Goal: Information Seeking & Learning: Learn about a topic

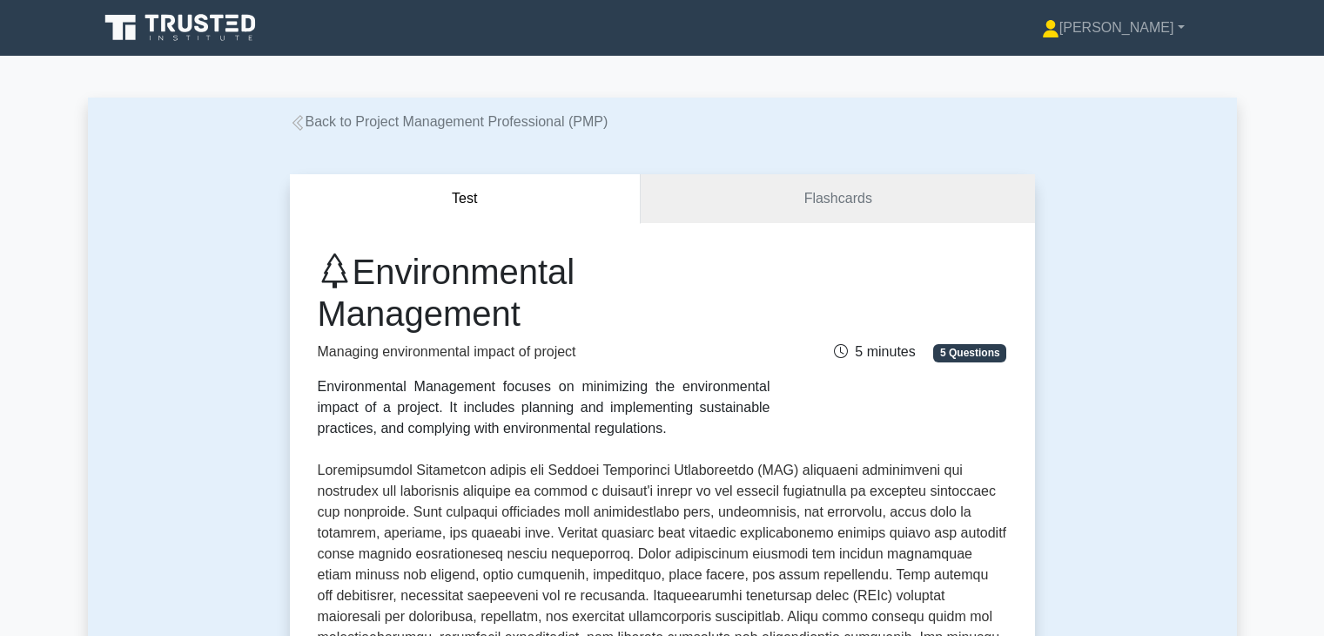
scroll to position [528, 0]
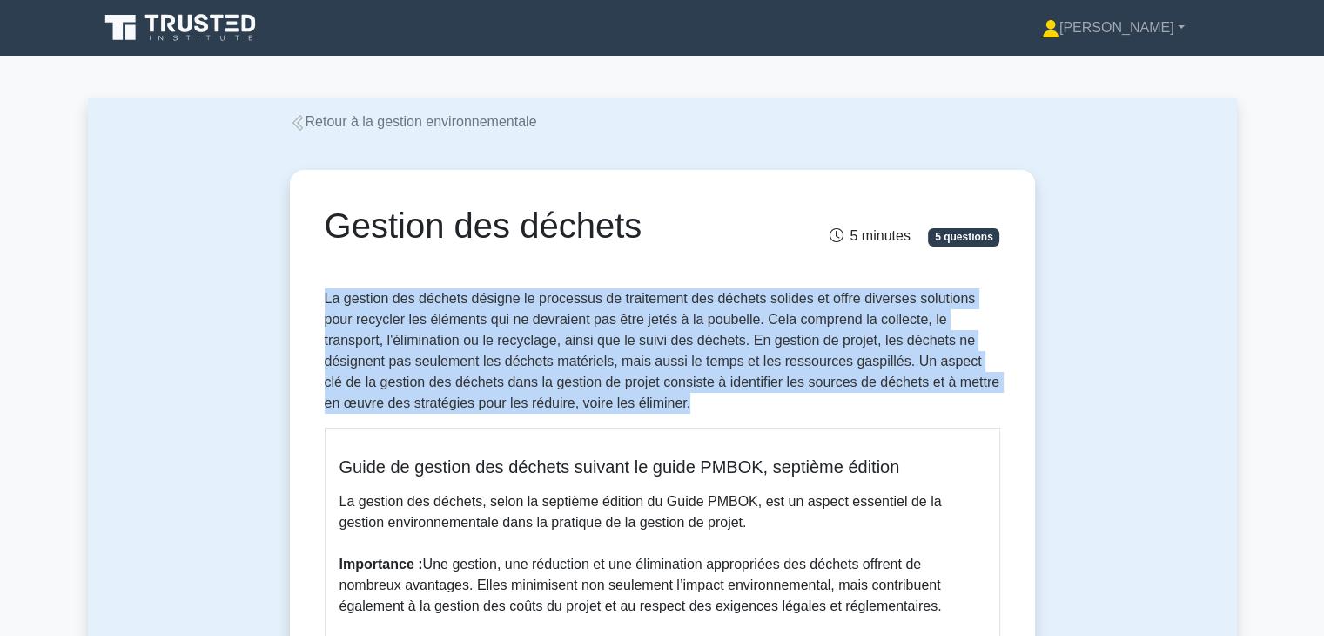
drag, startPoint x: 321, startPoint y: 297, endPoint x: 608, endPoint y: 398, distance: 303.7
copy font "La gestion des déchets désigne le processus de traitement des déchets solides e…"
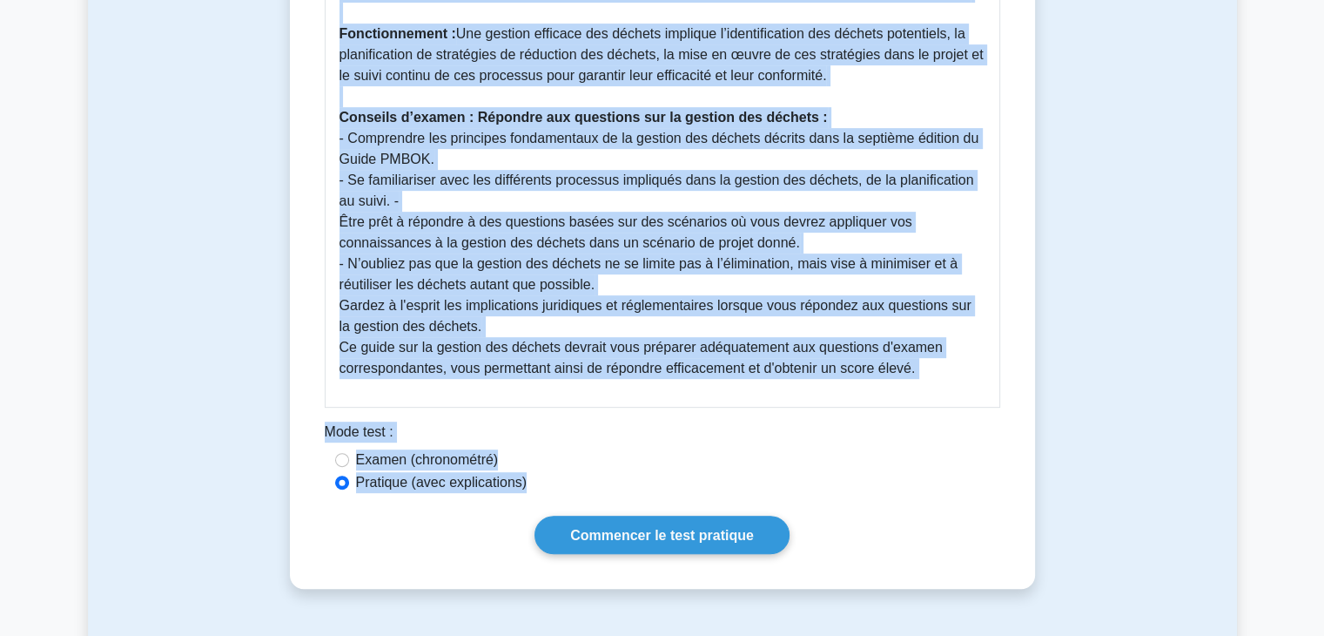
scroll to position [768, 0]
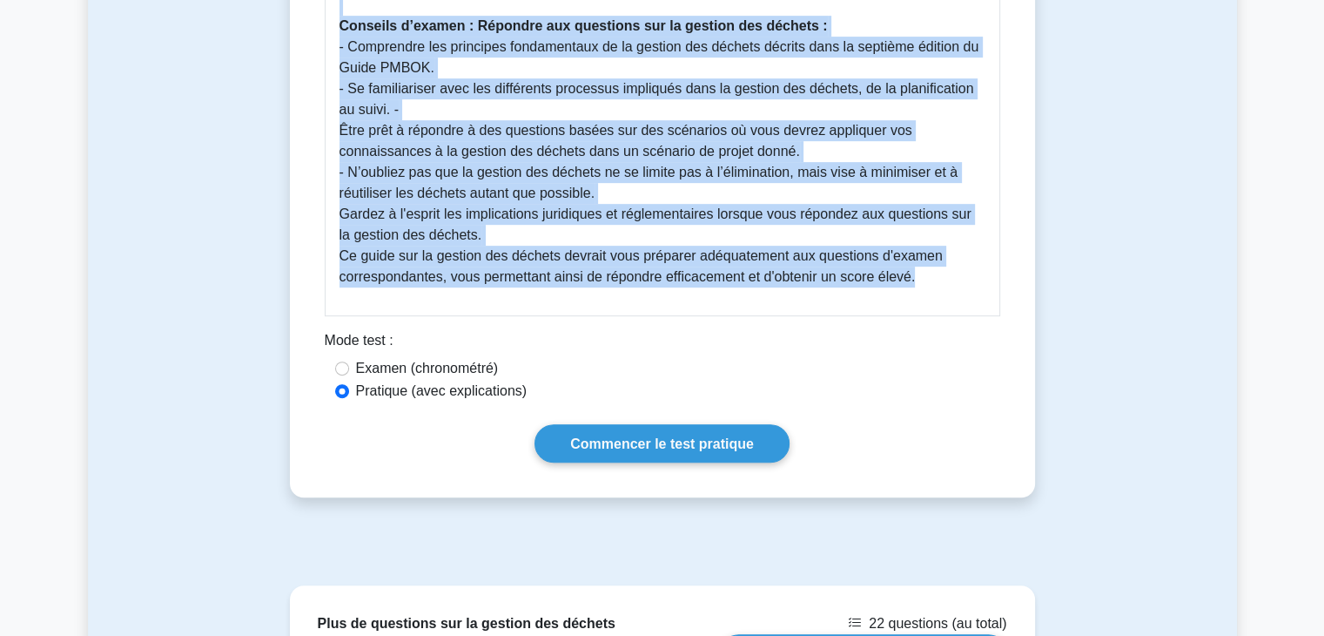
drag, startPoint x: 341, startPoint y: 130, endPoint x: 927, endPoint y: 304, distance: 611.2
copy div "Guide de gestion des déchets suivant le guide PMBOK, septième édition La gestio…"
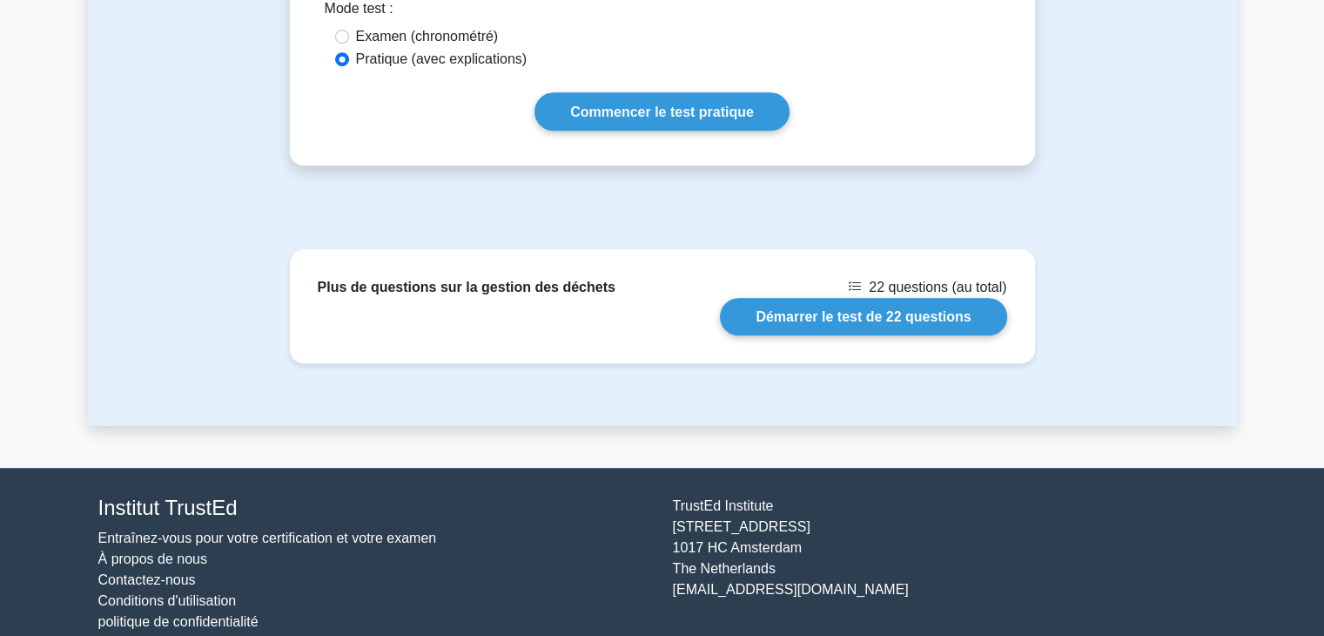
scroll to position [1128, 0]
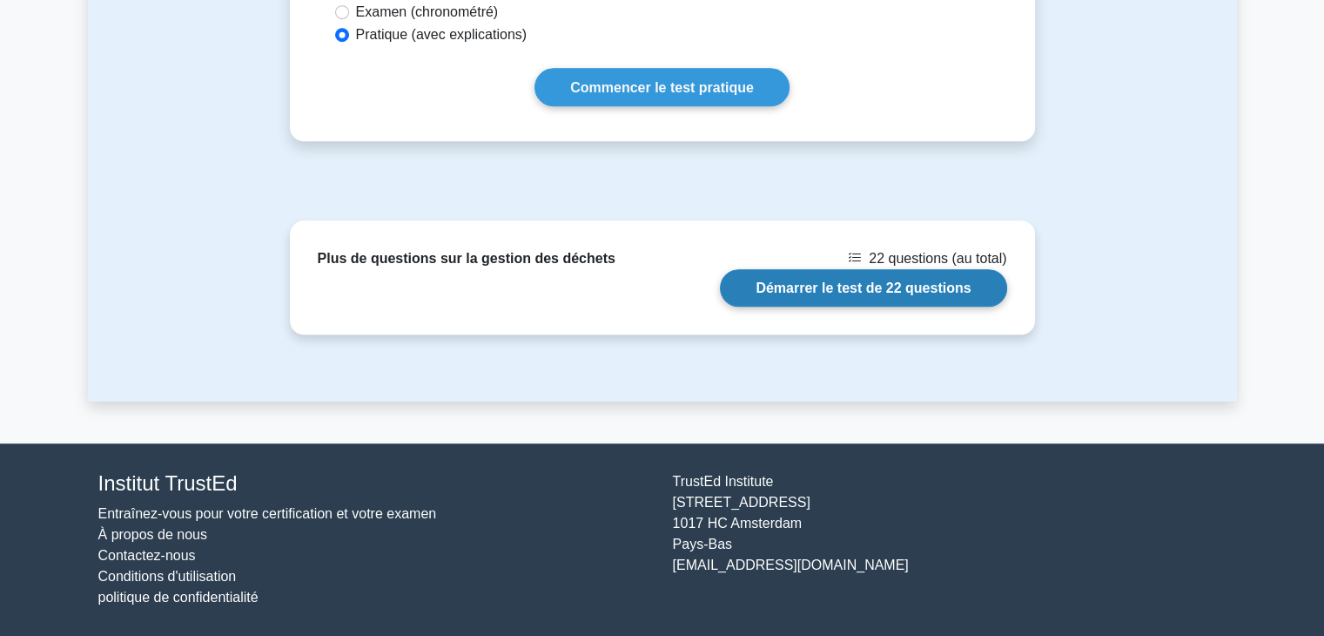
click at [891, 290] on link "Démarrer le test de 22 questions" at bounding box center [863, 287] width 286 height 37
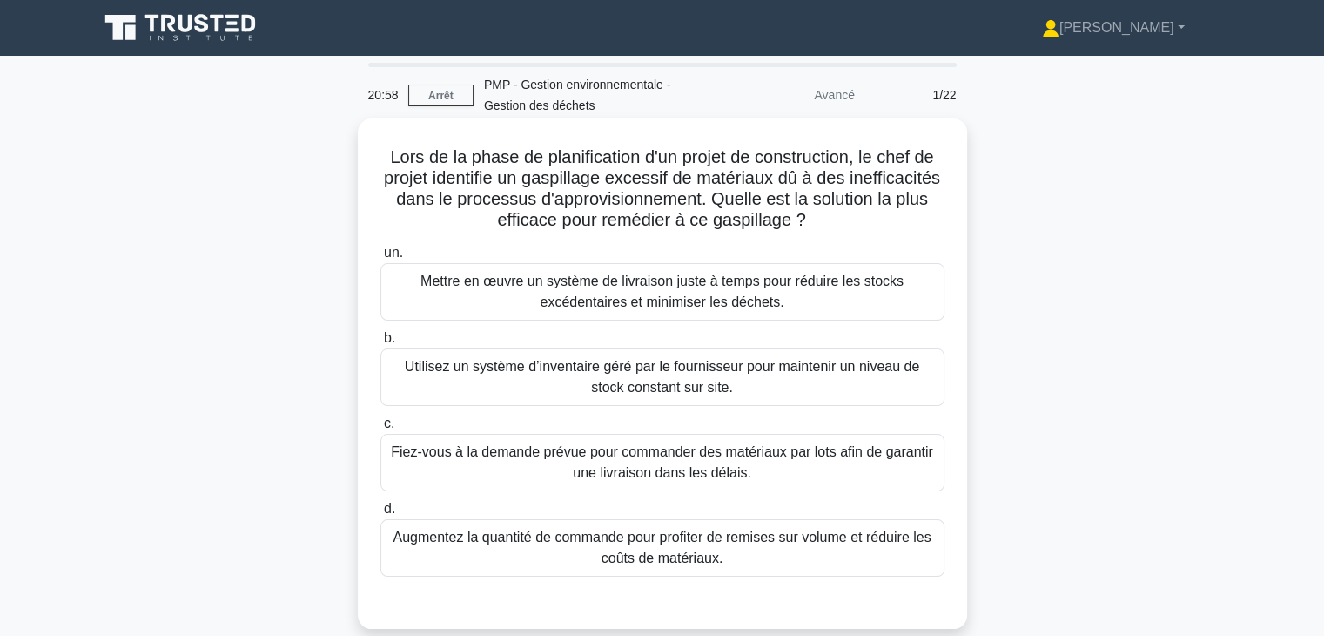
click at [807, 464] on font "Fiez-vous à la demande prévue pour commander des matériaux par lots afin de gar…" at bounding box center [662, 462] width 548 height 42
click at [380, 429] on input "c. Fiez-vous à la demande prévue pour commander des matériaux par lots afin de …" at bounding box center [380, 423] width 0 height 11
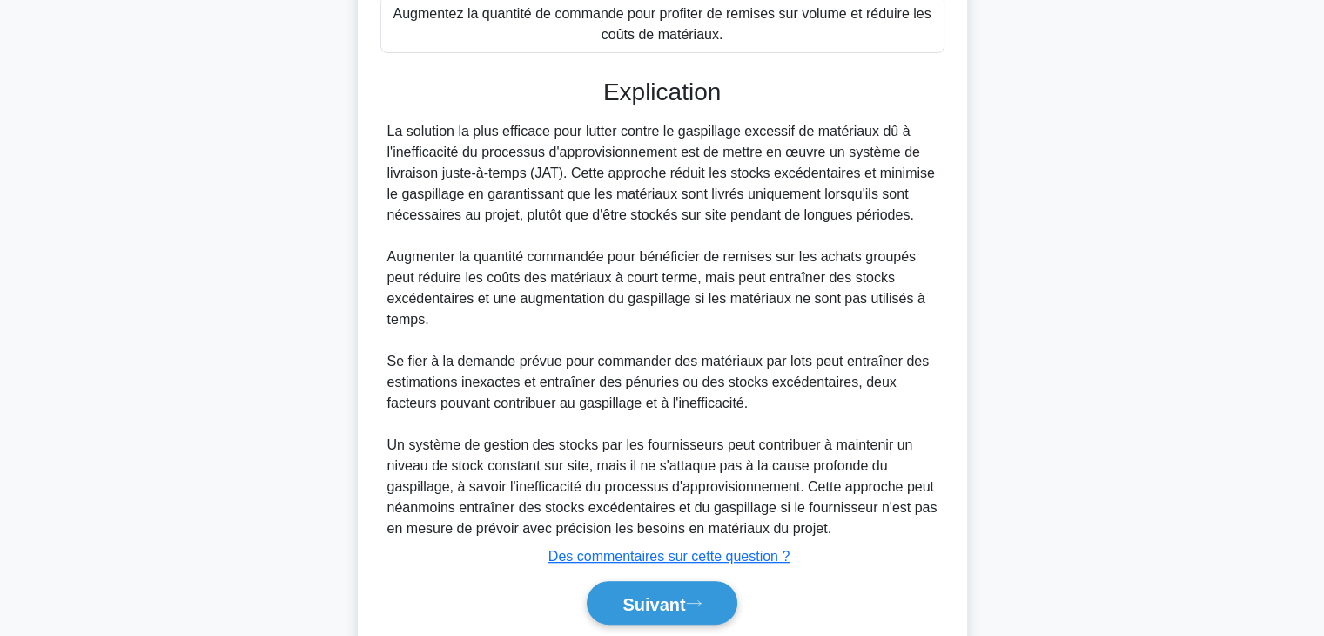
scroll to position [587, 0]
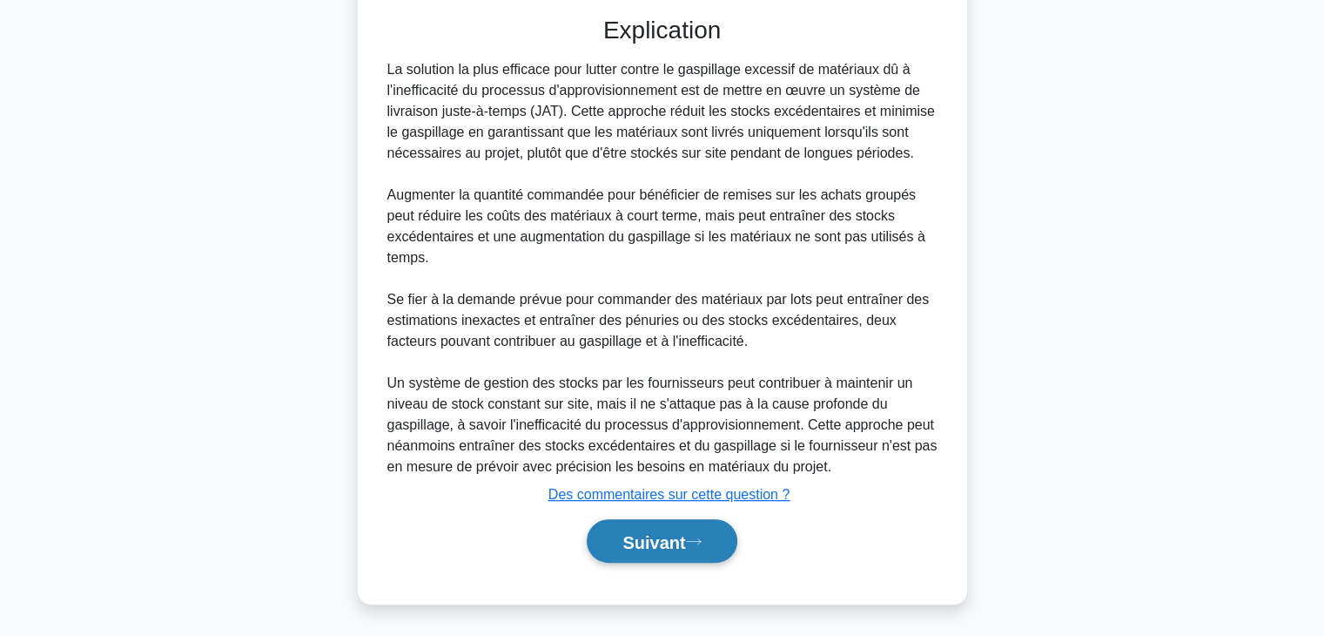
click at [684, 537] on font "Suivant" at bounding box center [653, 541] width 63 height 19
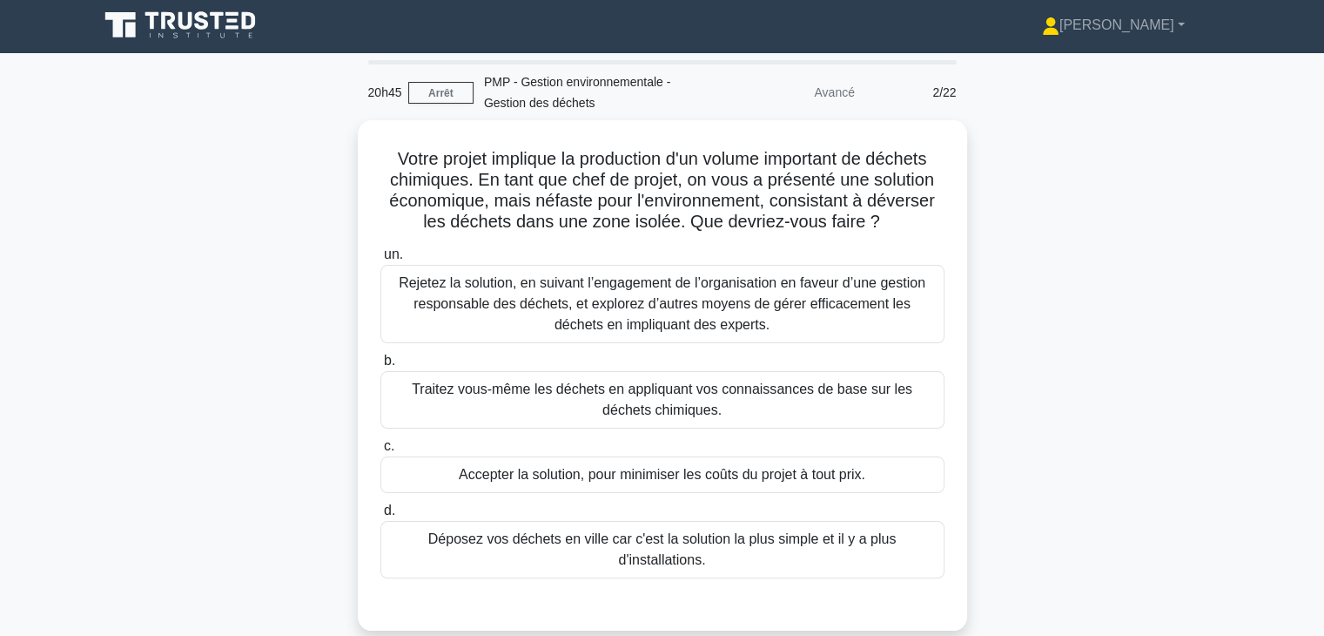
scroll to position [0, 0]
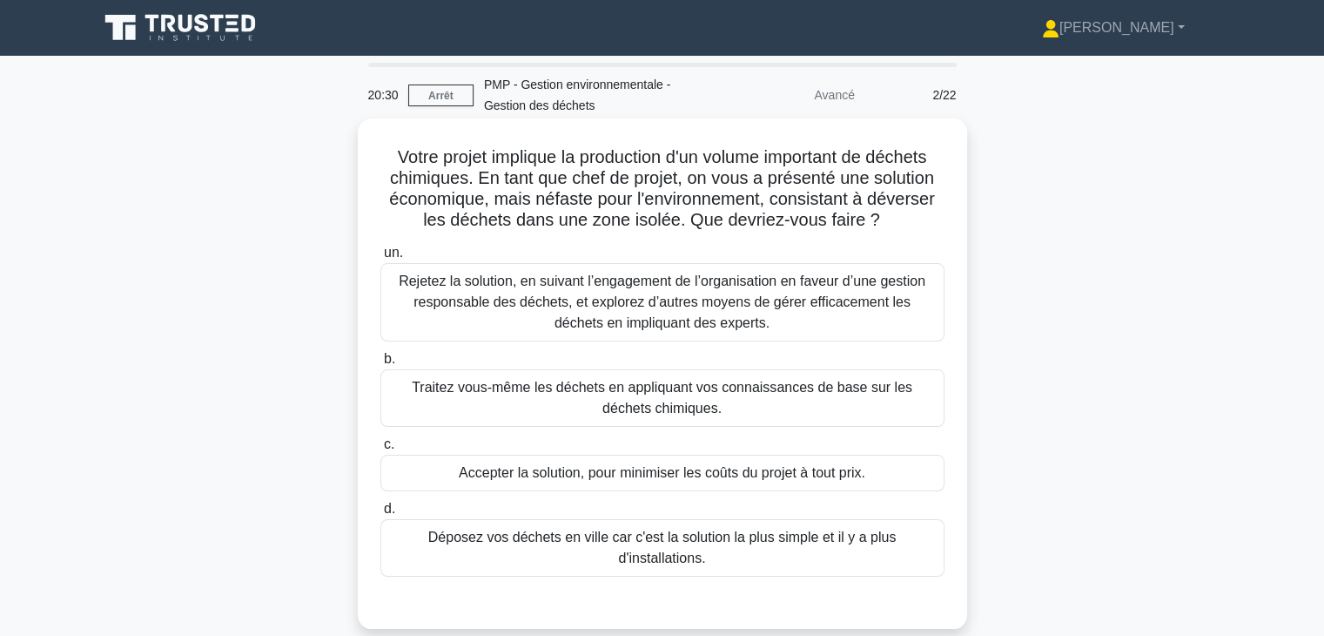
drag, startPoint x: 648, startPoint y: 151, endPoint x: 891, endPoint y: 212, distance: 251.3
click at [891, 212] on h5 "Votre projet implique la production d'un volume important de déchets chimiques.…" at bounding box center [663, 188] width 568 height 85
click at [855, 288] on font "Rejetez la solution, en suivant l’engagement de l’organisation en faveur d’une …" at bounding box center [662, 301] width 527 height 57
click at [380, 259] on input "un. Rejetez la solution, en suivant l’engagement de l’organisation en faveur d’…" at bounding box center [380, 252] width 0 height 11
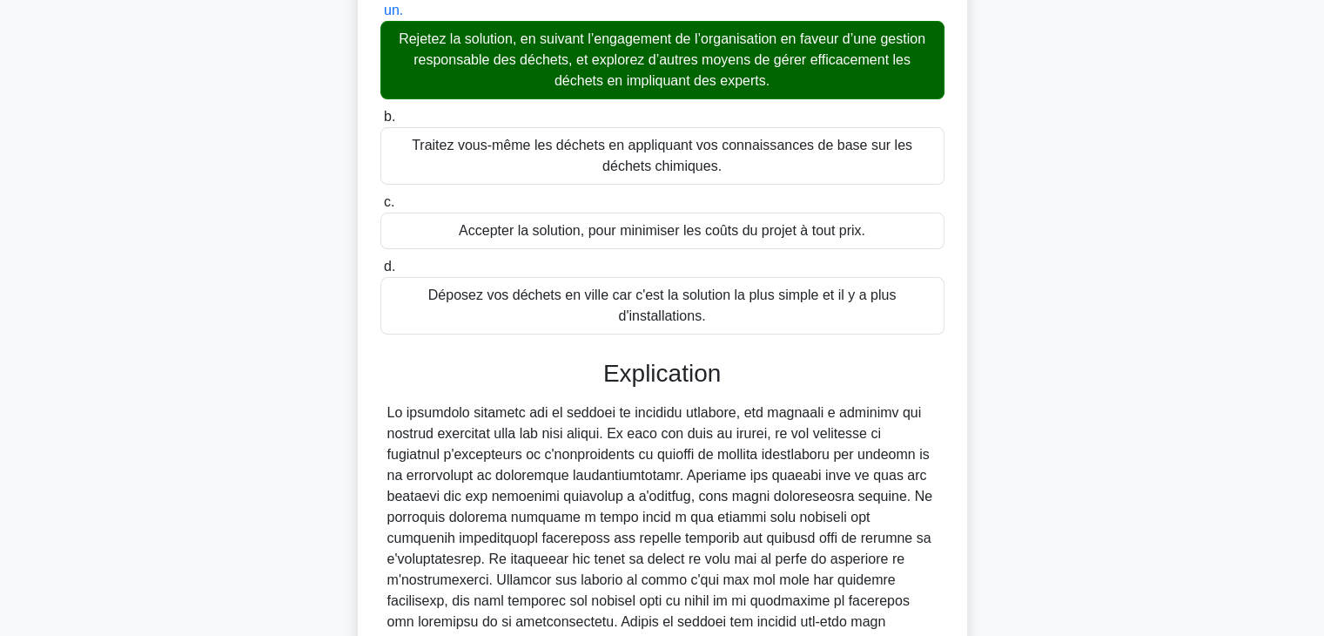
scroll to position [418, 0]
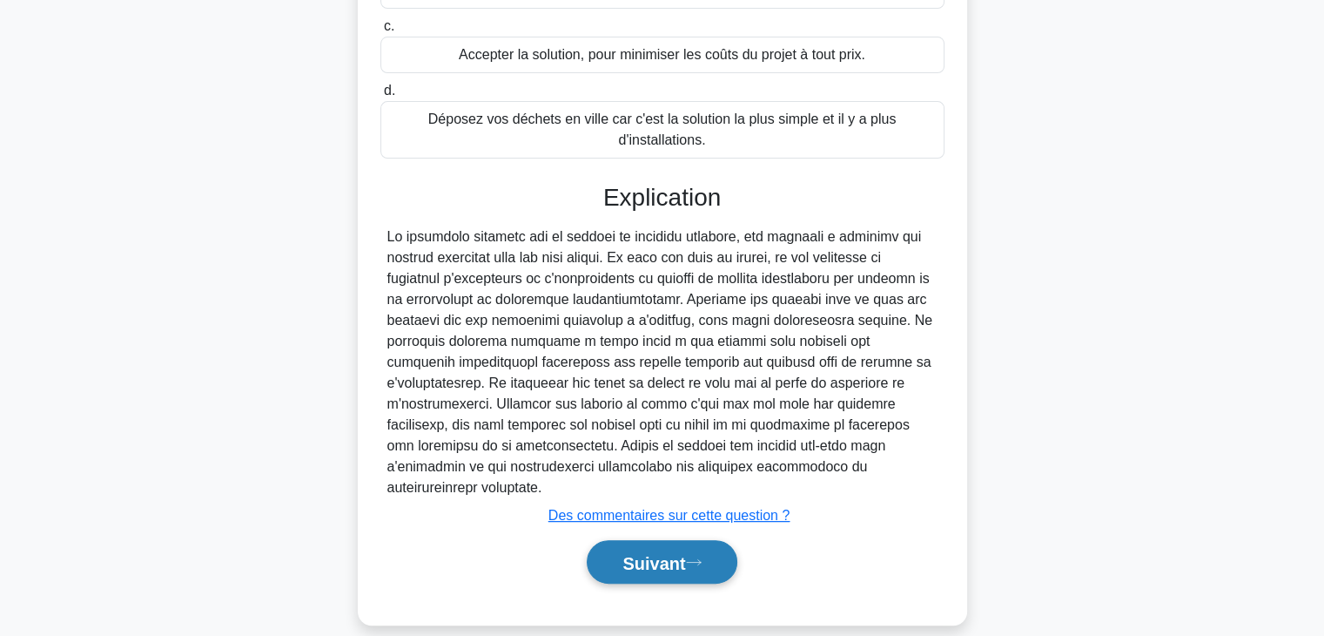
click at [703, 540] on button "Suivant" at bounding box center [662, 562] width 150 height 44
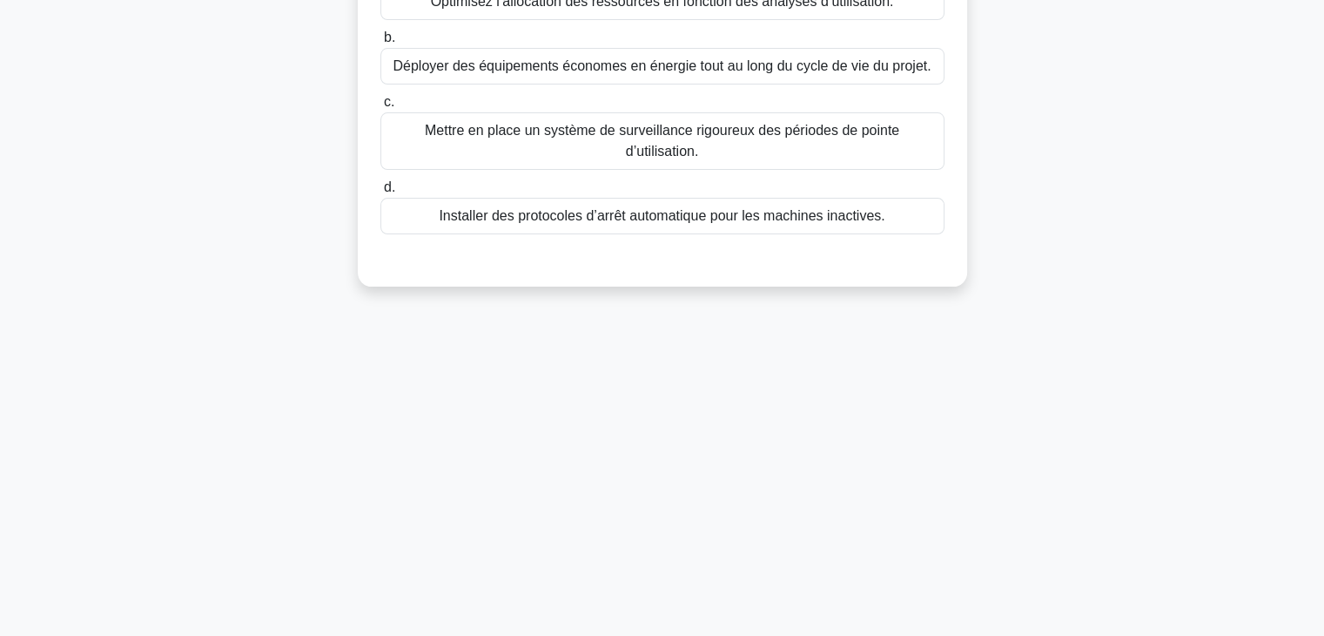
scroll to position [0, 0]
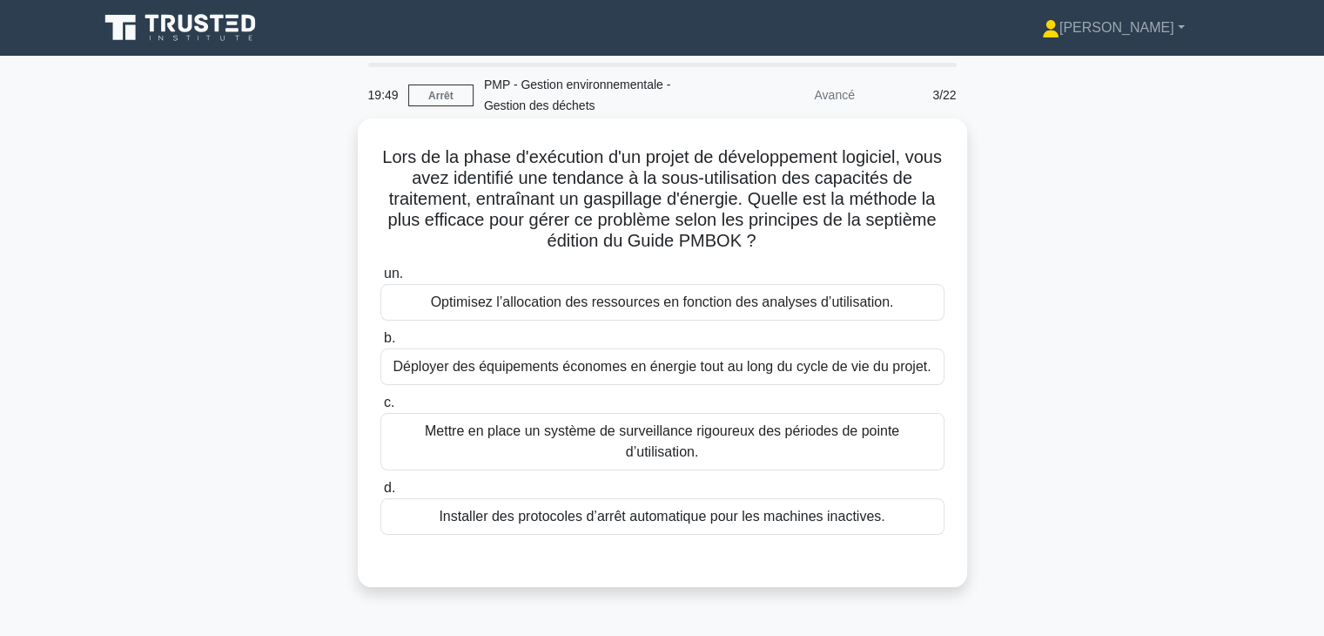
drag, startPoint x: 396, startPoint y: 154, endPoint x: 812, endPoint y: 246, distance: 426.1
click at [812, 246] on h5 "Lors de la phase d'exécution d'un projet de développement logiciel, vous avez i…" at bounding box center [663, 199] width 568 height 106
click at [486, 373] on font "Déployer des équipements économes en énergie tout au long du cycle de vie du pr…" at bounding box center [662, 366] width 538 height 15
click at [380, 344] on input "b. Déployer des équipements économes en énergie tout au long du cycle de vie du…" at bounding box center [380, 338] width 0 height 11
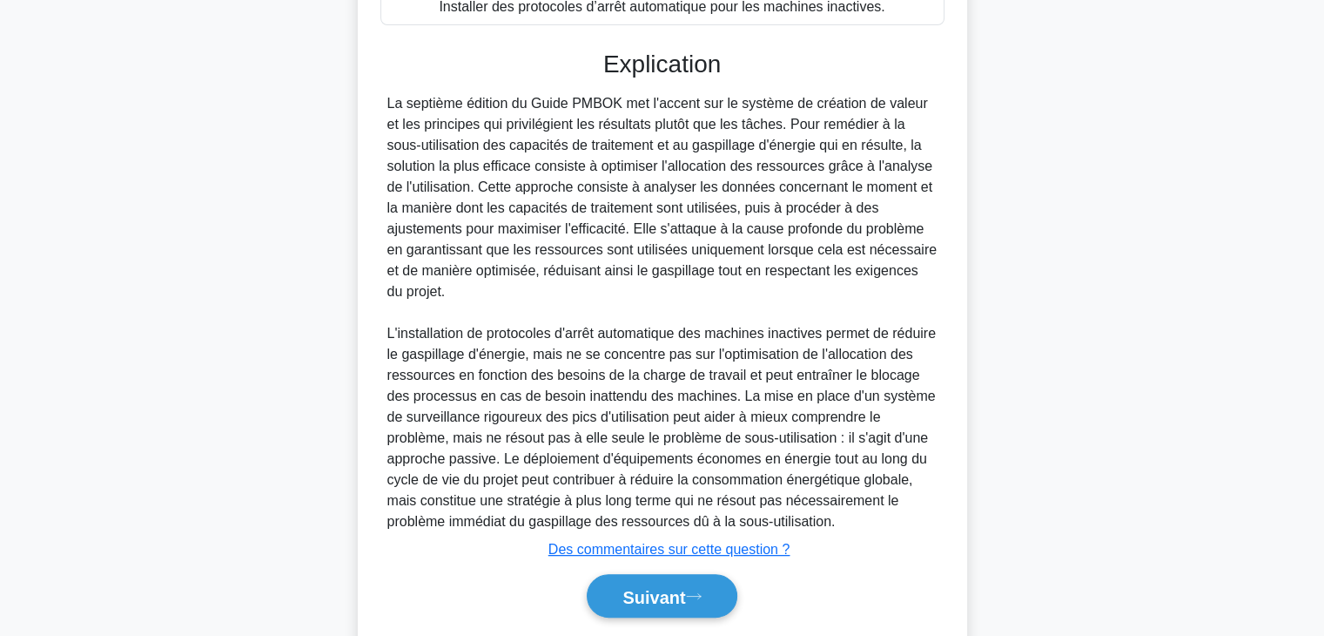
scroll to position [587, 0]
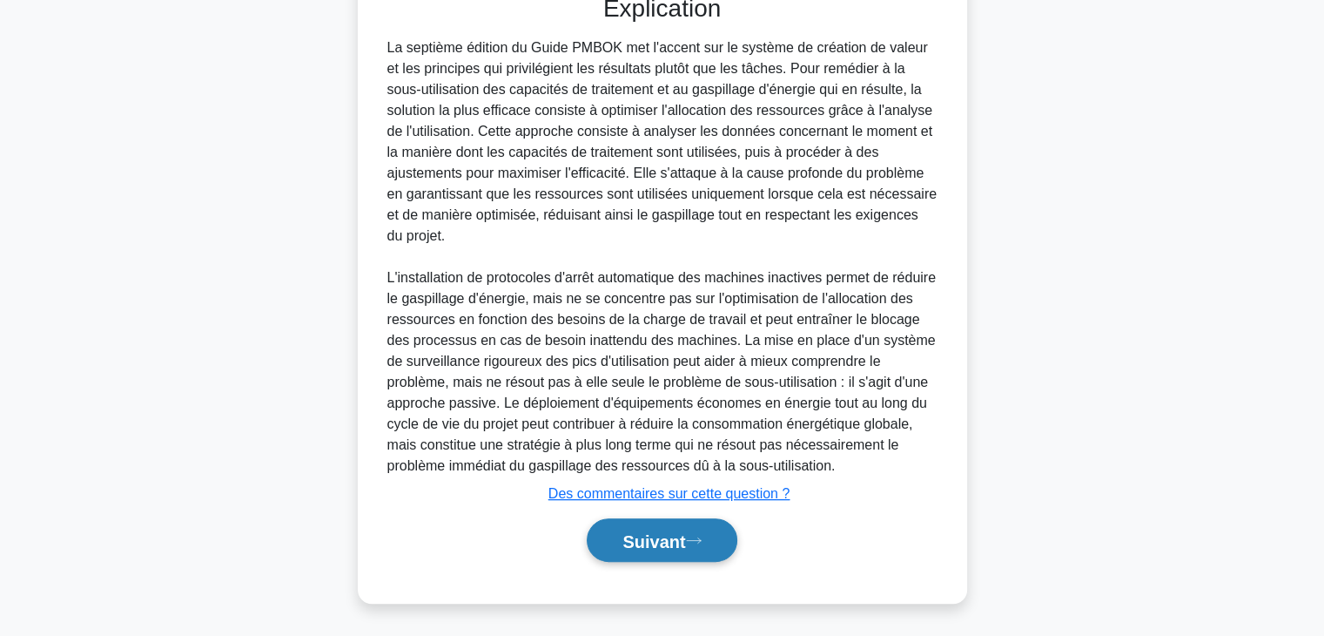
click at [658, 545] on font "Suivant" at bounding box center [653, 540] width 63 height 19
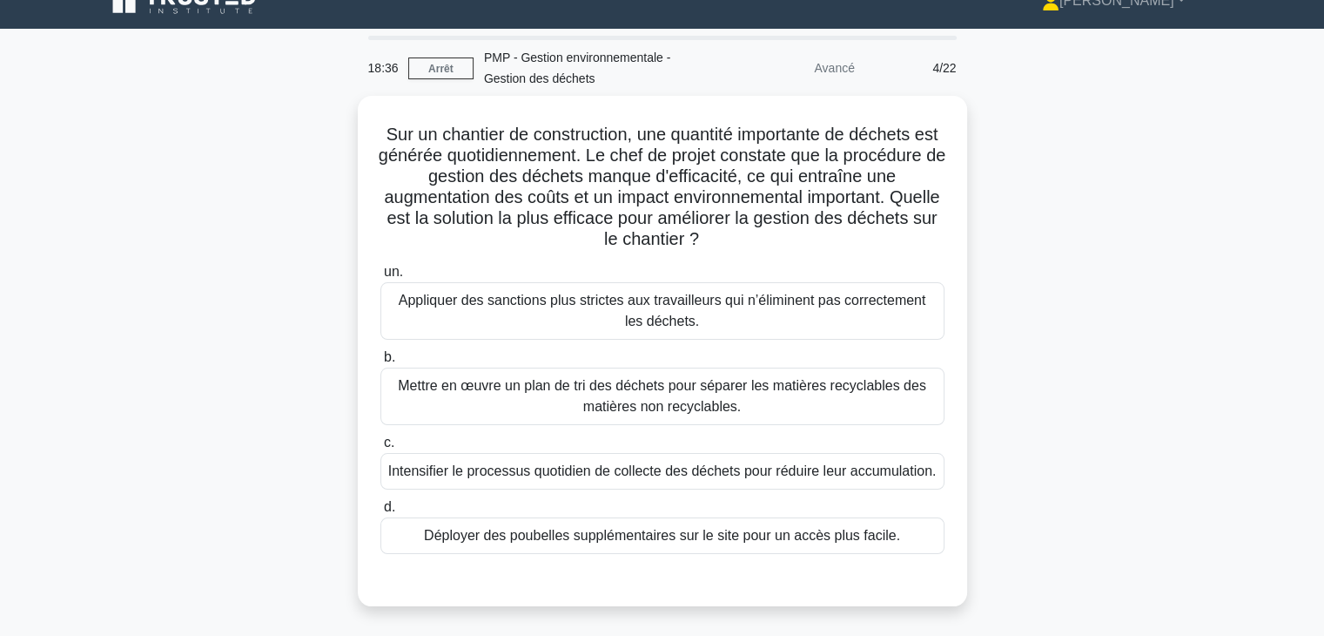
scroll to position [0, 0]
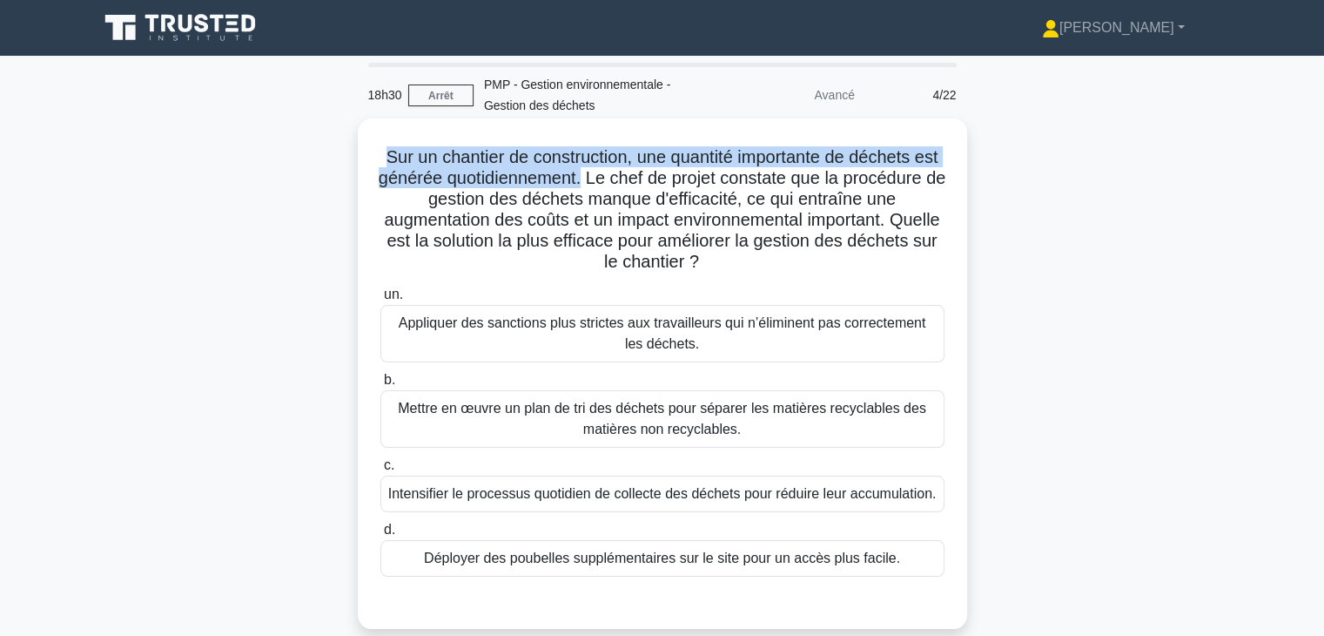
drag, startPoint x: 387, startPoint y: 147, endPoint x: 649, endPoint y: 182, distance: 265.2
click at [649, 182] on h5 "Sur un chantier de construction, une quantité importante de déchets est générée…" at bounding box center [663, 209] width 568 height 127
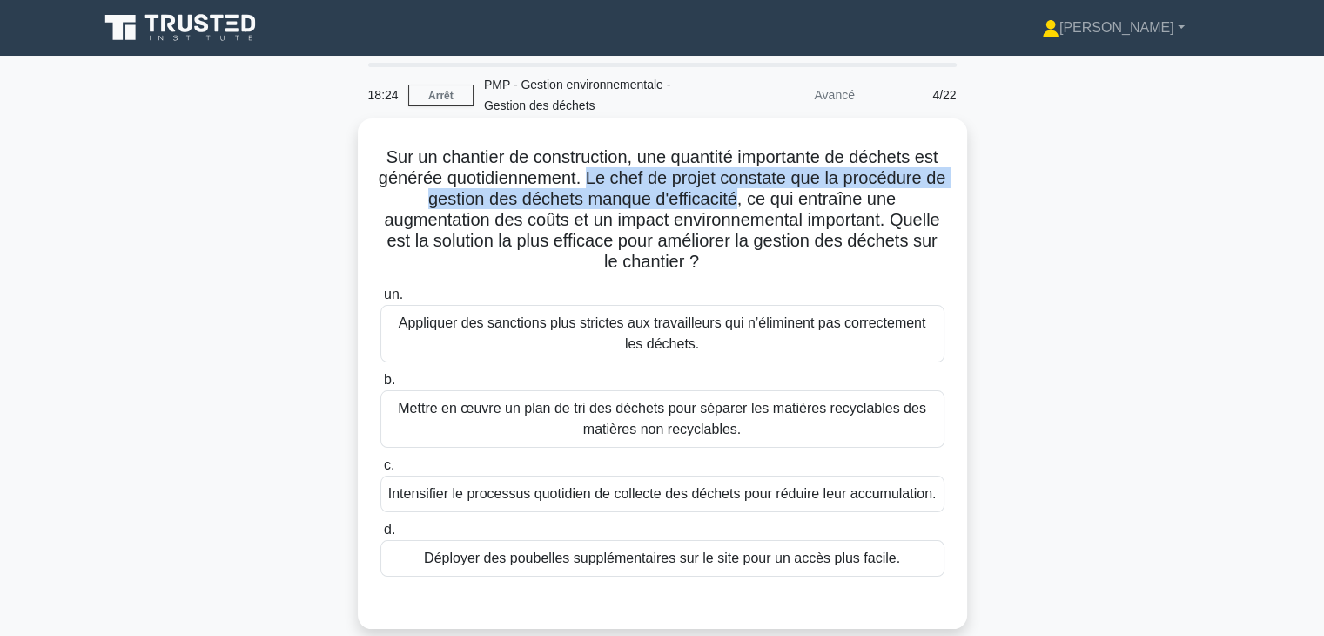
drag, startPoint x: 655, startPoint y: 178, endPoint x: 809, endPoint y: 206, distance: 156.6
click at [809, 206] on font "Sur un chantier de construction, une quantité importante de déchets est générée…" at bounding box center [663, 209] width 568 height 124
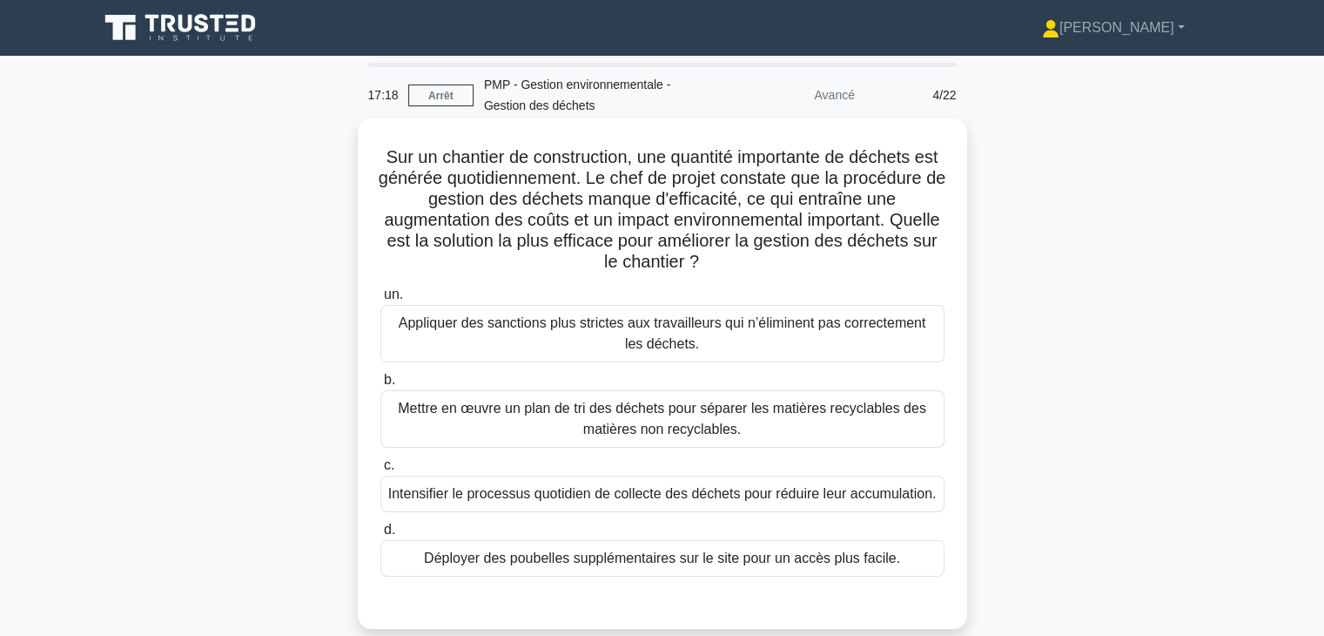
click at [745, 420] on font "Mettre en œuvre un plan de tri des déchets pour séparer les matières recyclable…" at bounding box center [662, 419] width 548 height 42
click at [380, 386] on input "b. Mettre en œuvre un plan de tri des déchets pour séparer les matières recycla…" at bounding box center [380, 379] width 0 height 11
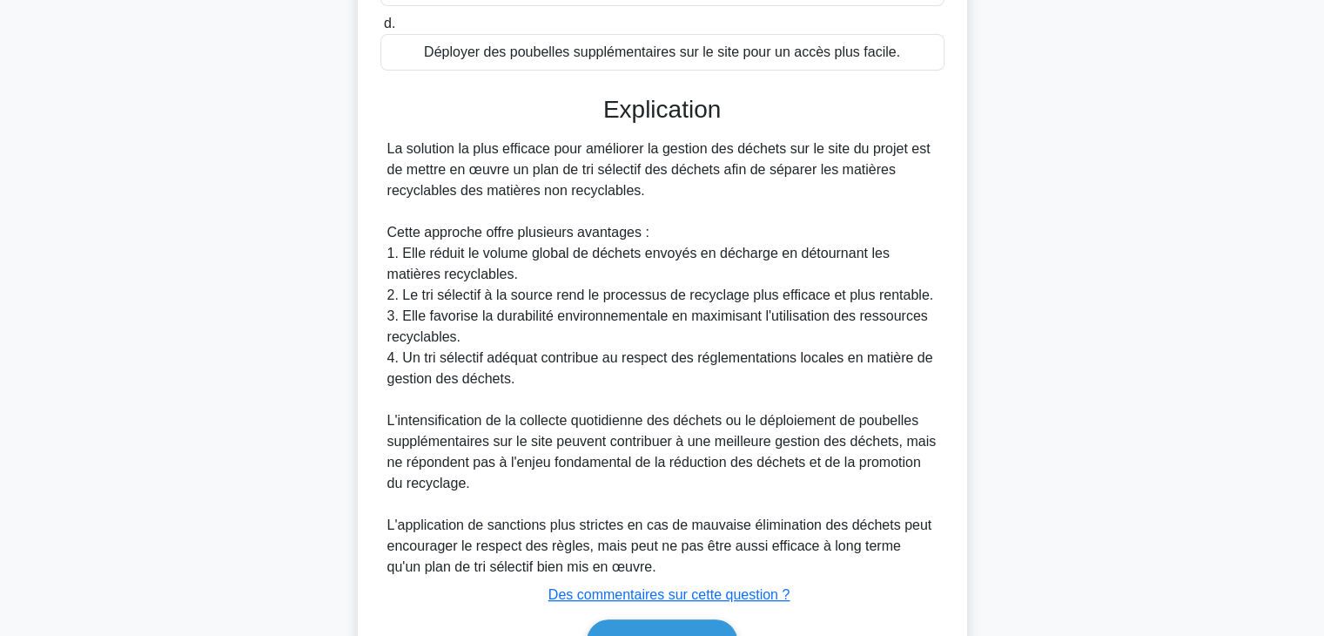
scroll to position [606, 0]
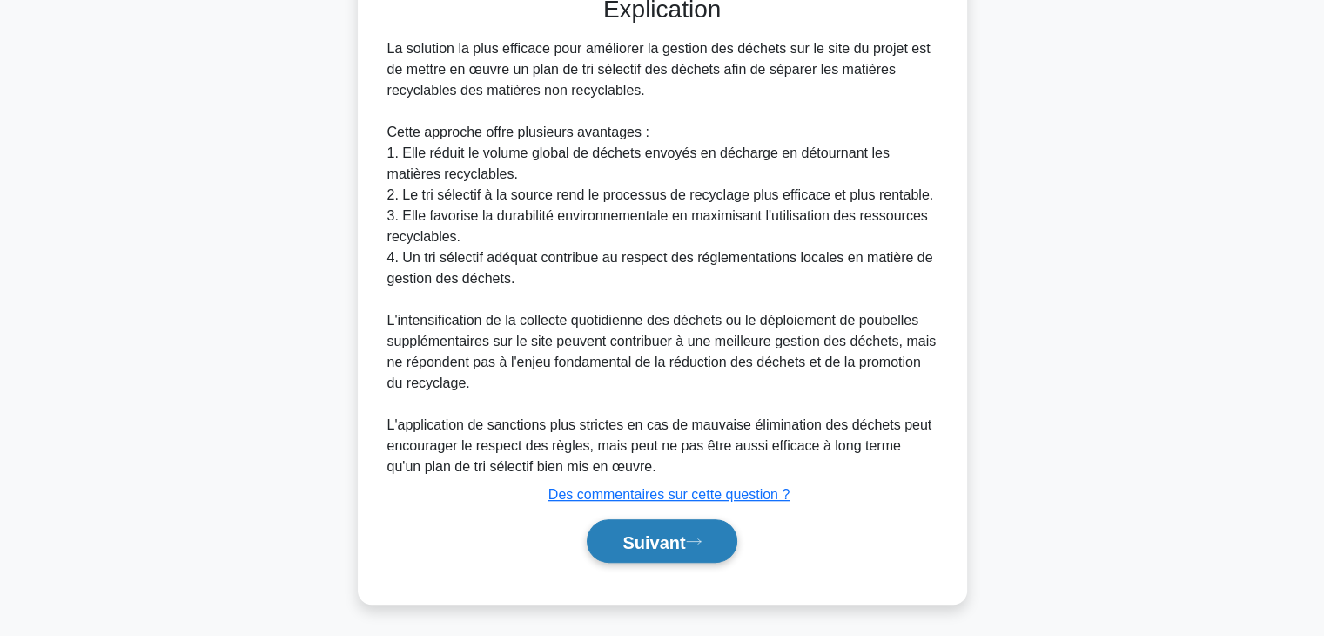
click at [656, 537] on font "Suivant" at bounding box center [653, 541] width 63 height 19
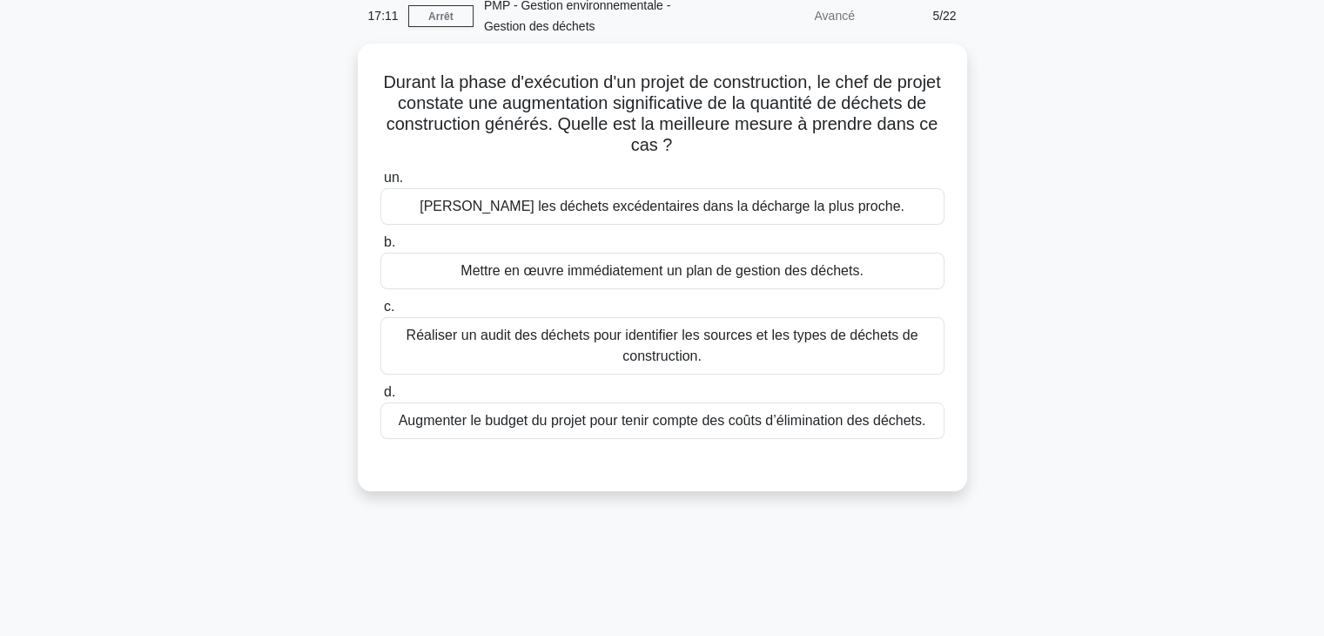
scroll to position [0, 0]
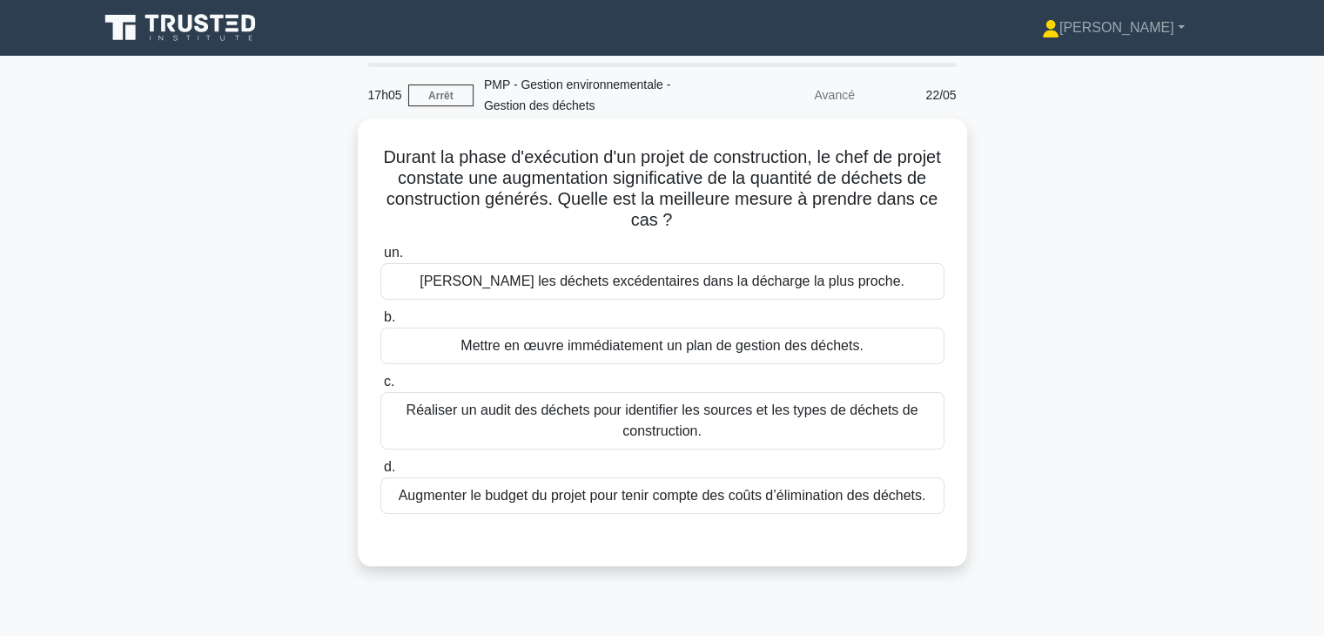
drag, startPoint x: 390, startPoint y: 158, endPoint x: 918, endPoint y: 219, distance: 532.0
click at [918, 219] on h5 "Durant la phase d'exécution d'un projet de construction, le chef de projet cons…" at bounding box center [663, 188] width 568 height 85
click at [730, 349] on font "Mettre en œuvre immédiatement un plan de gestion des déchets." at bounding box center [662, 345] width 402 height 15
click at [380, 323] on input "b. Mettre en œuvre immédiatement un plan de gestion des déchets." at bounding box center [380, 317] width 0 height 11
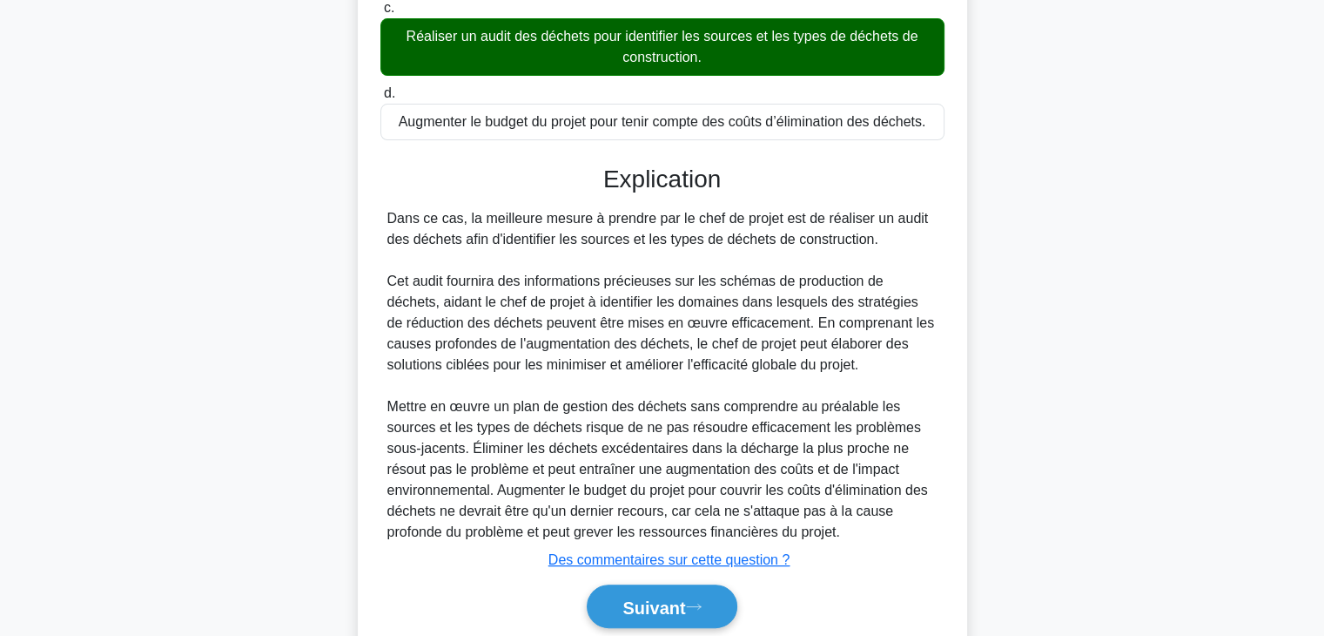
scroll to position [441, 0]
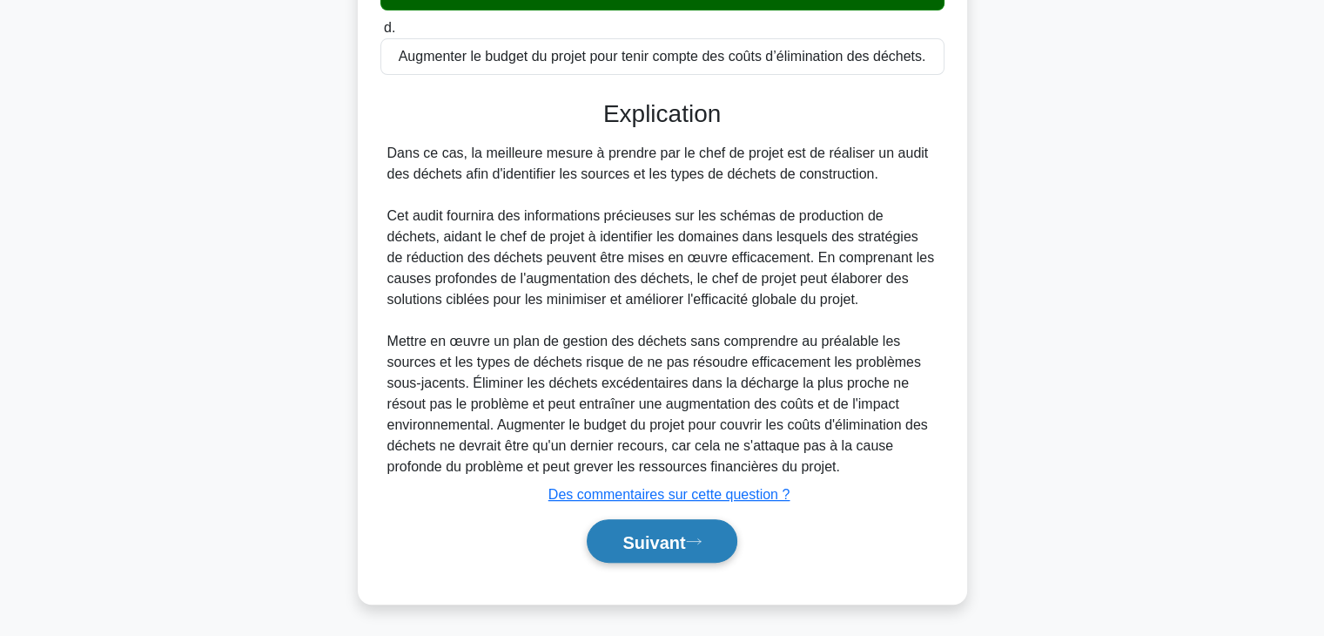
click at [656, 534] on font "Suivant" at bounding box center [653, 541] width 63 height 19
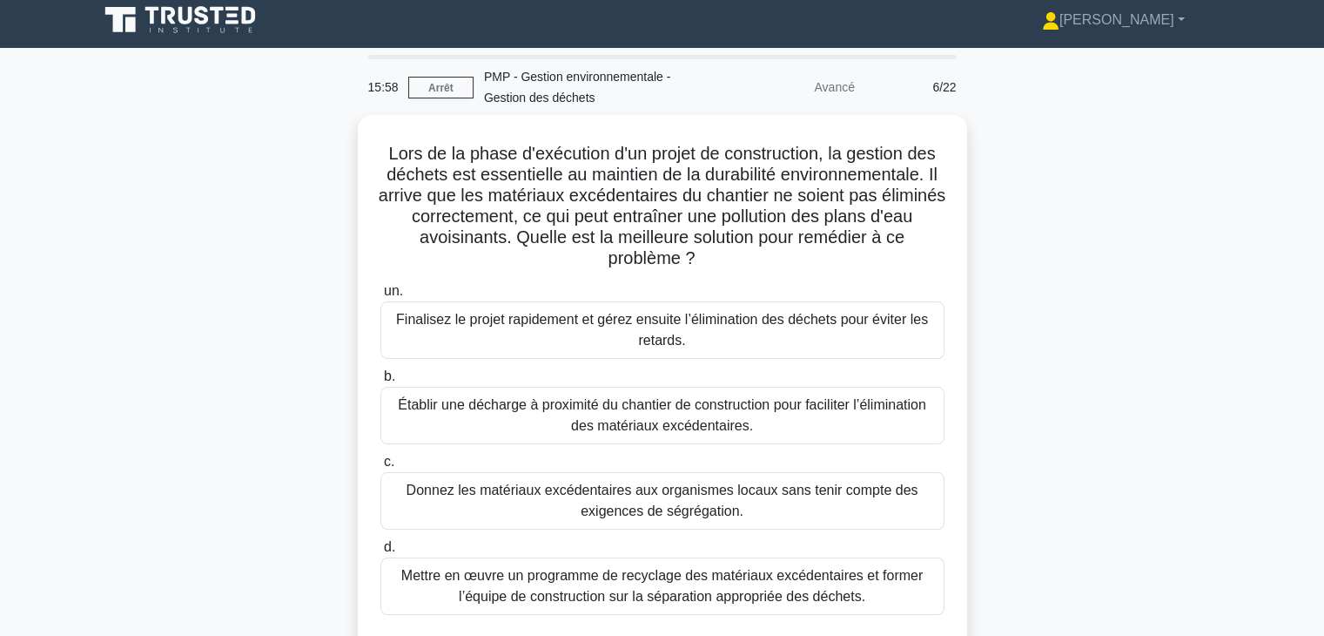
scroll to position [6, 0]
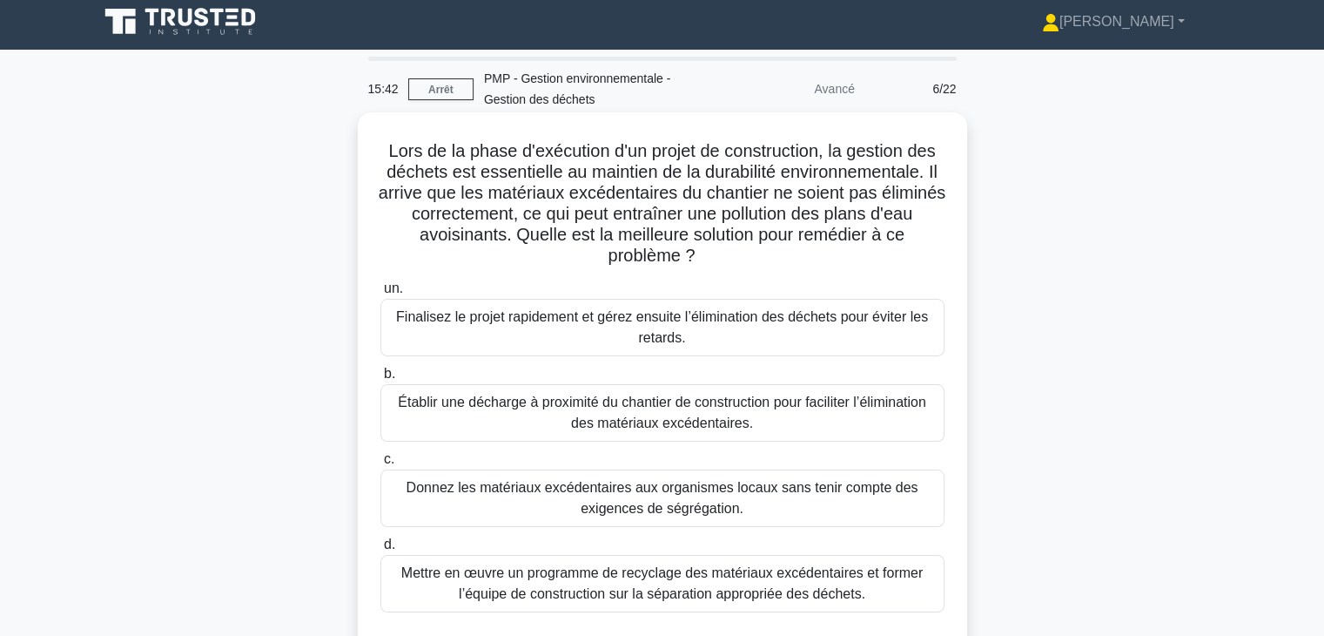
drag, startPoint x: 834, startPoint y: 147, endPoint x: 796, endPoint y: 265, distance: 123.6
click at [796, 265] on h5 "Lors de la phase d'exécution d'un projet de construction, la gestion des déchet…" at bounding box center [663, 203] width 568 height 127
click at [857, 589] on font "Mettre en œuvre un programme de recyclage des matériaux excédentaires et former…" at bounding box center [661, 583] width 521 height 36
click at [380, 550] on input "d. Mettre en œuvre un programme de recyclage des matériaux excédentaires et for…" at bounding box center [380, 544] width 0 height 11
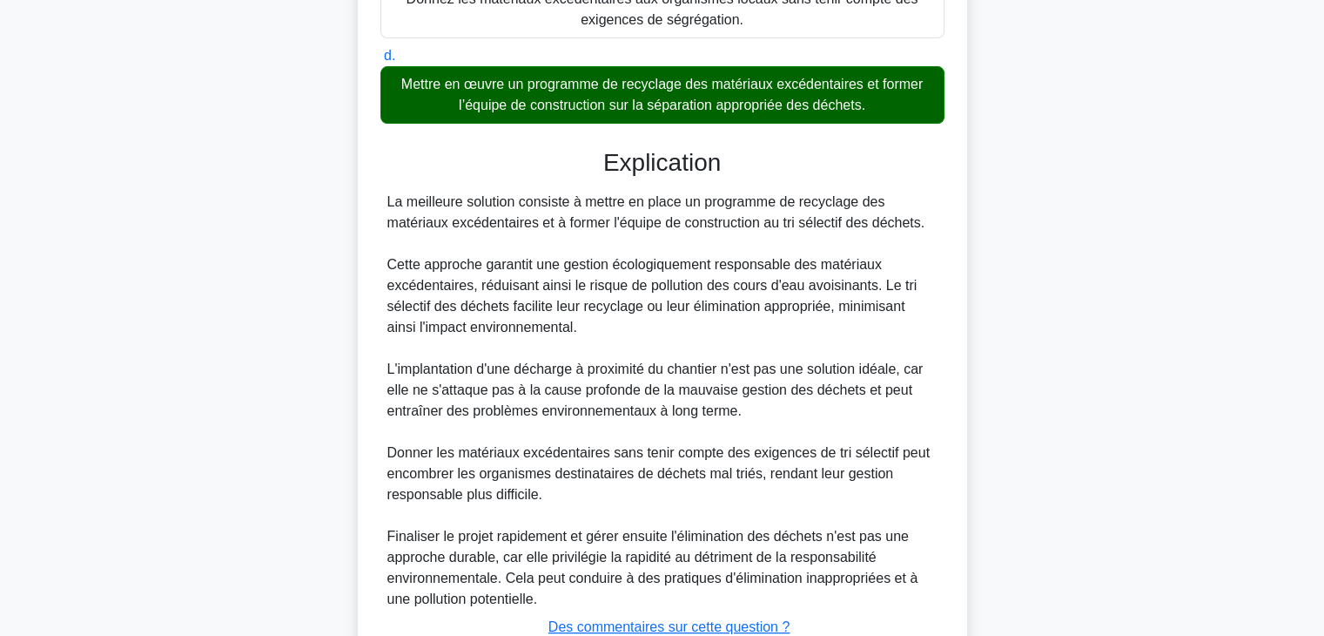
scroll to position [627, 0]
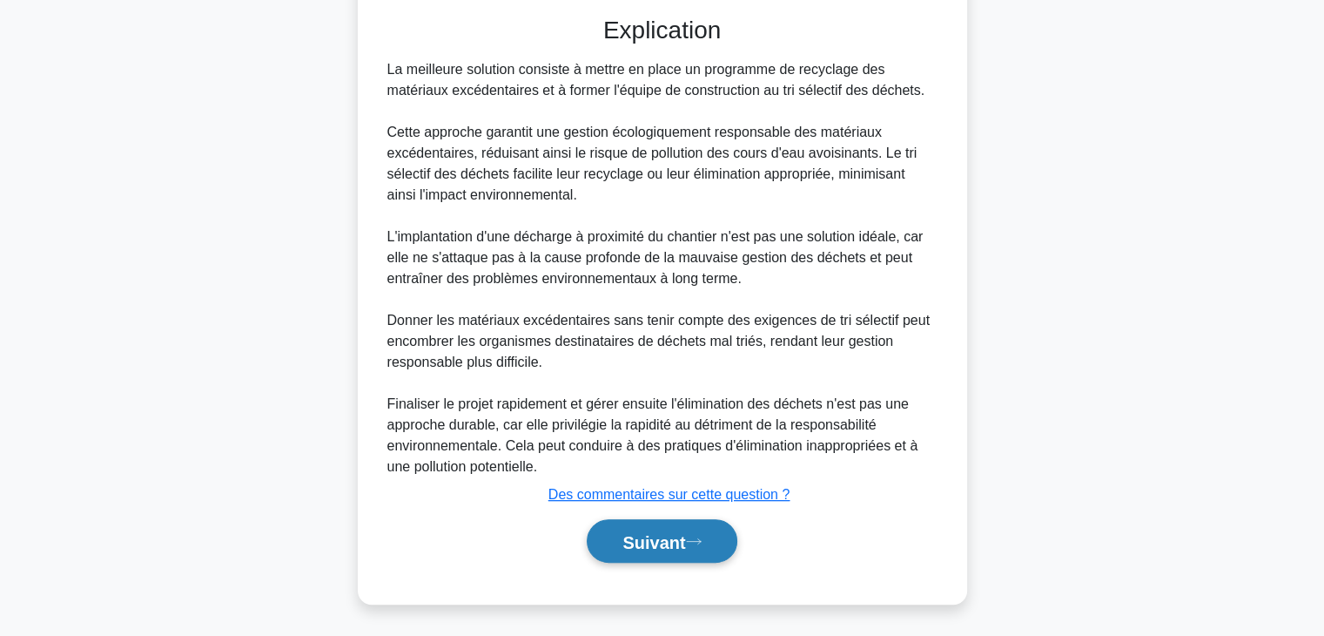
click at [669, 535] on font "Suivant" at bounding box center [653, 541] width 63 height 19
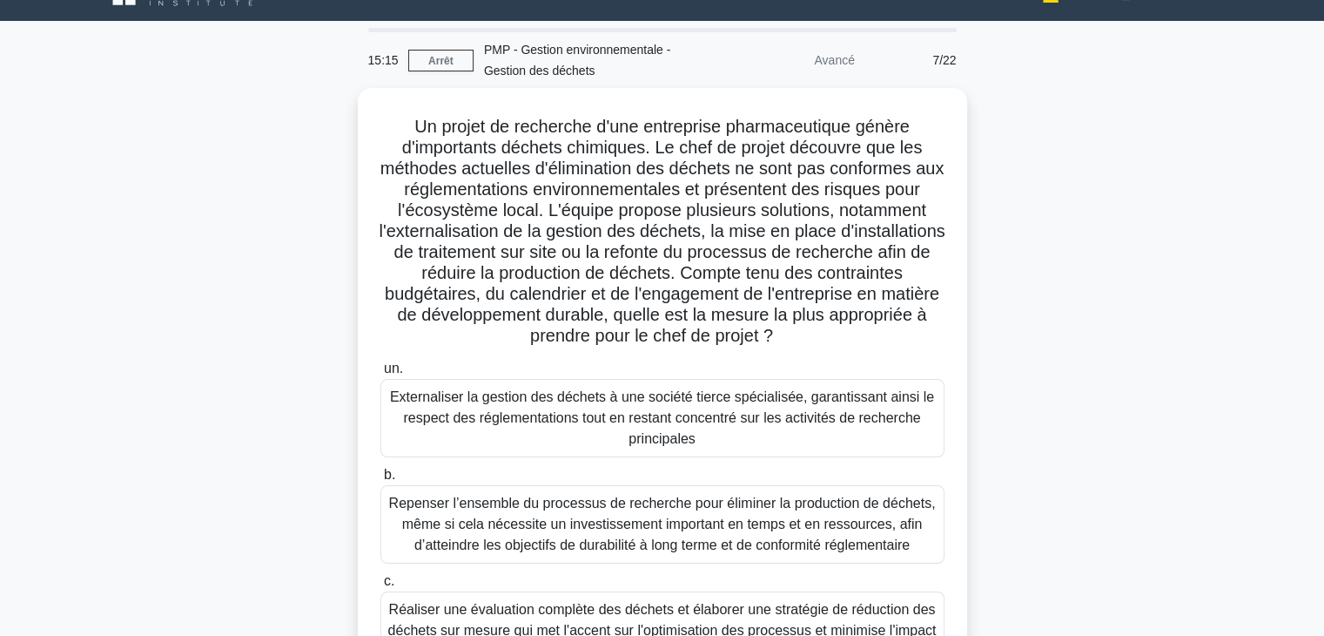
scroll to position [0, 0]
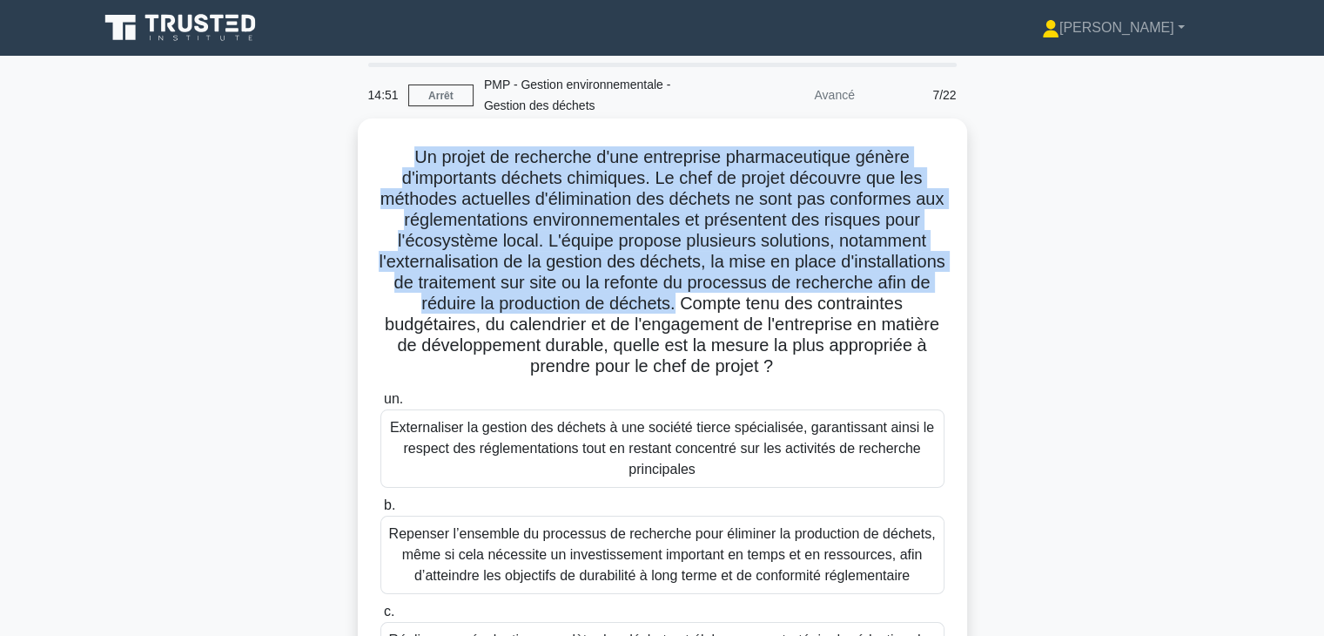
drag, startPoint x: 407, startPoint y: 158, endPoint x: 794, endPoint y: 311, distance: 415.8
click at [794, 311] on h5 "Un projet de recherche d'une entreprise pharmaceutique génère d'importants déch…" at bounding box center [663, 262] width 568 height 232
drag, startPoint x: 797, startPoint y: 305, endPoint x: 871, endPoint y: 370, distance: 98.7
click at [871, 370] on h5 "Un projet de recherche d'une entreprise pharmaceutique génère d'importants déch…" at bounding box center [663, 262] width 568 height 232
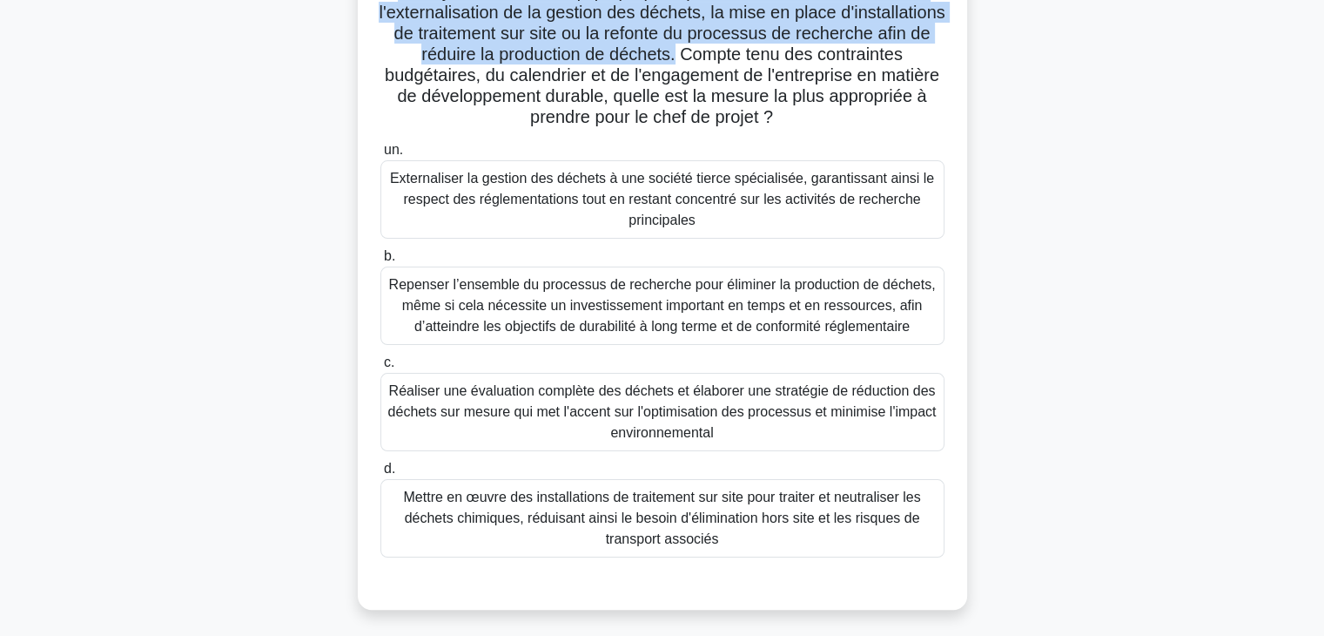
scroll to position [263, 0]
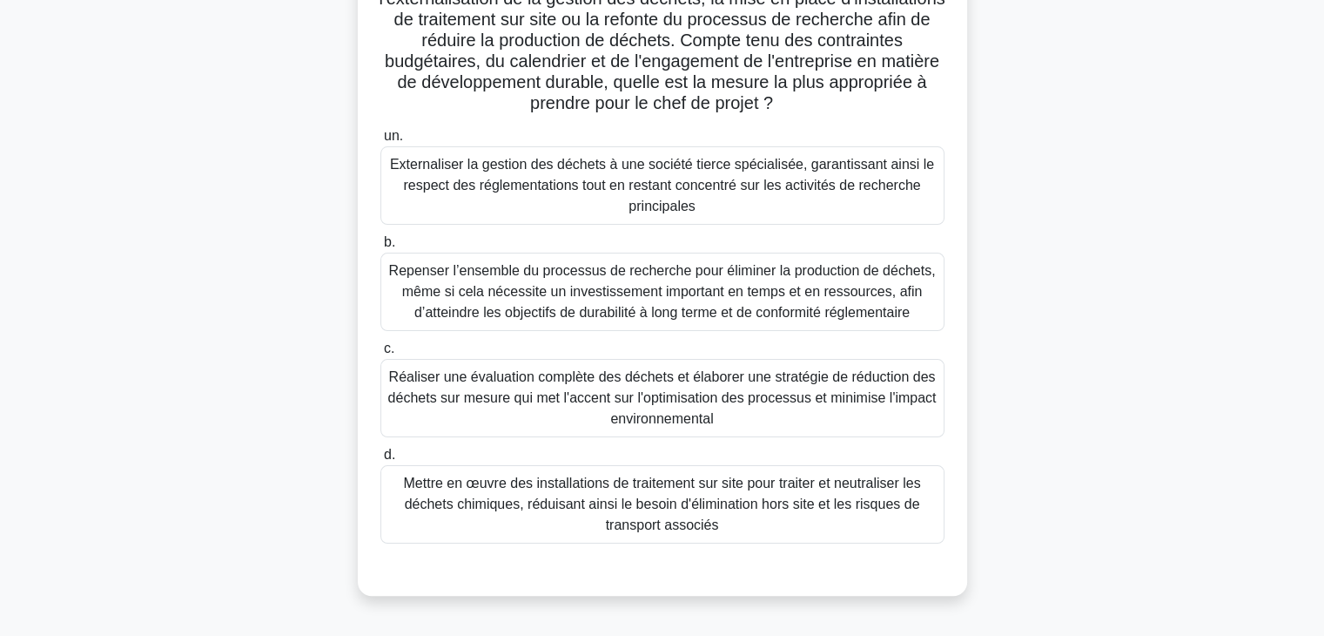
click at [896, 404] on font "Réaliser une évaluation complète des déchets et élaborer une stratégie de réduc…" at bounding box center [662, 397] width 548 height 57
click at [380, 354] on input "c. Réaliser une évaluation complète des déchets et élaborer une stratégie de ré…" at bounding box center [380, 348] width 0 height 11
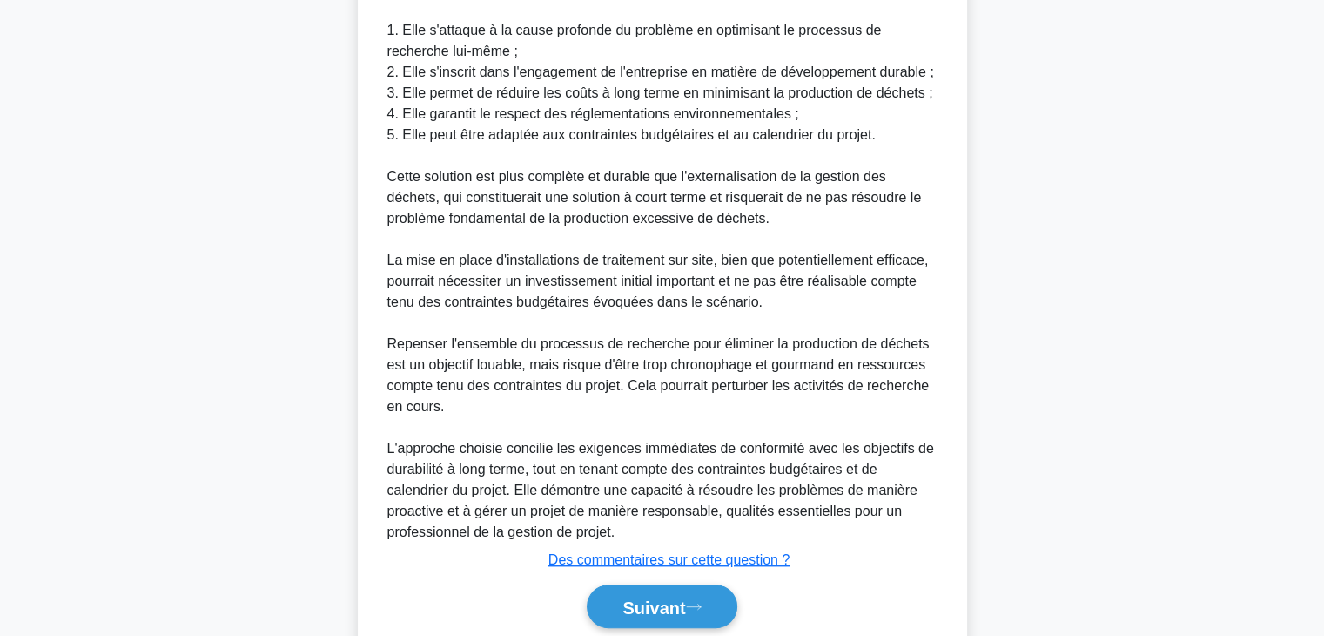
scroll to position [1024, 0]
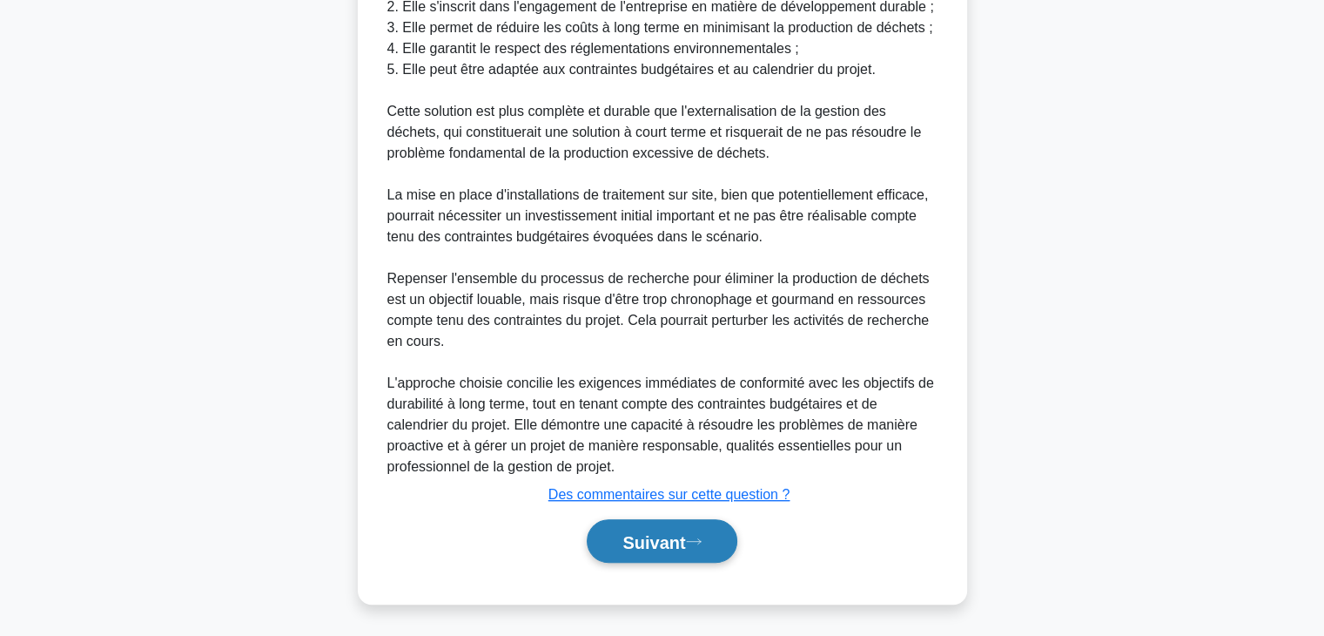
click at [694, 543] on icon at bounding box center [694, 541] width 16 height 10
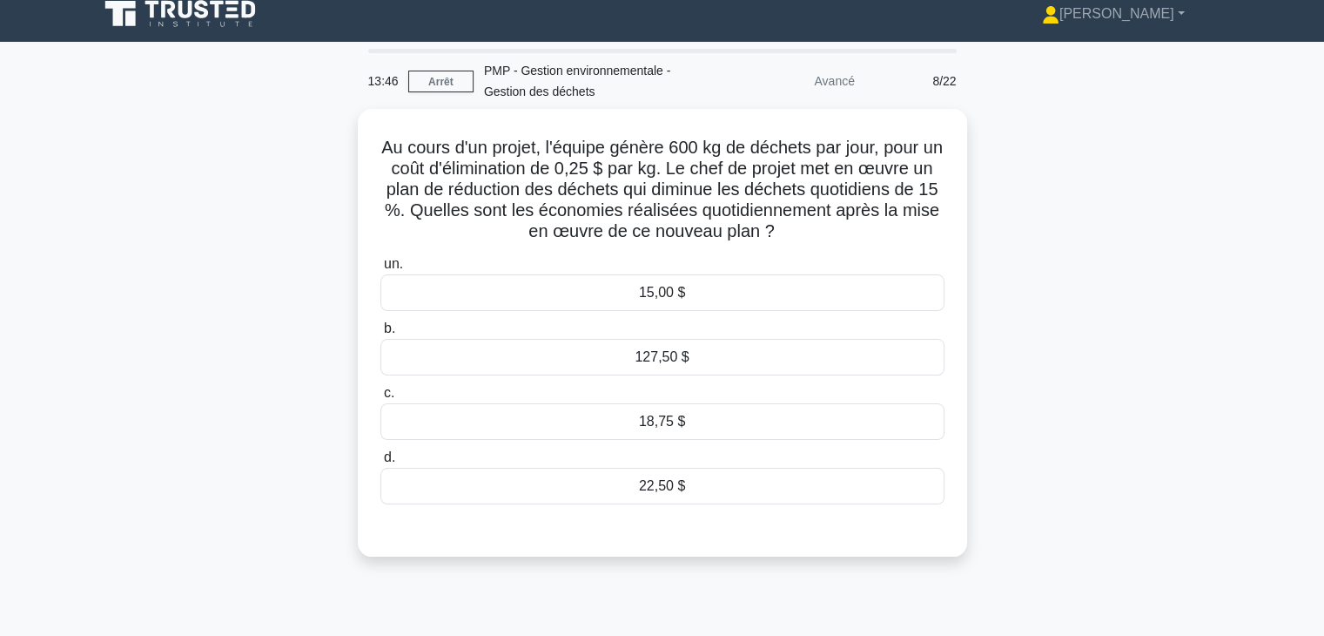
scroll to position [11, 0]
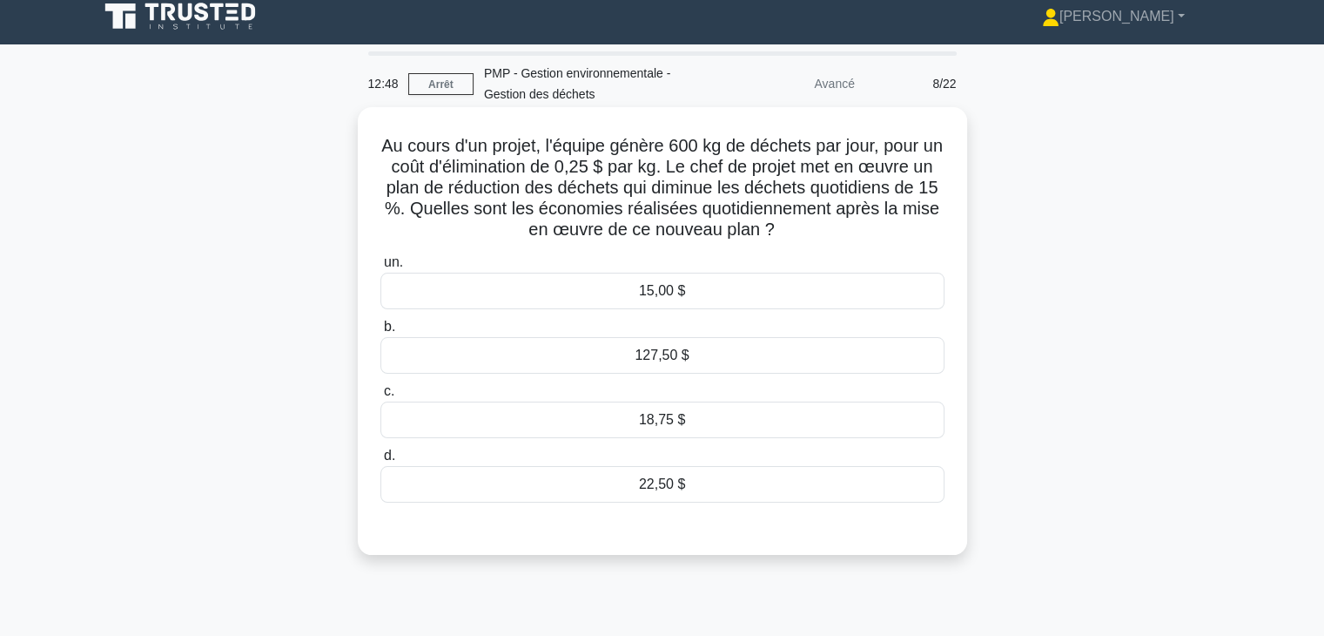
click at [716, 487] on div "22,50 $" at bounding box center [662, 484] width 564 height 37
click at [380, 461] on input "d. 22,50 $" at bounding box center [380, 455] width 0 height 11
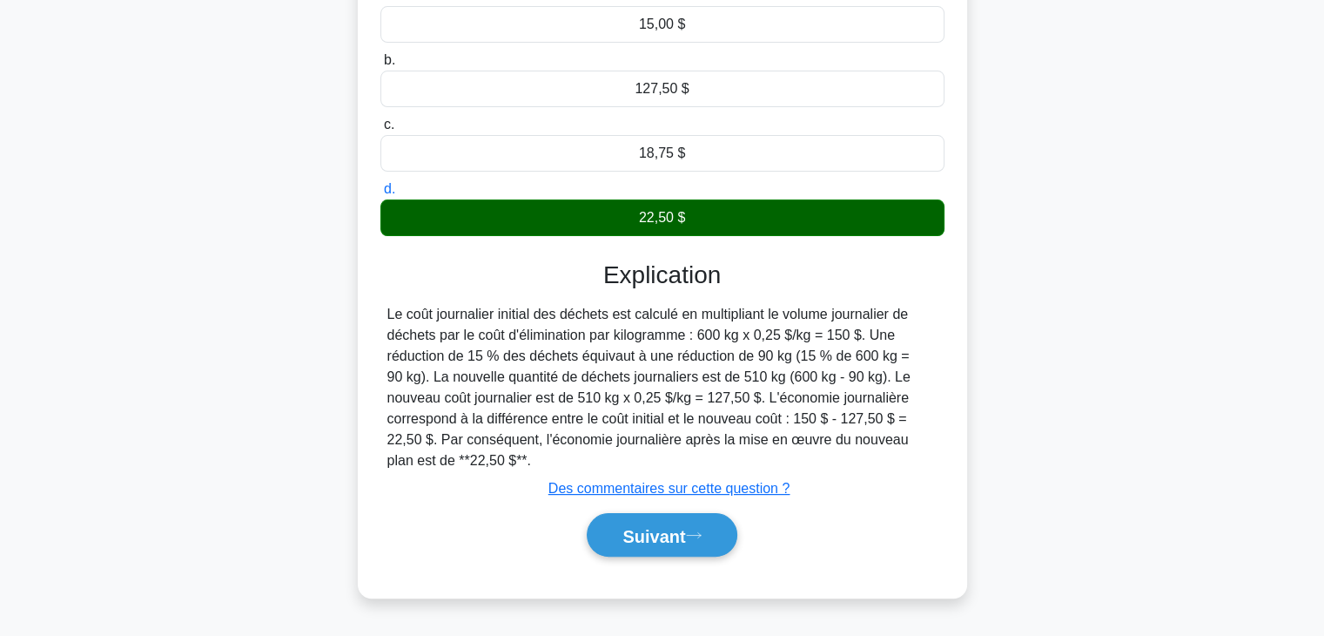
scroll to position [306, 0]
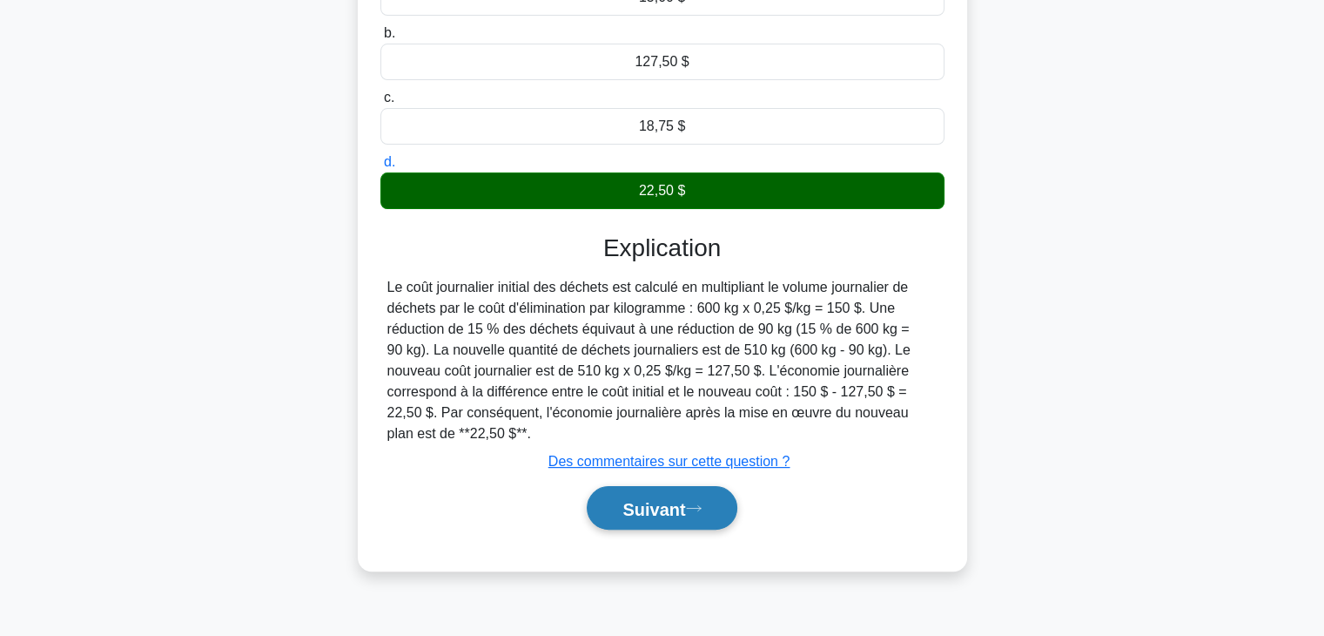
click at [663, 508] on font "Suivant" at bounding box center [653, 508] width 63 height 19
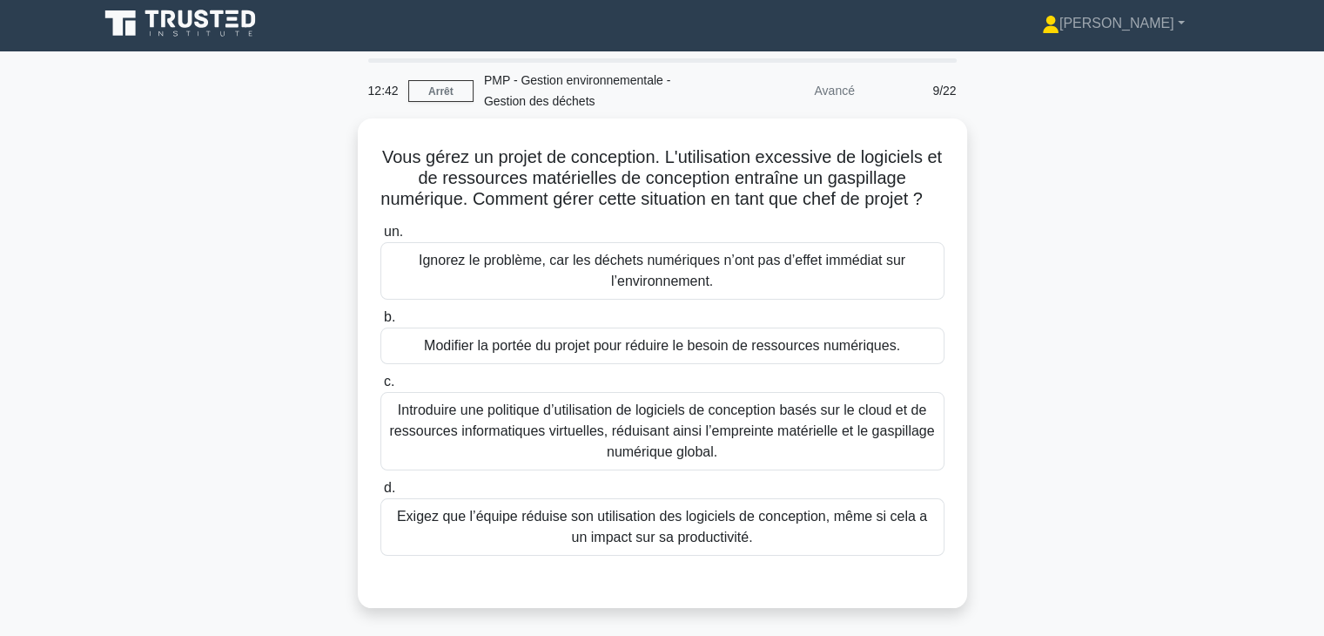
scroll to position [0, 0]
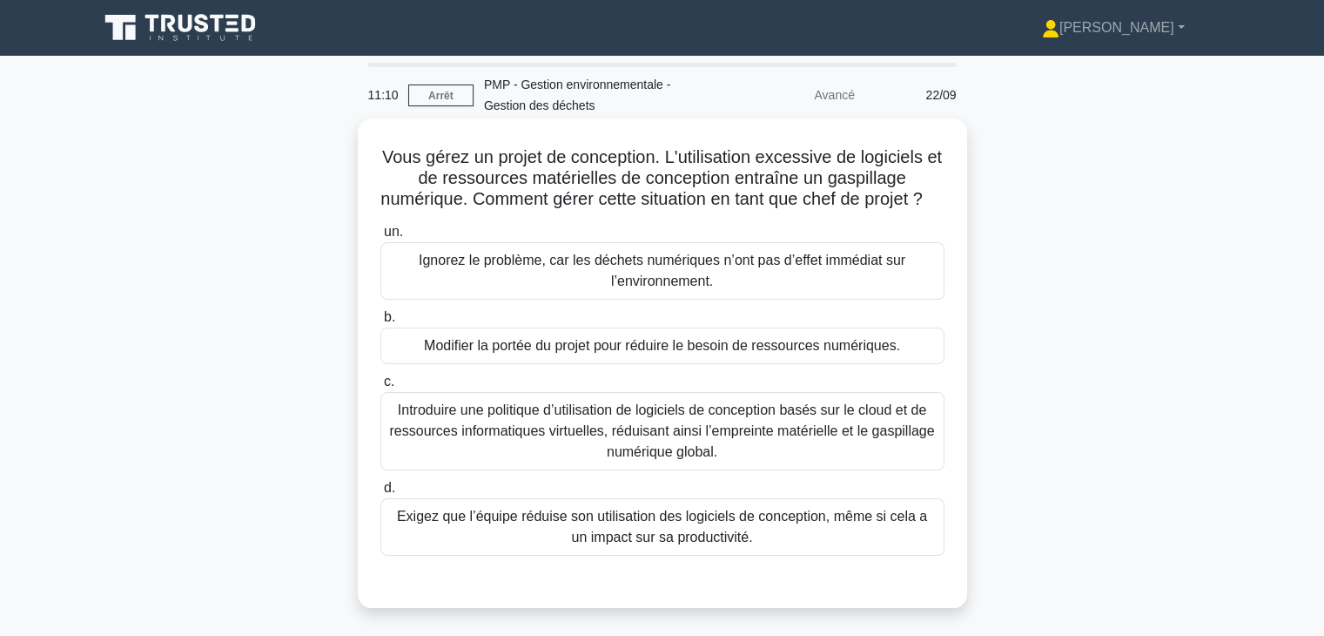
click at [780, 450] on font "Introduire une politique d’utilisation de logiciels de conception basés sur le …" at bounding box center [661, 430] width 545 height 57
click at [380, 387] on input "c. Introduire une politique d’utilisation de logiciels de conception basés sur …" at bounding box center [380, 381] width 0 height 11
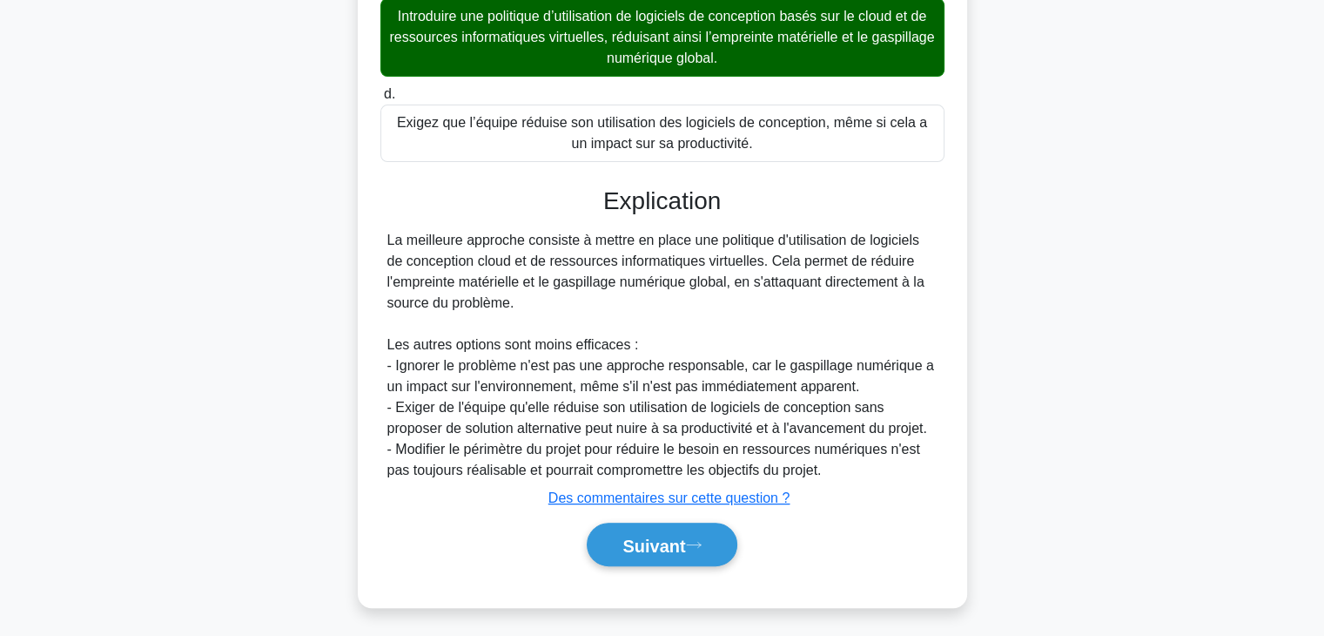
scroll to position [418, 0]
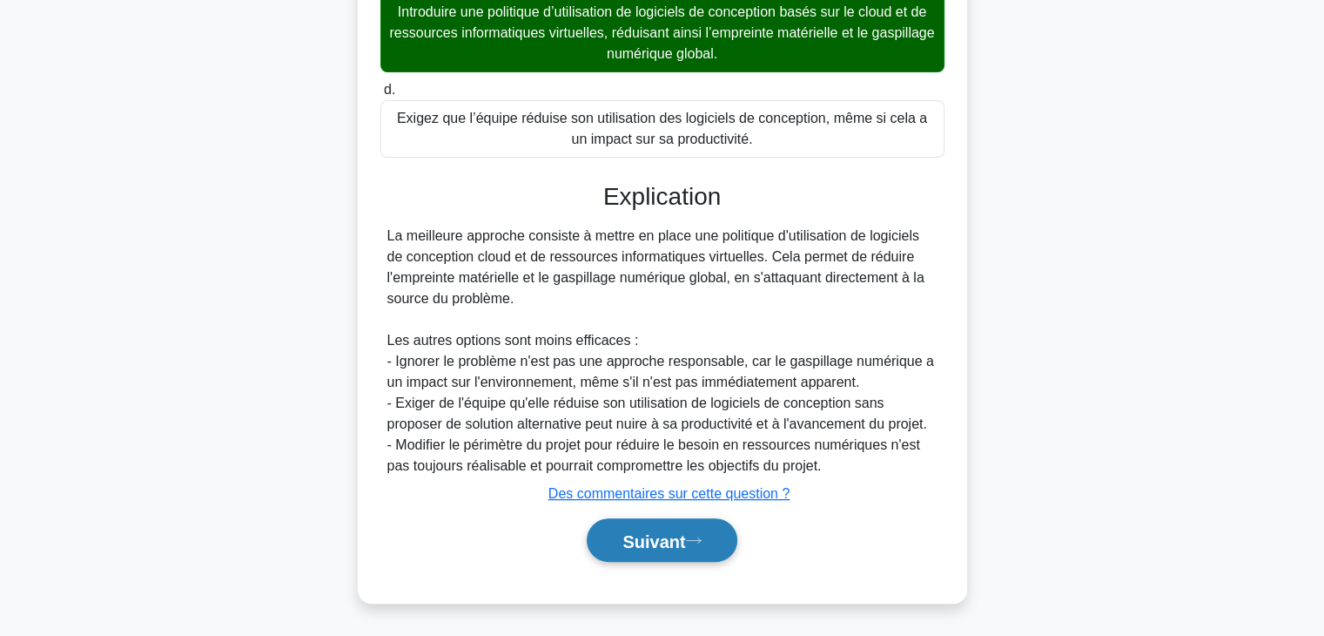
click at [656, 544] on font "Suivant" at bounding box center [653, 540] width 63 height 19
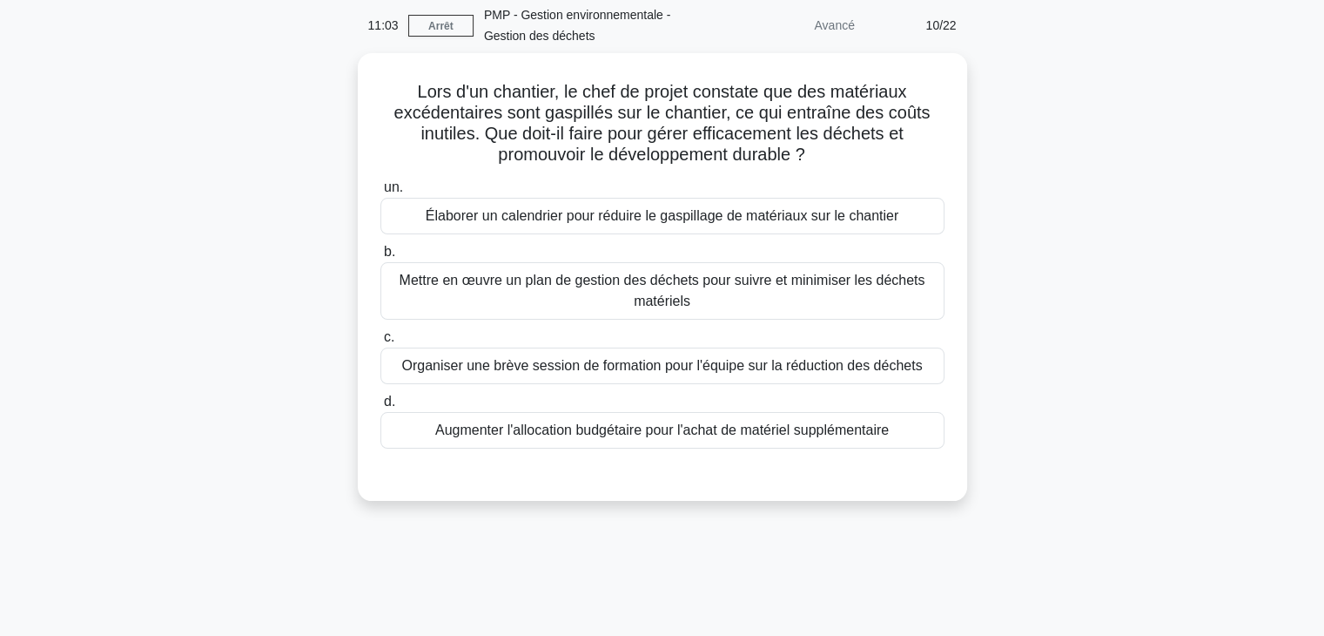
scroll to position [0, 0]
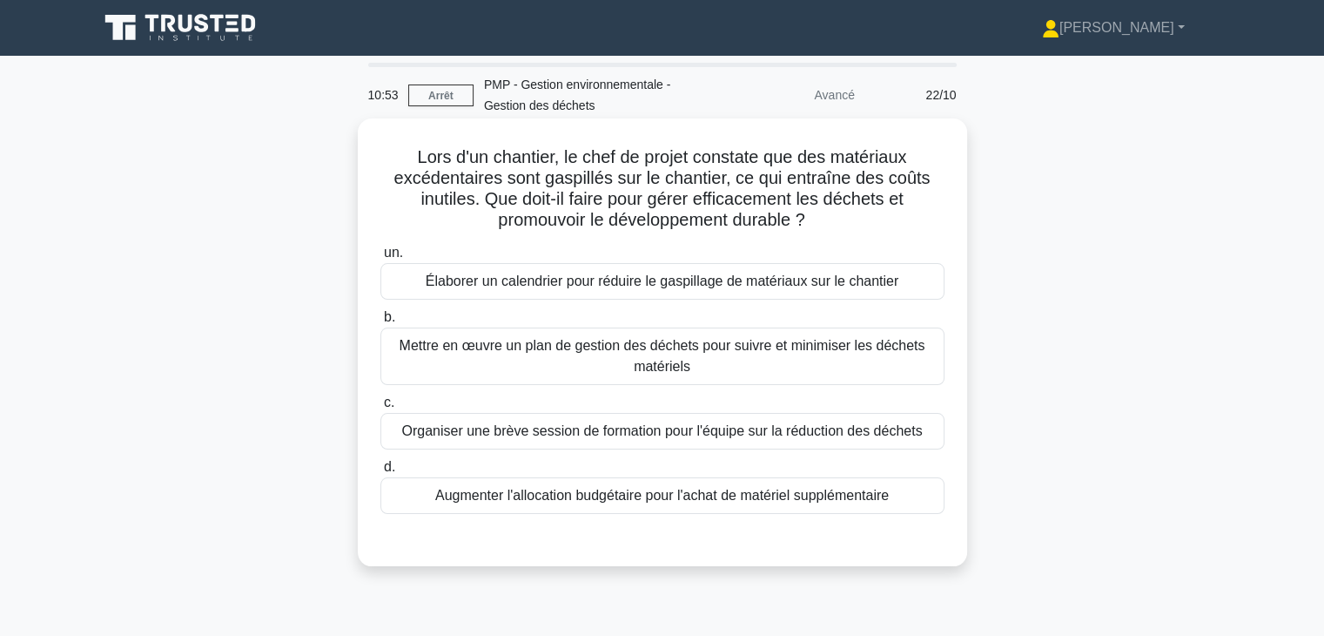
drag, startPoint x: 415, startPoint y: 161, endPoint x: 882, endPoint y: 215, distance: 469.7
click at [882, 215] on h5 "Lors d'un chantier, le chef de projet constate que des matériaux excédentaires …" at bounding box center [663, 188] width 568 height 85
click at [850, 360] on font "Mettre en œuvre un plan de gestion des déchets pour suivre et minimiser les déc…" at bounding box center [662, 356] width 548 height 42
click at [380, 323] on input "b. Mettre en œuvre un plan de gestion des déchets pour suivre et minimiser les …" at bounding box center [380, 317] width 0 height 11
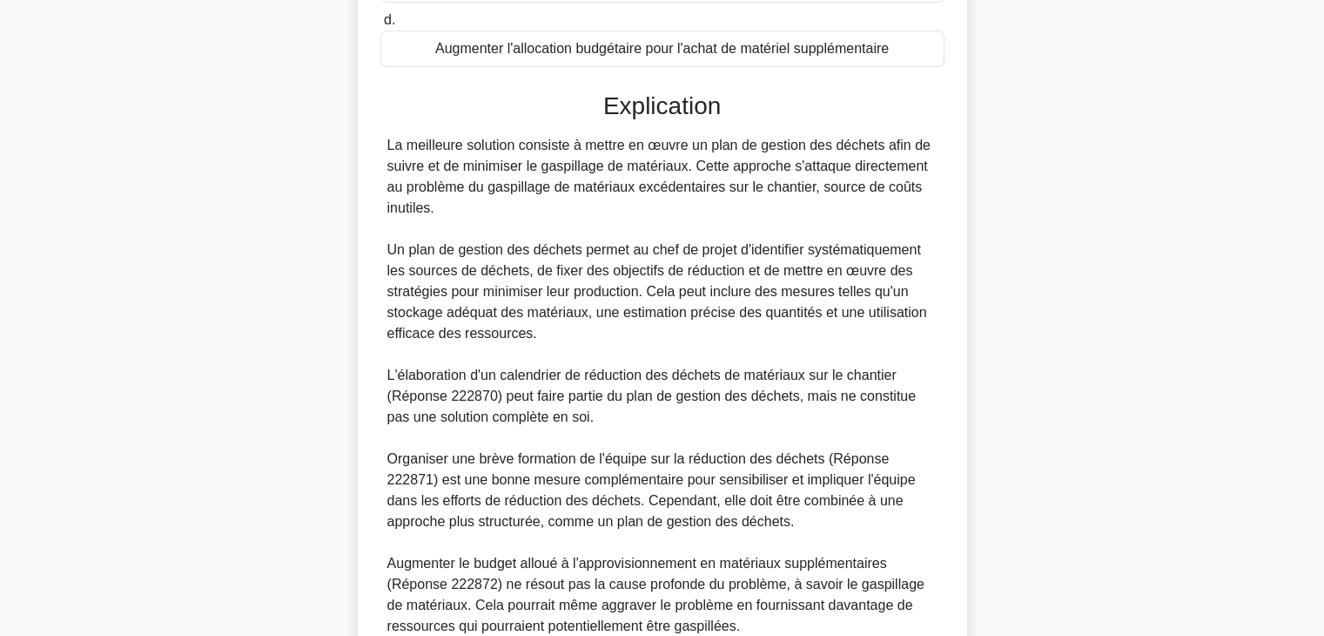
scroll to position [606, 0]
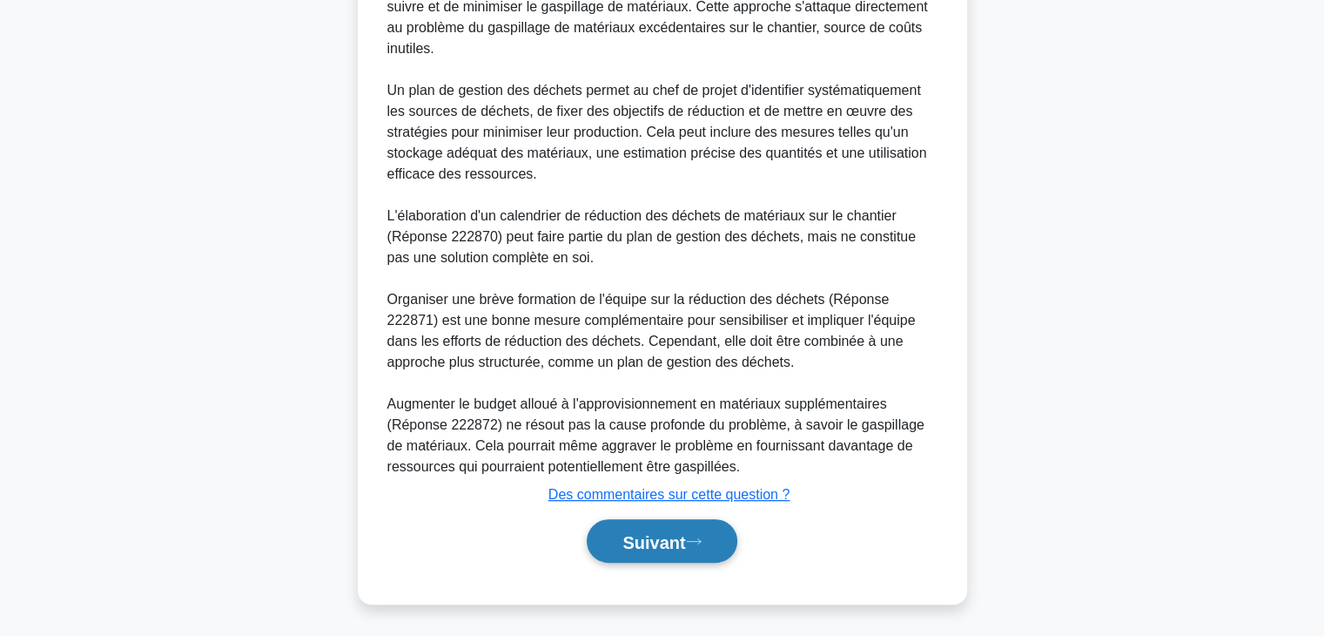
click at [656, 544] on font "Suivant" at bounding box center [653, 541] width 63 height 19
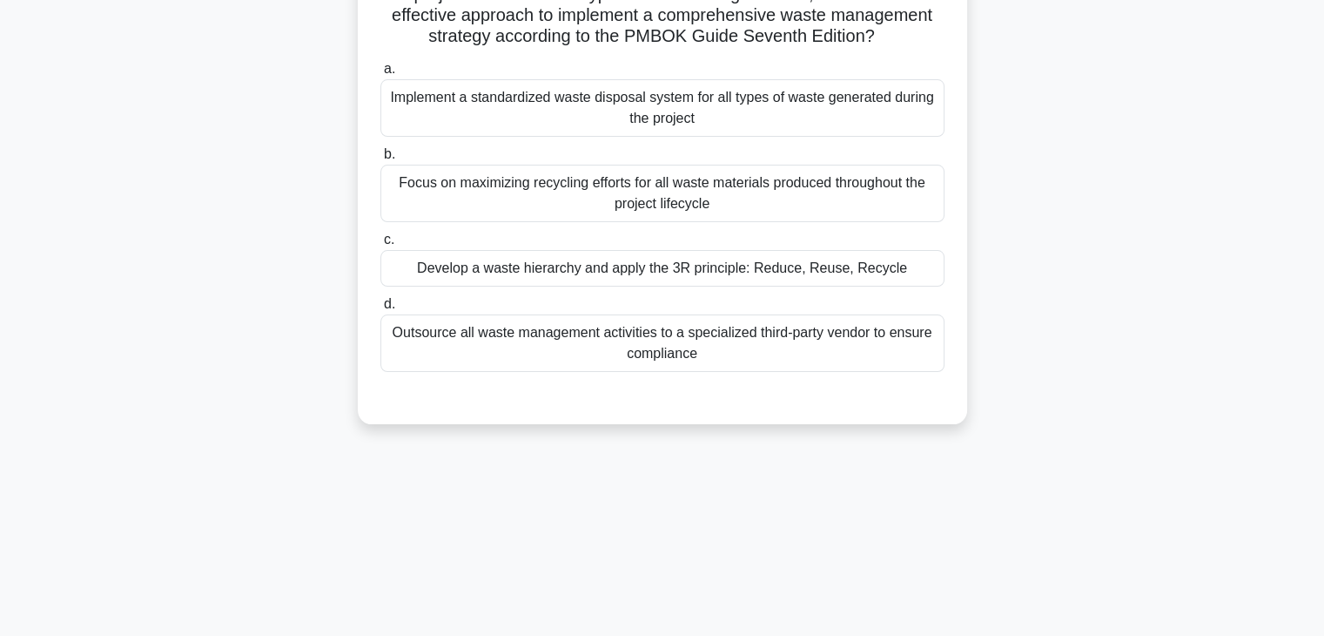
scroll to position [0, 0]
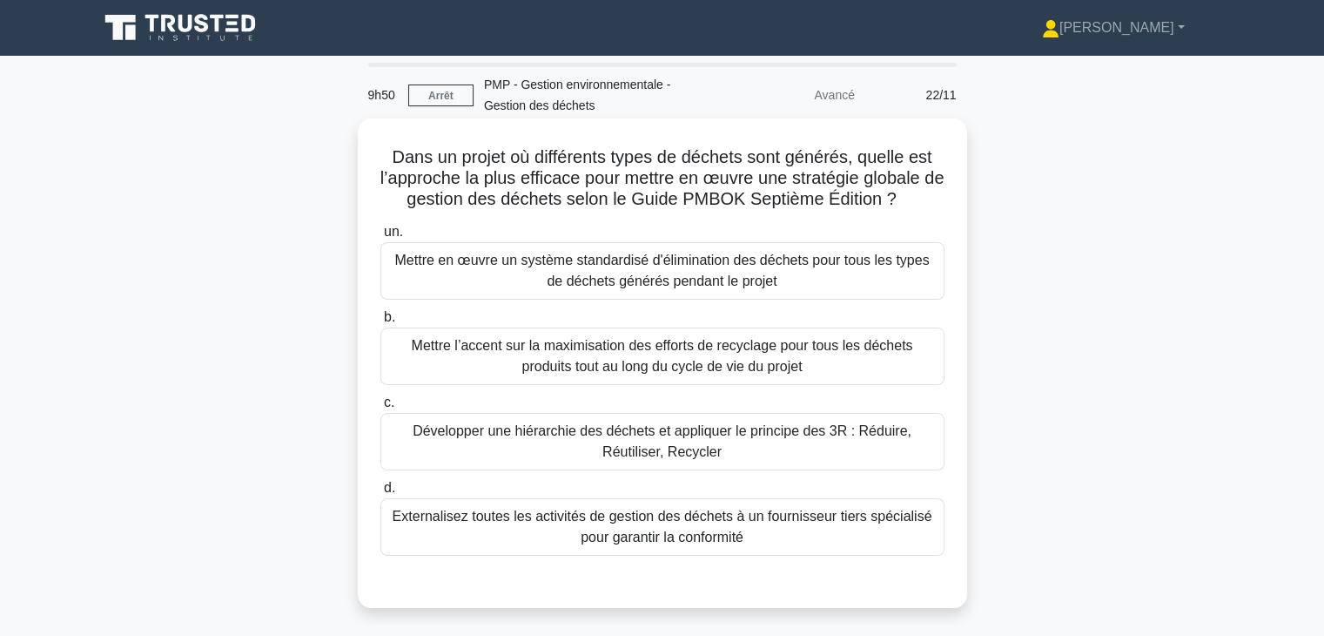
drag, startPoint x: 383, startPoint y: 161, endPoint x: 945, endPoint y: 196, distance: 562.6
click at [945, 196] on h5 "Dans un projet où différents types de déchets sont générés, quelle est l’approc…" at bounding box center [663, 178] width 568 height 64
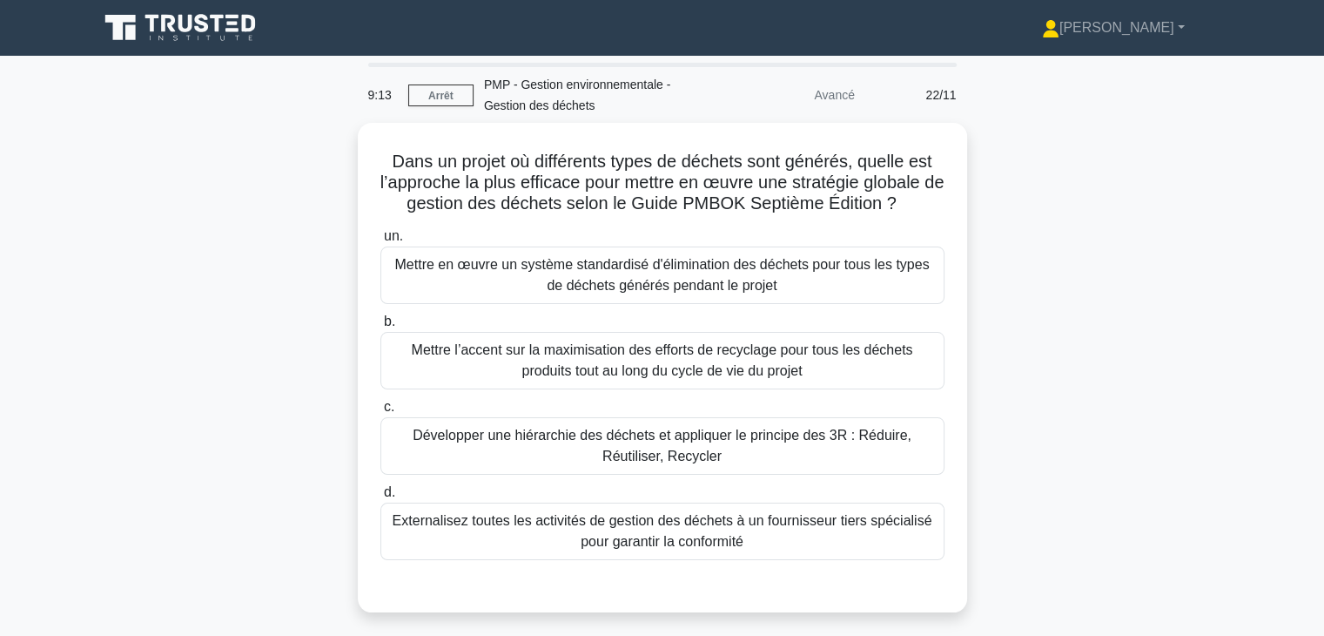
scroll to position [87, 0]
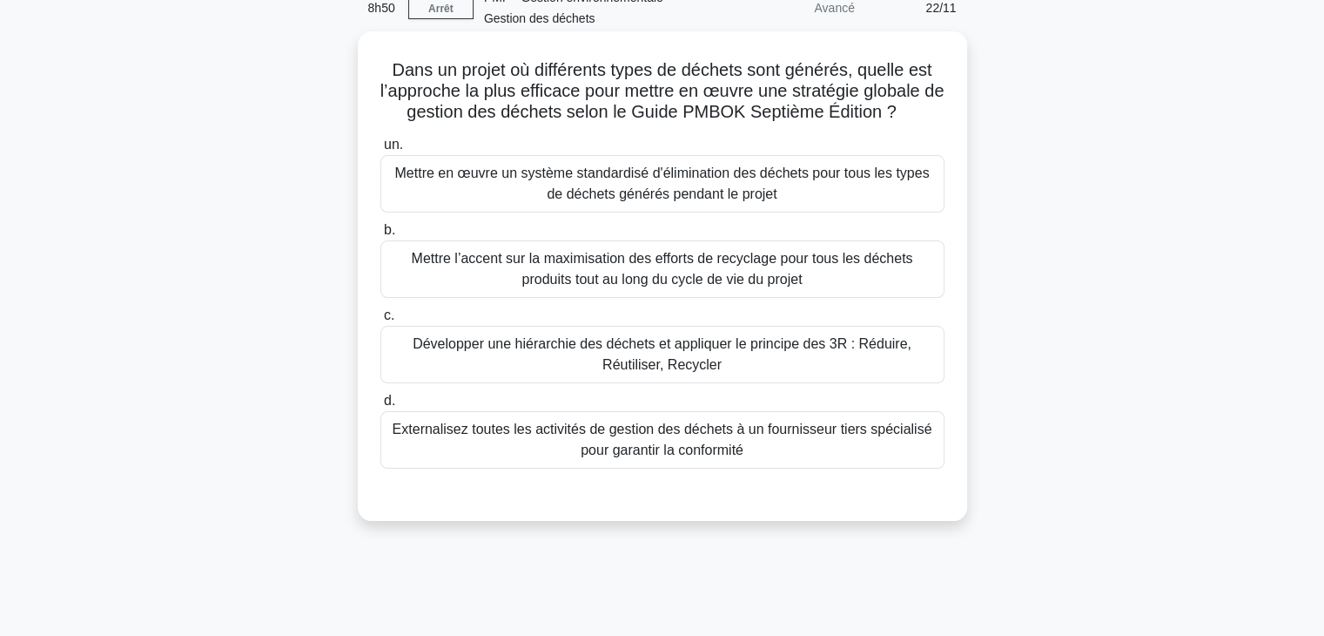
click at [832, 353] on font "Développer une hiérarchie des déchets et appliquer le principe des 3R : Réduire…" at bounding box center [662, 354] width 499 height 36
click at [380, 321] on input "c. Développer une hiérarchie des déchets et appliquer le principe des 3R : Rédu…" at bounding box center [380, 315] width 0 height 11
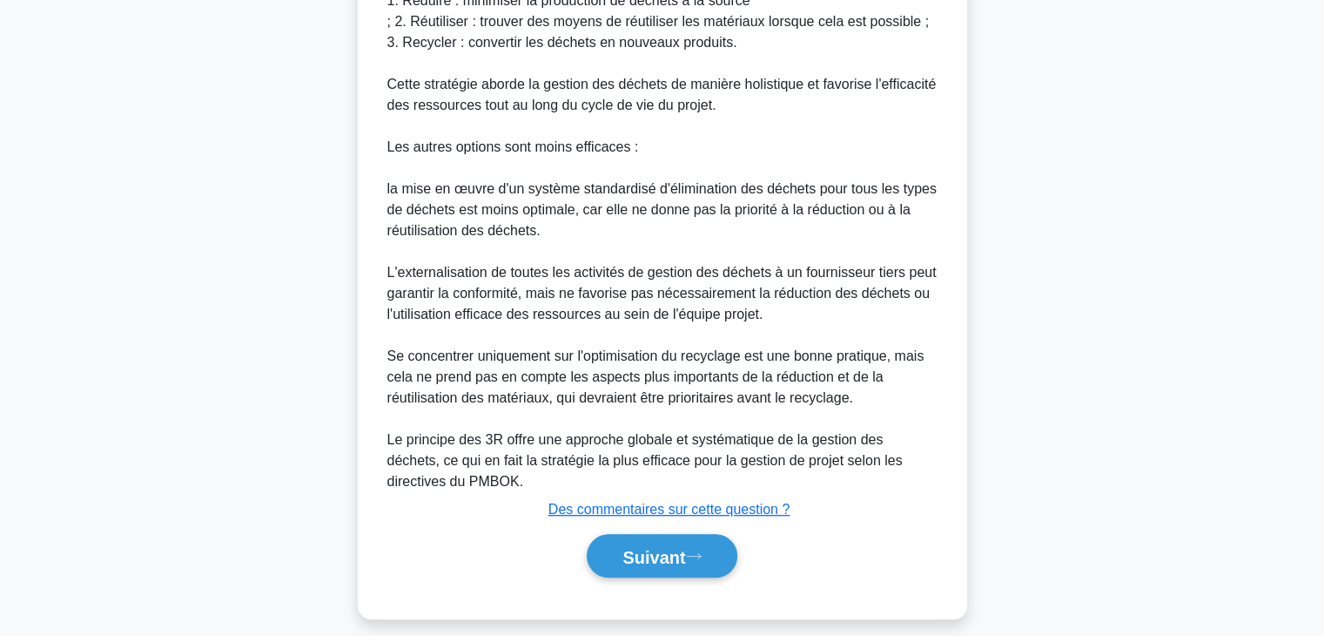
scroll to position [815, 0]
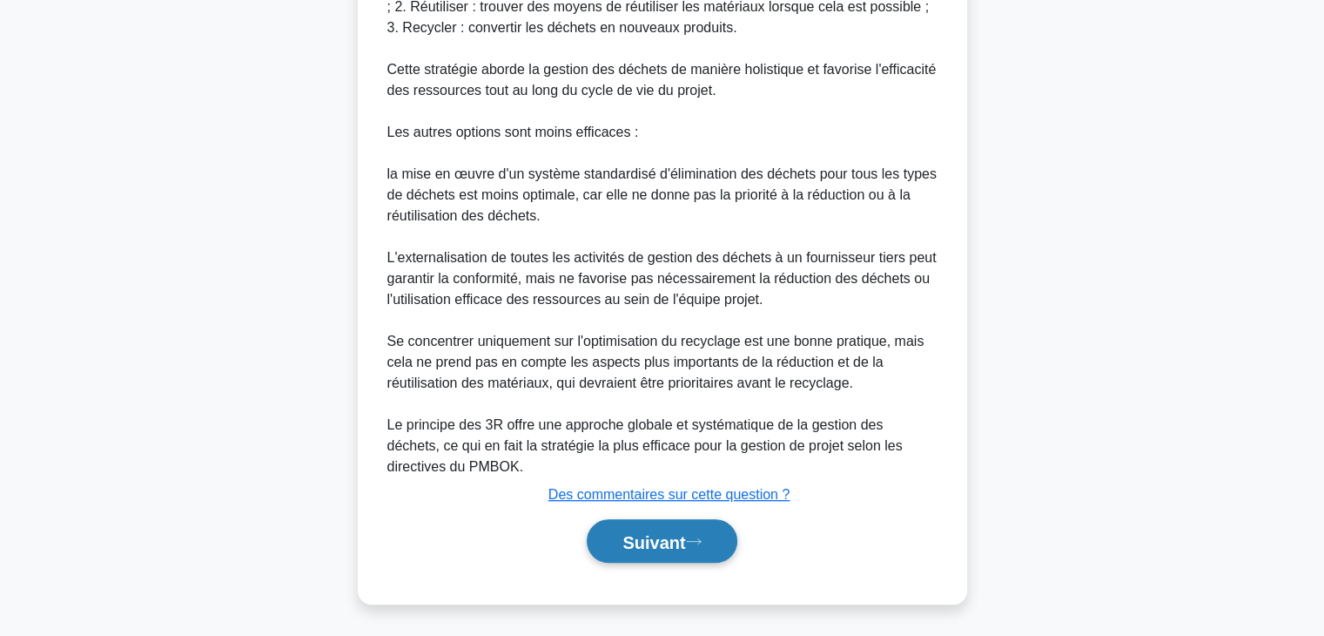
click at [656, 543] on font "Suivant" at bounding box center [653, 541] width 63 height 19
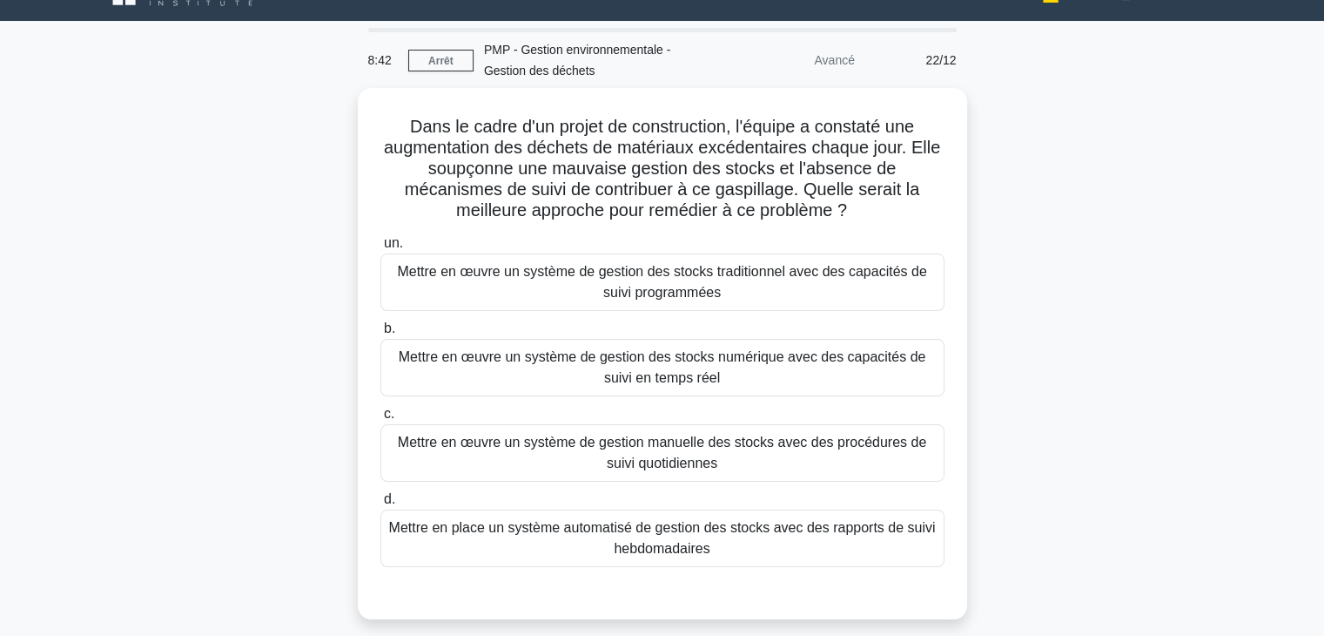
scroll to position [0, 0]
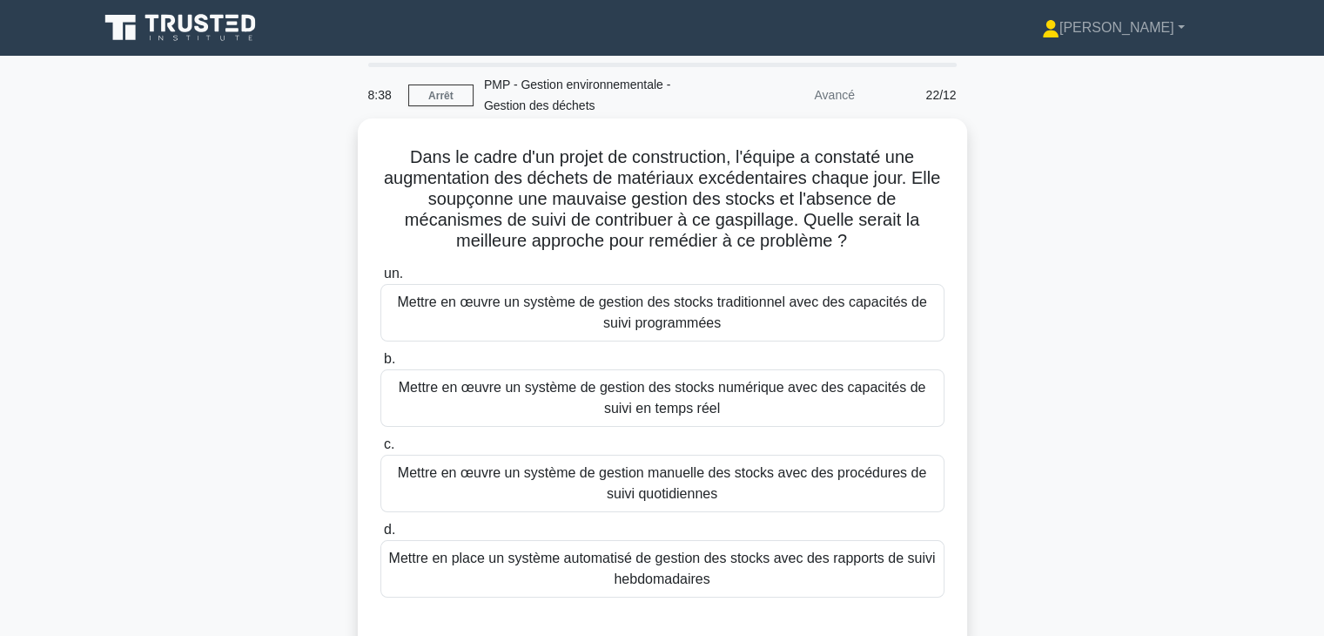
drag, startPoint x: 401, startPoint y: 159, endPoint x: 896, endPoint y: 241, distance: 501.2
click at [896, 241] on h5 "Dans le cadre d'un projet de construction, l'équipe a constaté une augmentation…" at bounding box center [663, 199] width 568 height 106
click at [775, 388] on font "Mettre en œuvre un système de gestion des stocks numérique avec des capacités d…" at bounding box center [663, 398] width 528 height 36
click at [380, 365] on input "b. Mettre en œuvre un système de gestion des stocks numérique avec des capacité…" at bounding box center [380, 358] width 0 height 11
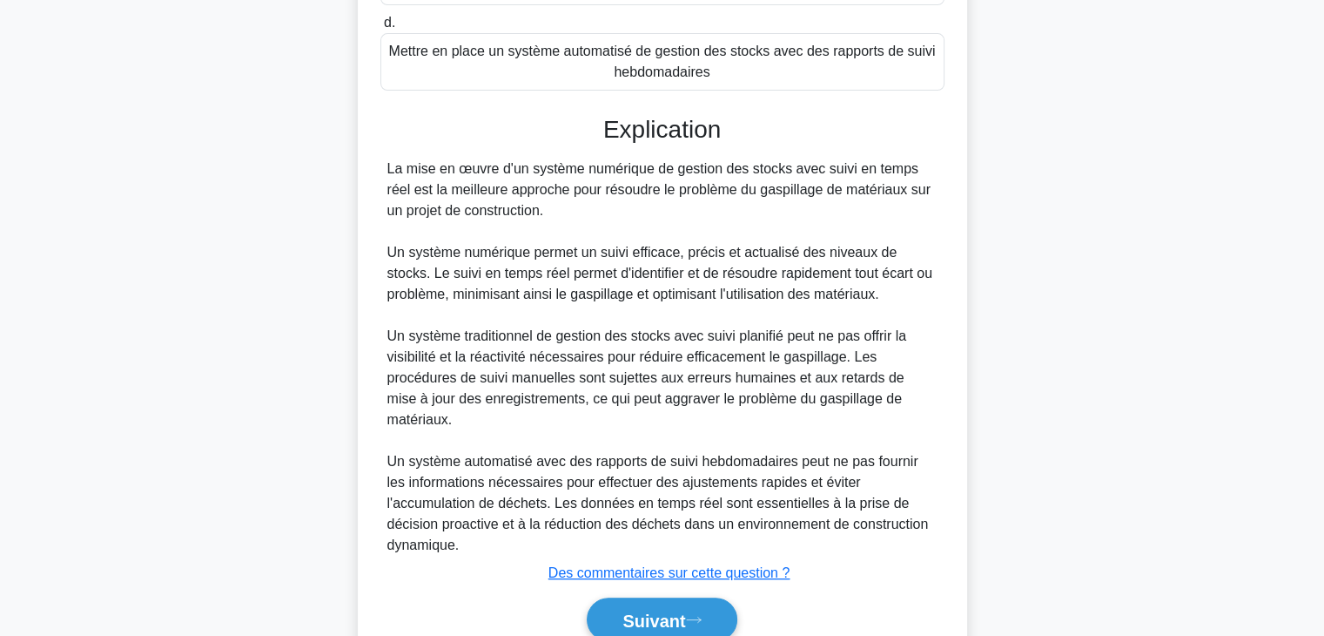
scroll to position [543, 0]
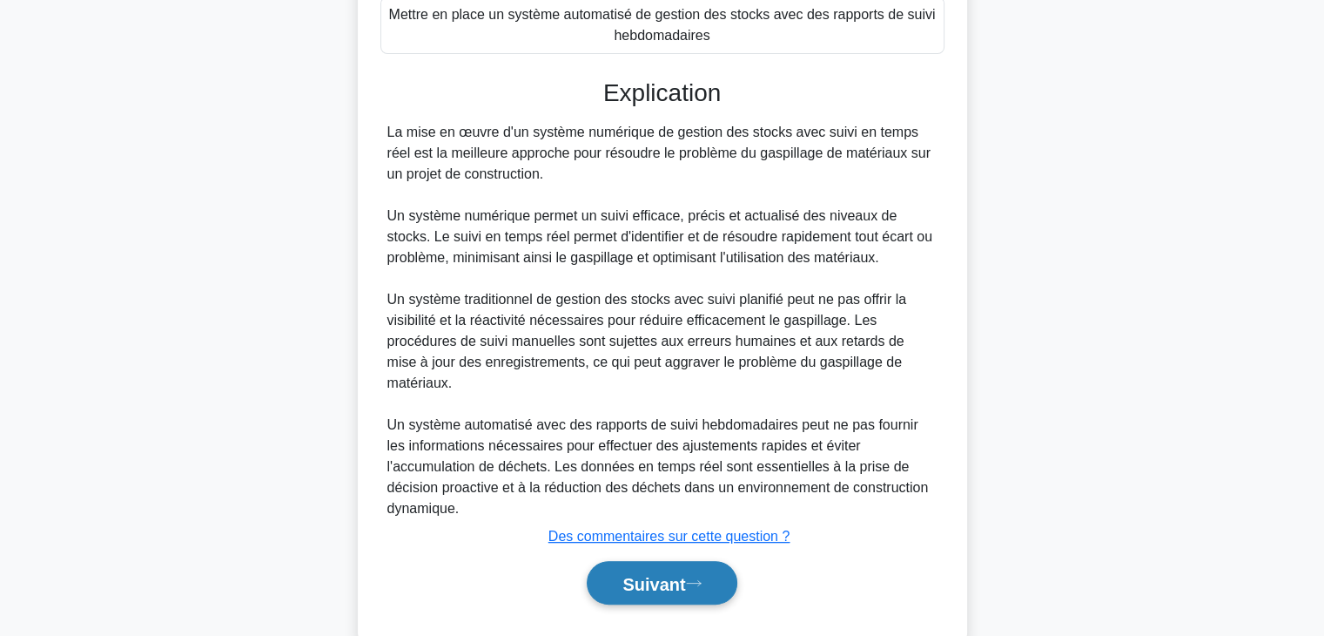
click at [685, 574] on font "Suivant" at bounding box center [653, 583] width 63 height 19
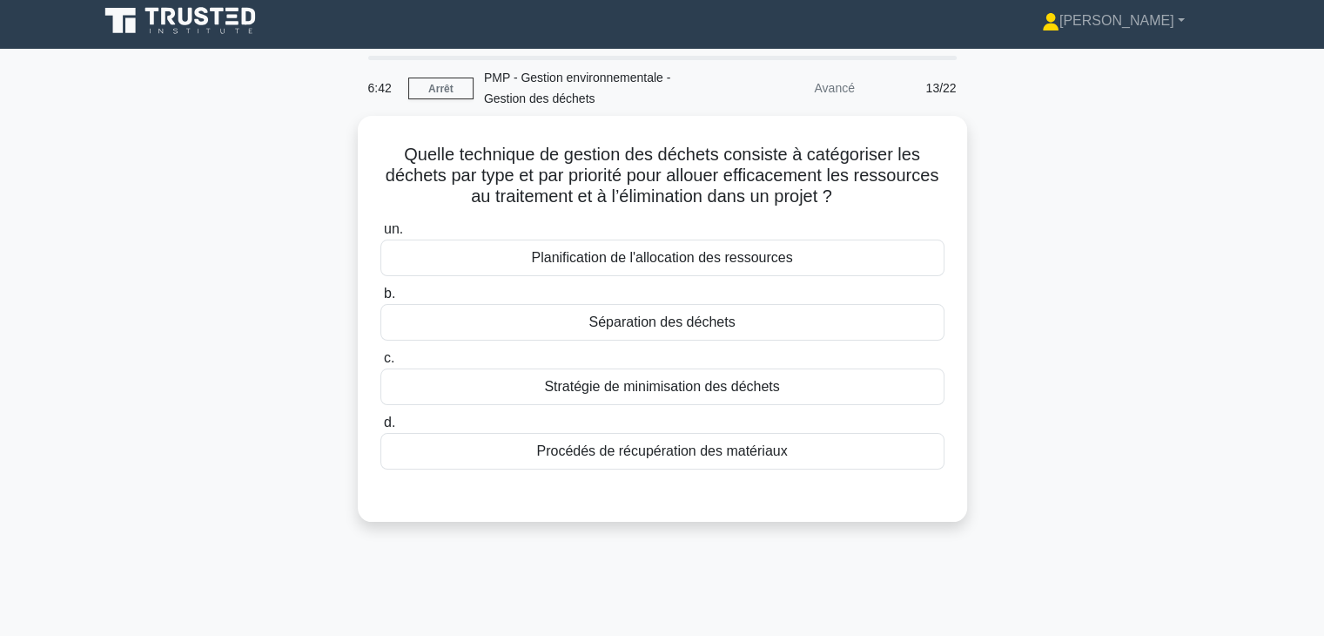
scroll to position [0, 0]
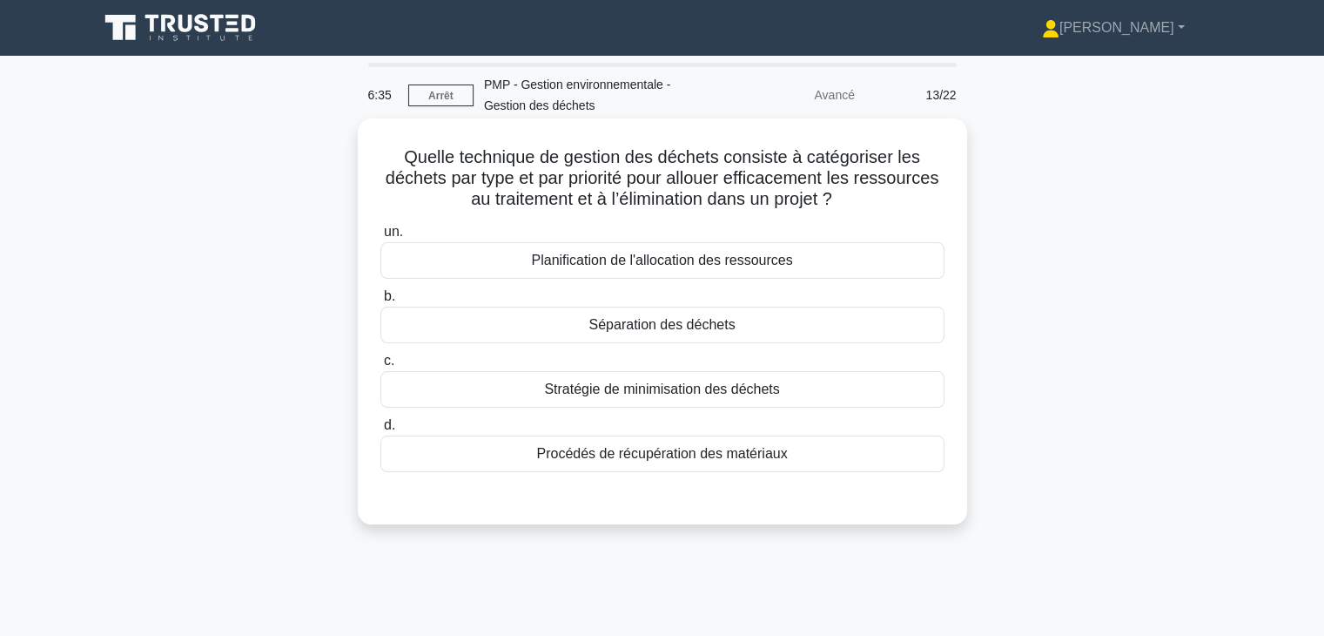
drag, startPoint x: 406, startPoint y: 154, endPoint x: 872, endPoint y: 200, distance: 468.9
click at [872, 200] on h5 "Quelle technique de gestion des déchets consiste à catégoriser les déchets par …" at bounding box center [663, 178] width 568 height 64
click at [797, 394] on div "Stratégie de minimisation des déchets" at bounding box center [662, 389] width 564 height 37
click at [380, 367] on input "c. Stratégie de minimisation des déchets" at bounding box center [380, 360] width 0 height 11
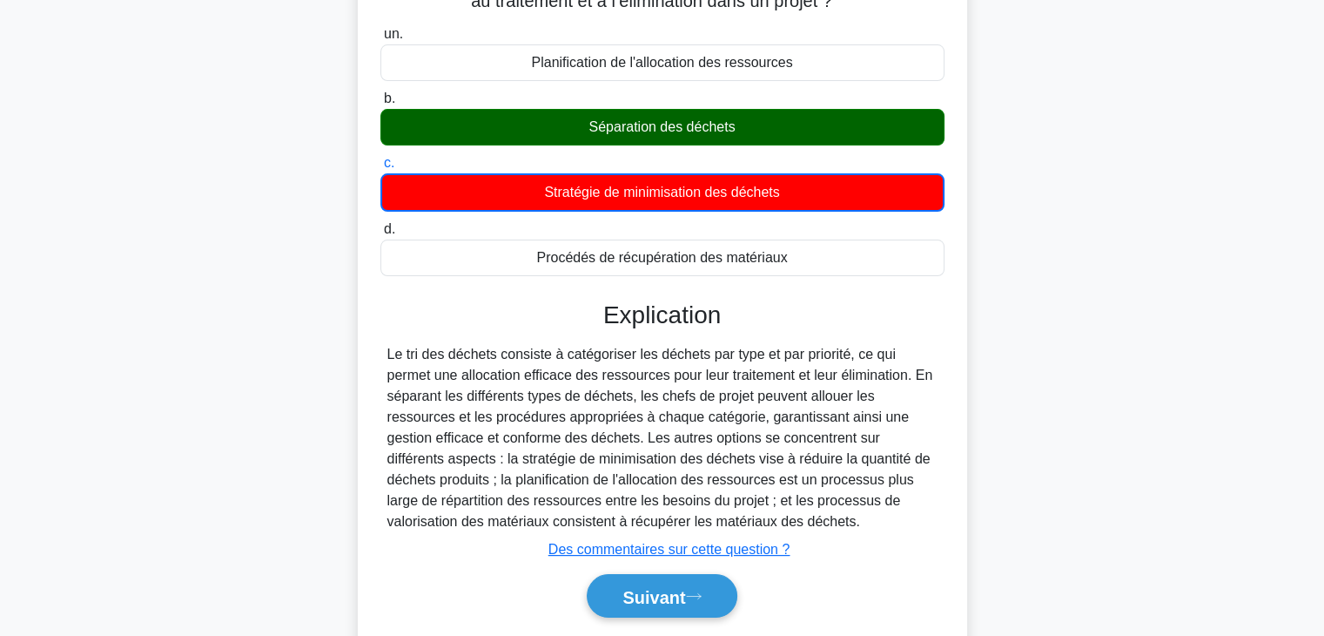
scroll to position [198, 0]
click at [655, 592] on font "Suivant" at bounding box center [653, 596] width 63 height 19
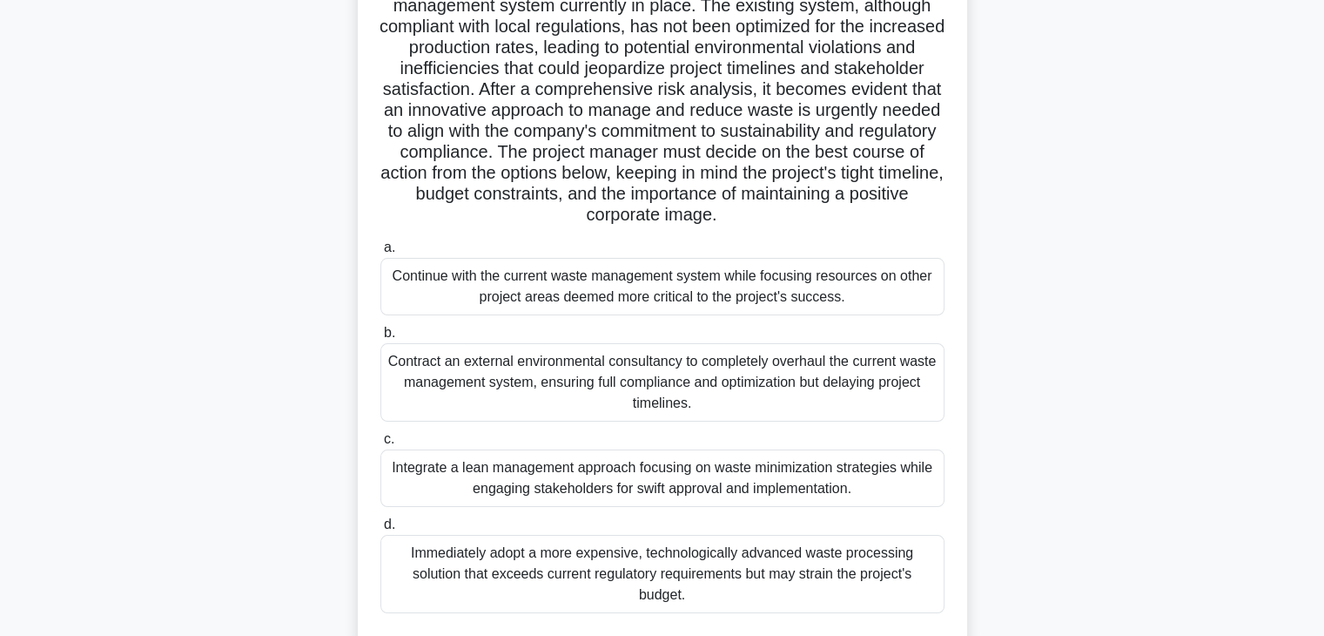
scroll to position [0, 0]
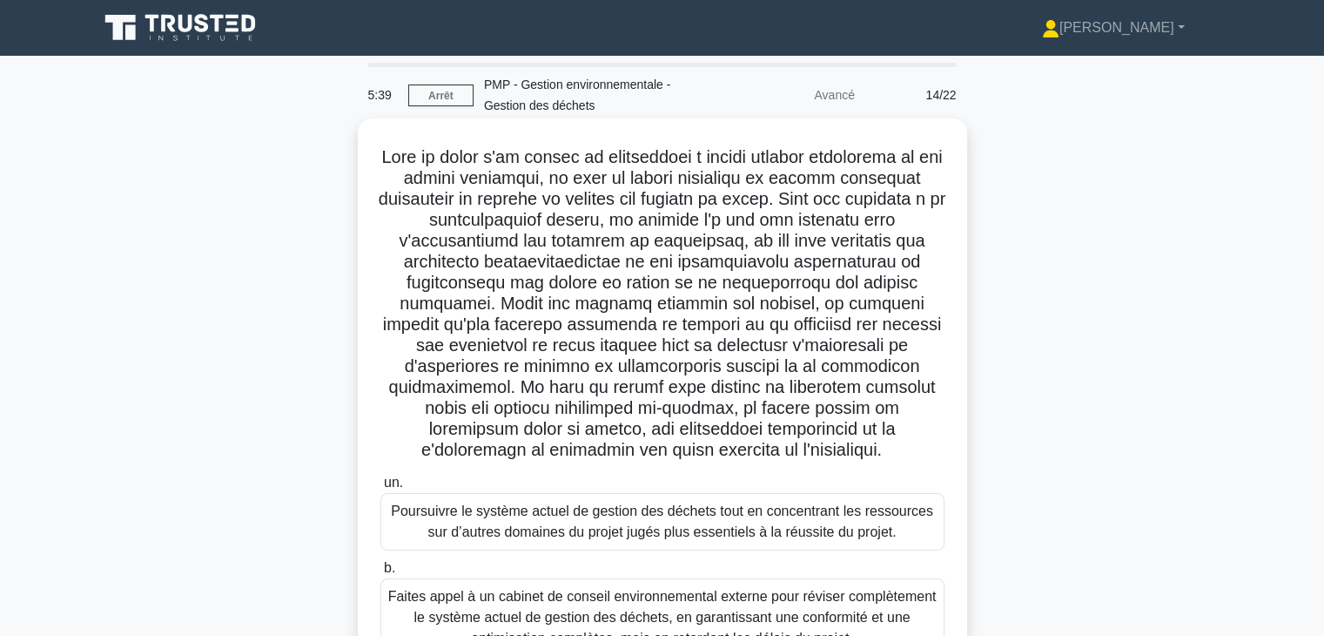
drag, startPoint x: 380, startPoint y: 161, endPoint x: 850, endPoint y: 452, distance: 552.8
click at [850, 452] on h5 ".spinner_0XTQ{transform-origin:center;animation:spinner_y6GP .75s linear infini…" at bounding box center [663, 303] width 568 height 315
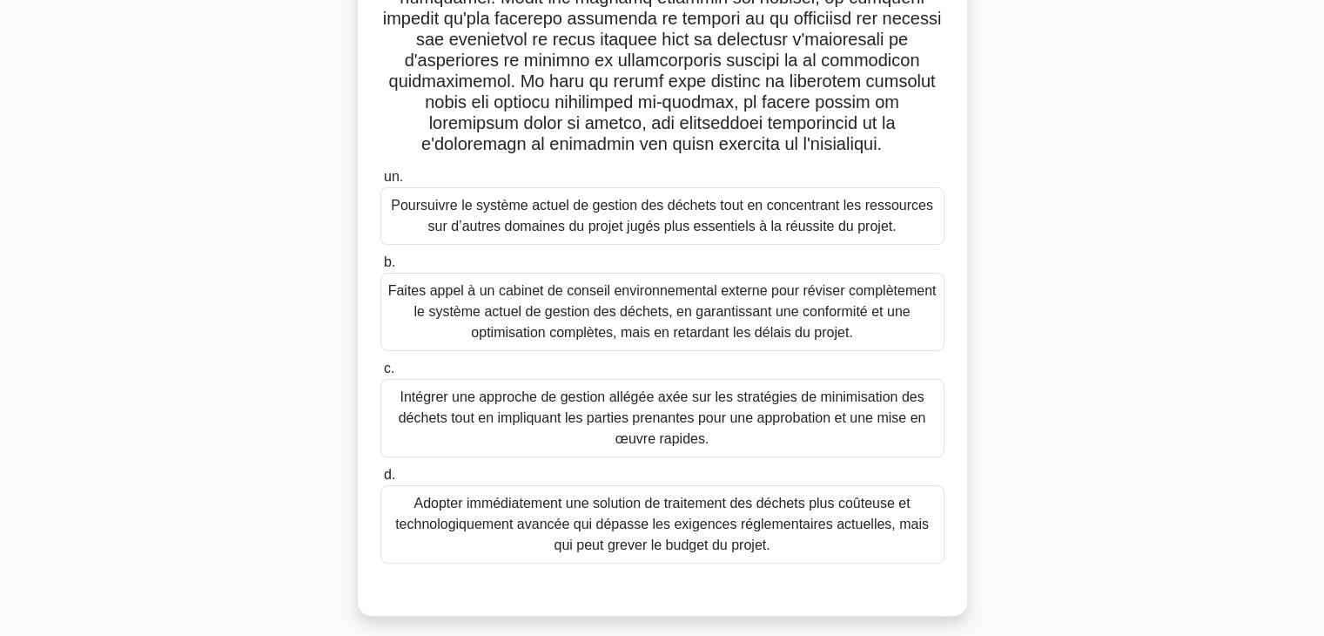
scroll to position [318, 0]
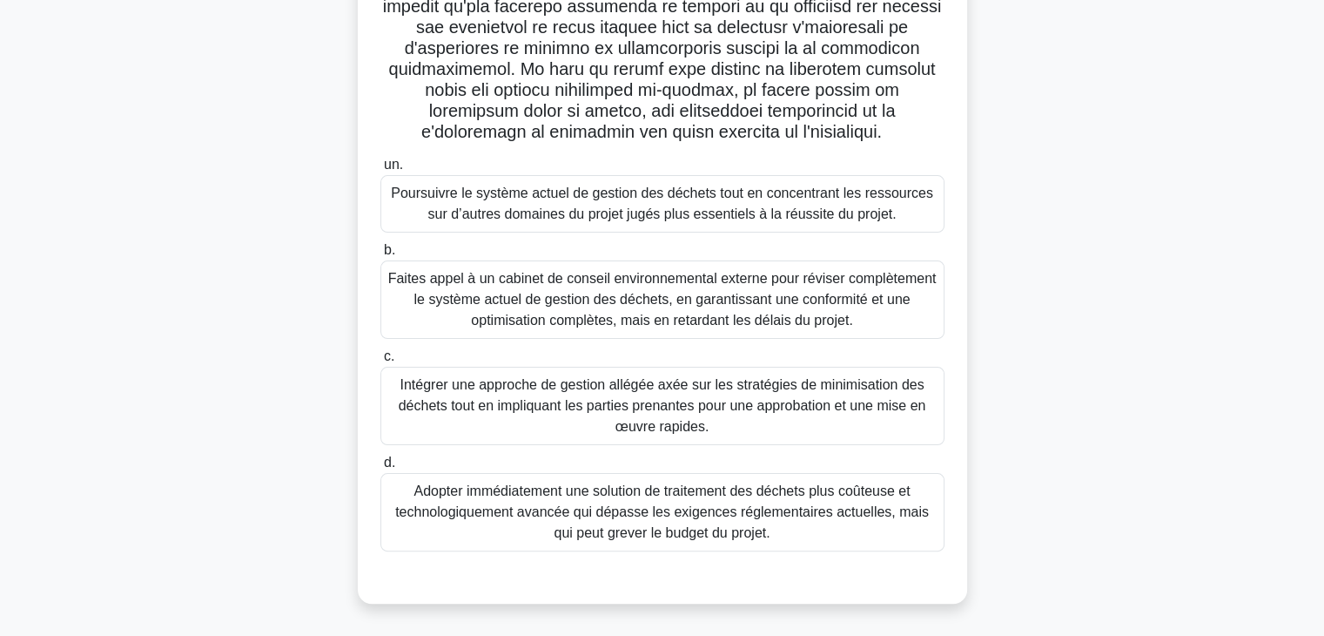
click at [815, 403] on font "Intégrer une approche de gestion allégée axée sur les stratégies de minimisatio…" at bounding box center [663, 405] width 528 height 57
click at [380, 362] on input "c. Intégrer une approche de gestion allégée axée sur les stratégies de minimisa…" at bounding box center [380, 356] width 0 height 11
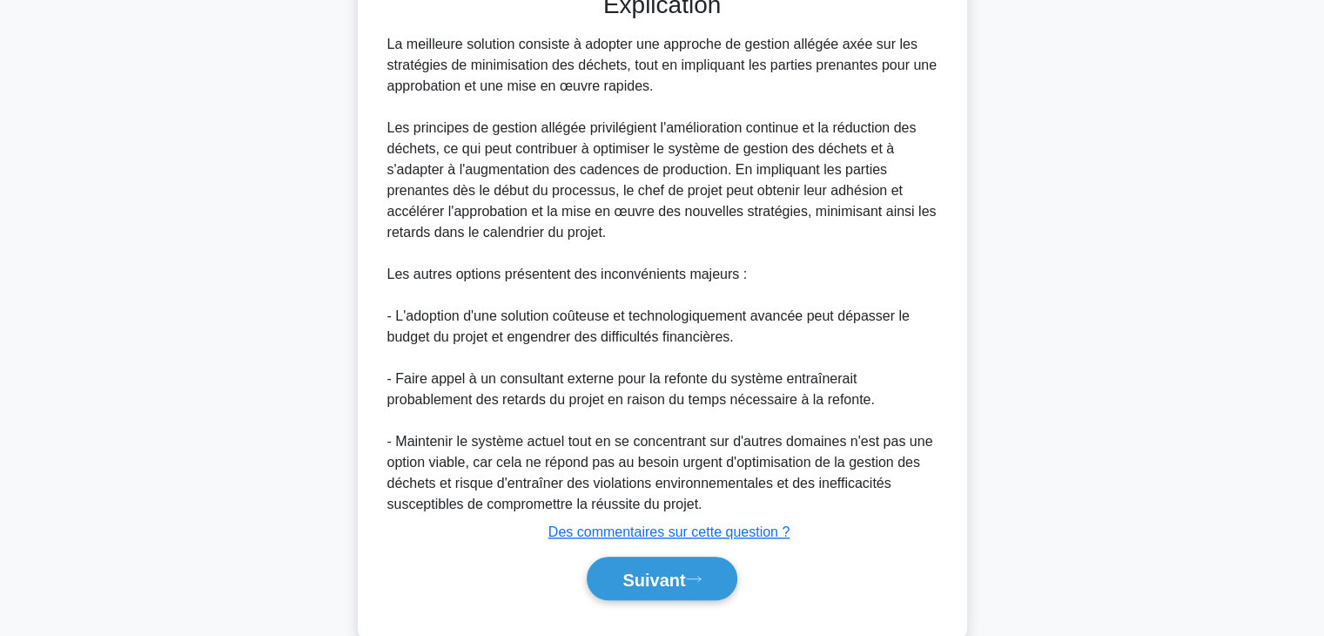
scroll to position [940, 0]
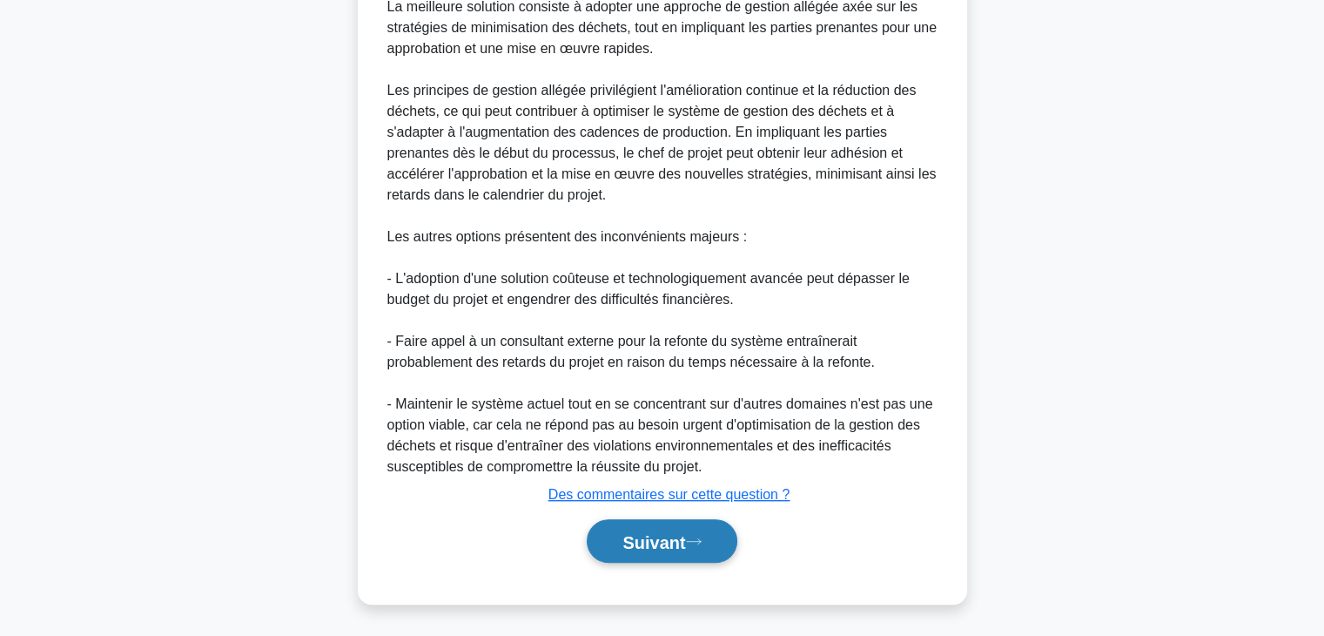
click at [682, 538] on font "Suivant" at bounding box center [653, 541] width 63 height 19
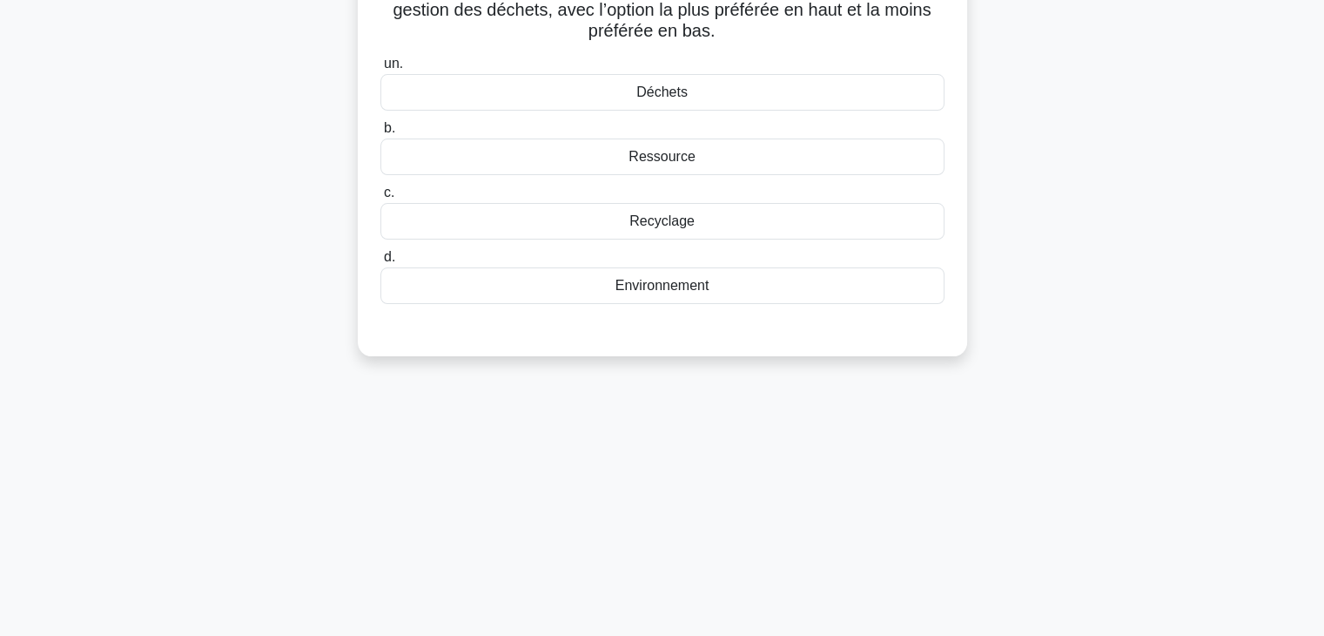
scroll to position [0, 0]
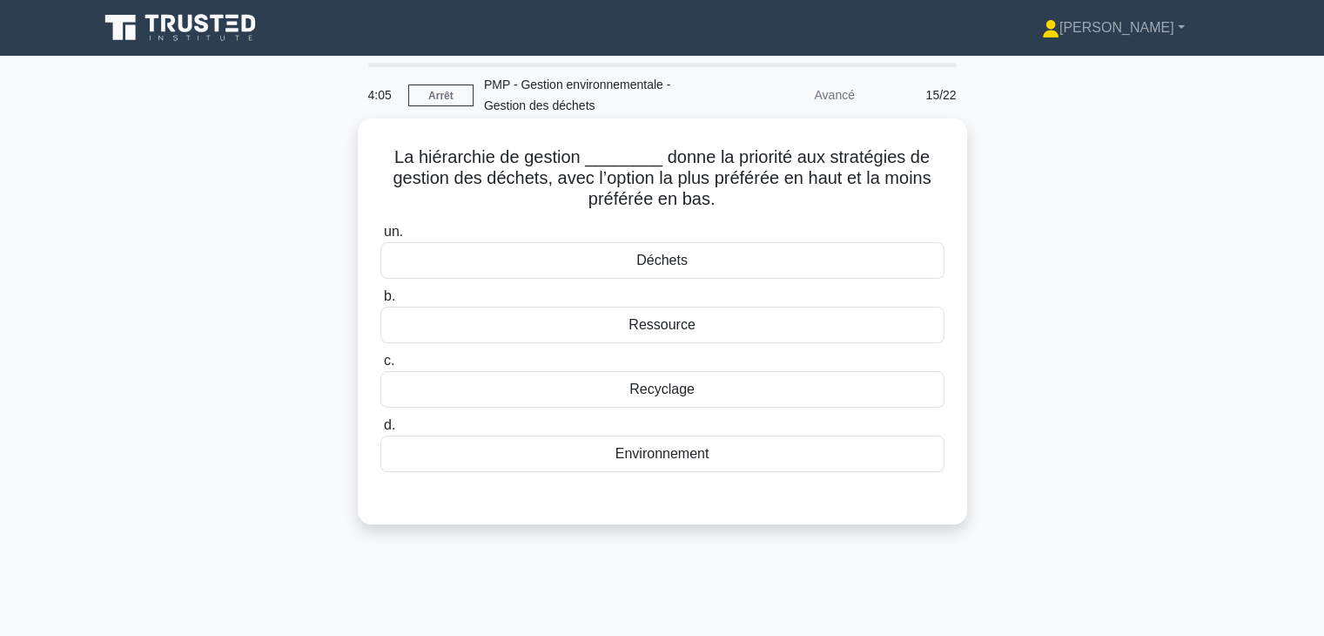
click at [743, 260] on div "Déchets" at bounding box center [662, 260] width 564 height 37
click at [380, 238] on input "un. Déchets" at bounding box center [380, 231] width 0 height 11
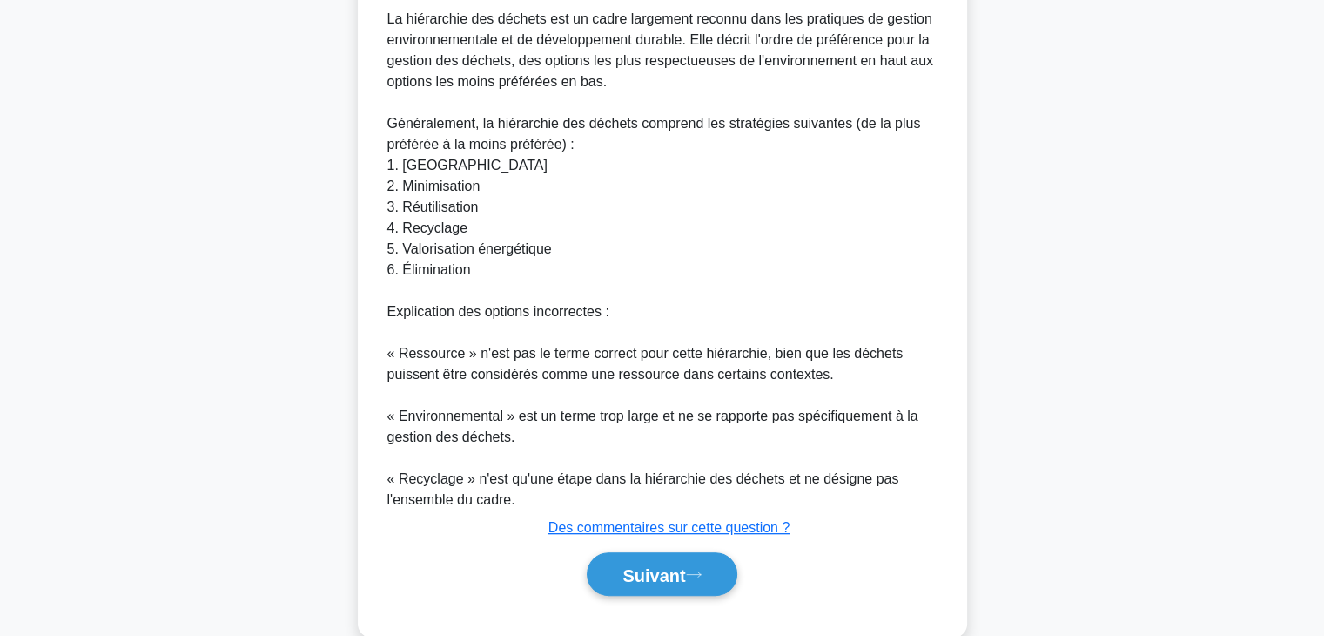
scroll to position [689, 0]
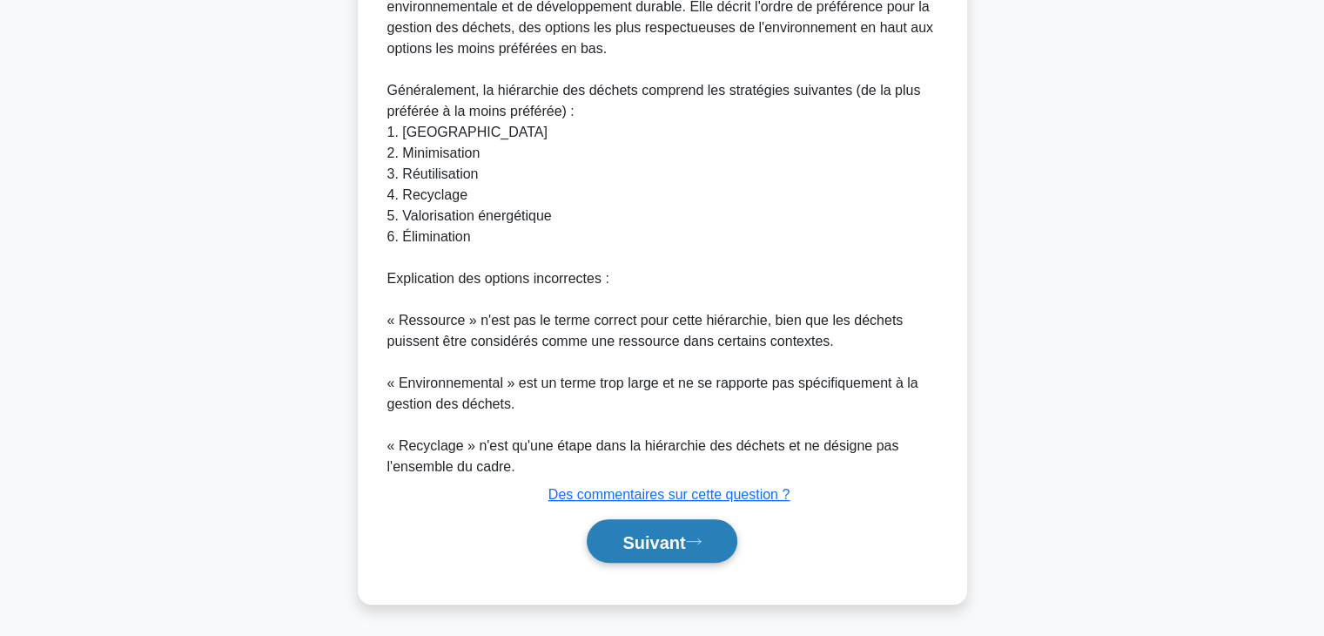
click at [631, 538] on font "Suivant" at bounding box center [653, 541] width 63 height 19
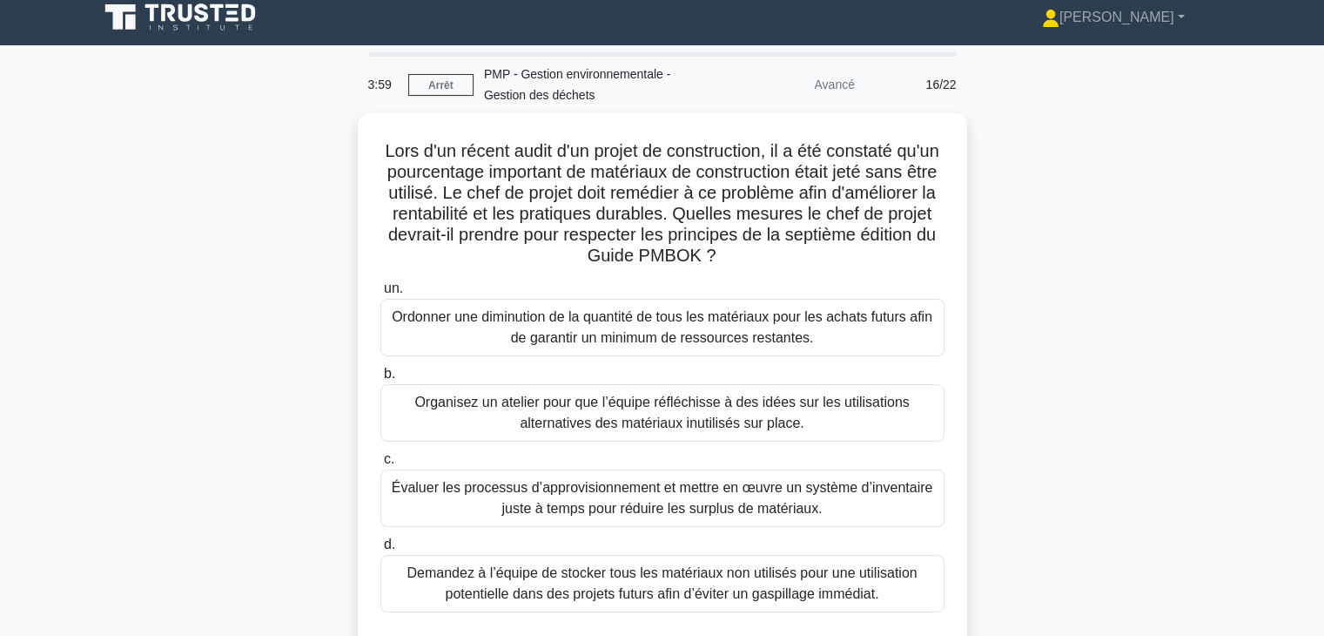
scroll to position [0, 0]
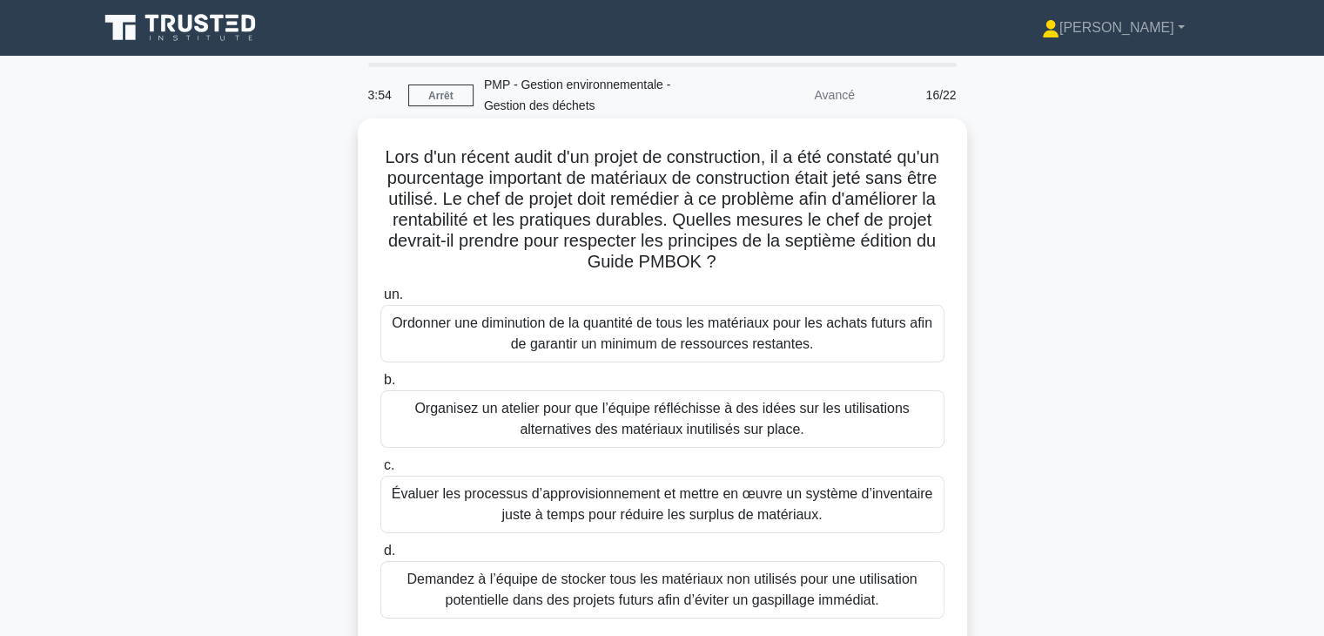
drag, startPoint x: 398, startPoint y: 158, endPoint x: 850, endPoint y: 265, distance: 464.1
click at [850, 265] on h5 "Lors d'un récent audit d'un projet de construction, il a été constaté qu'un pou…" at bounding box center [663, 209] width 568 height 127
click at [763, 509] on font "Évaluer les processus d’approvisionnement et mettre en œuvre un système d’inven…" at bounding box center [663, 504] width 542 height 36
click at [380, 471] on input "c. Évaluer les processus d’approvisionnement et mettre en œuvre un système d’in…" at bounding box center [380, 465] width 0 height 11
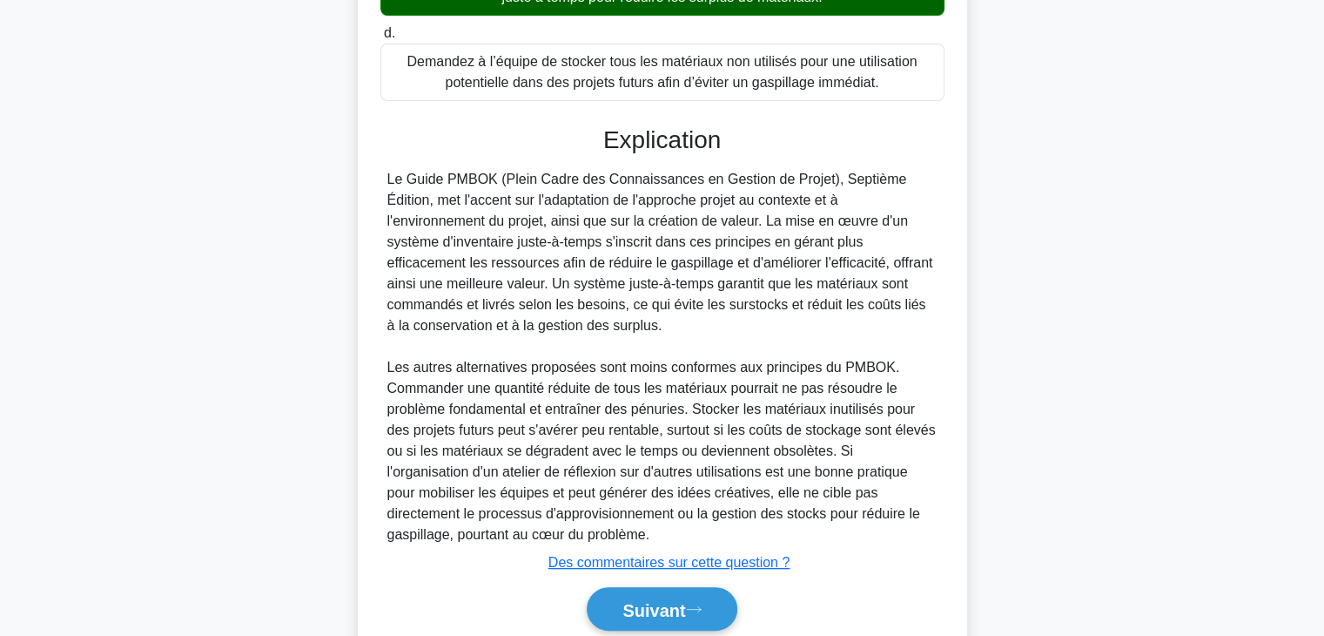
scroll to position [585, 0]
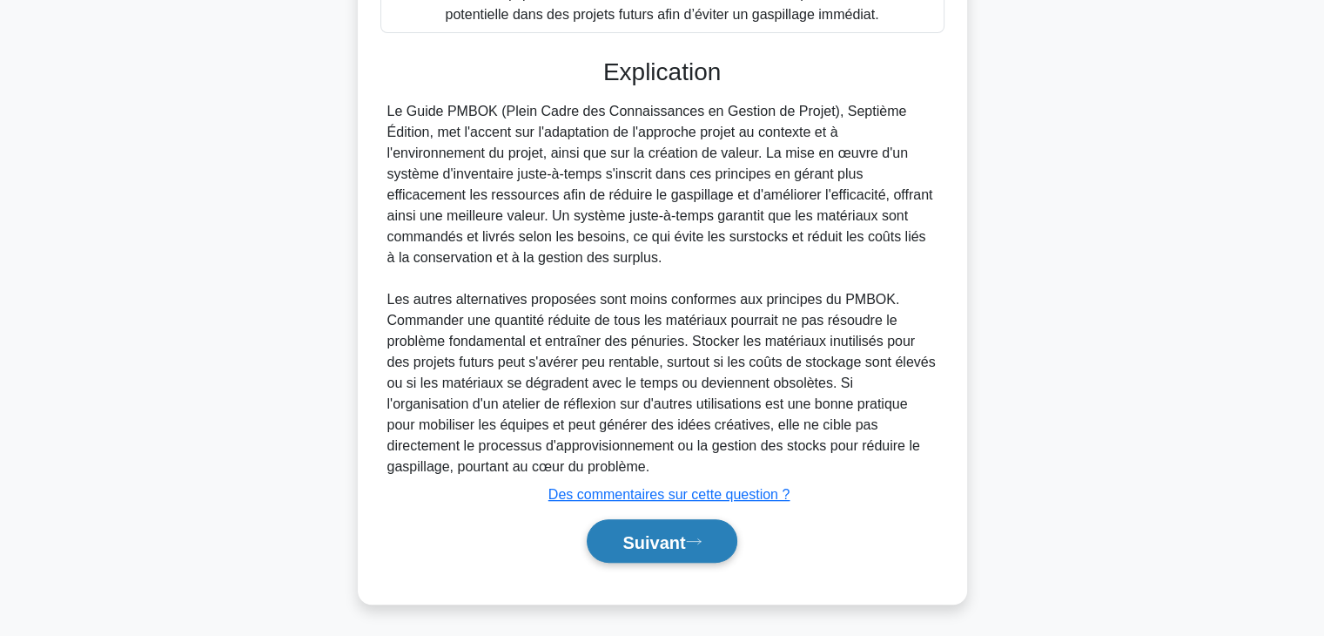
click at [650, 537] on font "Suivant" at bounding box center [653, 541] width 63 height 19
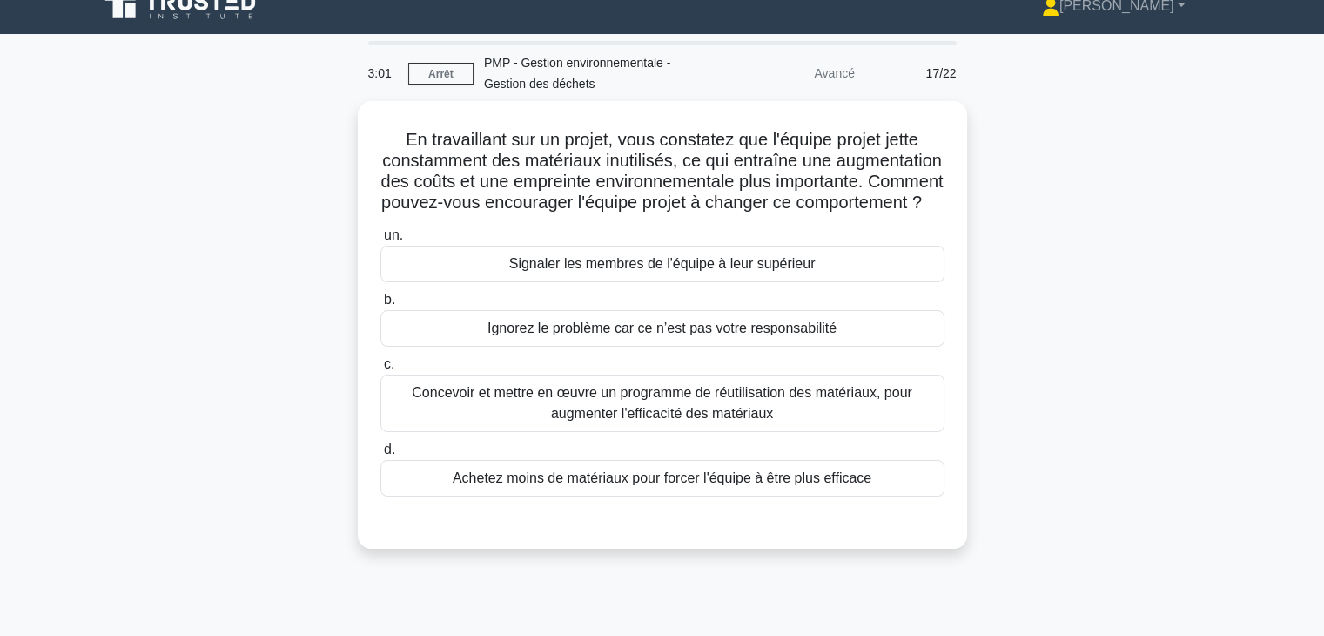
scroll to position [0, 0]
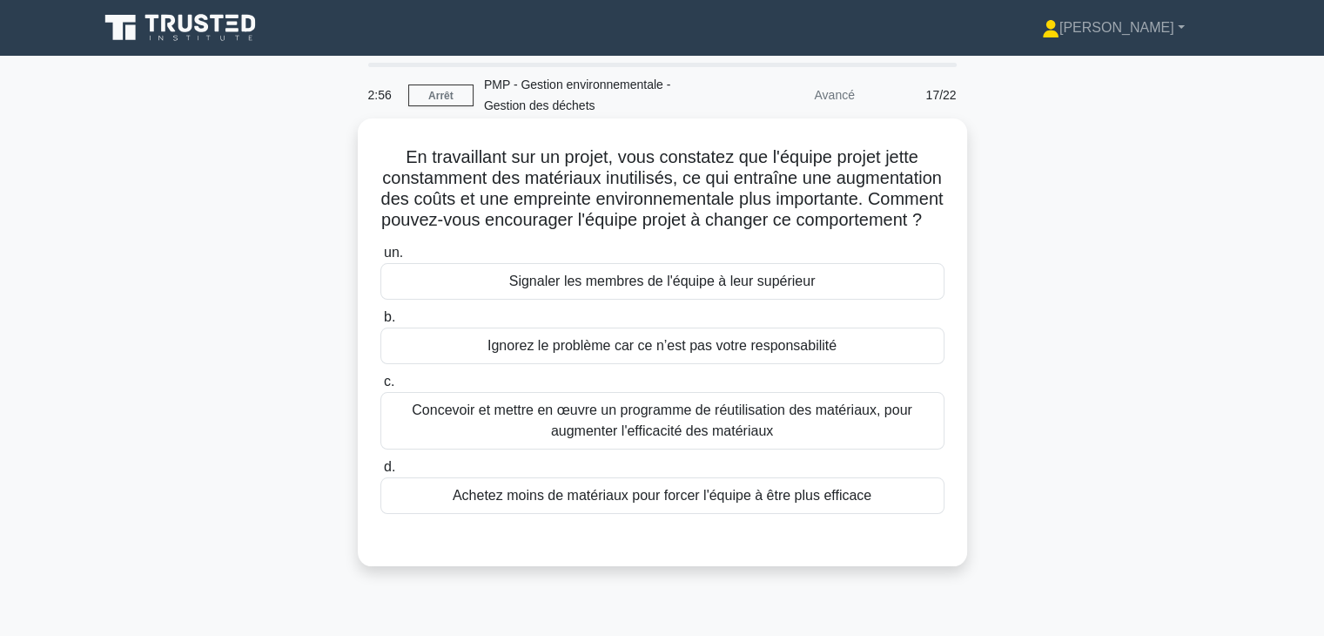
drag, startPoint x: 395, startPoint y: 160, endPoint x: 853, endPoint y: 238, distance: 464.4
click at [853, 232] on h5 "En travaillant sur un projet, vous constatez que l'équipe projet jette constamm…" at bounding box center [663, 188] width 568 height 85
click at [864, 502] on font "Achetez moins de matériaux pour forcer l'équipe à être plus efficace" at bounding box center [662, 495] width 419 height 15
click at [380, 473] on input "d. Achetez moins de matériaux pour forcer l'équipe à être plus efficace" at bounding box center [380, 466] width 0 height 11
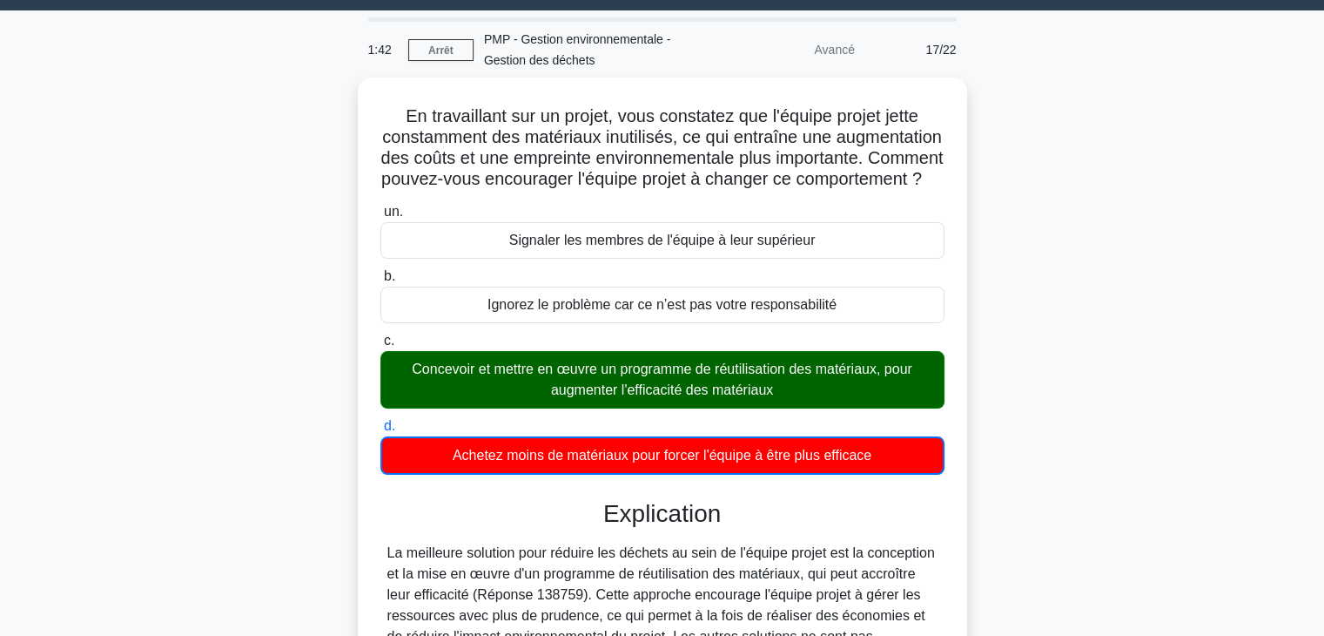
scroll to position [357, 0]
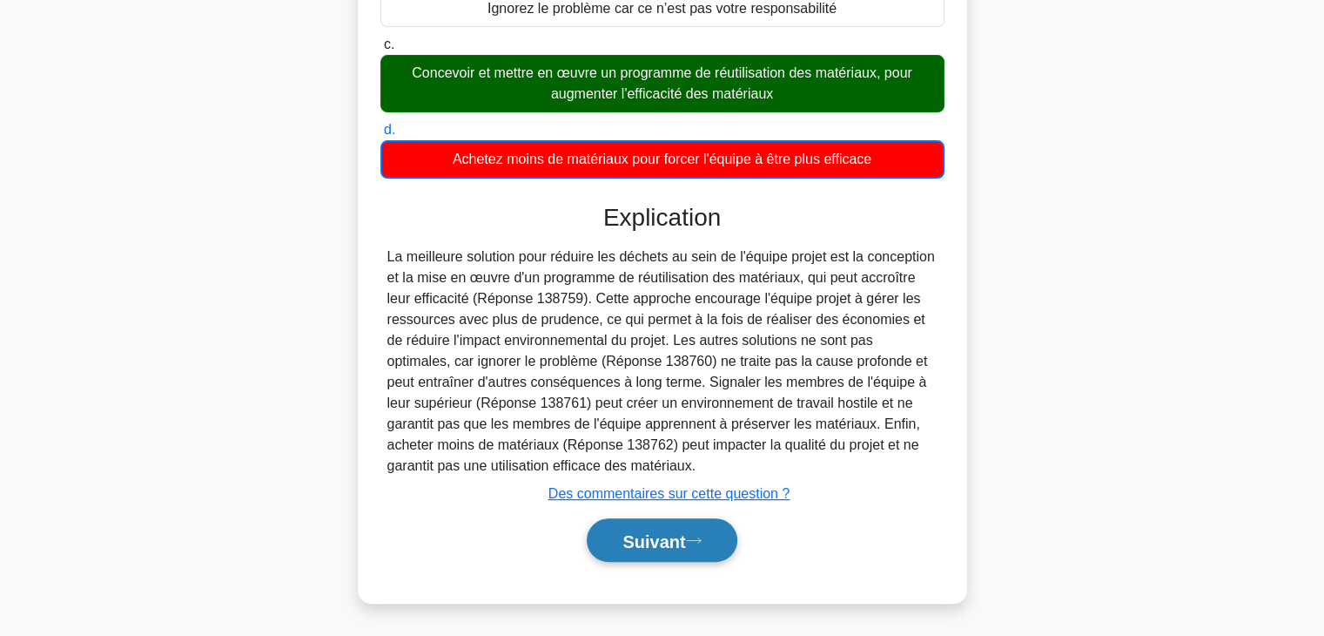
click at [703, 544] on button "Suivant" at bounding box center [662, 540] width 150 height 44
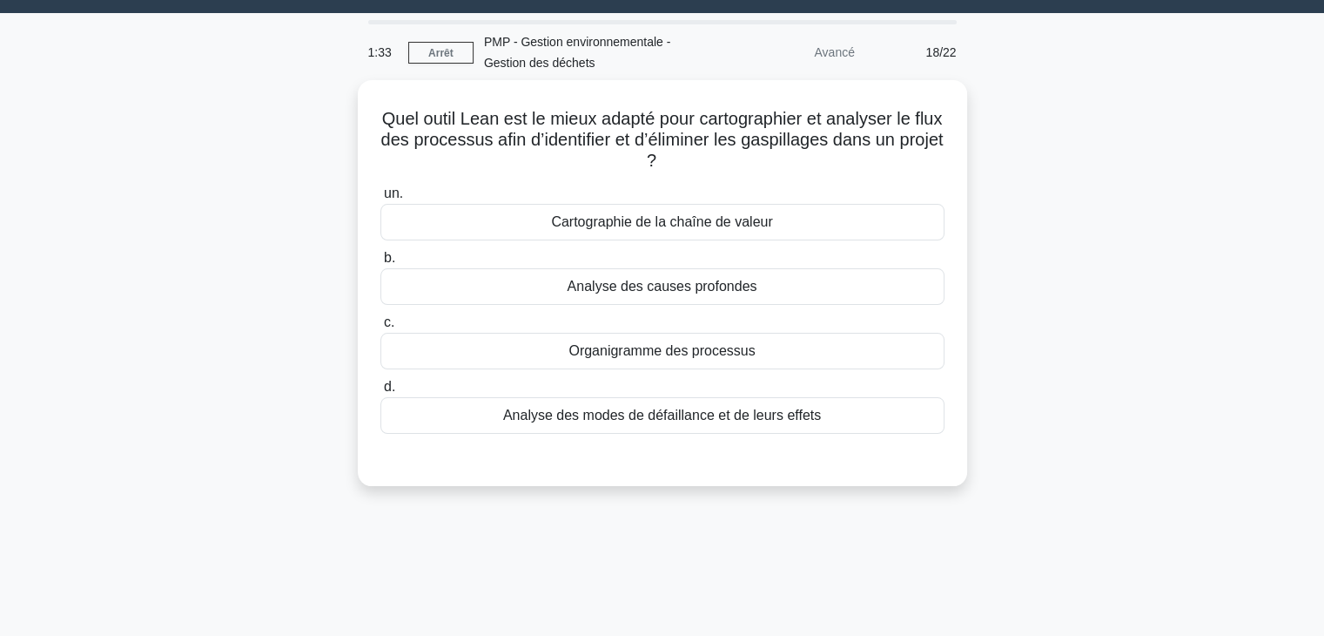
scroll to position [0, 0]
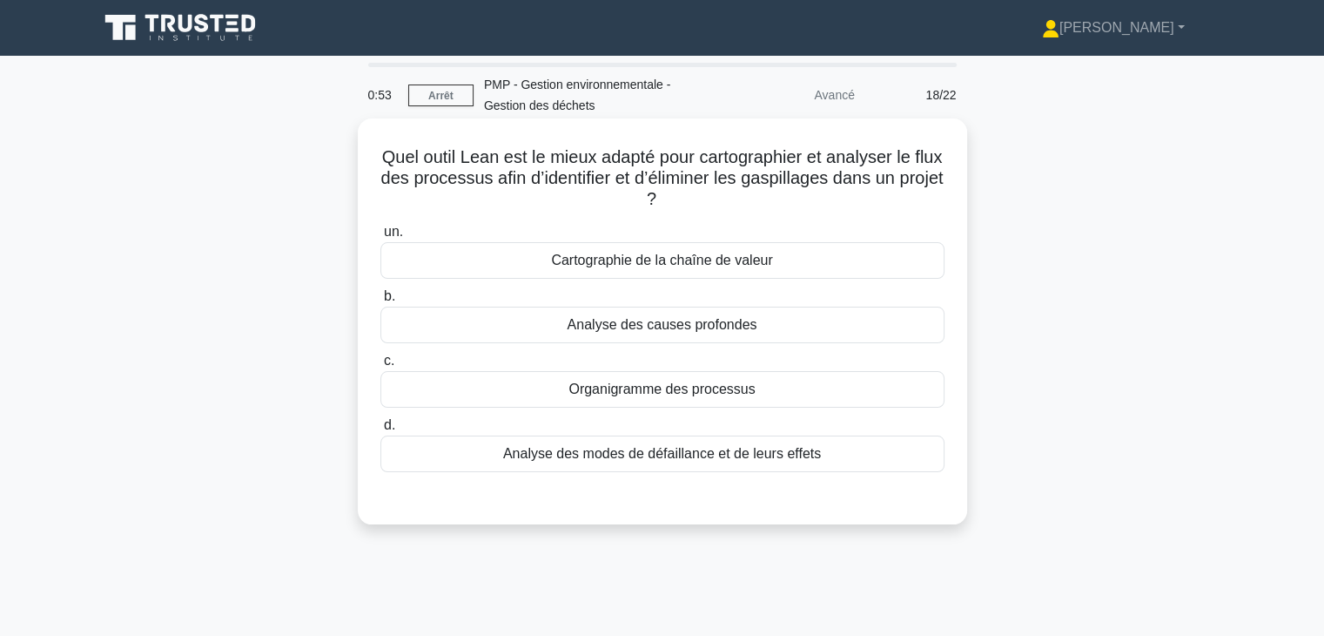
click at [817, 387] on div "Organigramme des processus" at bounding box center [662, 389] width 564 height 37
click at [380, 367] on input "c. Organigramme des processus" at bounding box center [380, 360] width 0 height 11
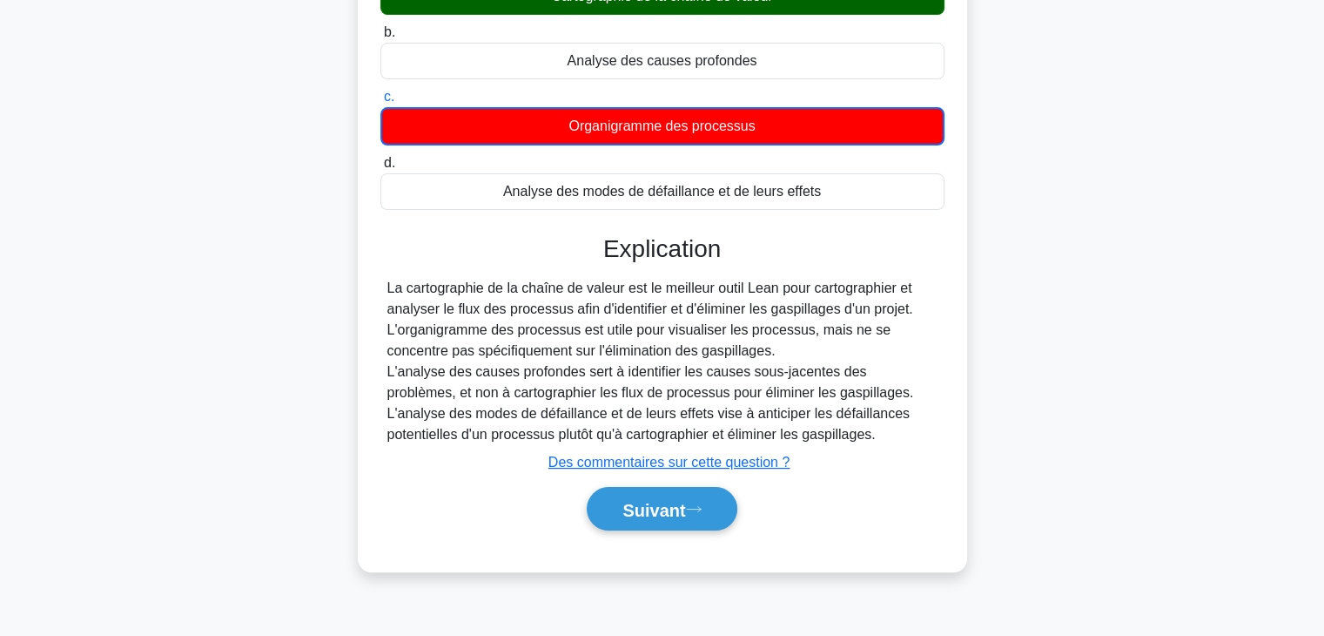
scroll to position [306, 0]
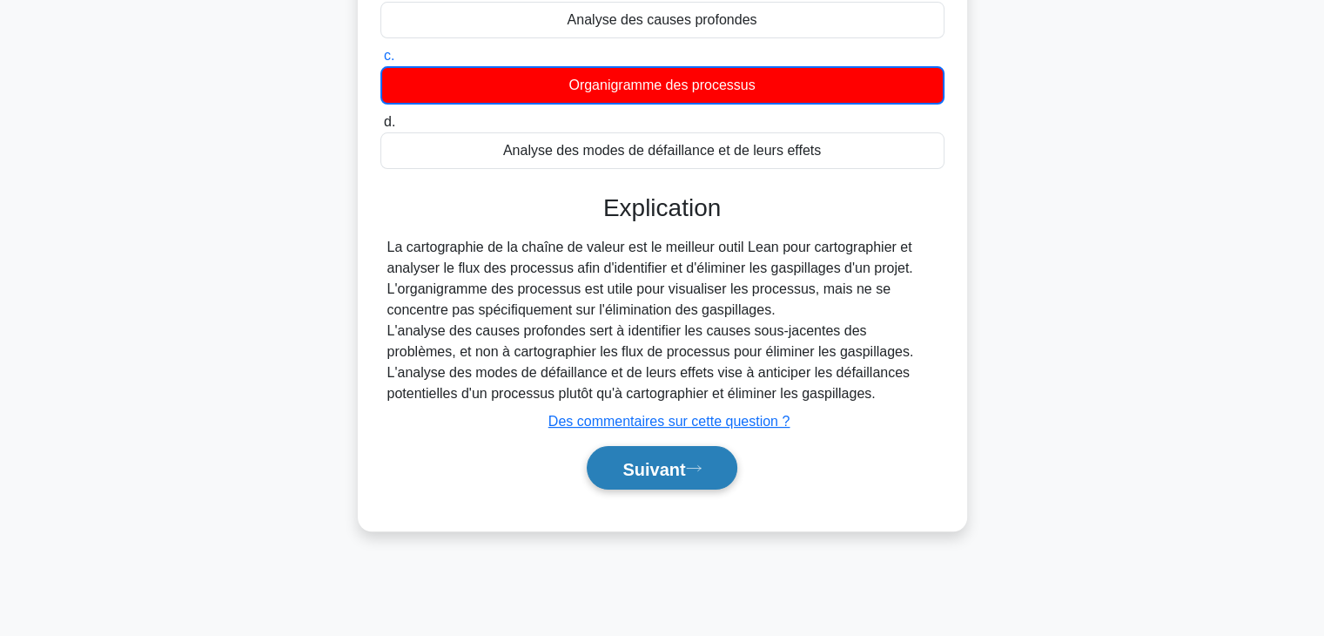
click at [682, 468] on font "Suivant" at bounding box center [653, 468] width 63 height 19
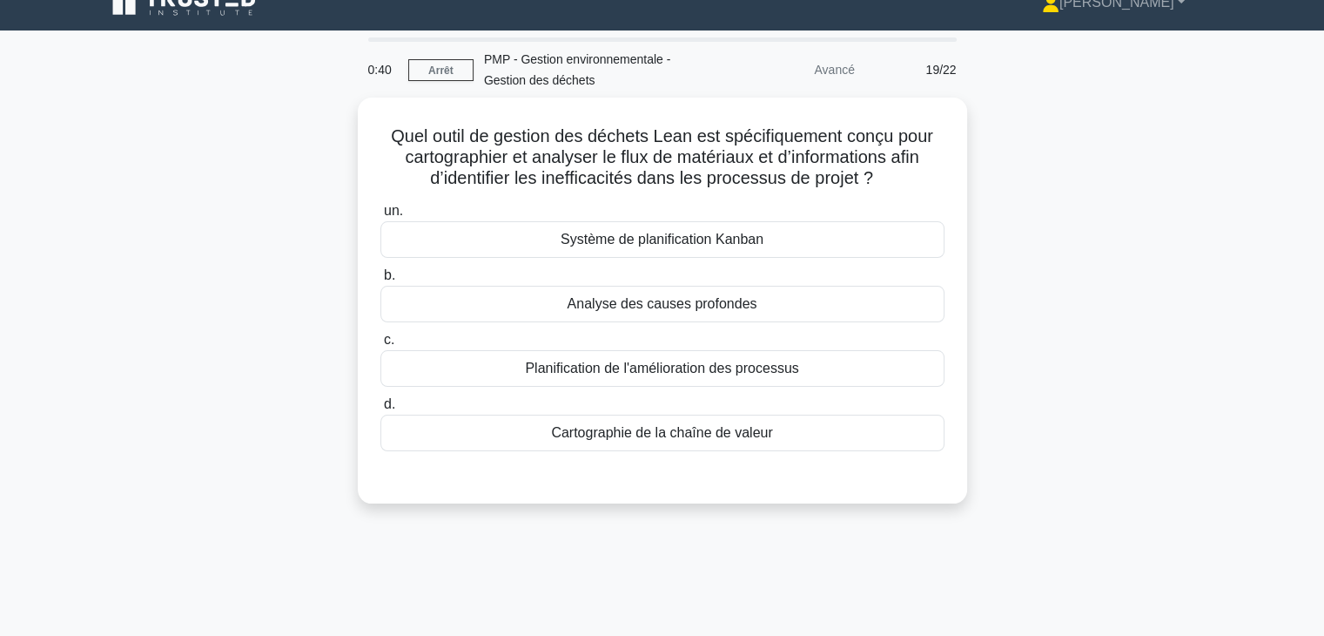
scroll to position [17, 0]
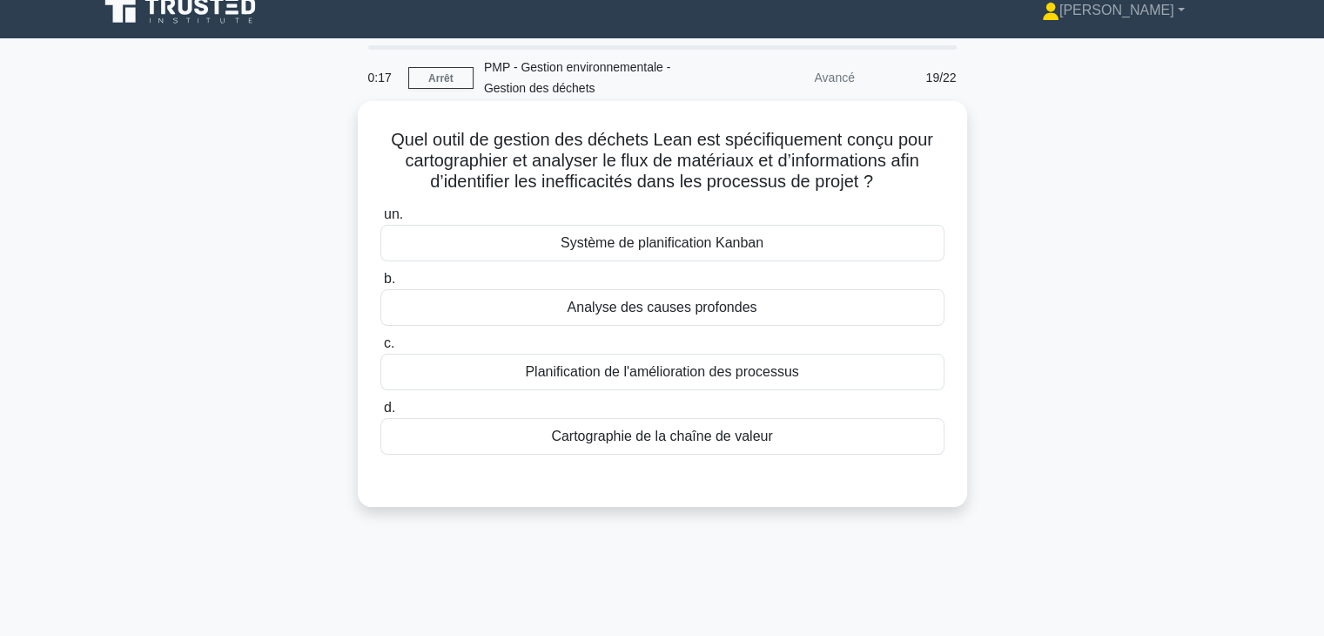
click at [768, 434] on font "Cartographie de la chaîne de valeur" at bounding box center [661, 435] width 221 height 15
click at [380, 414] on input "d. Cartographie de la chaîne de valeur" at bounding box center [380, 407] width 0 height 11
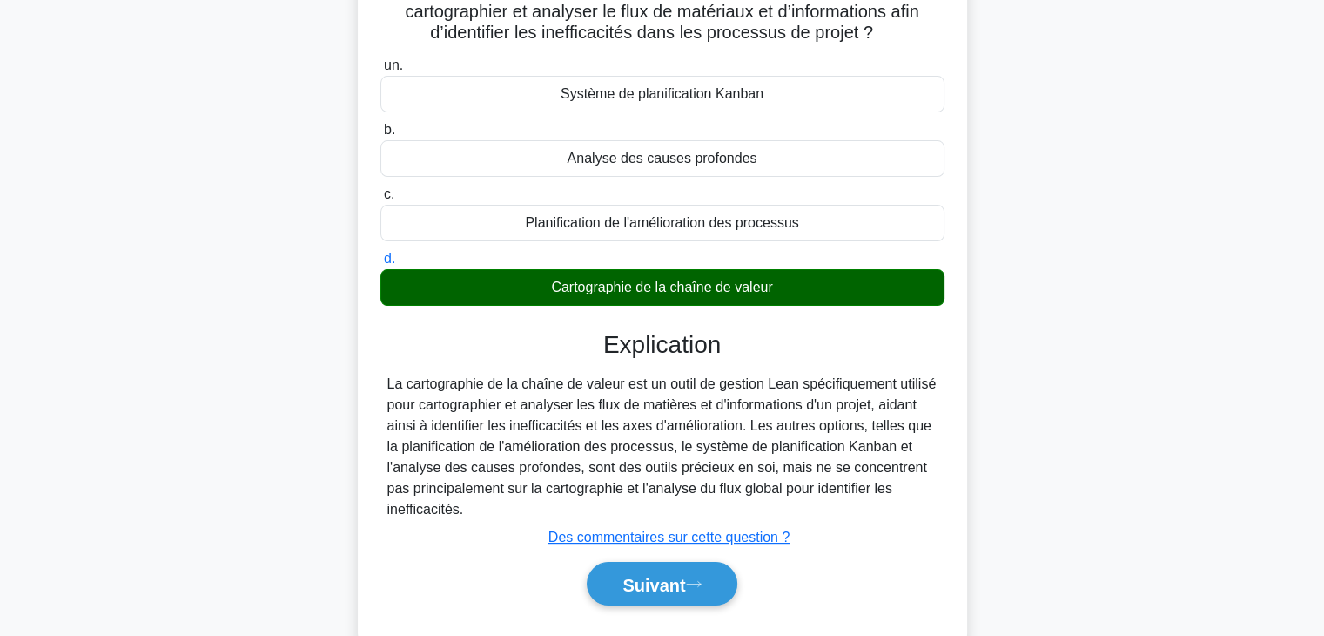
scroll to position [306, 0]
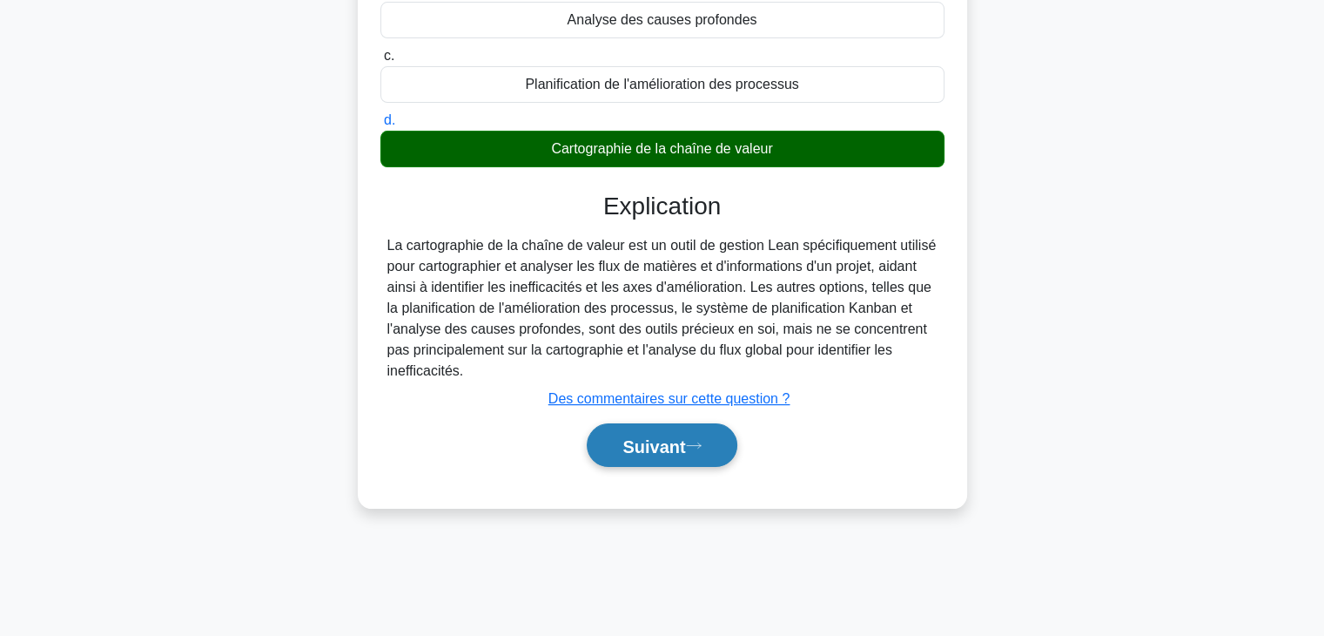
click at [647, 437] on font "Suivant" at bounding box center [653, 445] width 63 height 19
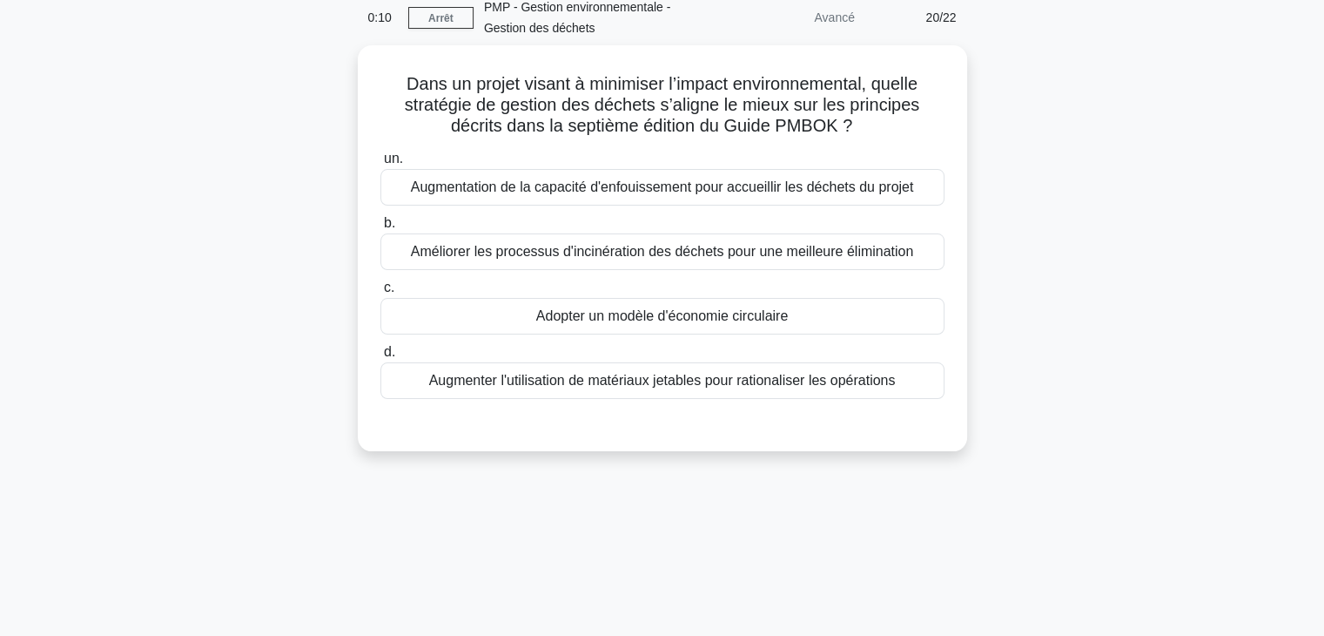
scroll to position [0, 0]
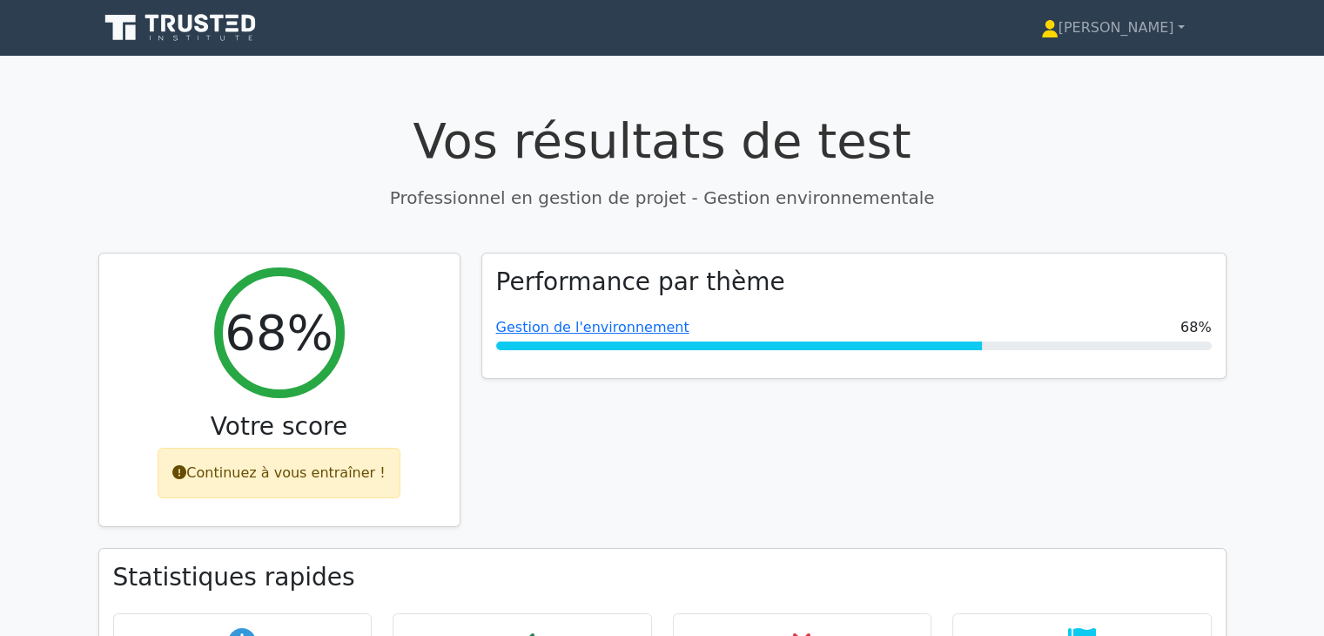
drag, startPoint x: 1329, startPoint y: 124, endPoint x: 1306, endPoint y: 85, distance: 45.7
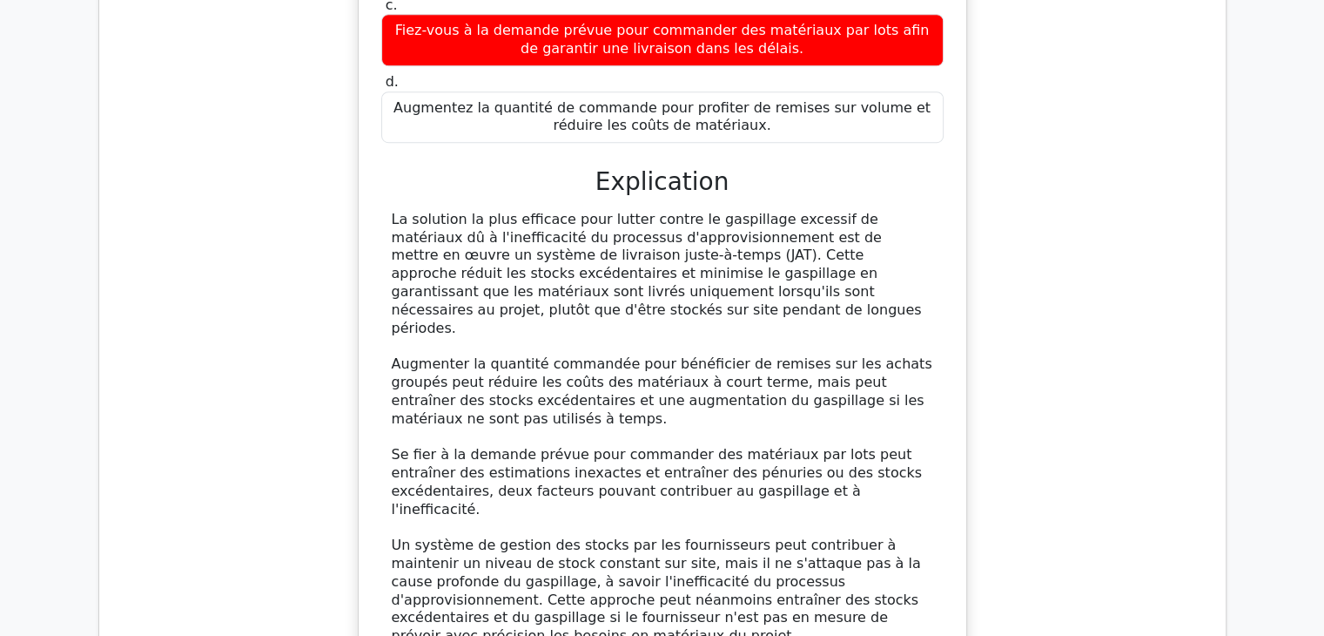
scroll to position [1240, 0]
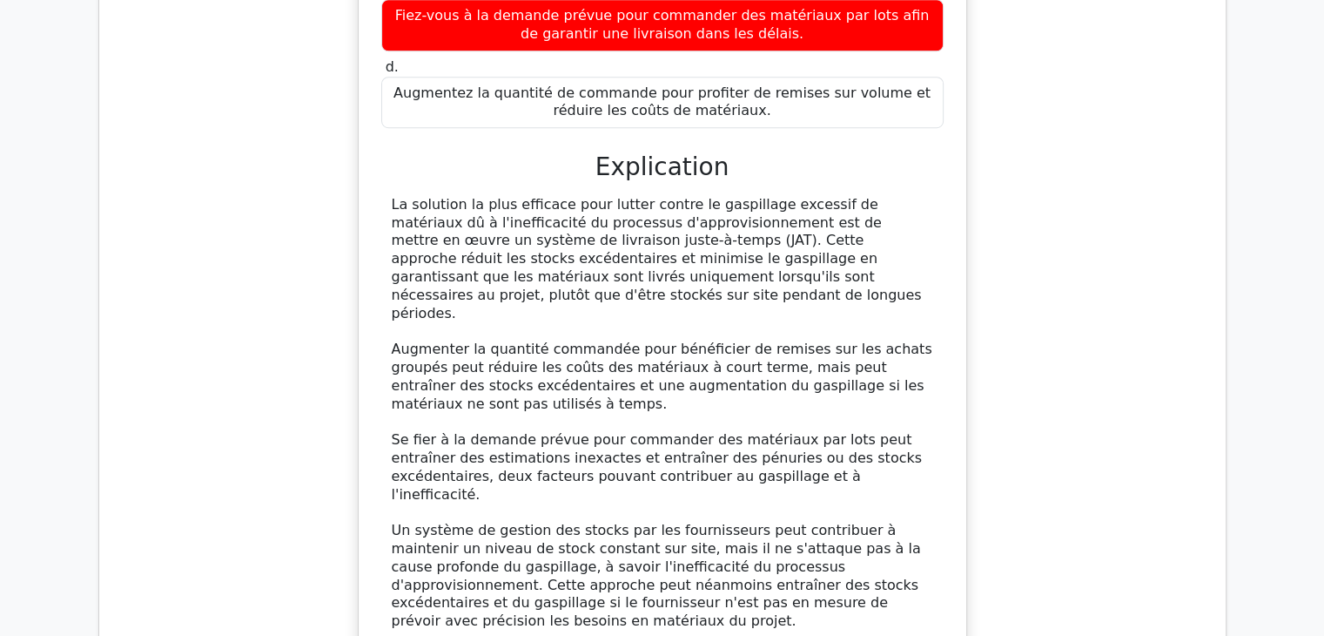
click at [1281, 300] on main "Vos résultats de test Professionnel en gestion de projet - Gestion environnemen…" at bounding box center [662, 331] width 1324 height 3031
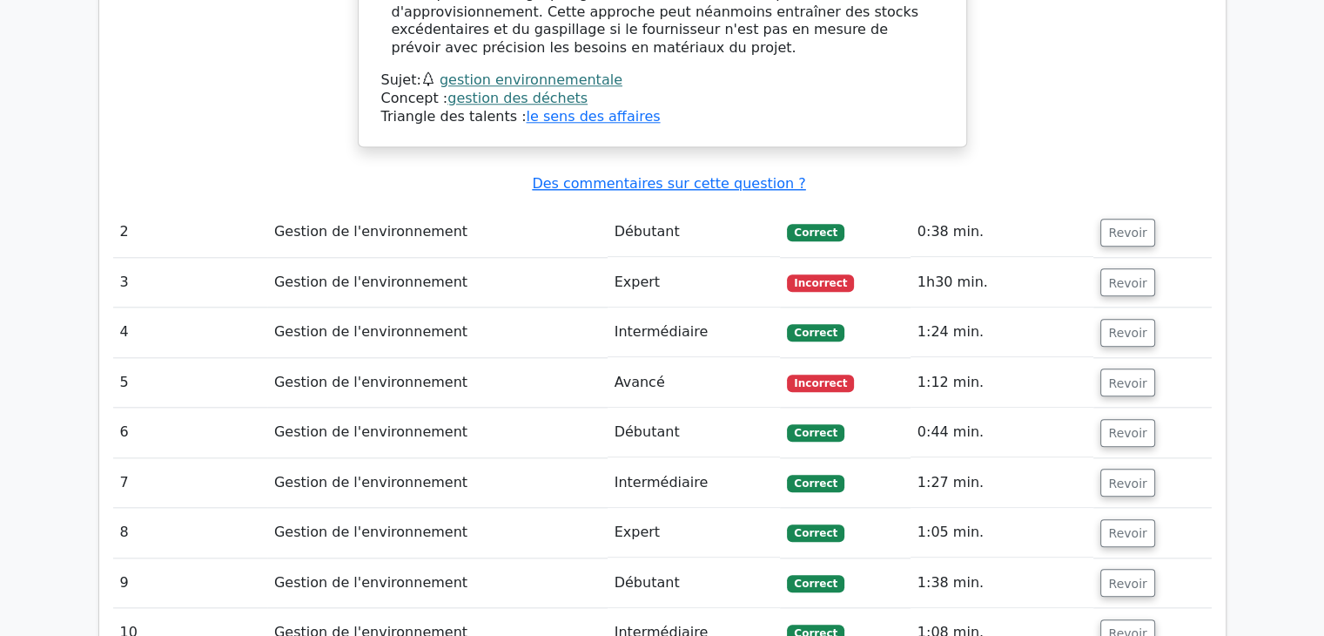
scroll to position [1824, 0]
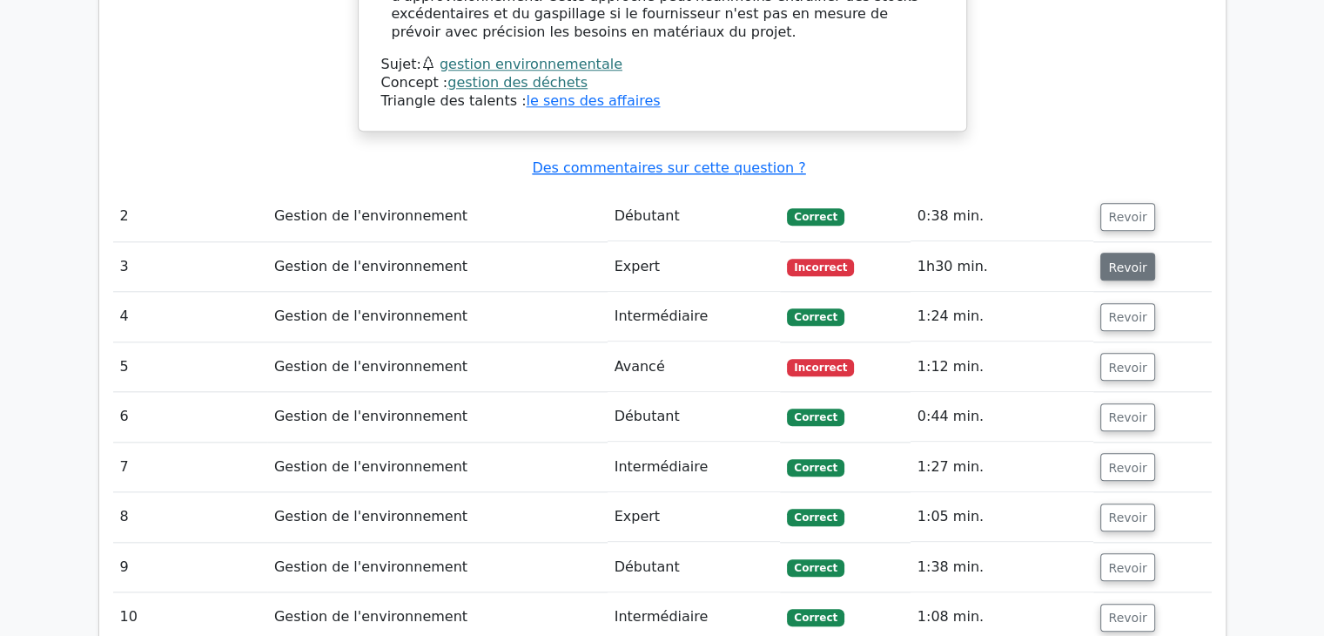
click at [1120, 259] on font "Revoir" at bounding box center [1127, 266] width 38 height 14
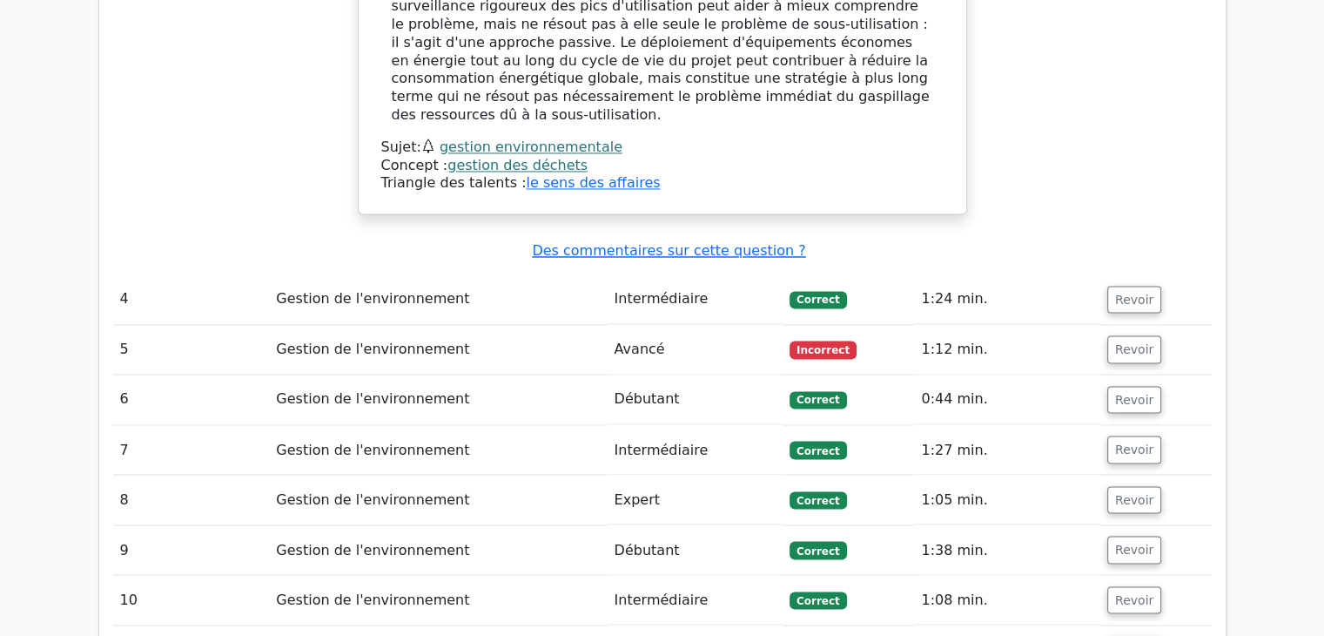
scroll to position [2911, 0]
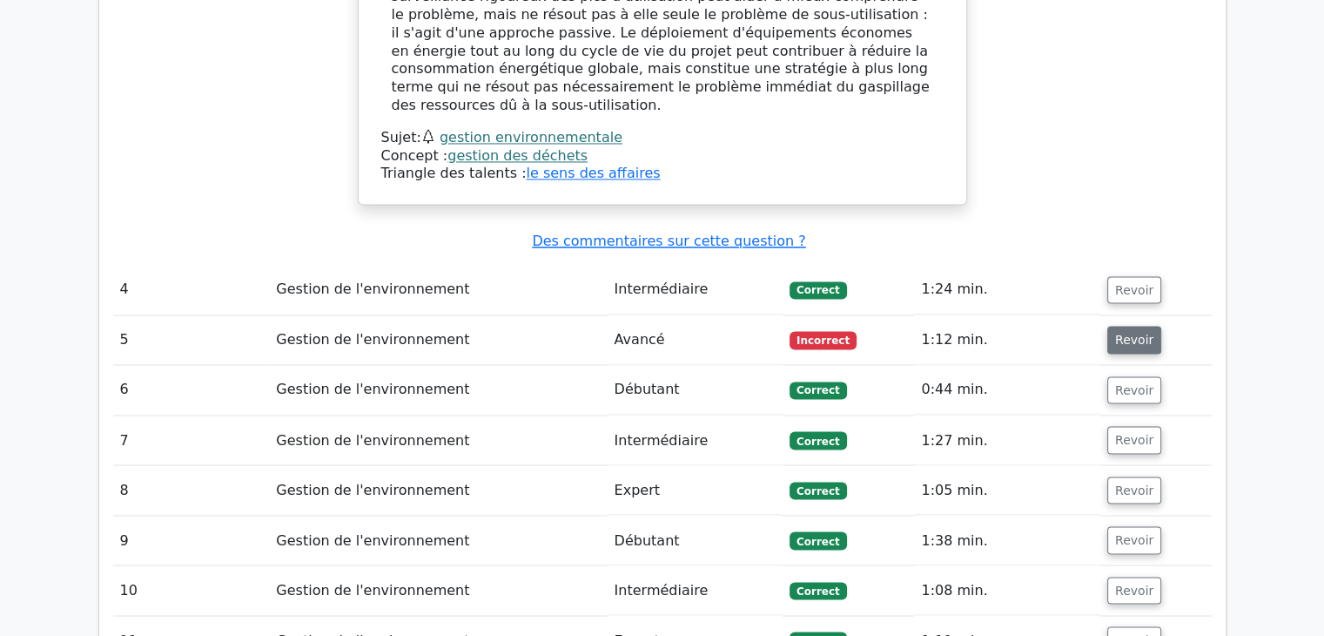
click at [1121, 333] on font "Revoir" at bounding box center [1134, 340] width 38 height 14
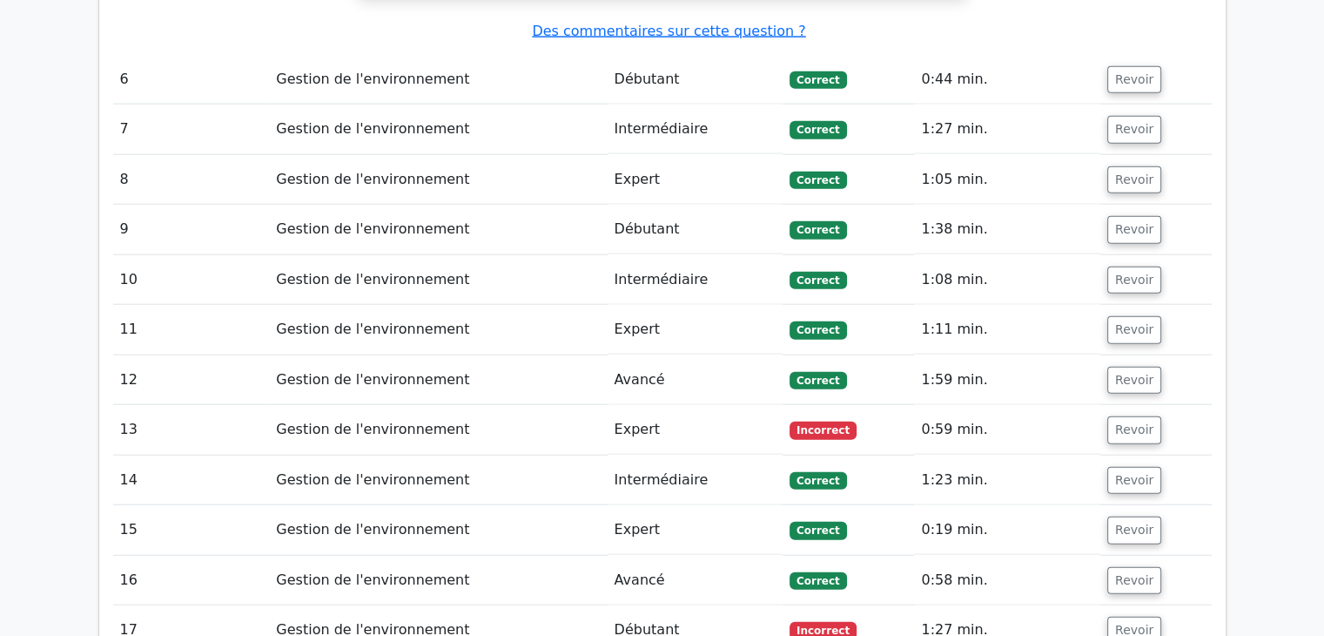
scroll to position [4221, 0]
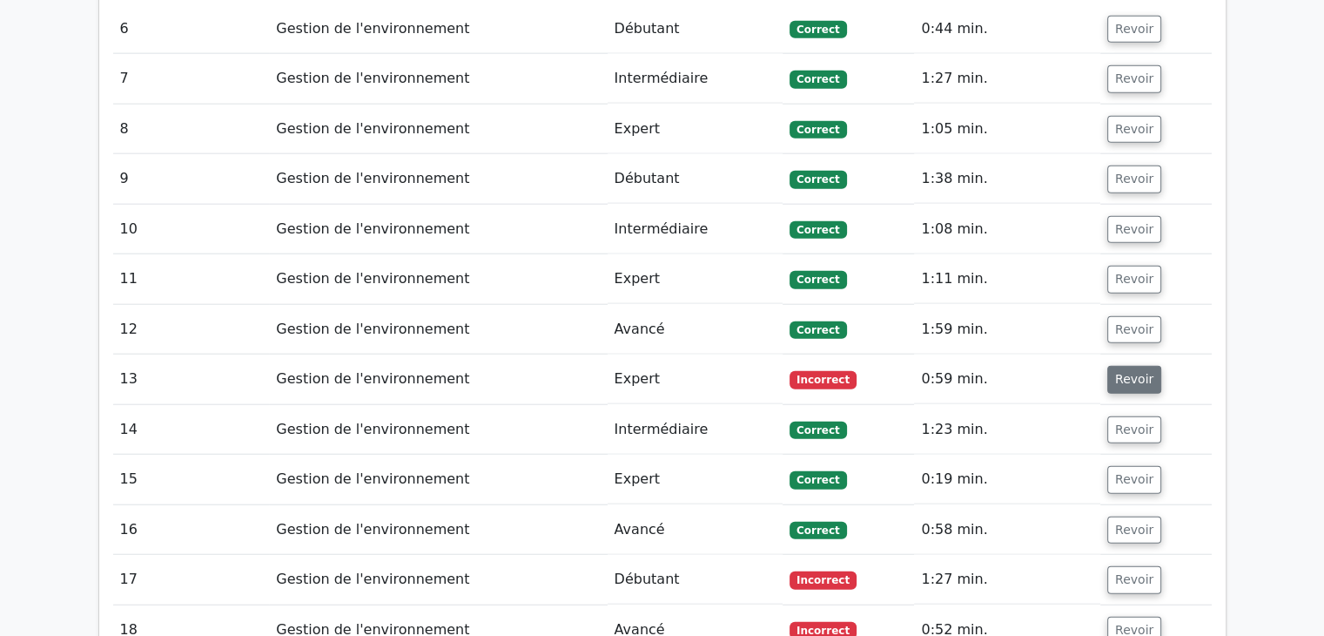
click at [1115, 373] on font "Revoir" at bounding box center [1134, 380] width 38 height 14
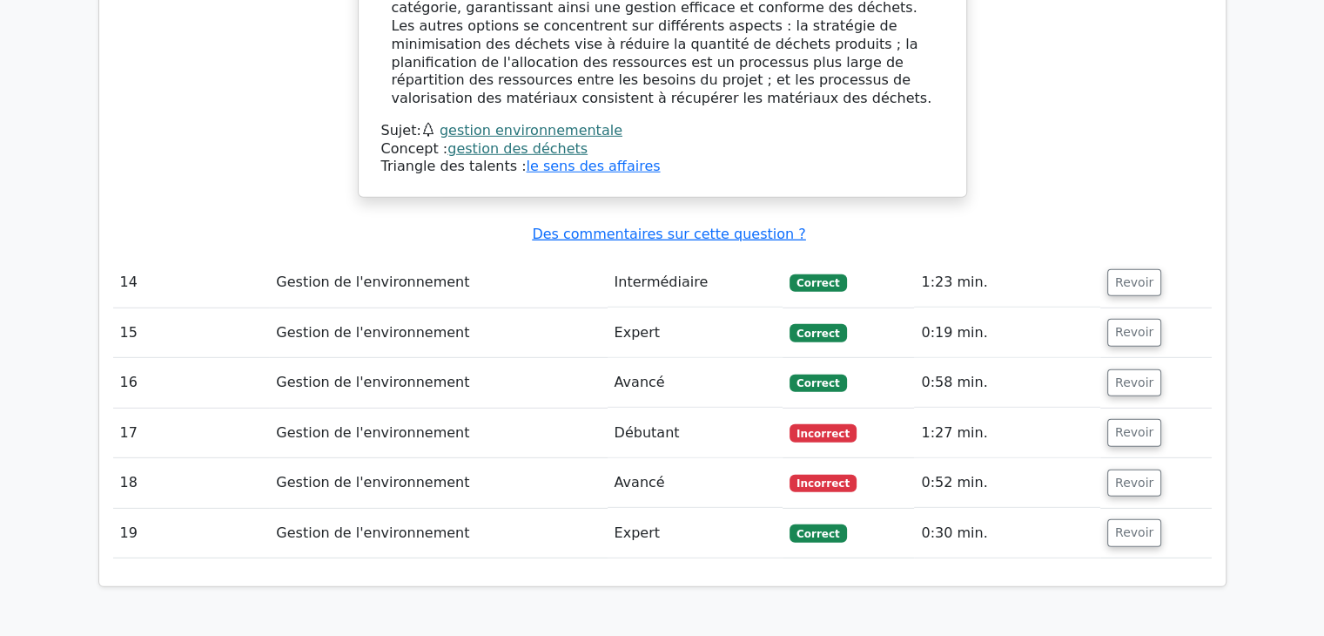
scroll to position [5127, 0]
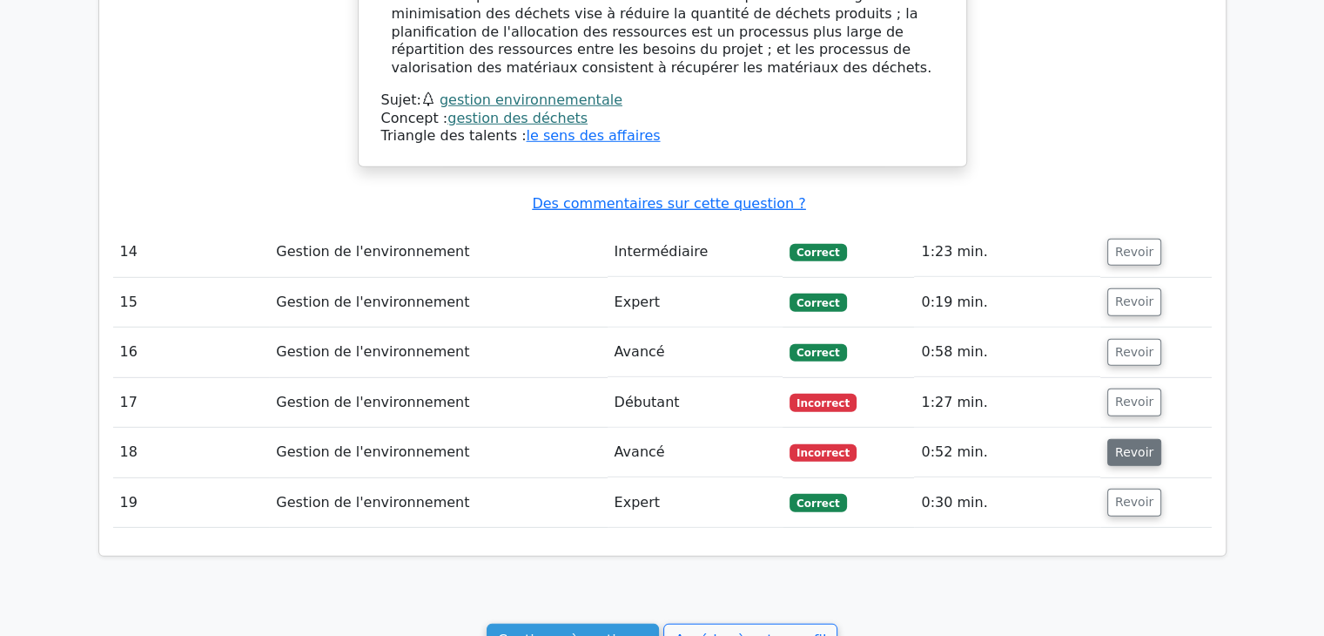
click at [1129, 439] on button "Revoir" at bounding box center [1134, 453] width 54 height 28
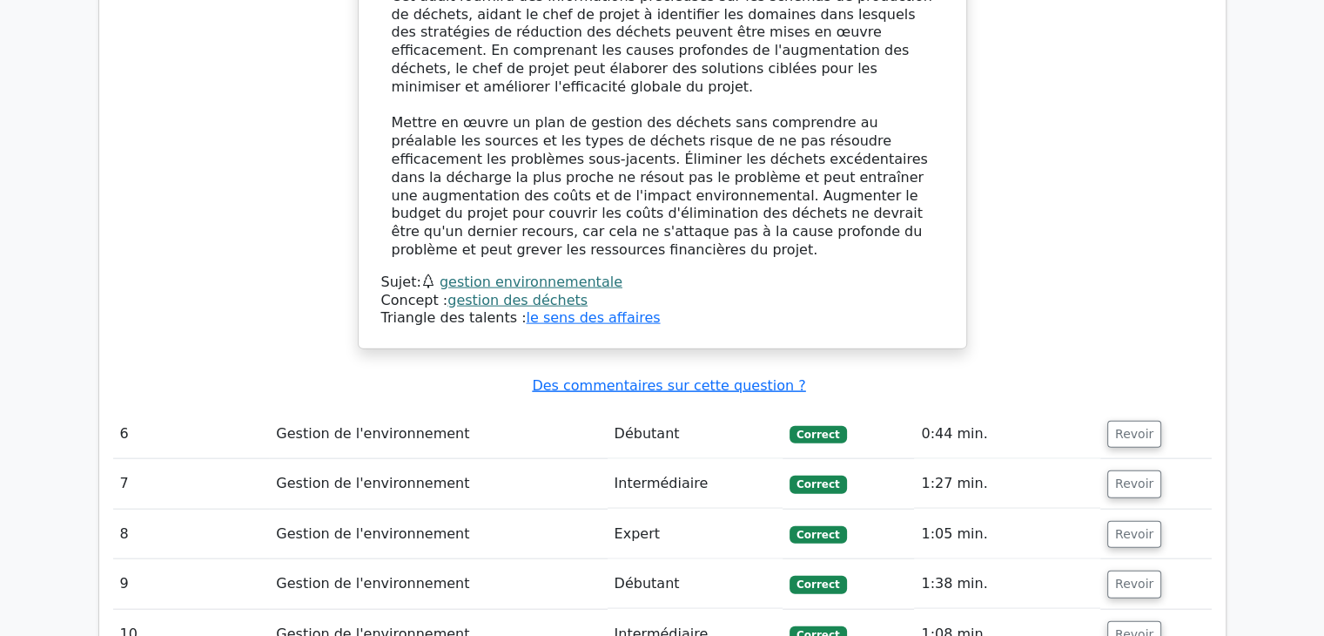
scroll to position [3737, 0]
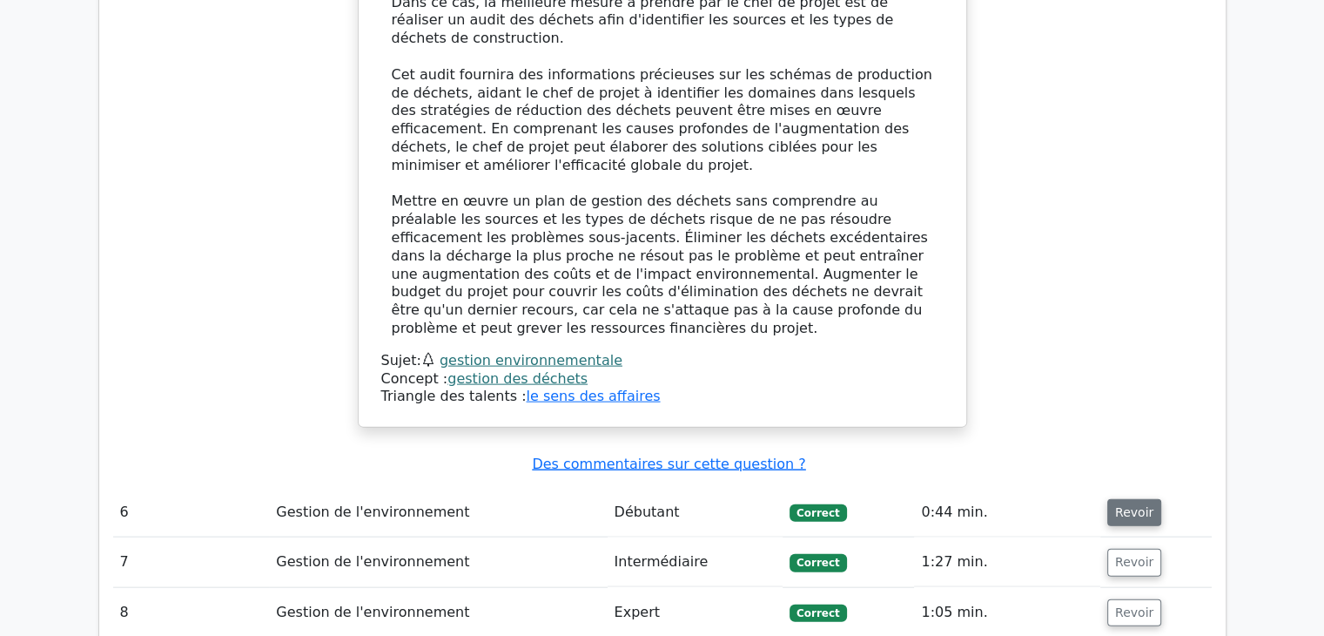
click at [1135, 505] on font "Revoir" at bounding box center [1134, 512] width 38 height 14
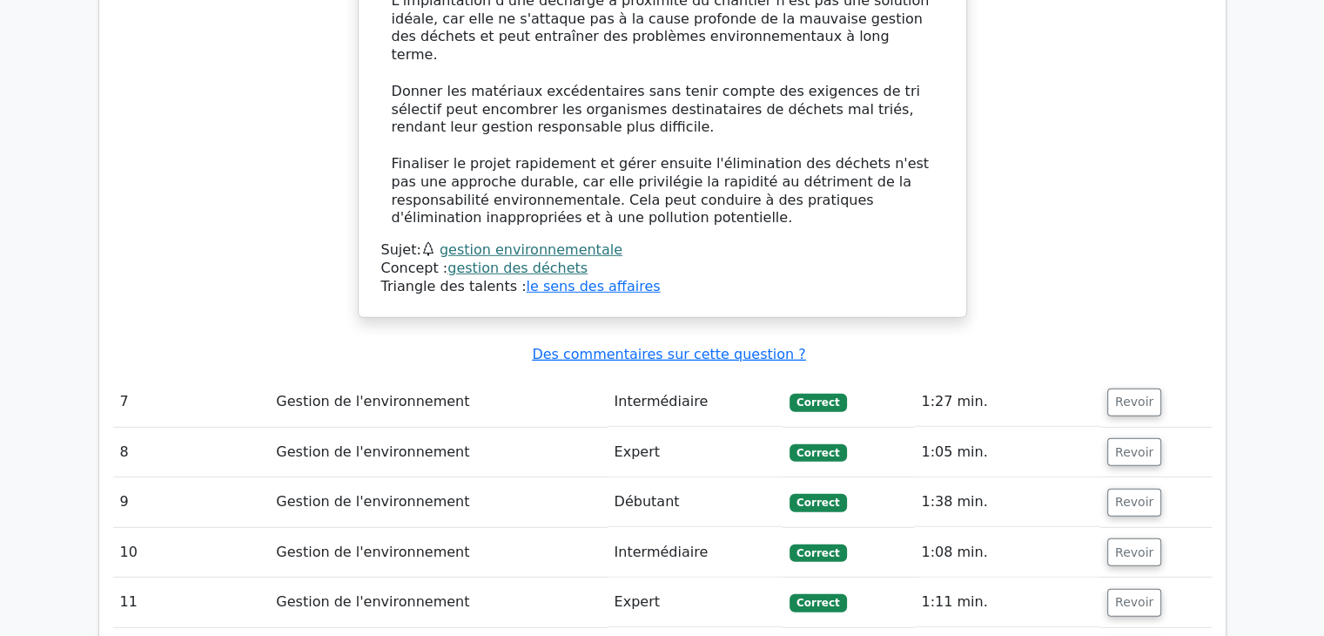
scroll to position [5001, 0]
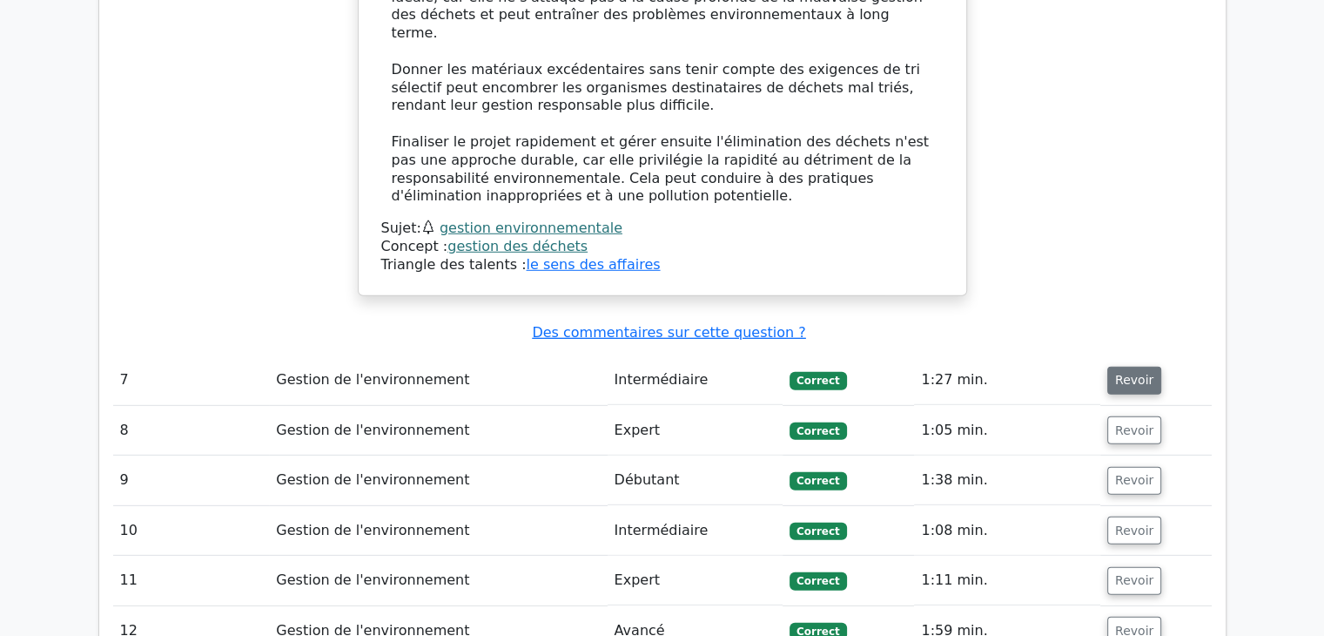
click at [1127, 373] on font "Revoir" at bounding box center [1134, 380] width 38 height 14
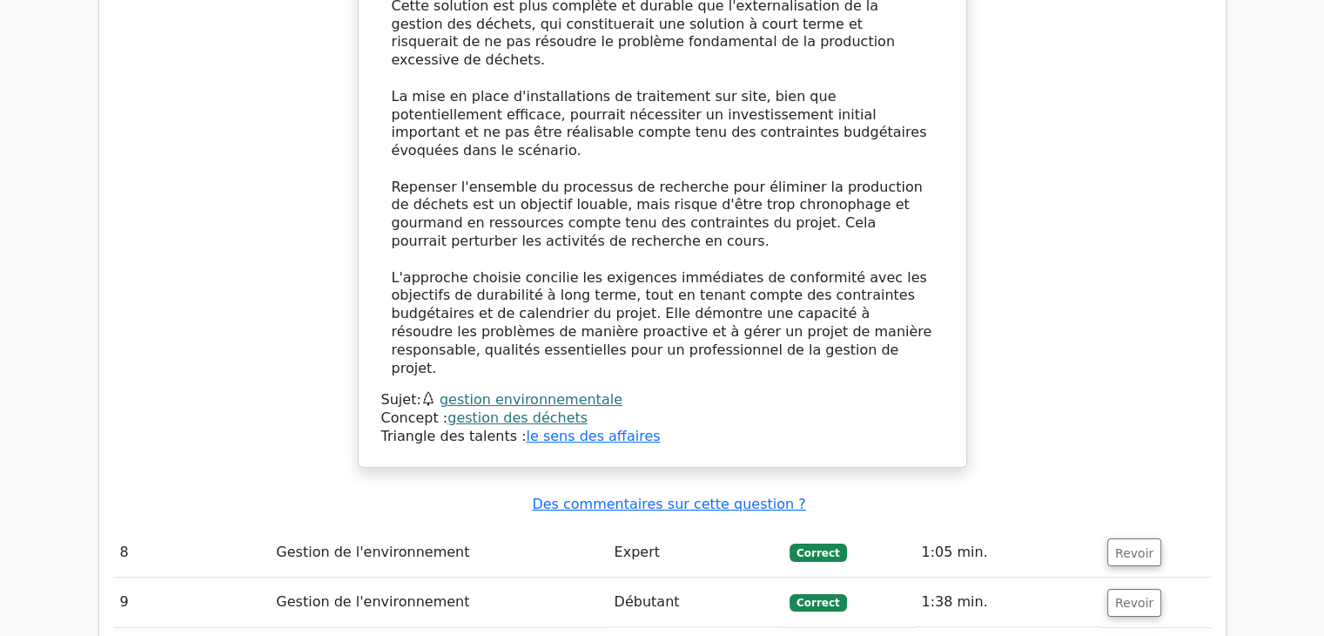
scroll to position [6597, 0]
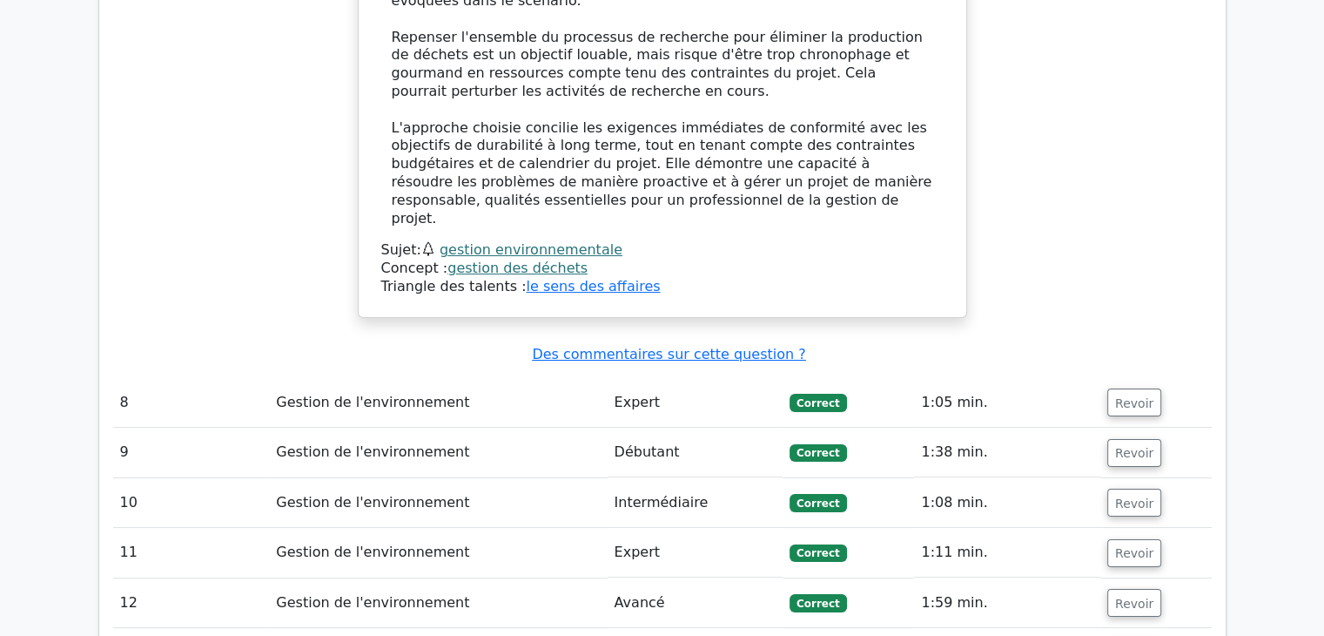
click at [1139, 546] on font "Revoir" at bounding box center [1134, 553] width 38 height 14
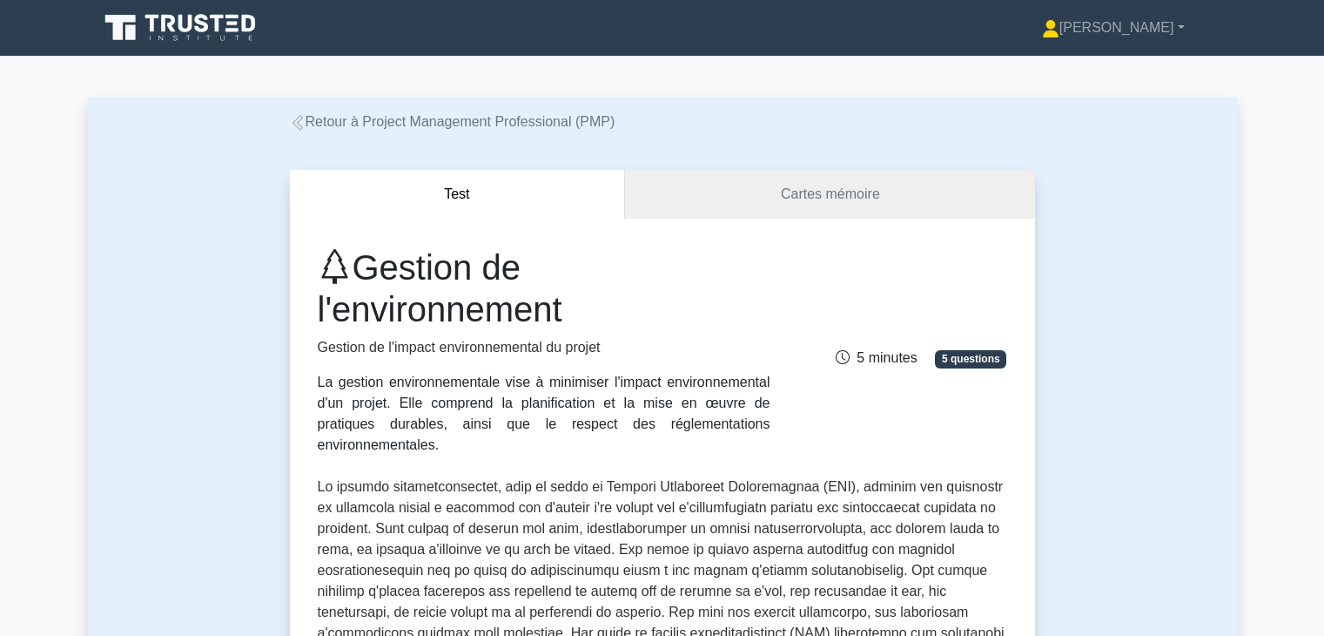
scroll to position [528, 0]
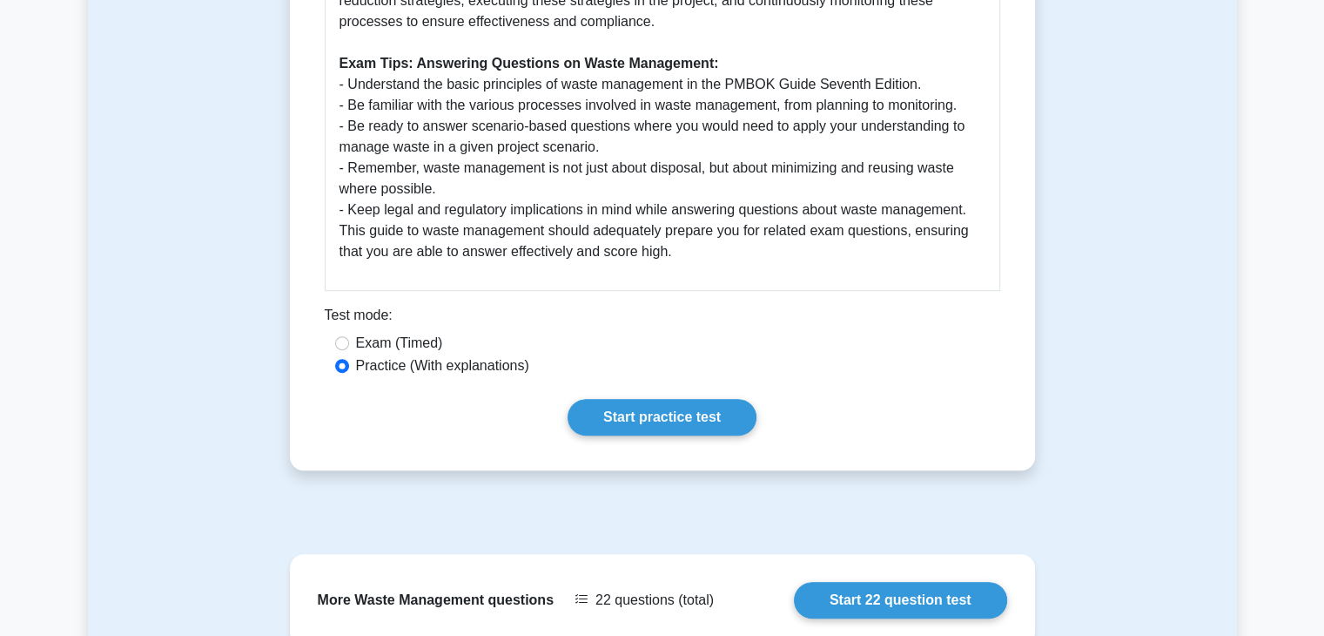
scroll to position [720, 0]
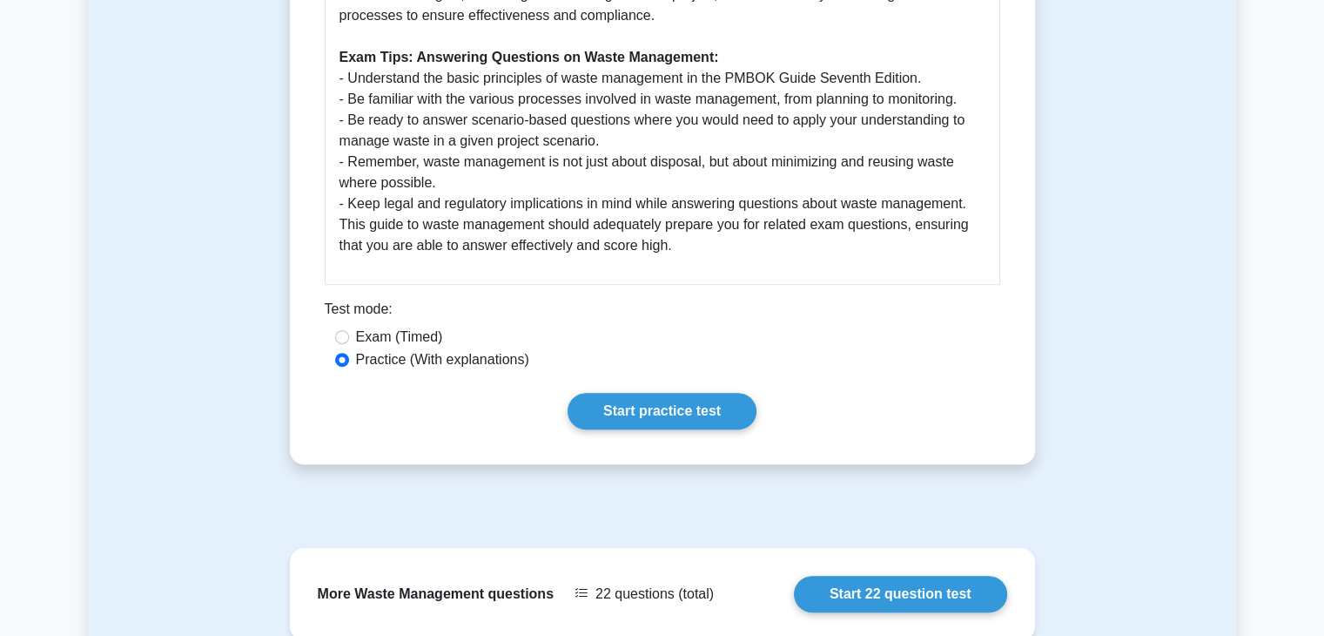
drag, startPoint x: 0, startPoint y: 0, endPoint x: 1336, endPoint y: 422, distance: 1401.5
click at [1323, 422] on html "Alexis Profile Settings Profile" at bounding box center [662, 108] width 1324 height 1657
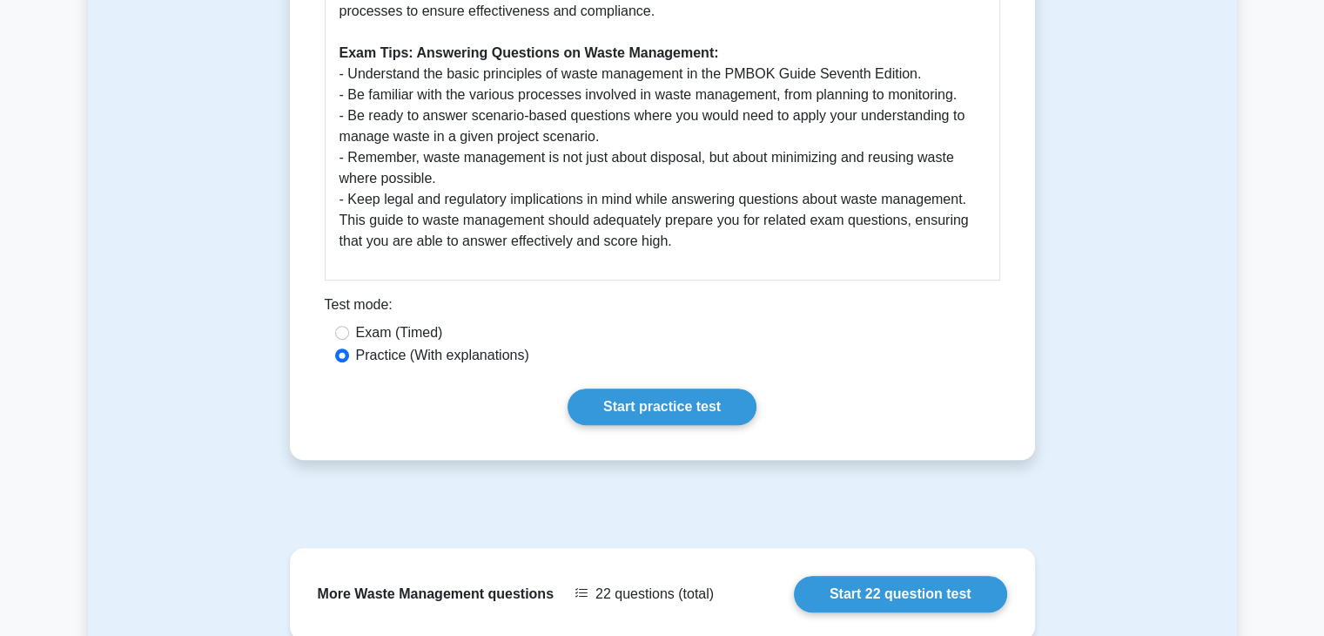
click at [380, 322] on label "Exam (Timed)" at bounding box center [399, 332] width 87 height 21
click at [349, 326] on input "Exam (Timed)" at bounding box center [342, 333] width 14 height 14
radio input "true"
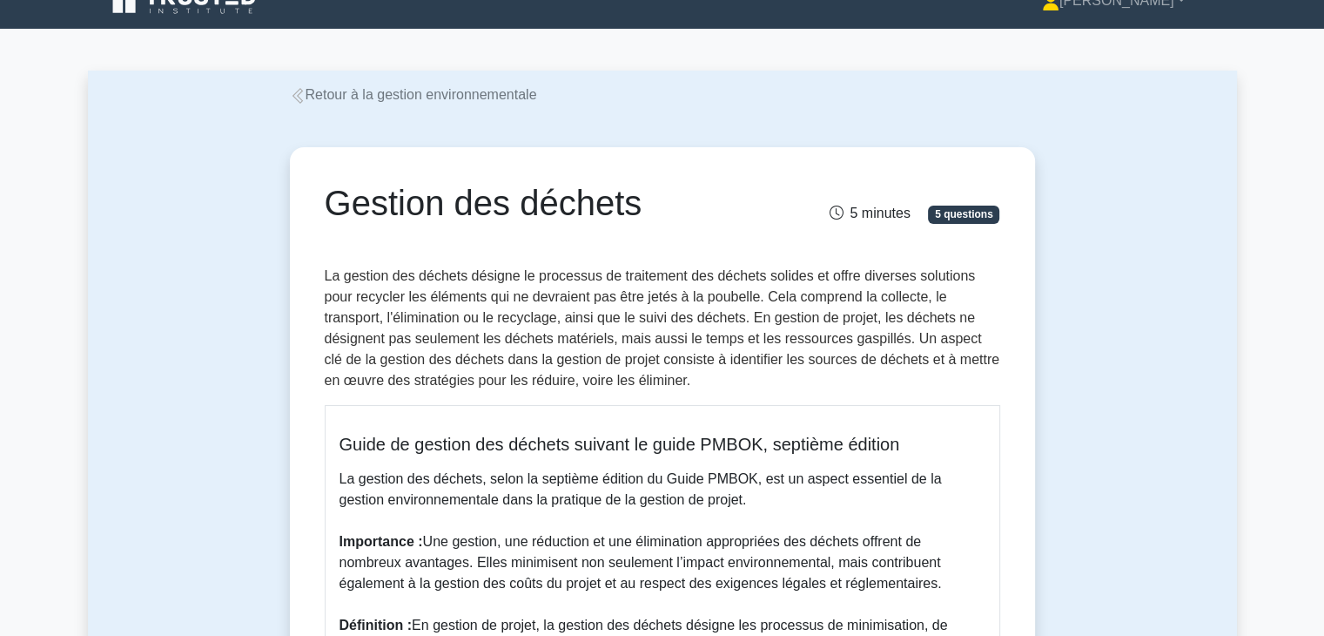
scroll to position [0, 0]
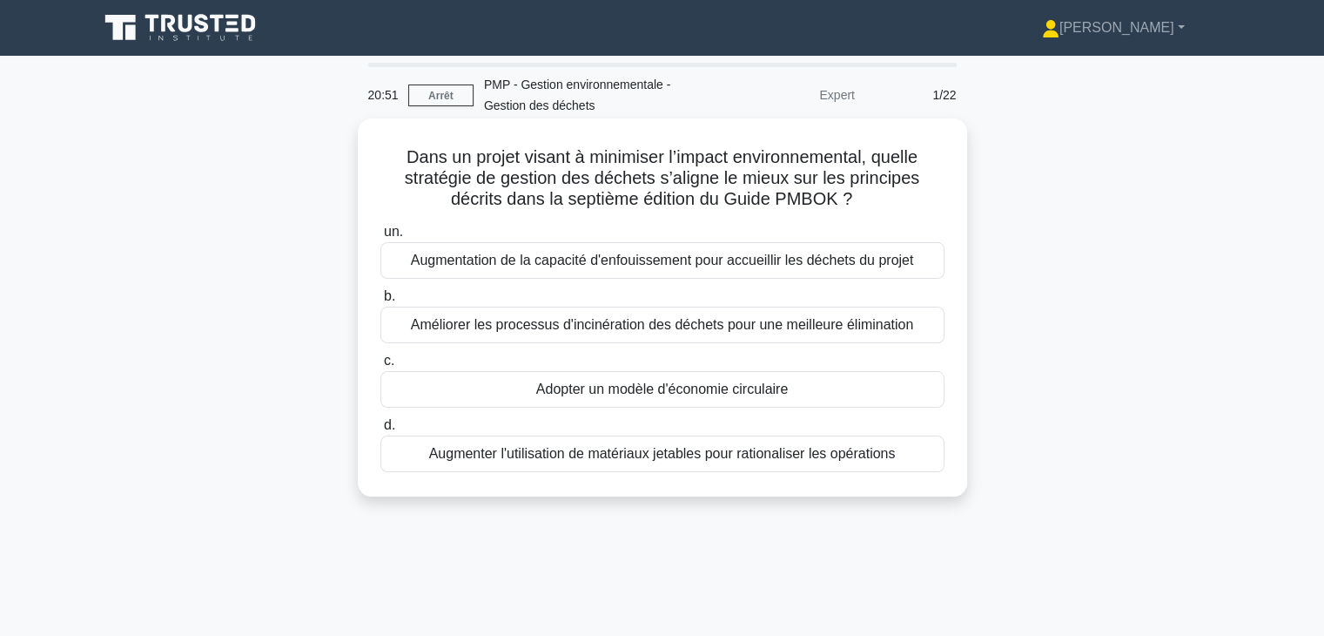
click at [690, 391] on font "Adopter un modèle d'économie circulaire" at bounding box center [662, 388] width 252 height 15
click at [380, 367] on input "c. Adopter un modèle d'économie circulaire" at bounding box center [380, 360] width 0 height 11
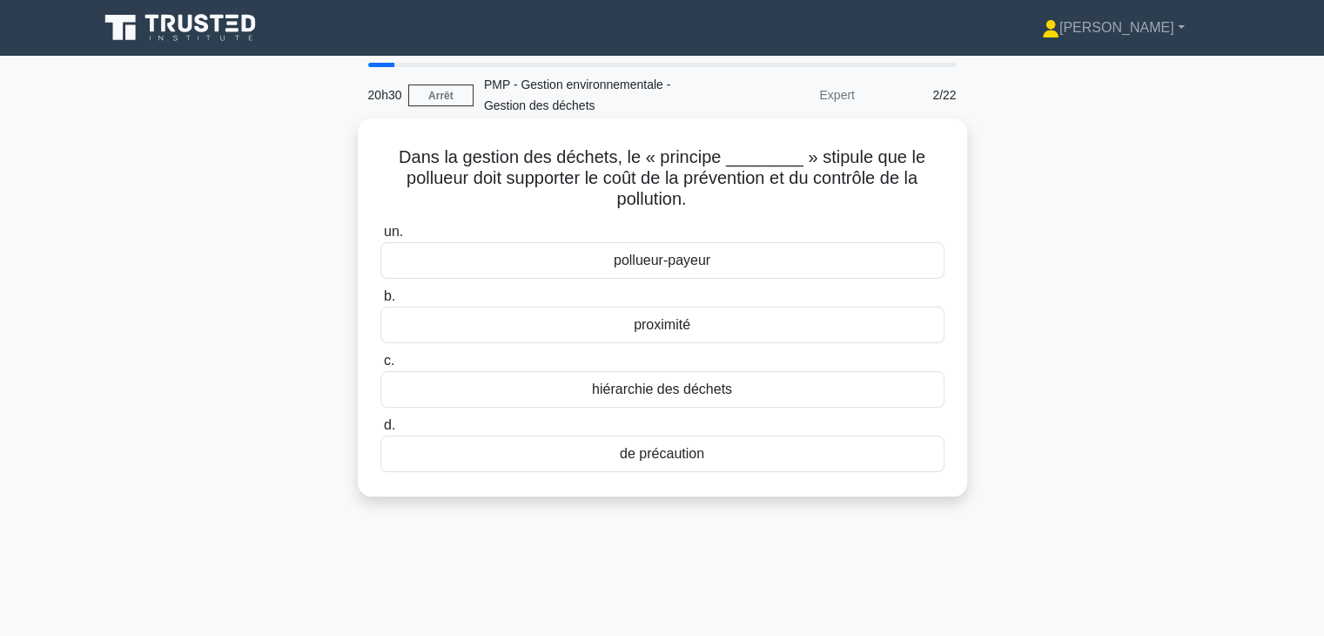
click at [923, 264] on div "pollueur-payeur" at bounding box center [662, 260] width 564 height 37
click at [380, 238] on input "un. pollueur-payeur" at bounding box center [380, 231] width 0 height 11
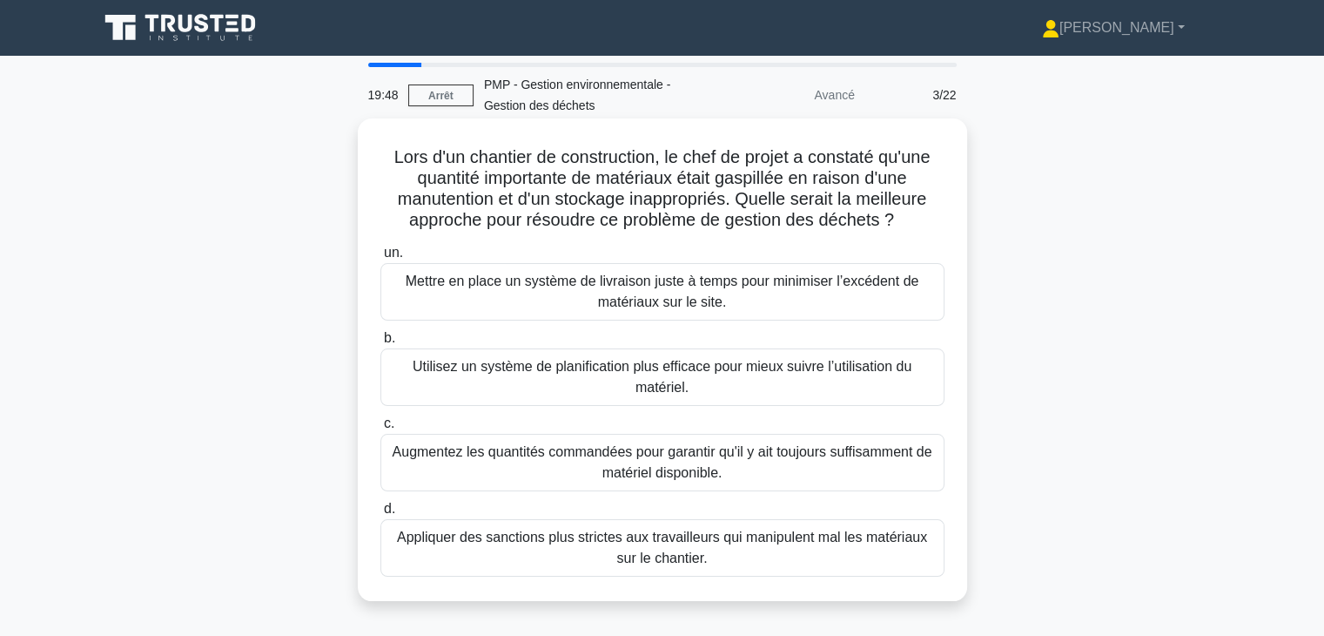
click at [770, 293] on font "Mettre en place un système de livraison juste à temps pour minimiser l’excédent…" at bounding box center [662, 292] width 548 height 42
click at [380, 259] on input "un. Mettre en place un système de livraison juste à temps pour minimiser l’excé…" at bounding box center [380, 252] width 0 height 11
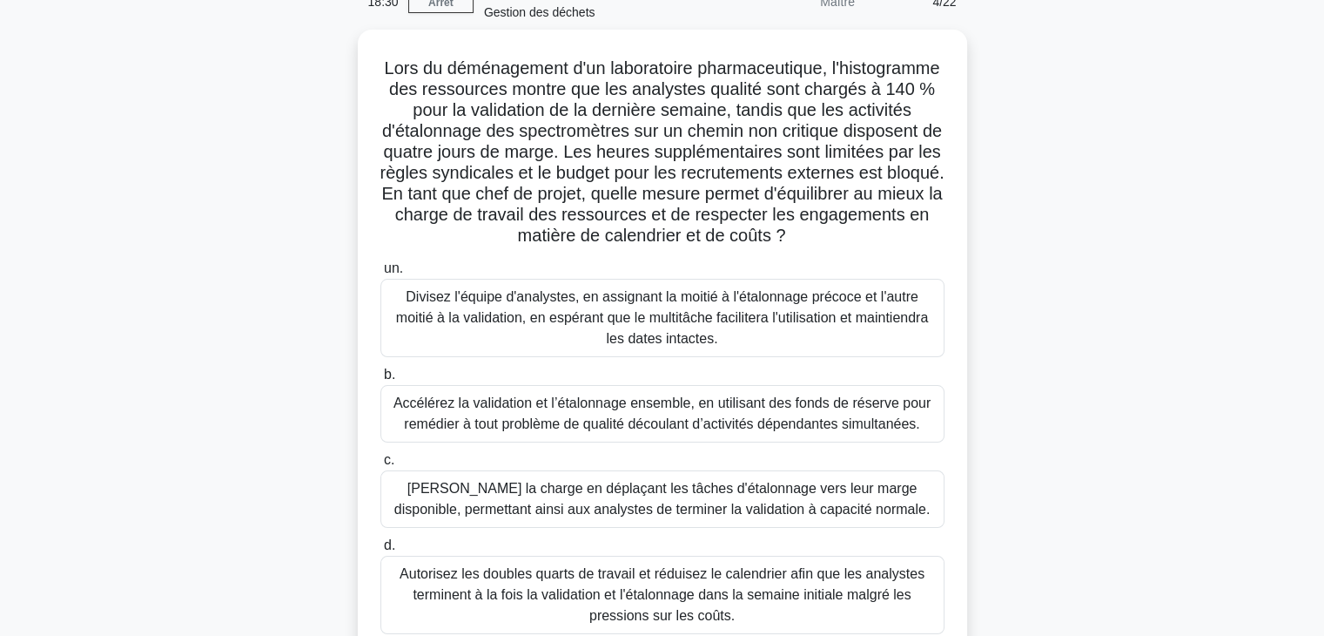
scroll to position [91, 0]
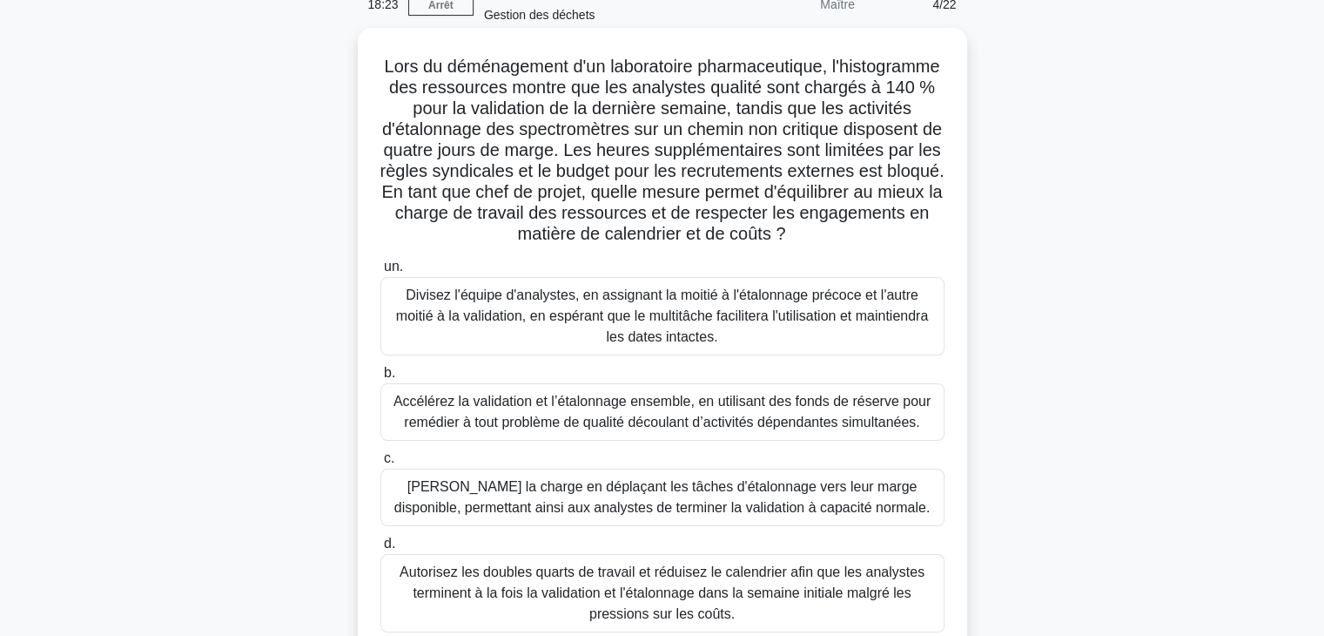
drag, startPoint x: 428, startPoint y: 57, endPoint x: 890, endPoint y: 228, distance: 491.9
click at [890, 228] on h5 "Lors du déménagement d'un laboratoire pharmaceutique, l'histogramme des ressour…" at bounding box center [663, 151] width 568 height 190
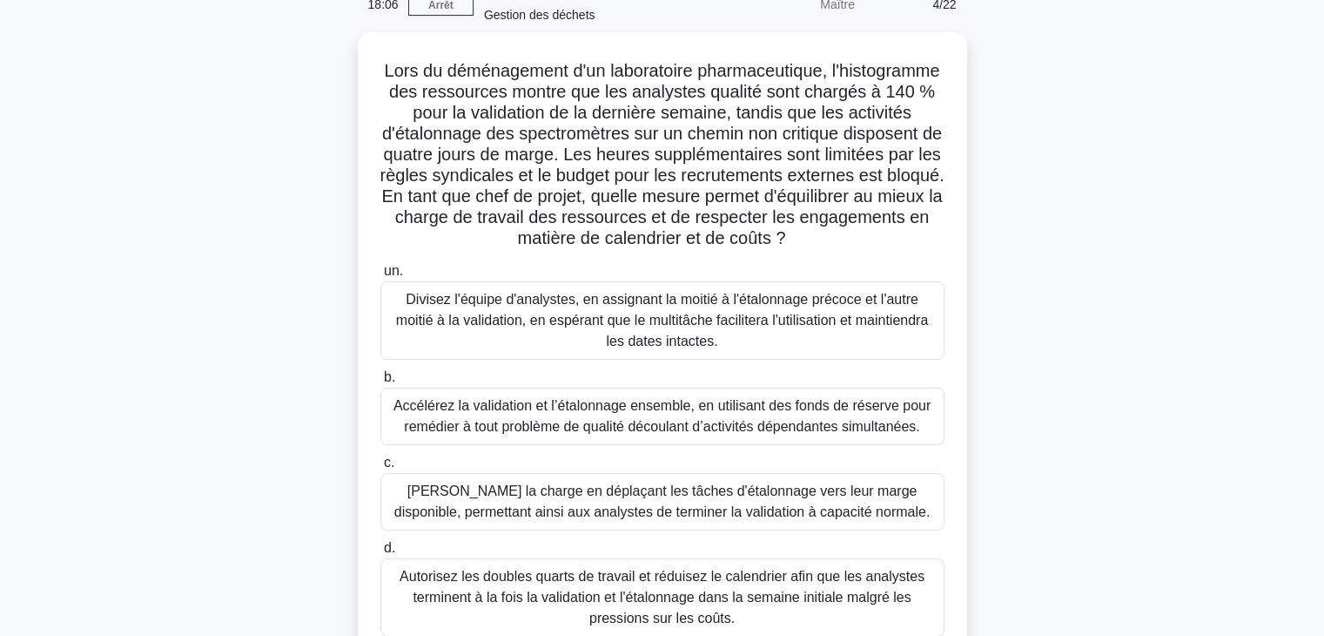
click at [1175, 235] on div "Lors du déménagement d'un laboratoire pharmaceutique, l'histogramme des ressour…" at bounding box center [662, 356] width 1149 height 649
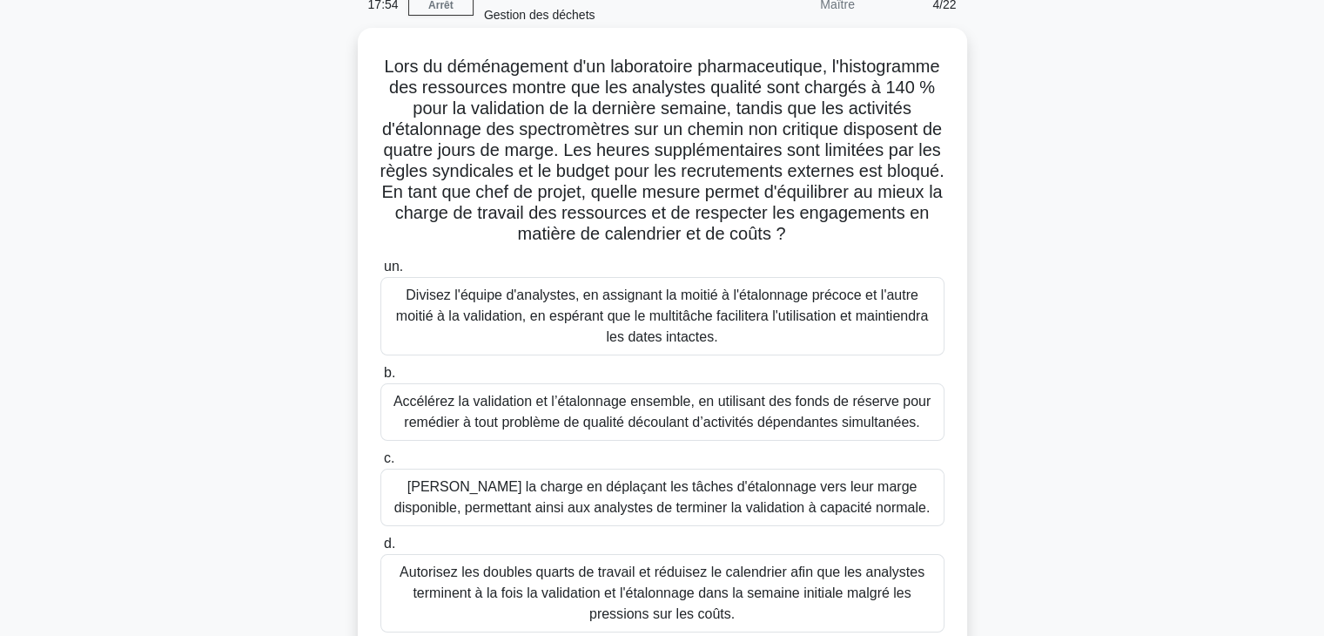
drag, startPoint x: 849, startPoint y: 96, endPoint x: 888, endPoint y: 230, distance: 139.7
click at [888, 230] on h5 "Lors du déménagement d'un laboratoire pharmaceutique, l'histogramme des ressour…" at bounding box center [663, 151] width 568 height 190
click at [710, 494] on font "Nivelez la charge en déplaçant les tâches d'étalonnage vers leur marge disponib…" at bounding box center [661, 497] width 535 height 36
click at [380, 464] on input "c. Nivelez la charge en déplaçant les tâches d'étalonnage vers leur marge dispo…" at bounding box center [380, 458] width 0 height 11
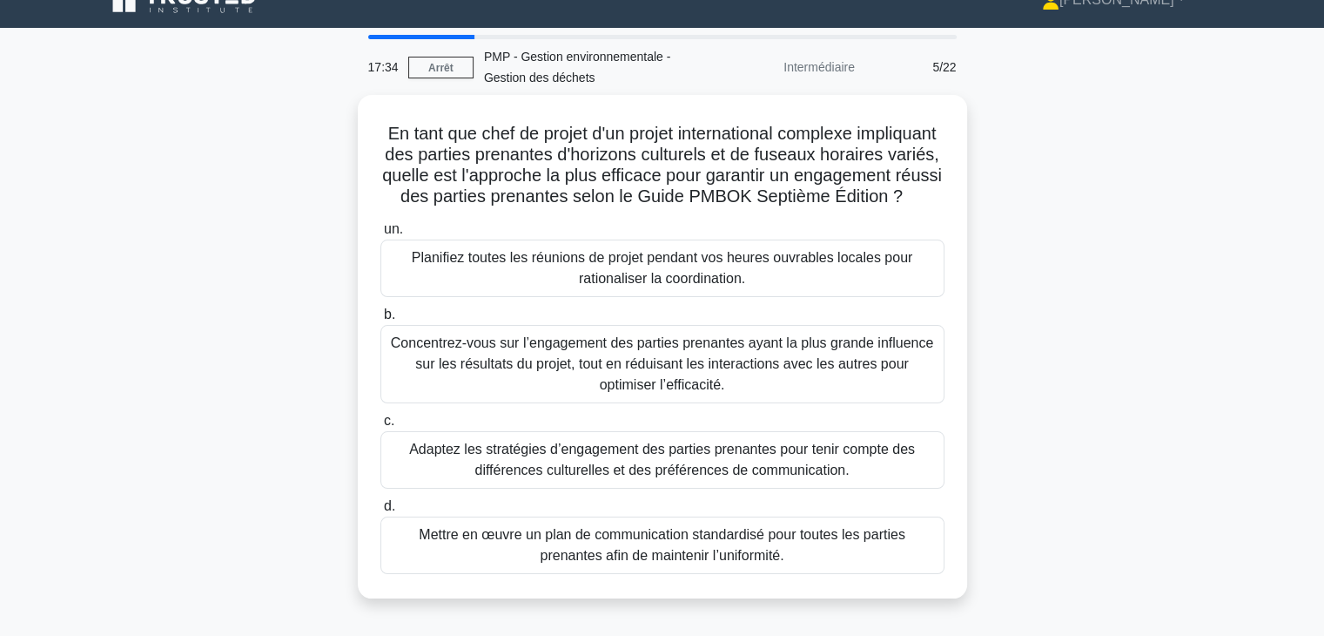
scroll to position [0, 0]
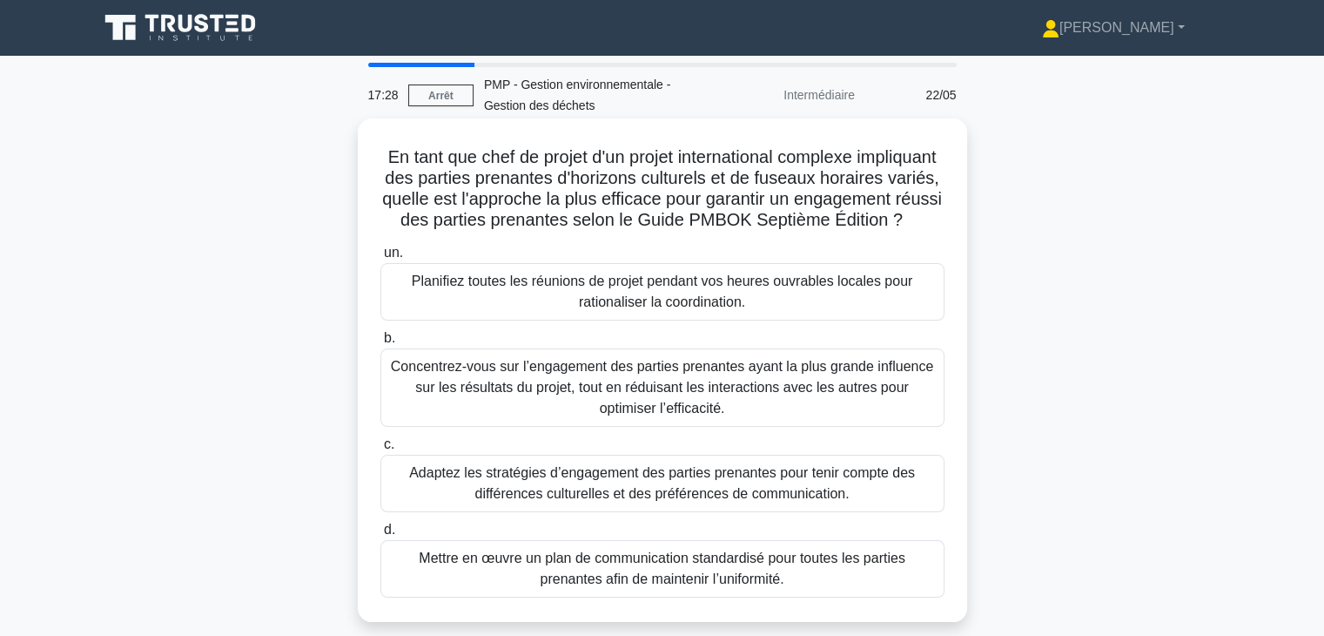
drag, startPoint x: 418, startPoint y: 161, endPoint x: 862, endPoint y: 240, distance: 451.0
click at [862, 232] on h5 "En tant que chef de projet d'un projet international complexe impliquant des pa…" at bounding box center [663, 188] width 568 height 85
click at [794, 501] on font "Adaptez les stratégies d’engagement des parties prenantes pour tenir compte des…" at bounding box center [662, 483] width 506 height 36
click at [380, 450] on input "c. Adaptez les stratégies d’engagement des parties prenantes pour tenir compte …" at bounding box center [380, 444] width 0 height 11
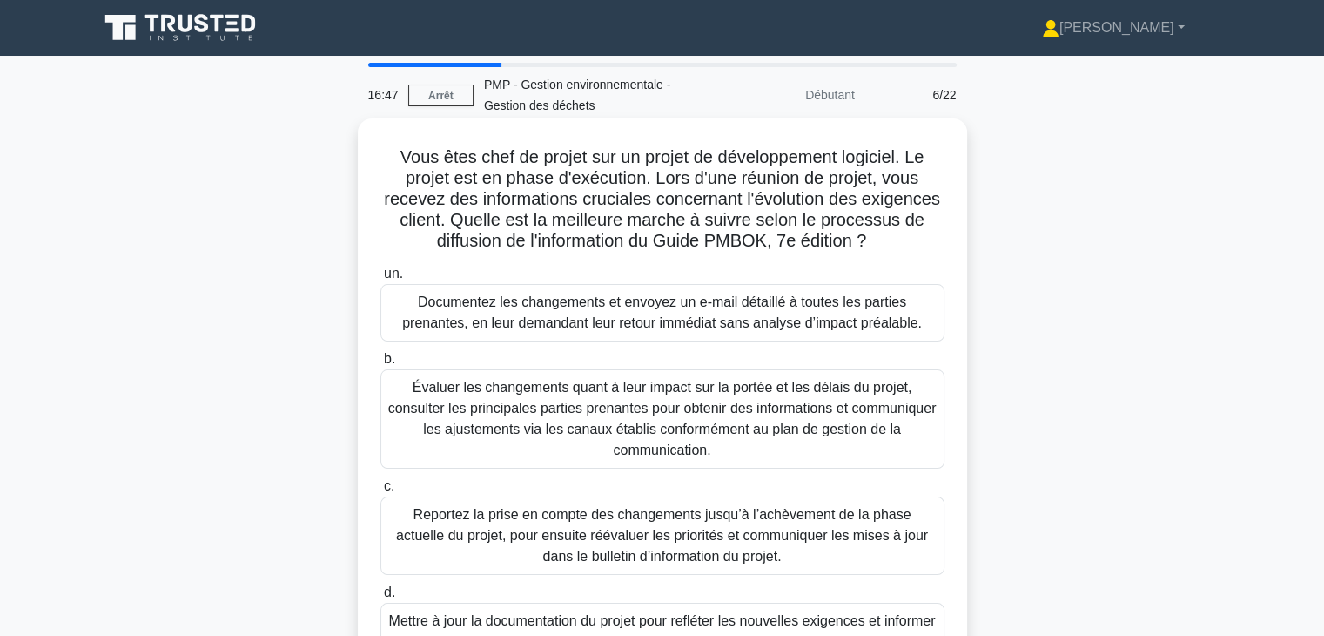
drag, startPoint x: 394, startPoint y: 154, endPoint x: 885, endPoint y: 234, distance: 497.5
click at [885, 234] on h5 "Vous êtes chef de projet sur un projet de développement logiciel. Le projet est…" at bounding box center [663, 199] width 568 height 106
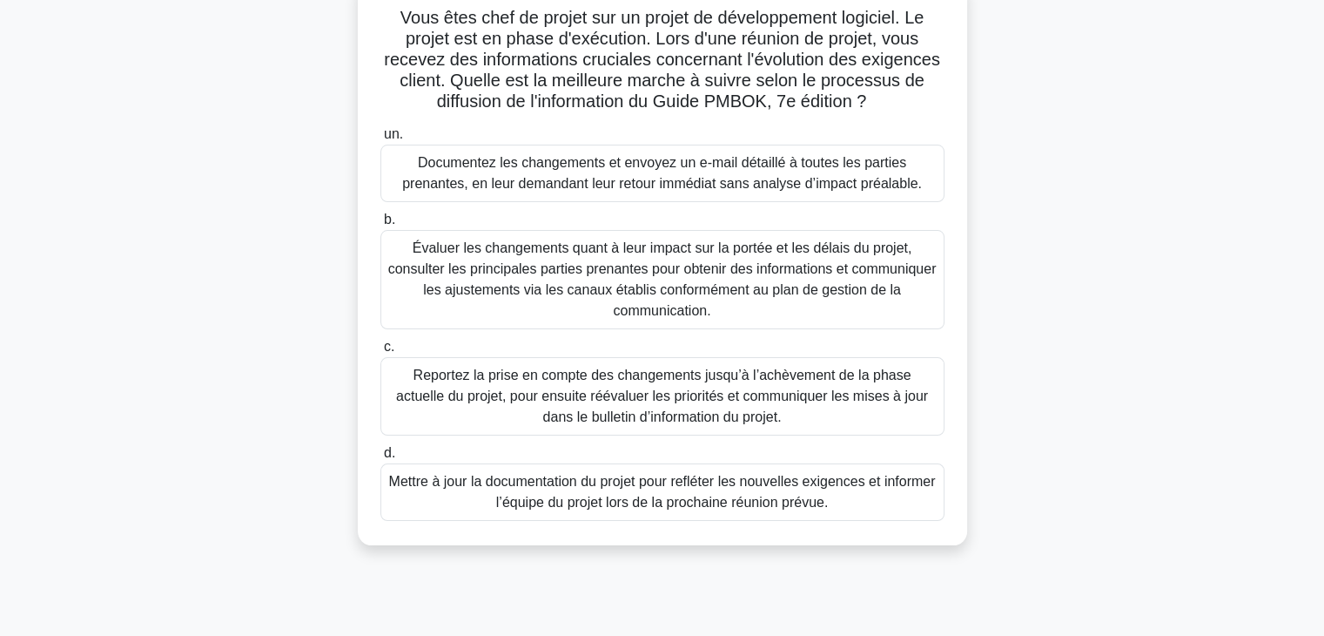
scroll to position [150, 0]
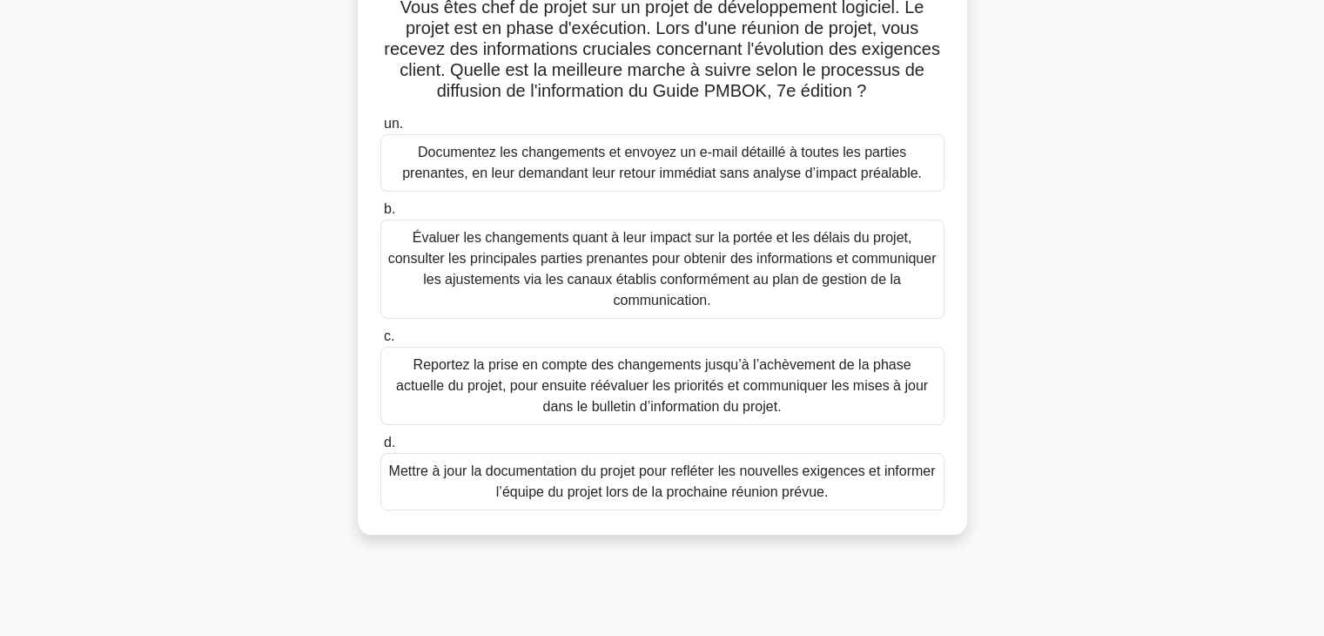
click at [716, 262] on font "Évaluer les changements quant à leur impact sur la portée et les délais du proj…" at bounding box center [662, 268] width 548 height 77
click at [380, 215] on input "b. Évaluer les changements quant à leur impact sur la portée et les délais du p…" at bounding box center [380, 209] width 0 height 11
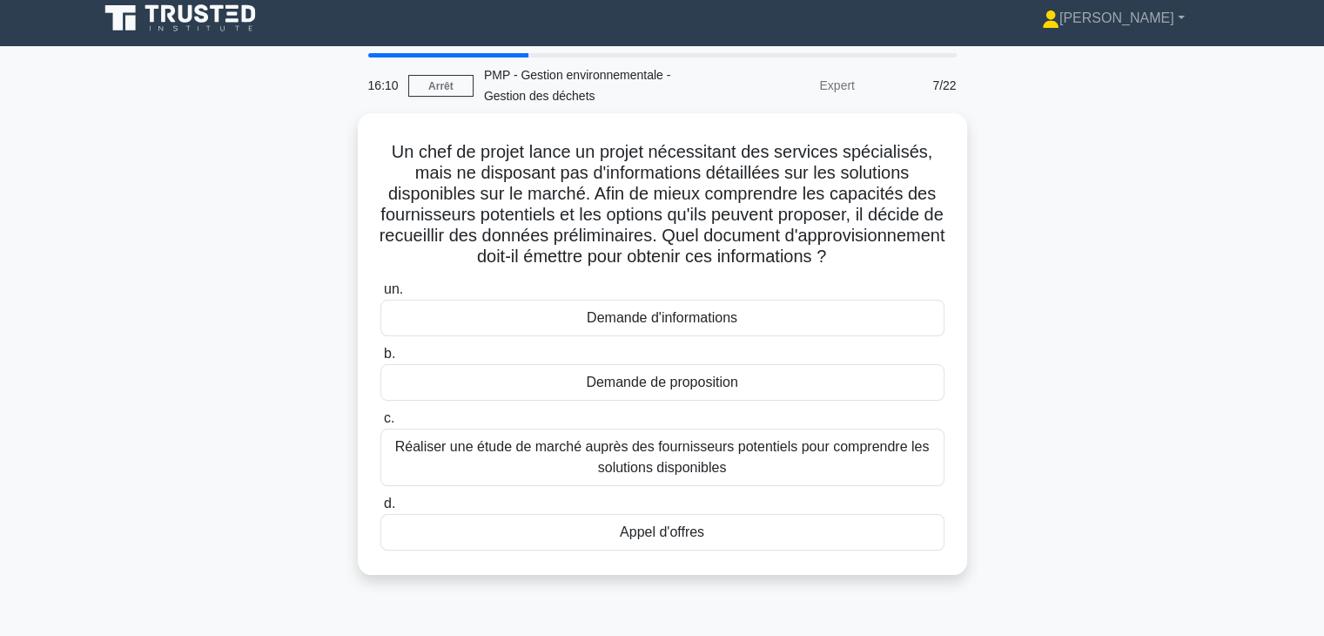
scroll to position [0, 0]
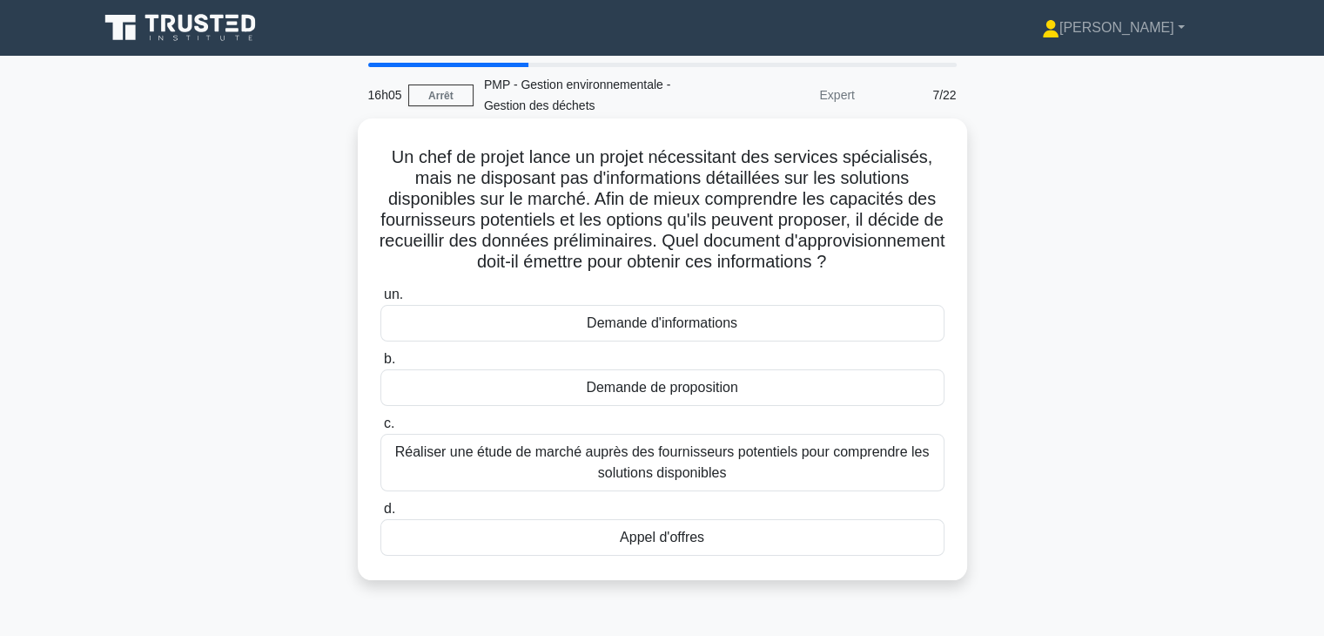
drag, startPoint x: 393, startPoint y: 157, endPoint x: 930, endPoint y: 275, distance: 550.0
click at [930, 275] on div "Un chef de projet lance un projet nécessitant des services spécialisés, mais ne…" at bounding box center [662, 348] width 595 height 447
click at [737, 386] on font "Demande de proposition" at bounding box center [661, 387] width 151 height 15
click at [380, 365] on input "b. Demande de proposition" at bounding box center [380, 358] width 0 height 11
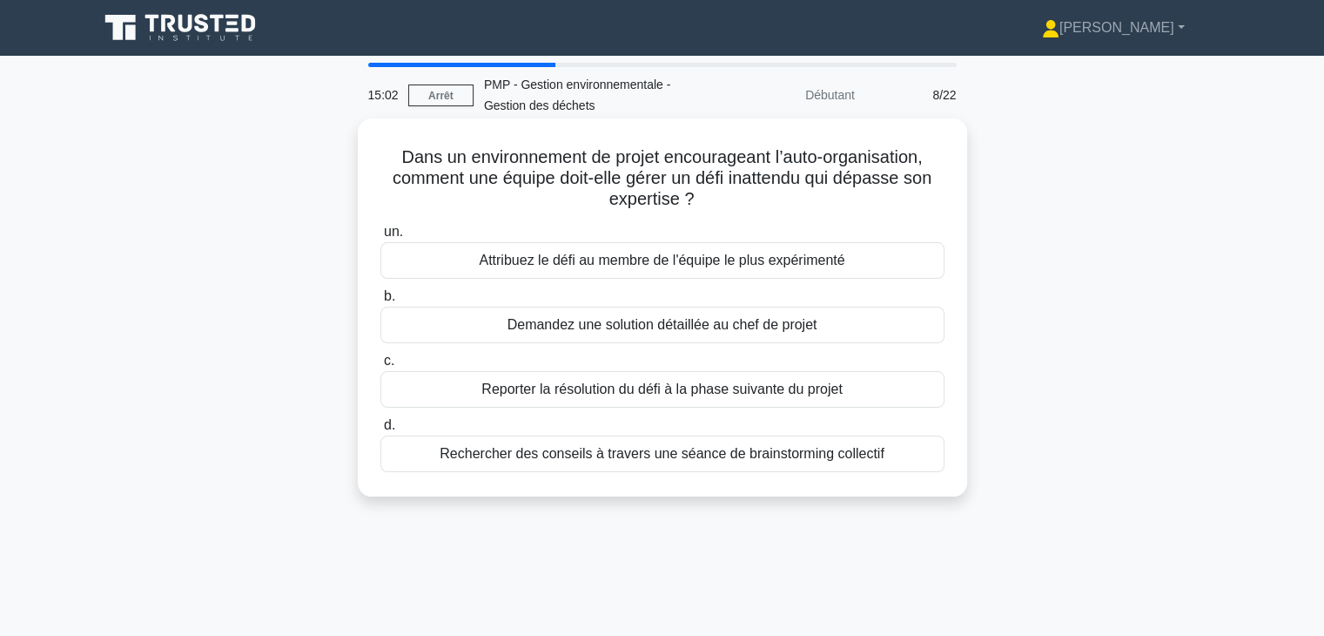
drag, startPoint x: 387, startPoint y: 160, endPoint x: 814, endPoint y: 200, distance: 429.3
click at [814, 200] on h5 "Dans un environnement de projet encourageant l’auto-organisation, comment une é…" at bounding box center [663, 178] width 568 height 64
click at [797, 452] on font "Rechercher des conseils à travers une séance de brainstorming collectif" at bounding box center [662, 453] width 444 height 15
click at [380, 431] on input "d. Rechercher des conseils à travers une séance de brainstorming collectif" at bounding box center [380, 425] width 0 height 11
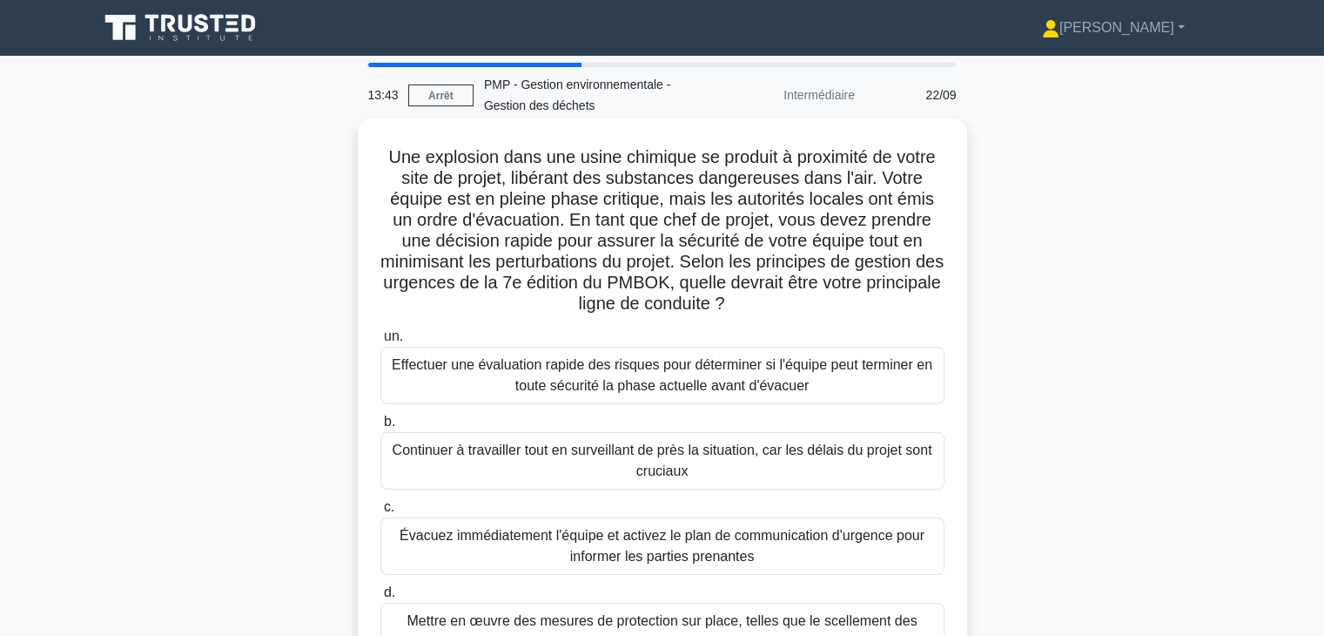
drag, startPoint x: 384, startPoint y: 158, endPoint x: 777, endPoint y: 301, distance: 418.1
click at [777, 301] on h5 "Une explosion dans une usine chimique se produit à proximité de votre site de p…" at bounding box center [663, 230] width 568 height 169
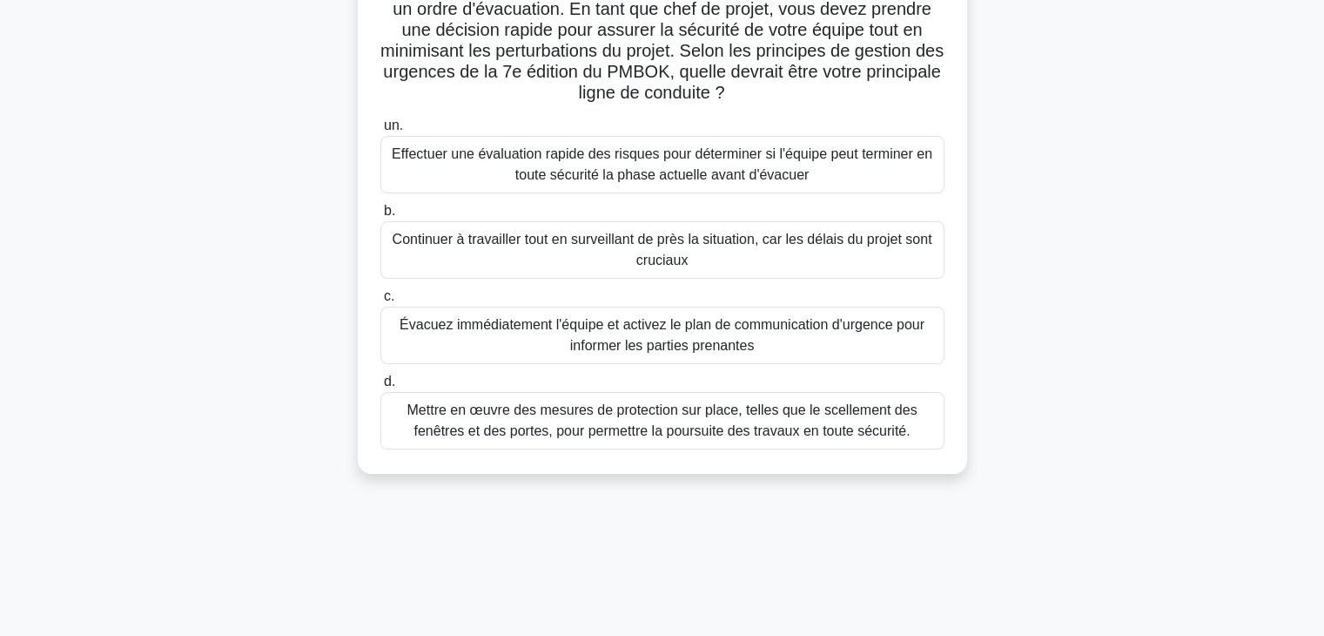
scroll to position [219, 0]
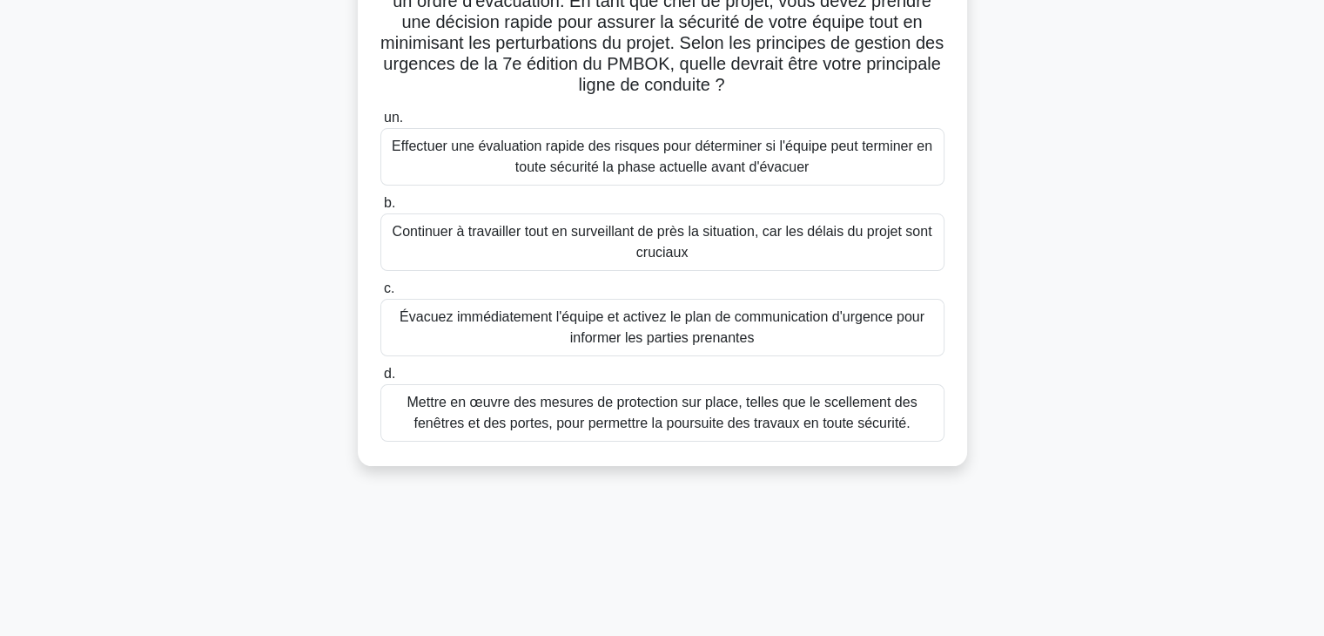
click at [817, 324] on font "Évacuez immédiatement l'équipe et activez le plan de communication d'urgence po…" at bounding box center [662, 327] width 525 height 36
click at [380, 294] on input "c. Évacuez immédiatement l'équipe et activez le plan de communication d'urgence…" at bounding box center [380, 288] width 0 height 11
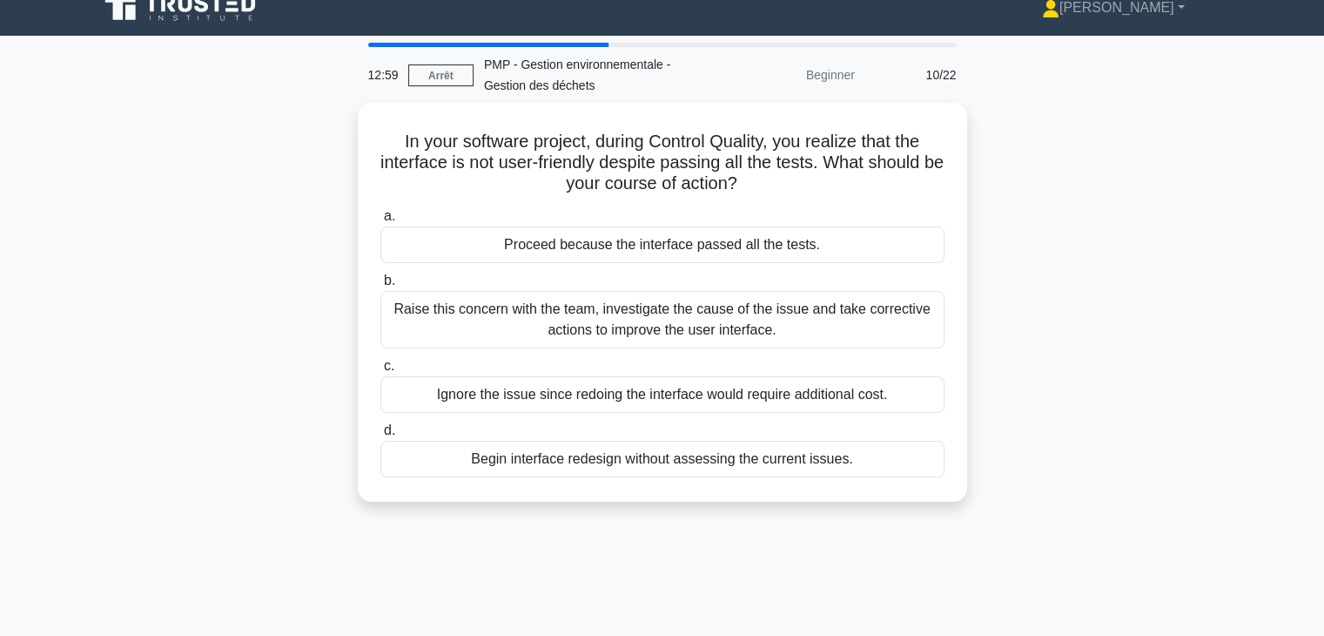
scroll to position [0, 0]
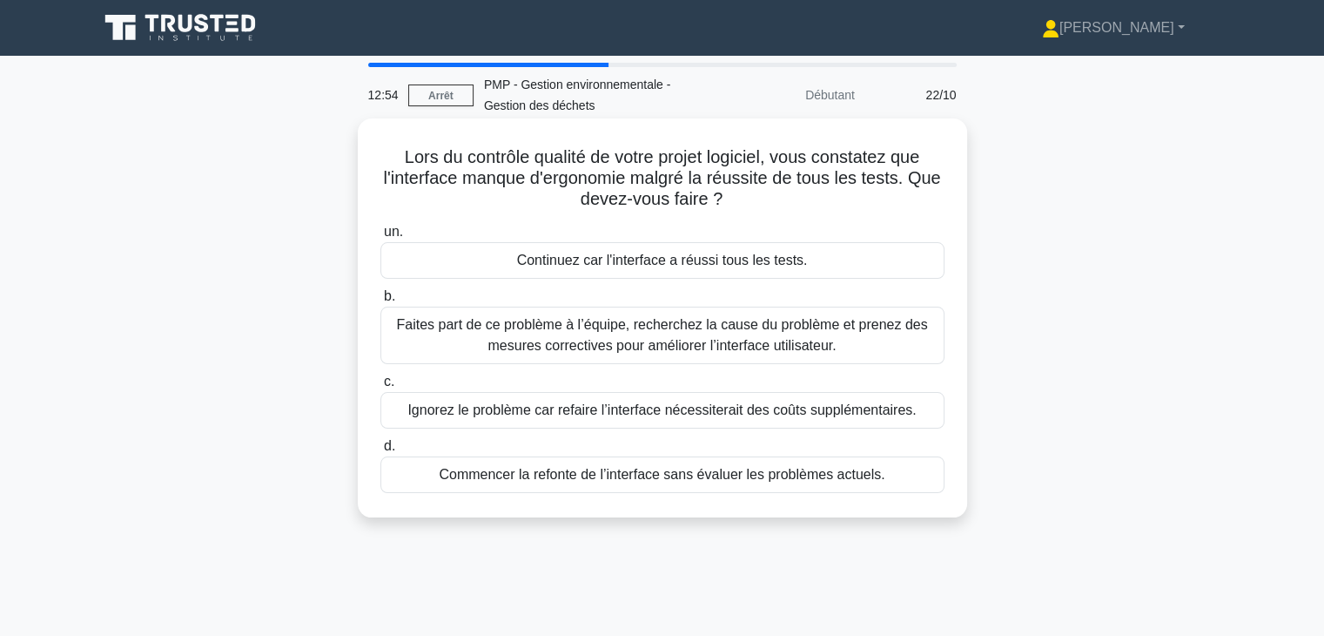
drag, startPoint x: 394, startPoint y: 154, endPoint x: 937, endPoint y: 193, distance: 543.8
click at [937, 193] on h5 "Lors du contrôle qualité de votre projet logiciel, vous constatez que l'interfa…" at bounding box center [663, 178] width 568 height 64
click at [740, 330] on font "Faites part de ce problème à l’équipe, recherchez la cause du problème et prene…" at bounding box center [661, 335] width 531 height 36
click at [380, 302] on input "b. Faites part de ce problème à l’équipe, recherchez la cause du problème et pr…" at bounding box center [380, 296] width 0 height 11
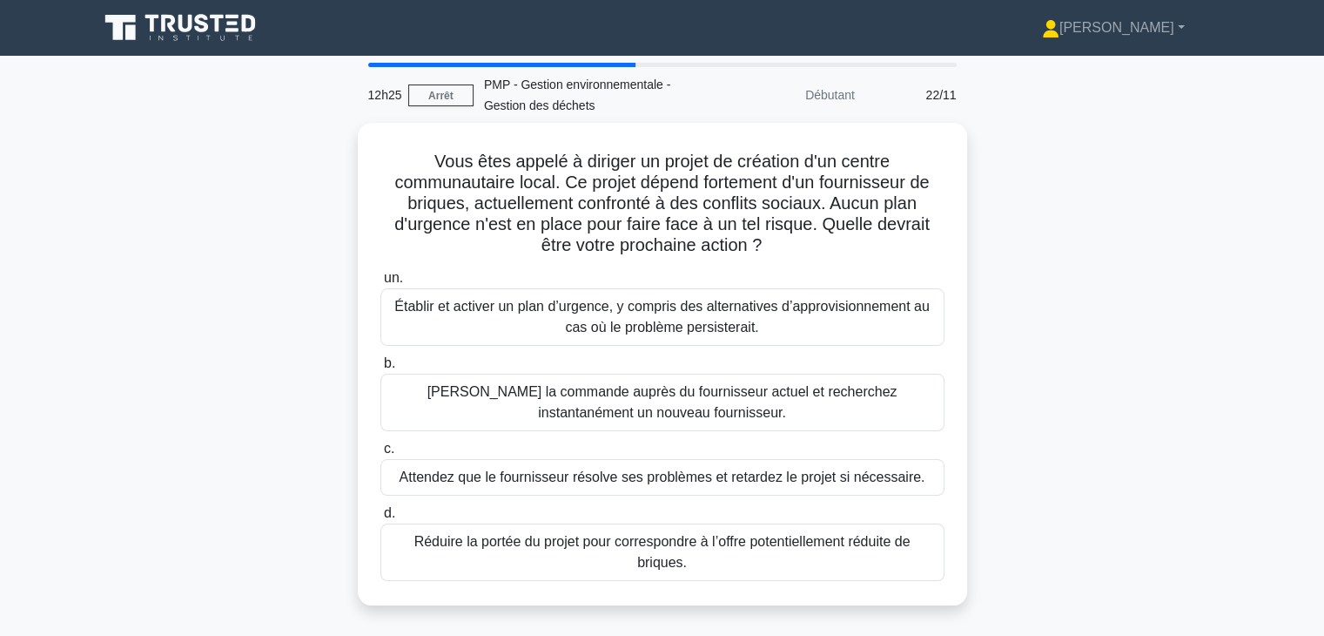
click at [1240, 301] on main "12h25 Arrêt PMP - Gestion environnementale - Gestion des déchets Débutant 22/11…" at bounding box center [662, 498] width 1324 height 885
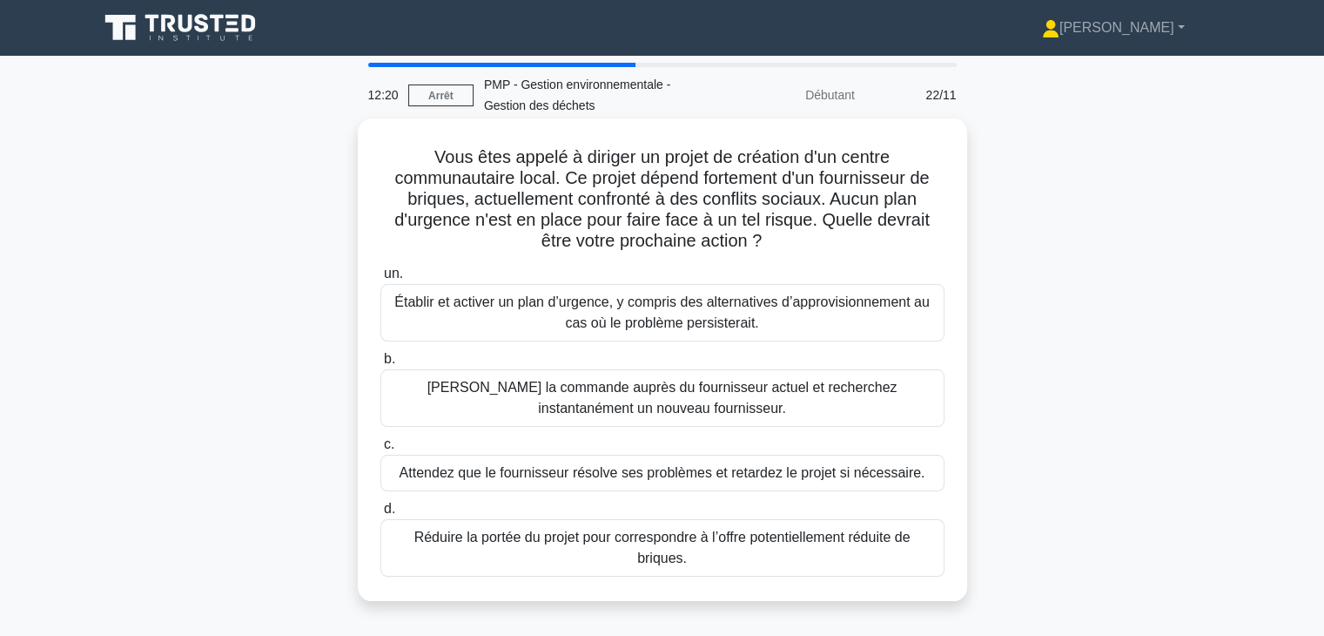
drag, startPoint x: 430, startPoint y: 155, endPoint x: 788, endPoint y: 239, distance: 367.4
click at [788, 239] on h5 "Vous êtes appelé à diriger un projet de création d'un centre communautaire loca…" at bounding box center [663, 199] width 568 height 106
click at [779, 319] on font "Établir et activer un plan d’urgence, y compris des alternatives d’approvisionn…" at bounding box center [662, 313] width 548 height 42
click at [380, 279] on input "un. Établir et activer un plan d’urgence, y compris des alternatives d’approvis…" at bounding box center [380, 273] width 0 height 11
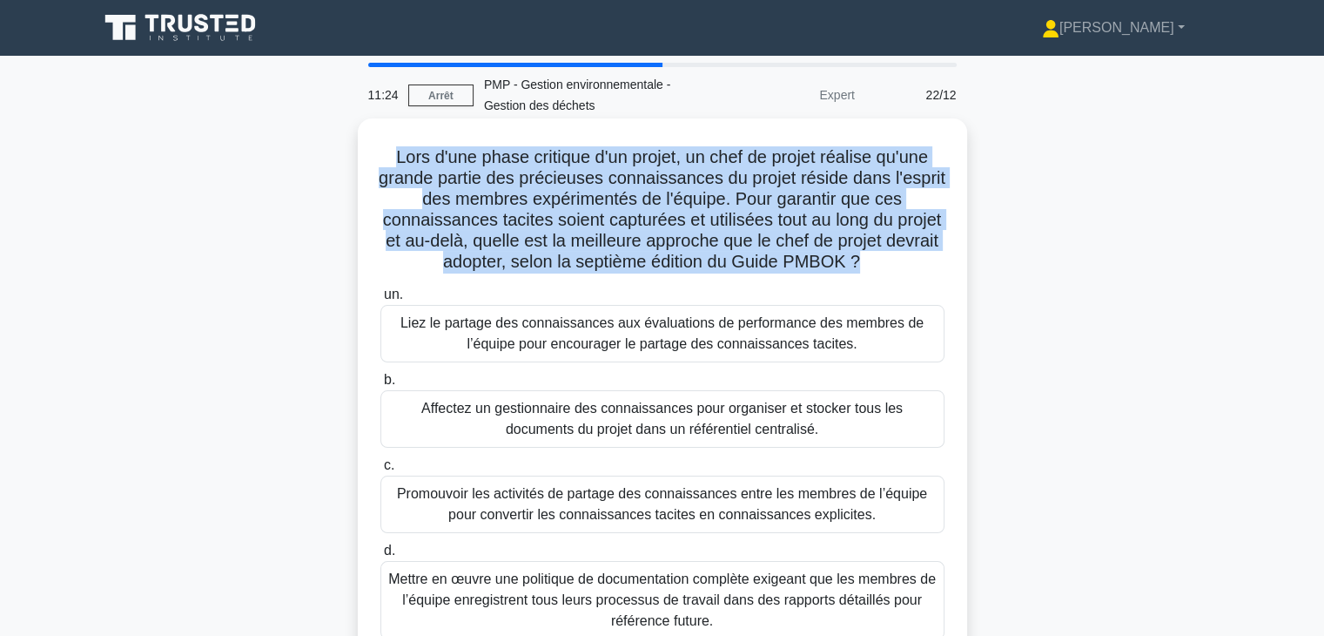
drag, startPoint x: 387, startPoint y: 158, endPoint x: 888, endPoint y: 259, distance: 510.7
click at [888, 259] on font "Lors d'une phase critique d'un projet, un chef de projet réalise qu'une grande …" at bounding box center [662, 209] width 567 height 124
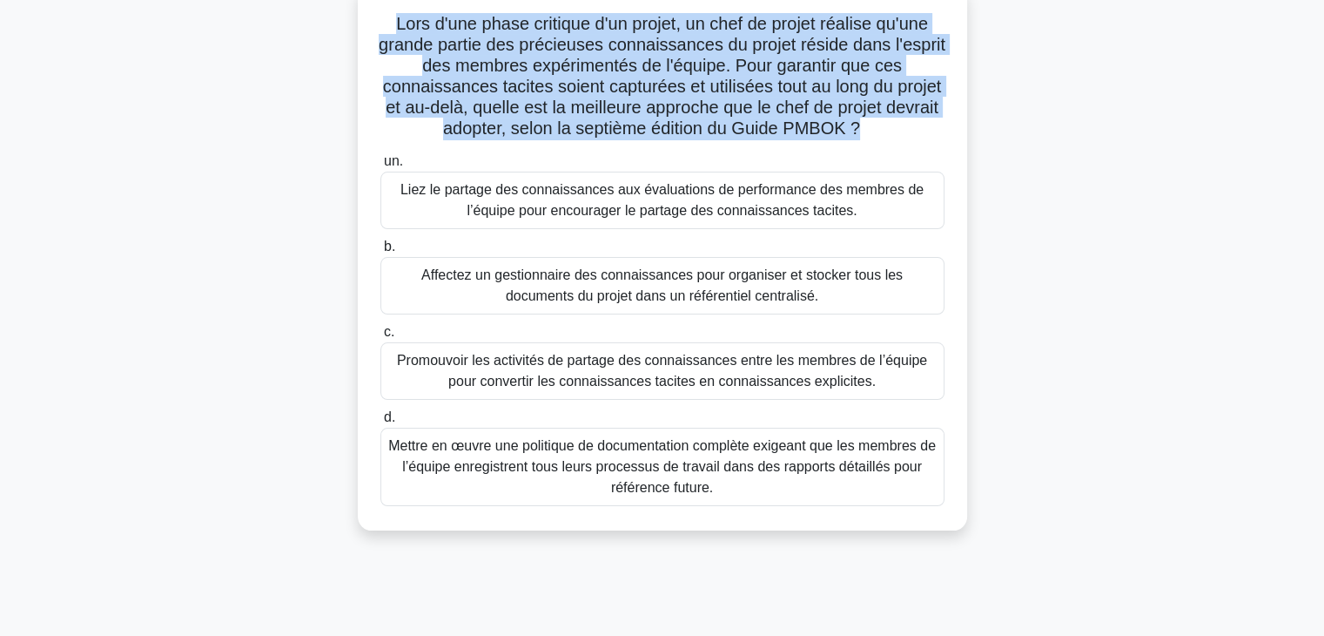
scroll to position [150, 0]
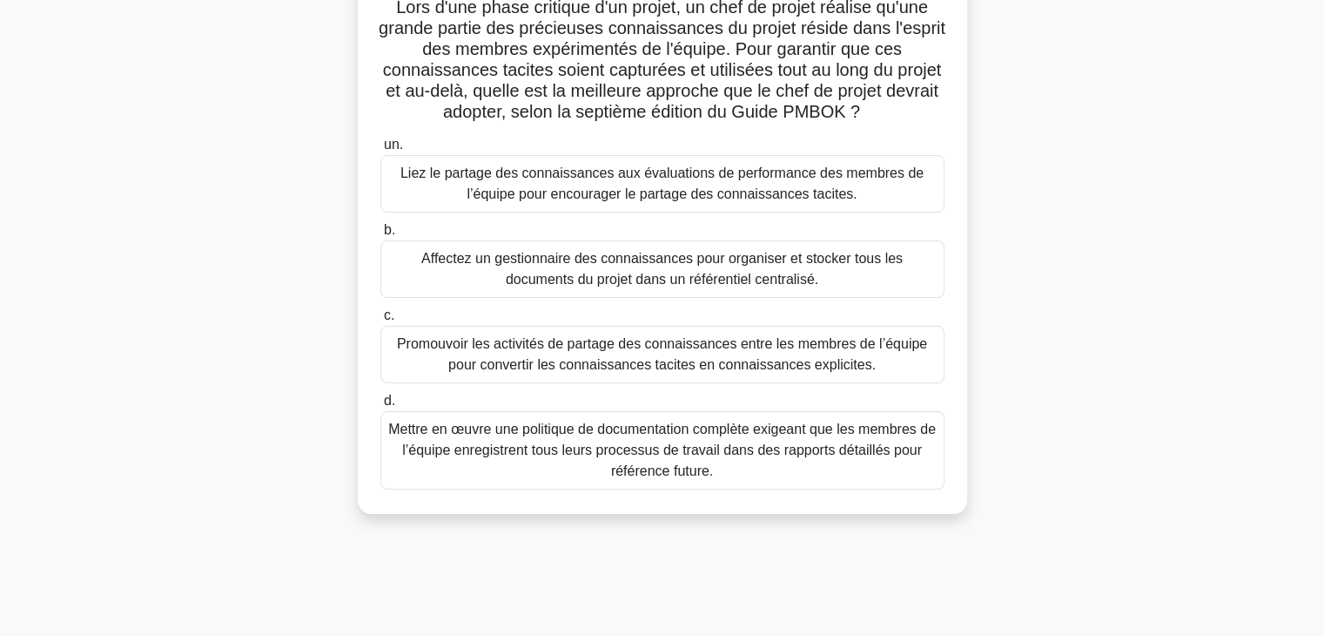
click at [779, 272] on font "Affectez un gestionnaire des connaissances pour organiser et stocker tous les d…" at bounding box center [661, 269] width 481 height 36
click at [380, 236] on input "b. Affectez un gestionnaire des connaissances pour organiser et stocker tous le…" at bounding box center [380, 230] width 0 height 11
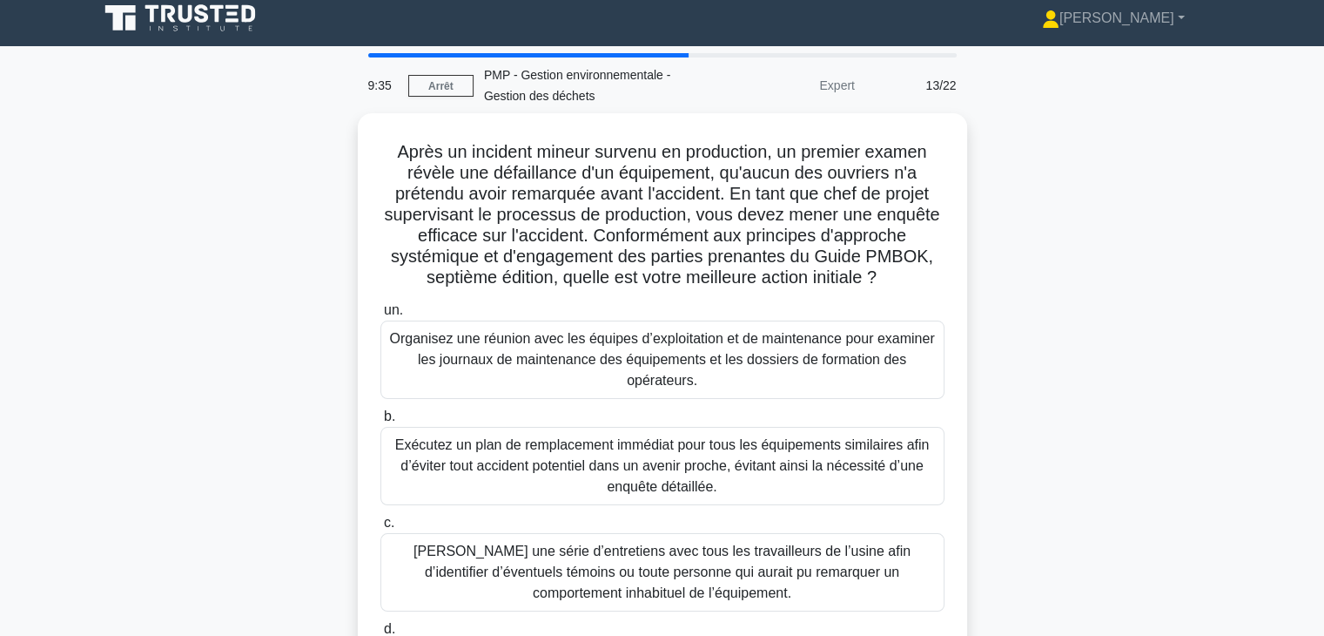
scroll to position [0, 0]
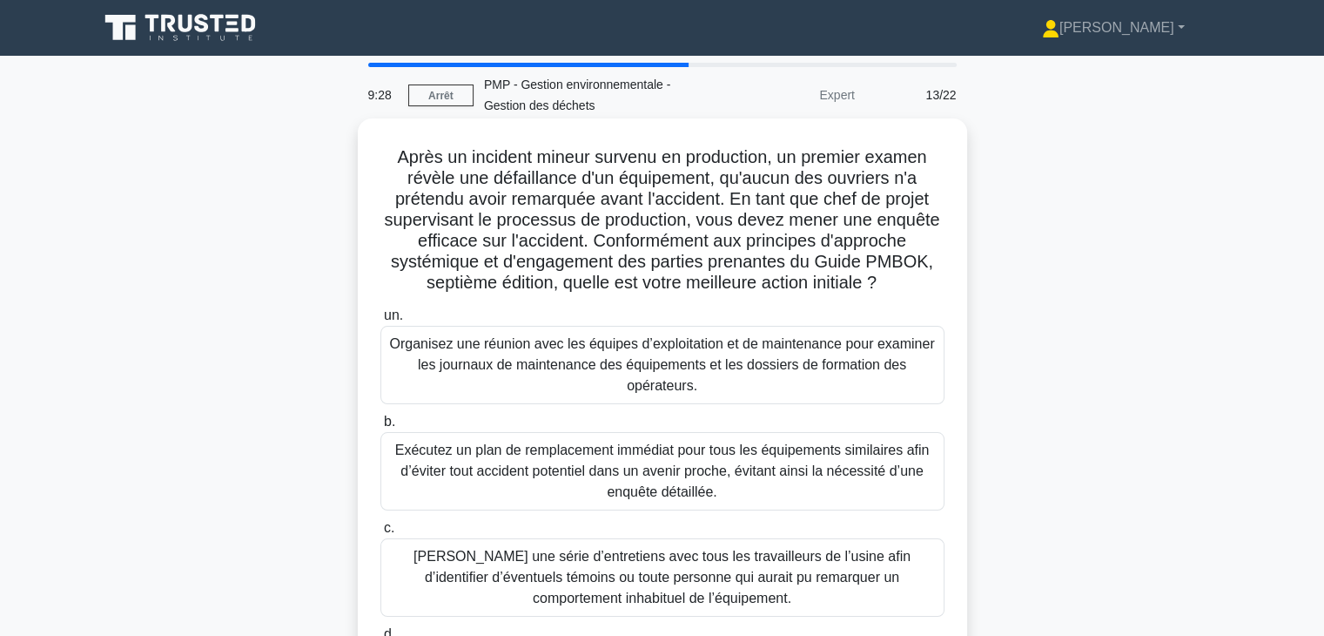
drag, startPoint x: 393, startPoint y: 159, endPoint x: 898, endPoint y: 286, distance: 521.3
click at [898, 286] on h5 "Après un incident mineur survenu en production, un premier examen révèle une dé…" at bounding box center [663, 220] width 568 height 148
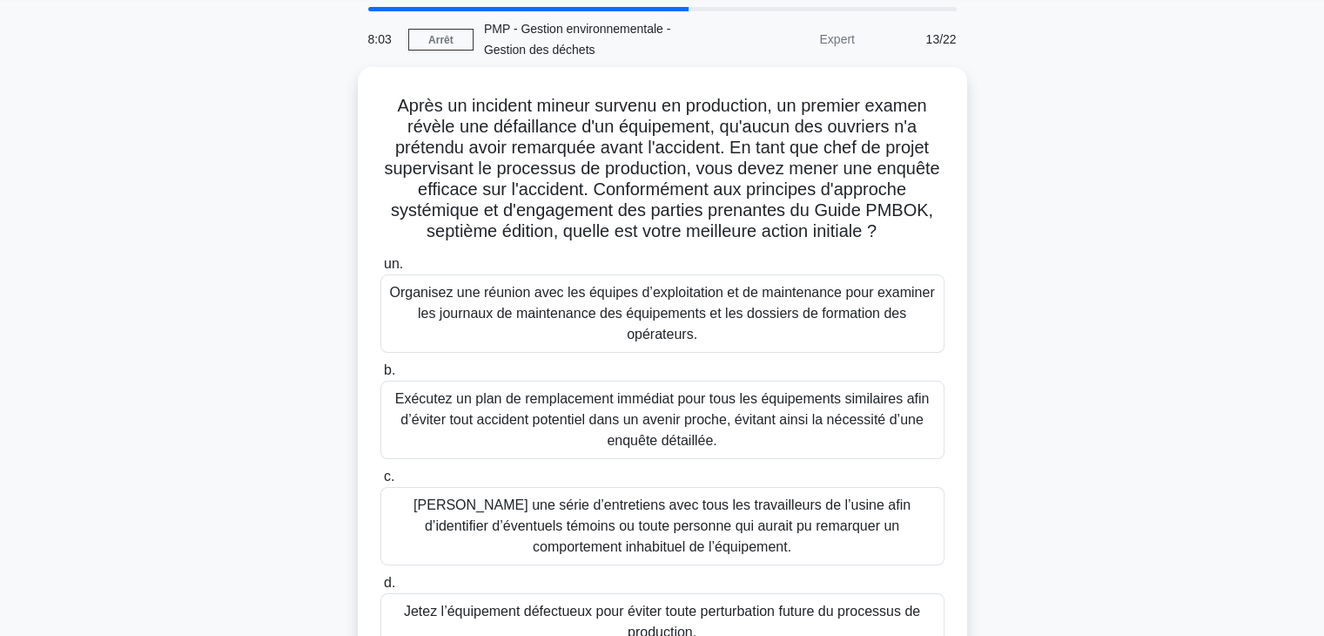
scroll to position [52, 0]
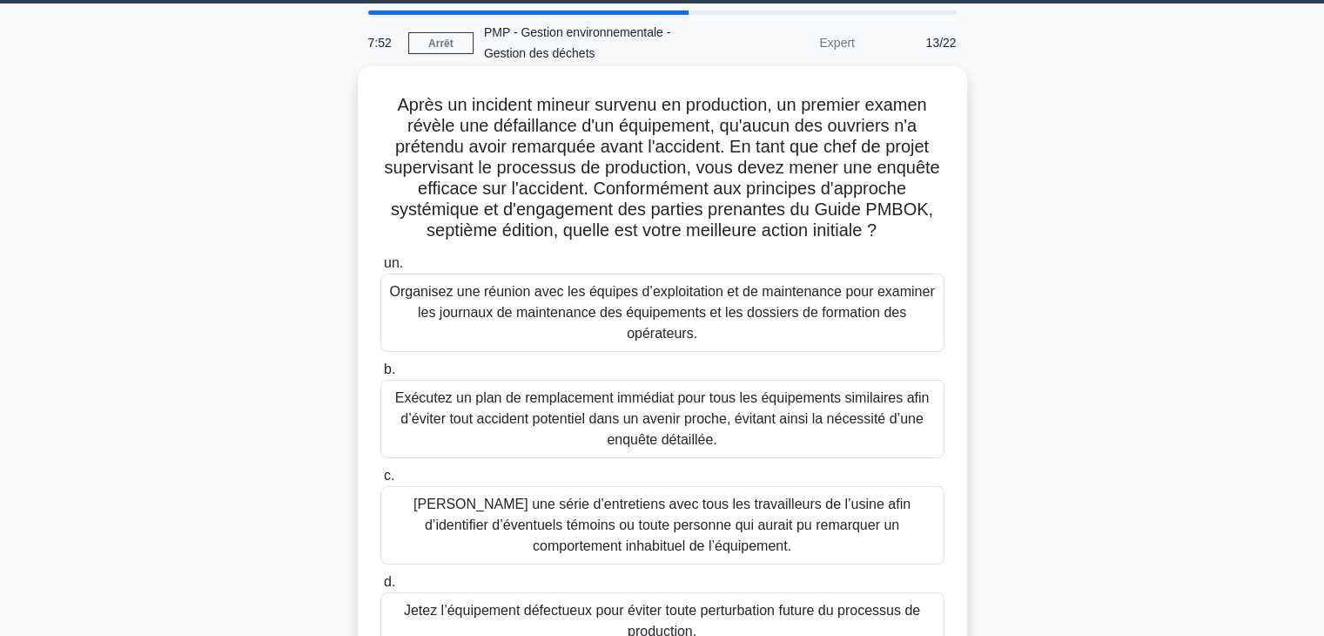
click at [806, 309] on font "Organisez une réunion avec les équipes d’exploitation et de maintenance pour ex…" at bounding box center [661, 312] width 545 height 57
click at [380, 269] on input "un. Organisez une réunion avec les équipes d’exploitation et de maintenance pou…" at bounding box center [380, 263] width 0 height 11
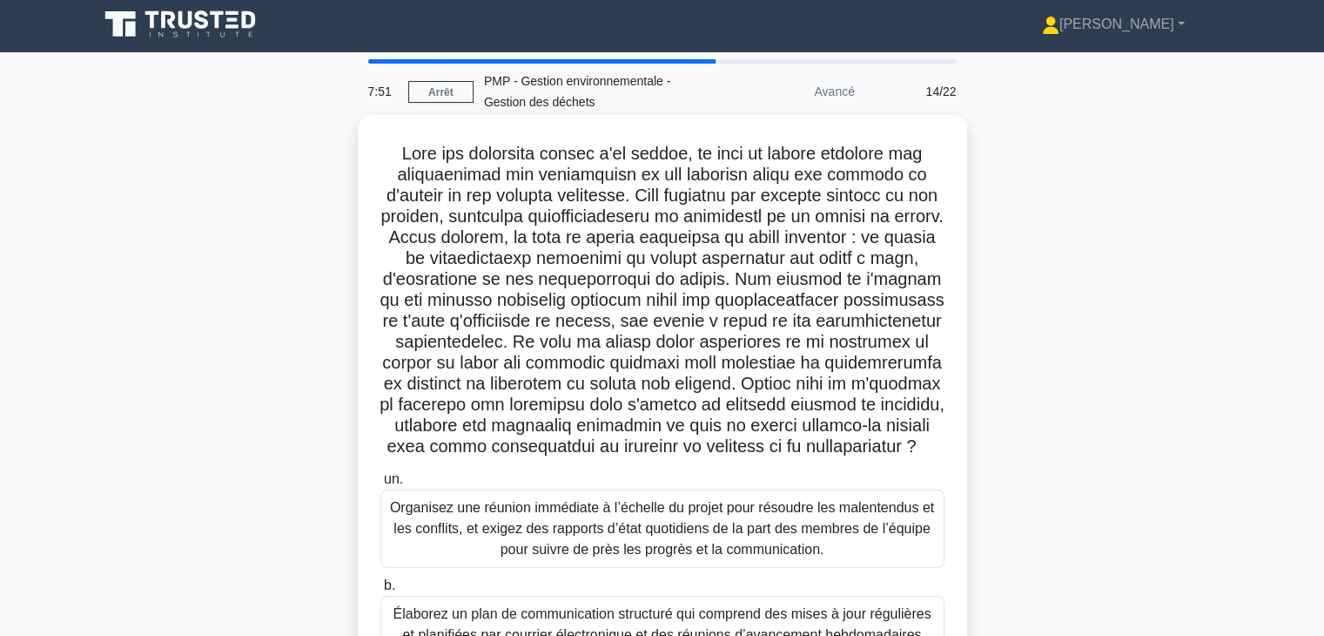
scroll to position [0, 0]
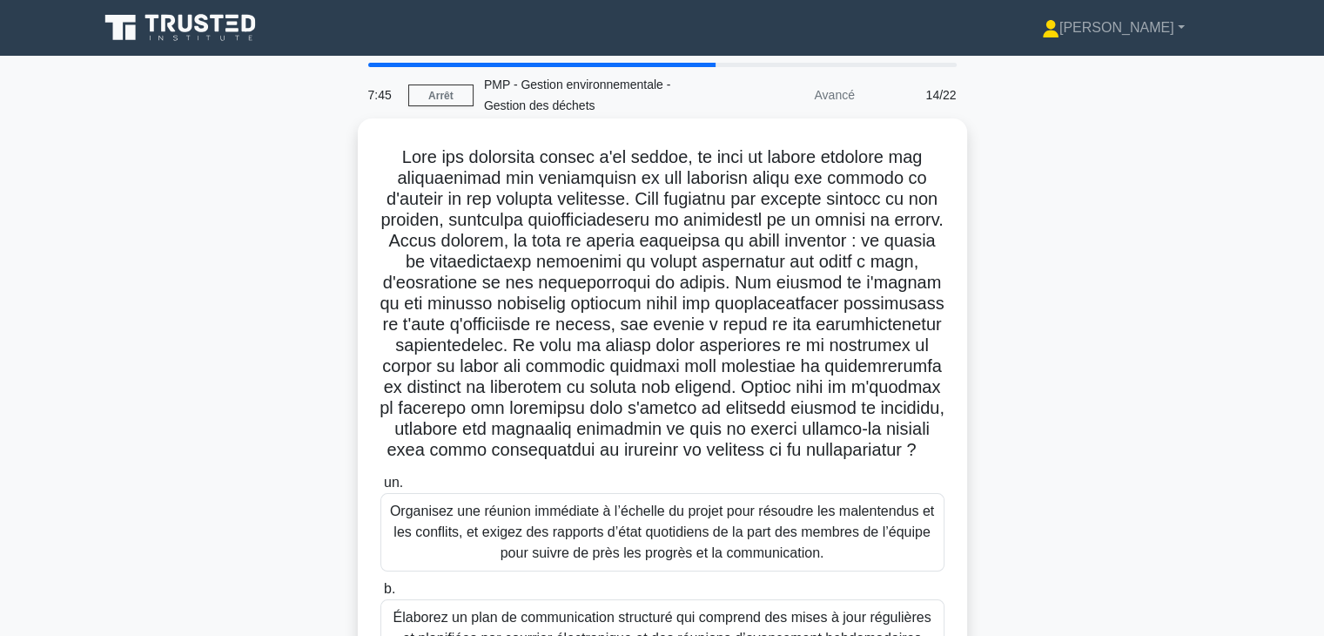
drag, startPoint x: 398, startPoint y: 153, endPoint x: 846, endPoint y: 517, distance: 577.4
click at [784, 461] on h5 ".spinner_0XTQ{transform-origin:center;animation:spinner_y6GP .75s linear infini…" at bounding box center [663, 303] width 568 height 315
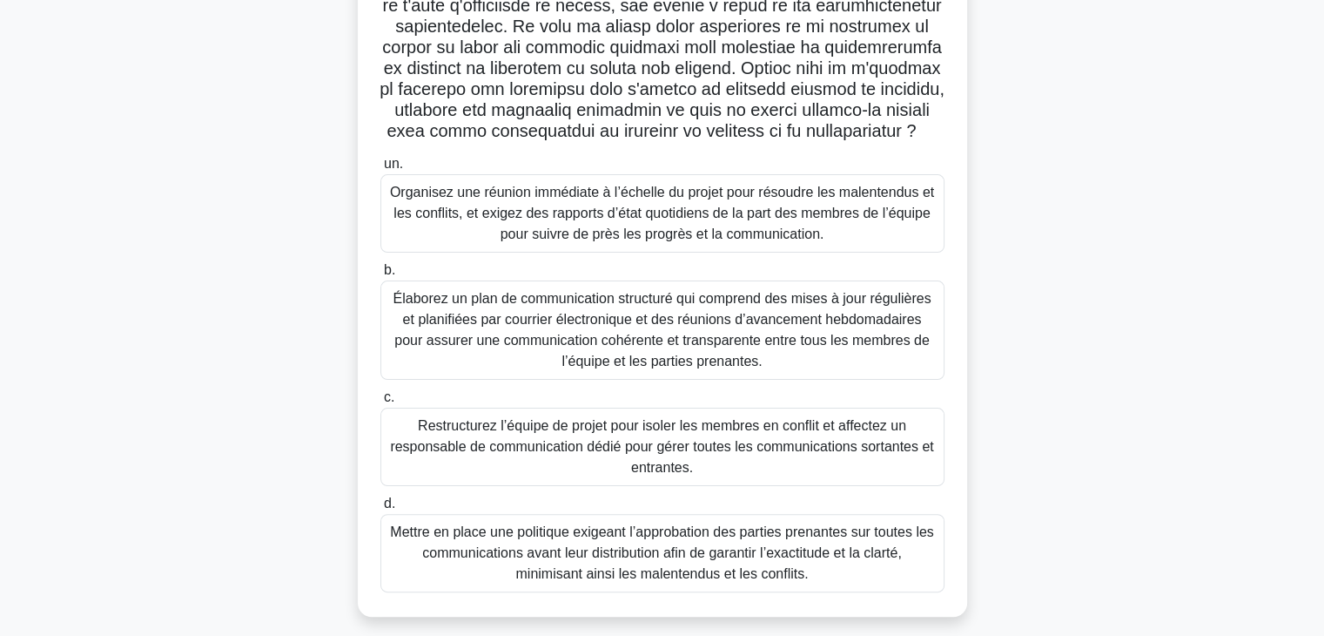
scroll to position [353, 0]
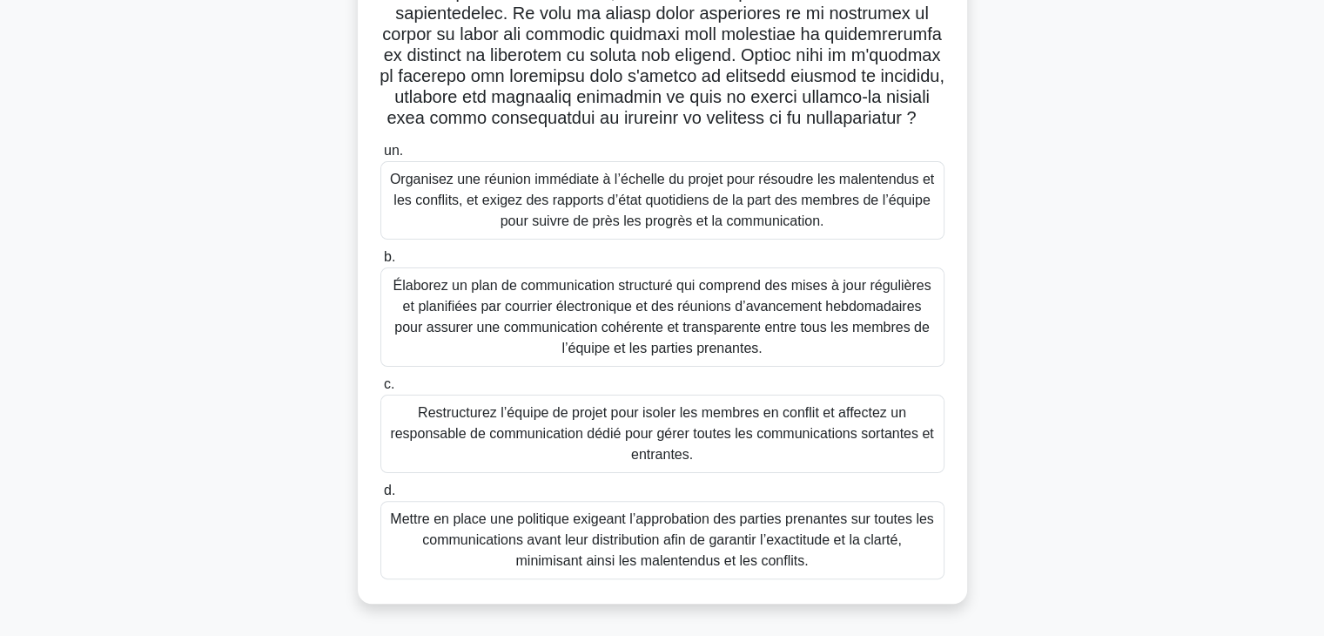
click at [788, 553] on font "Mettre en place une politique exigeant l’approbation des parties prenantes sur …" at bounding box center [661, 539] width 543 height 57
click at [380, 496] on input "d. Mettre en place une politique exigeant l’approbation des parties prenantes s…" at bounding box center [380, 490] width 0 height 11
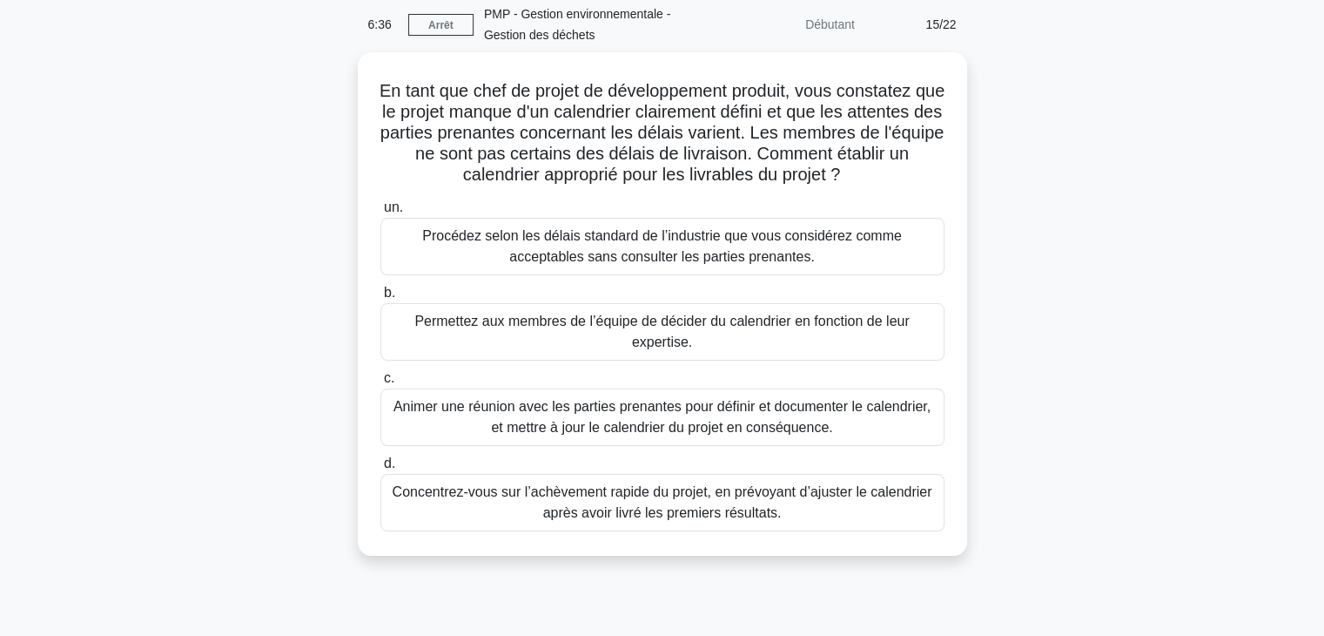
scroll to position [0, 0]
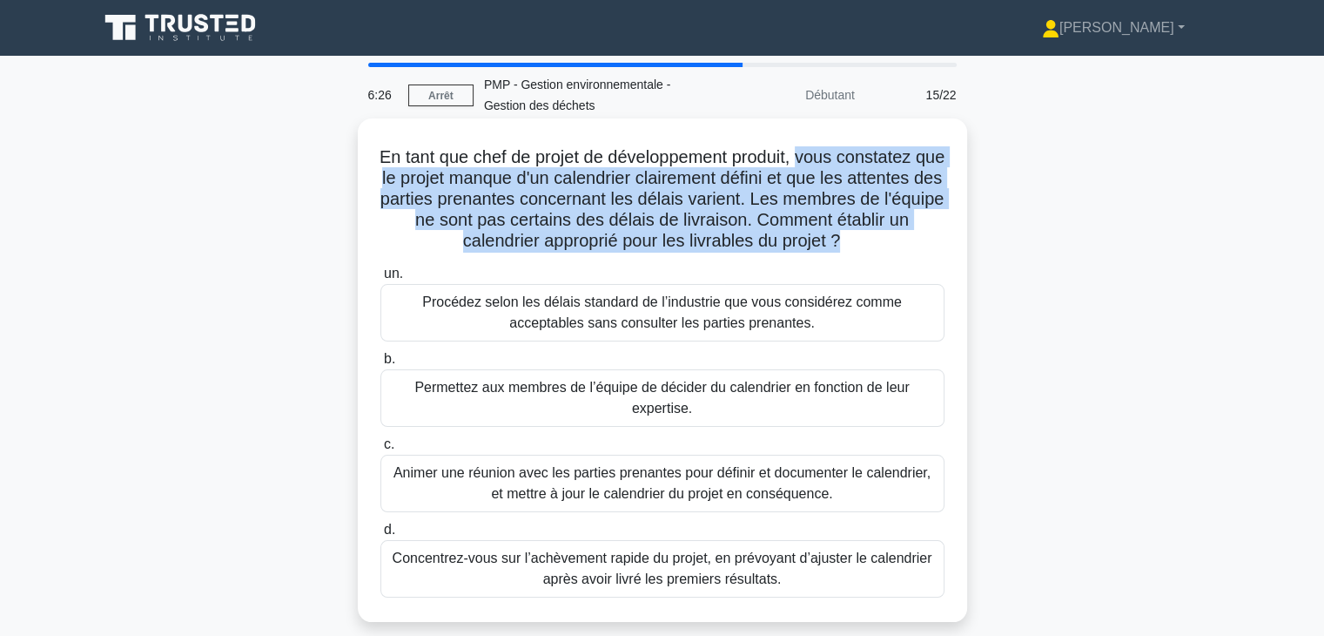
drag, startPoint x: 820, startPoint y: 154, endPoint x: 943, endPoint y: 249, distance: 155.2
click at [943, 249] on h5 "En tant que chef de projet de développement produit, vous constatez que le proj…" at bounding box center [663, 199] width 568 height 106
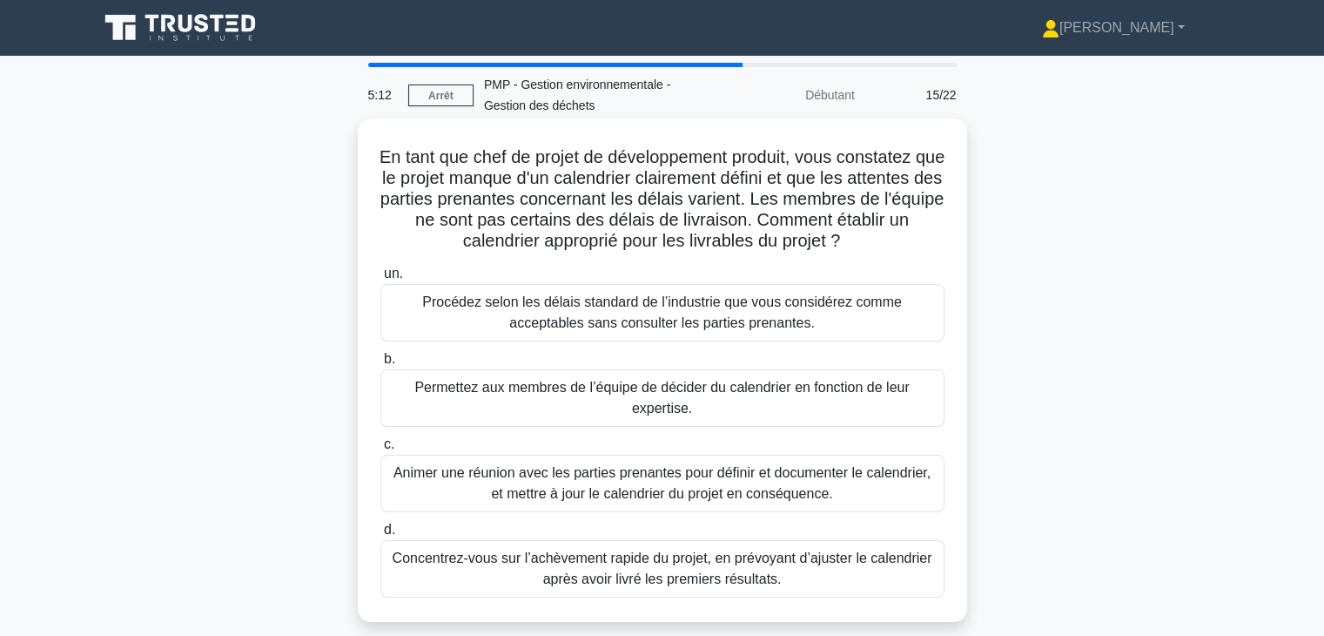
click at [773, 501] on font "Animer une réunion avec les parties prenantes pour définir et documenter le cal…" at bounding box center [662, 483] width 537 height 36
click at [380, 450] on input "c. Animer une réunion avec les parties prenantes pour définir et documenter le …" at bounding box center [380, 444] width 0 height 11
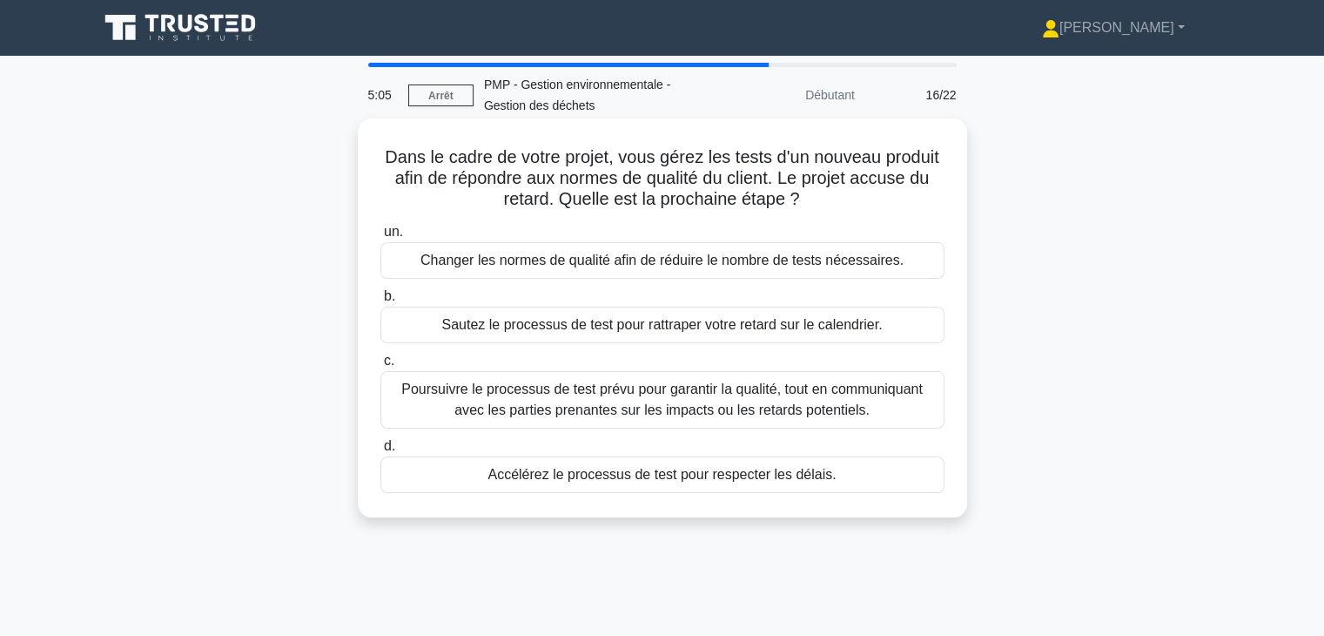
drag, startPoint x: 620, startPoint y: 161, endPoint x: 913, endPoint y: 198, distance: 295.7
click at [913, 198] on h5 "Dans le cadre de votre projet, vous gérez les tests d'un nouveau produit afin d…" at bounding box center [663, 178] width 568 height 64
click at [735, 404] on font "Poursuivre le processus de test prévu pour garantir la qualité, tout en communi…" at bounding box center [661, 399] width 521 height 36
click at [380, 367] on input "c. Poursuivre le processus de test prévu pour garantir la qualité, tout en comm…" at bounding box center [380, 360] width 0 height 11
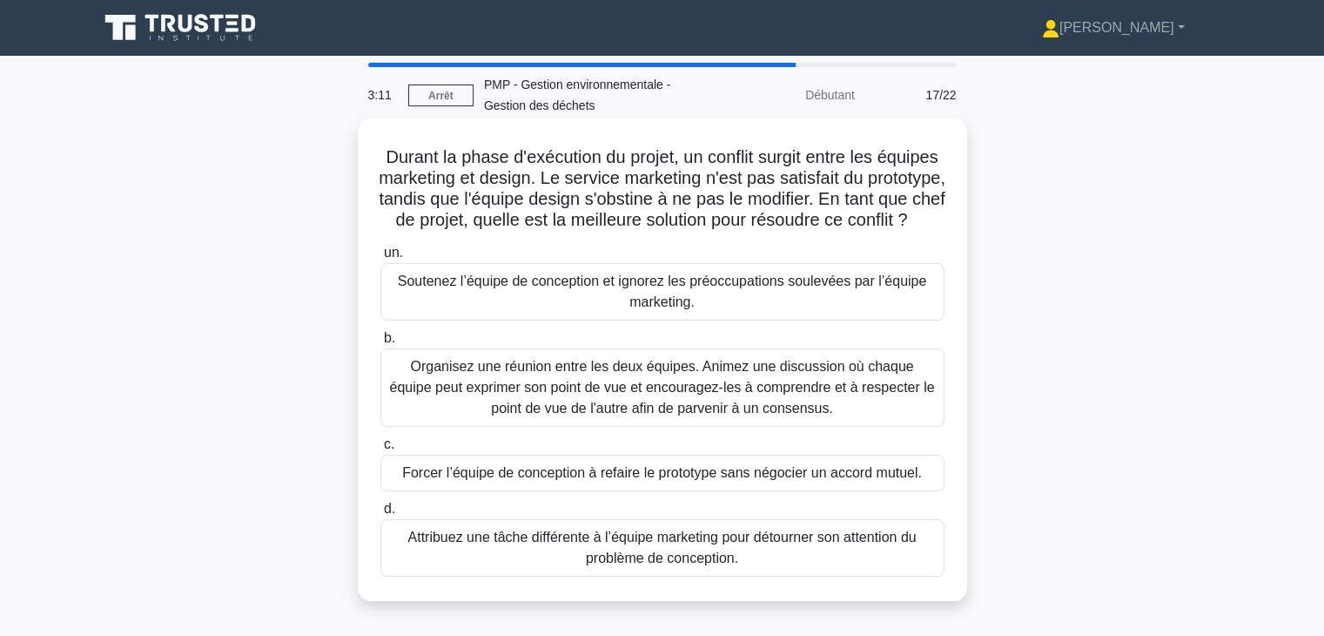
drag, startPoint x: 407, startPoint y: 154, endPoint x: 925, endPoint y: 243, distance: 524.7
click at [925, 232] on h5 "Durant la phase d'exécution du projet, un conflit surgit entre les équipes mark…" at bounding box center [663, 188] width 568 height 85
click at [823, 415] on font "Organisez une réunion entre les deux équipes. Animez une discussion où chaque é…" at bounding box center [661, 387] width 545 height 57
click at [380, 344] on input "b. Organisez une réunion entre les deux équipes. Animez une discussion où chaqu…" at bounding box center [380, 338] width 0 height 11
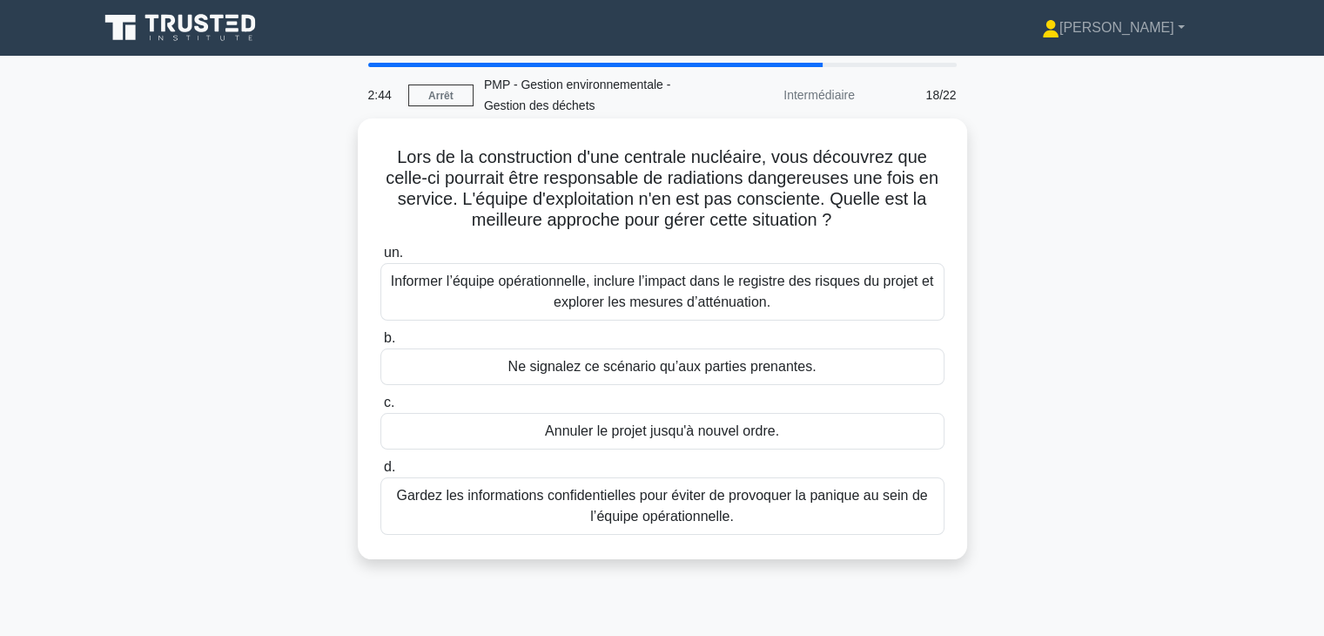
drag, startPoint x: 387, startPoint y: 156, endPoint x: 856, endPoint y: 226, distance: 473.7
click at [856, 226] on h5 "Lors de la construction d'une centrale nucléaire, vous découvrez que celle-ci p…" at bounding box center [663, 188] width 568 height 85
click at [805, 289] on font "Informer l’équipe opérationnelle, inclure l’impact dans le registre des risques…" at bounding box center [662, 291] width 542 height 36
click at [380, 259] on input "un. Informer l’équipe opérationnelle, inclure l’impact dans le registre des ris…" at bounding box center [380, 252] width 0 height 11
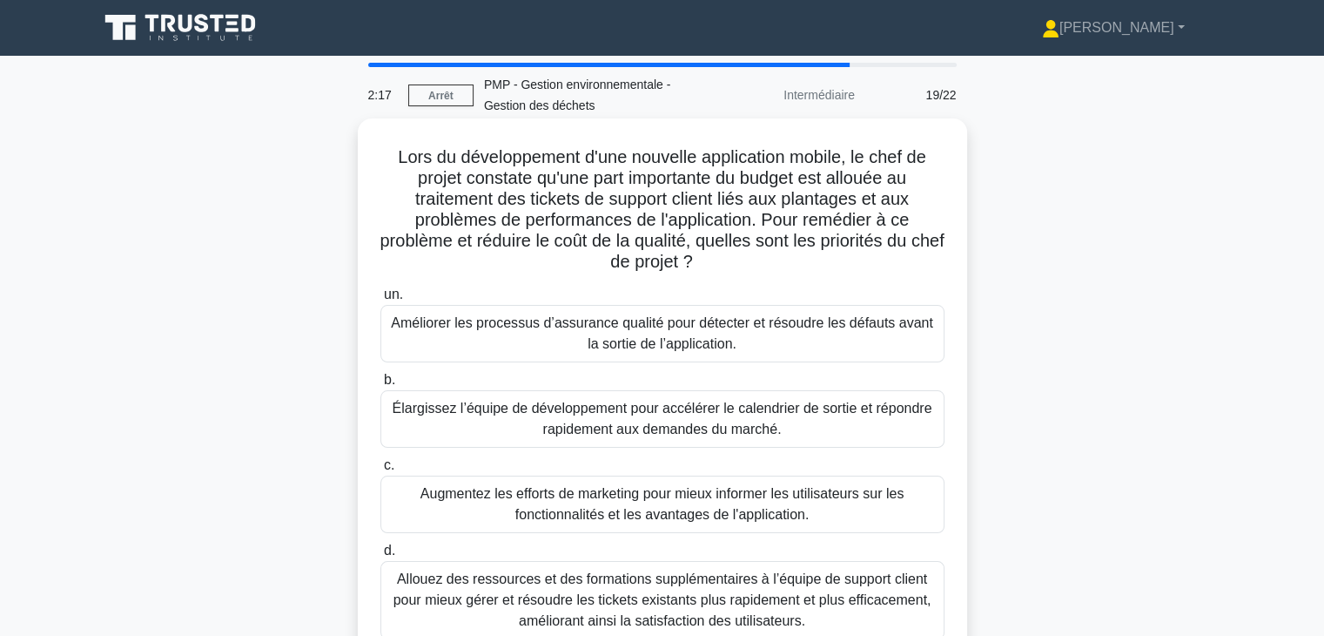
drag, startPoint x: 389, startPoint y: 159, endPoint x: 797, endPoint y: 275, distance: 423.6
click at [797, 275] on div "Lors du développement d'une nouvelle application mobile, le chef de projet cons…" at bounding box center [662, 390] width 595 height 531
click at [763, 596] on font "Allouez des ressources et des formations supplémentaires à l’équipe de support …" at bounding box center [663, 599] width 538 height 57
click at [380, 556] on input "d. Allouez des ressources et des formations supplémentaires à l’équipe de suppo…" at bounding box center [380, 550] width 0 height 11
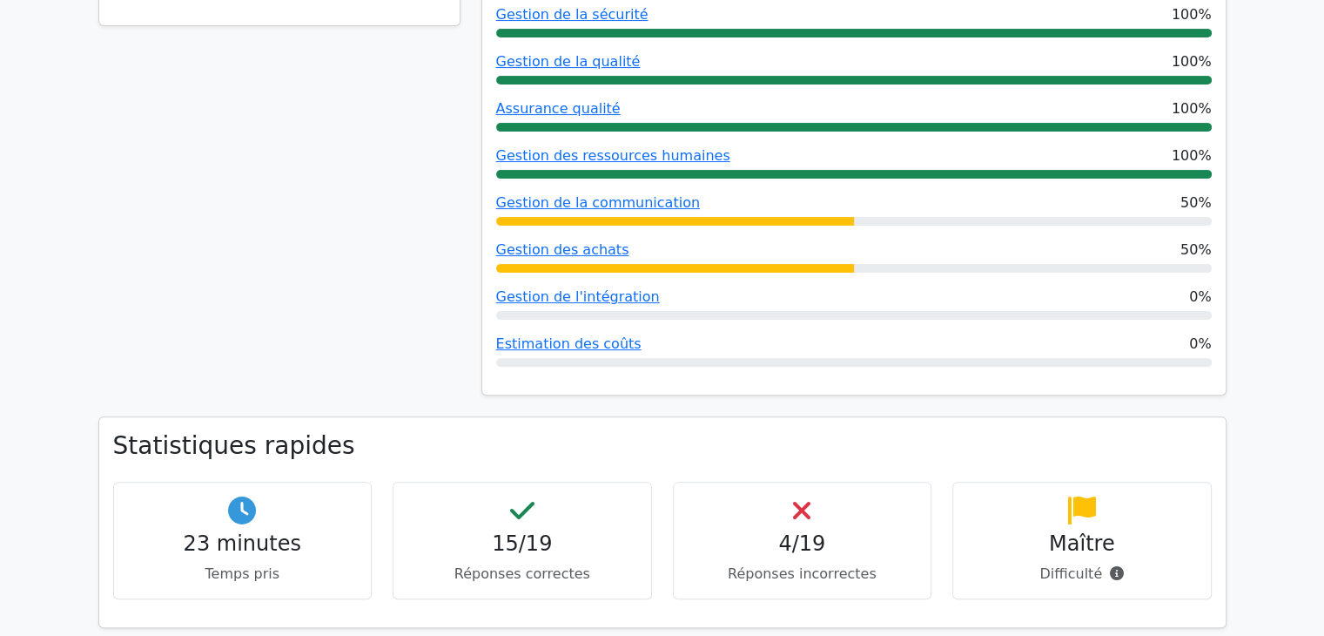
scroll to position [522, 0]
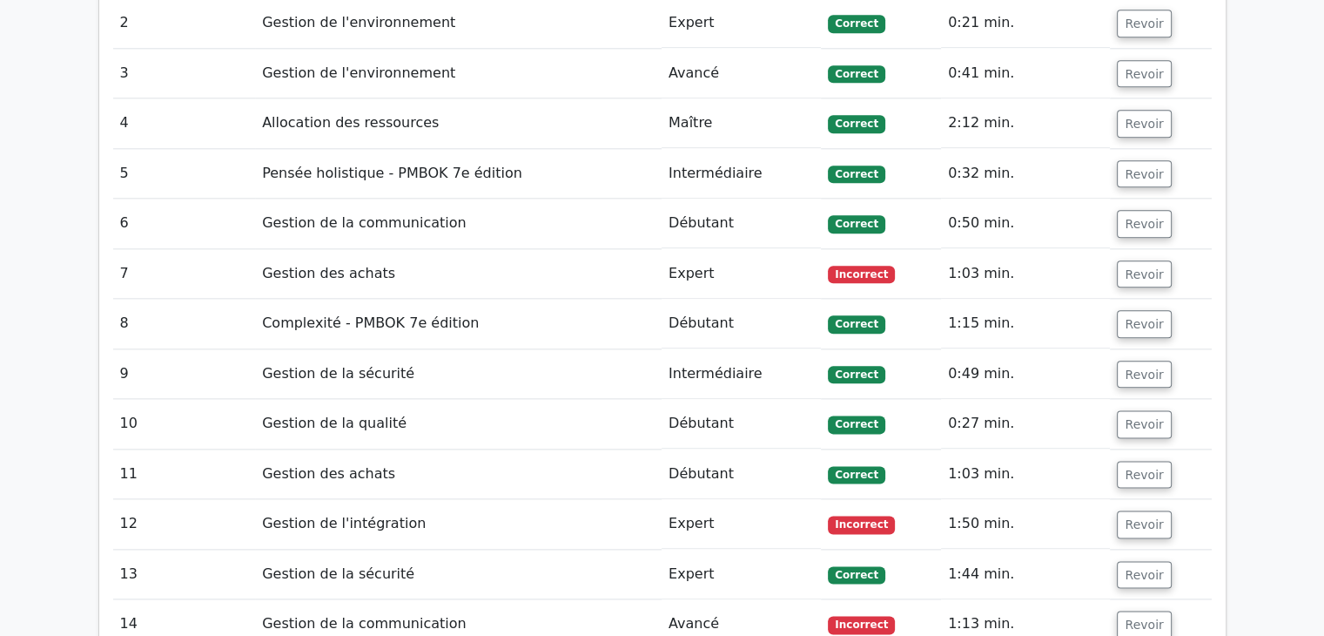
drag, startPoint x: 1330, startPoint y: 99, endPoint x: 1317, endPoint y: 468, distance: 369.4
click at [1139, 266] on font "Revoir" at bounding box center [1144, 273] width 38 height 14
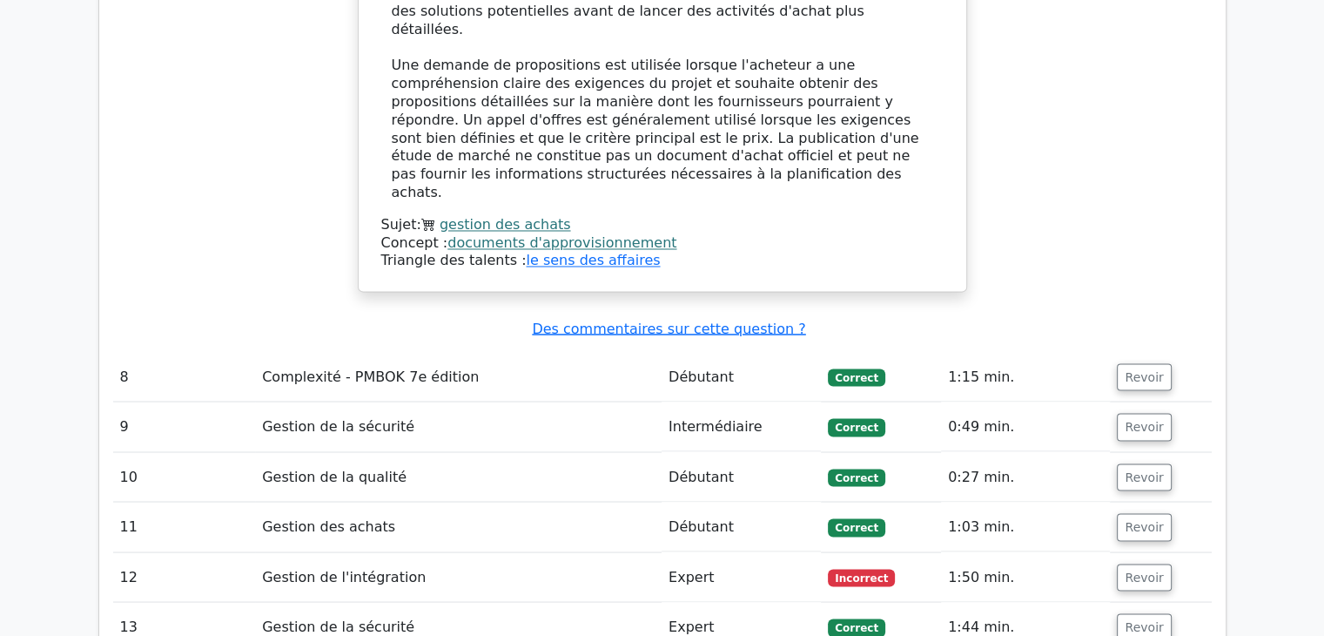
scroll to position [3037, 0]
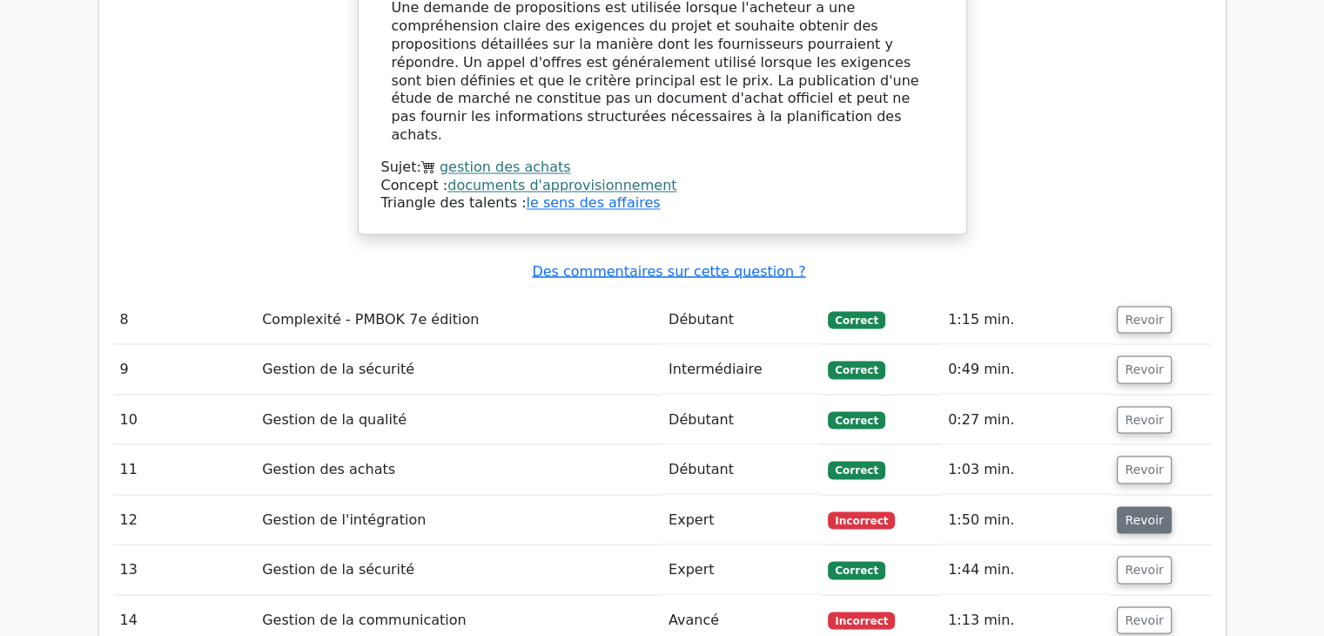
click at [1142, 512] on font "Revoir" at bounding box center [1144, 519] width 38 height 14
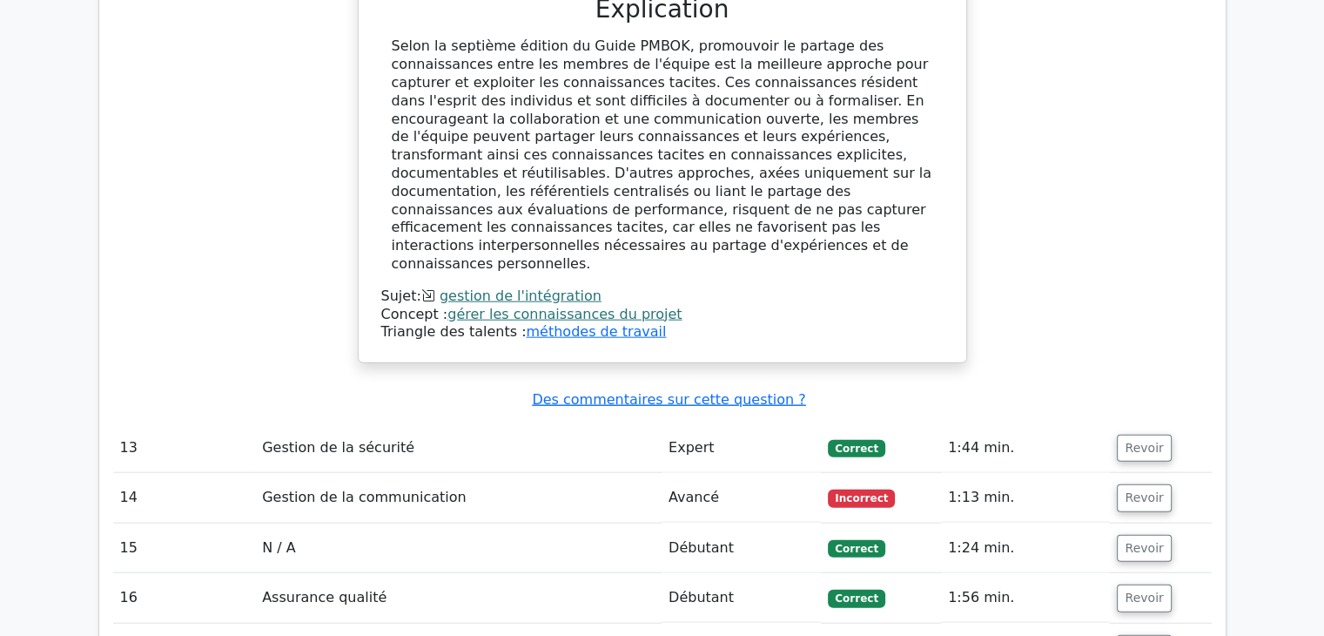
scroll to position [4144, 0]
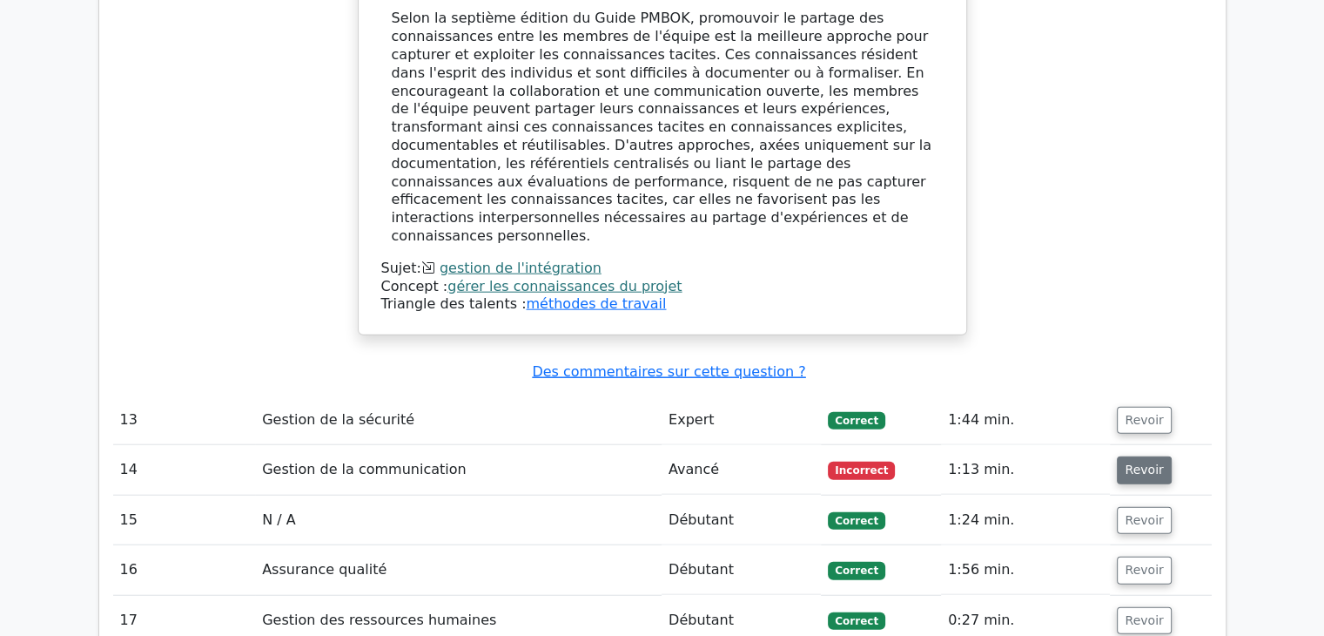
click at [1139, 463] on font "Revoir" at bounding box center [1144, 470] width 38 height 14
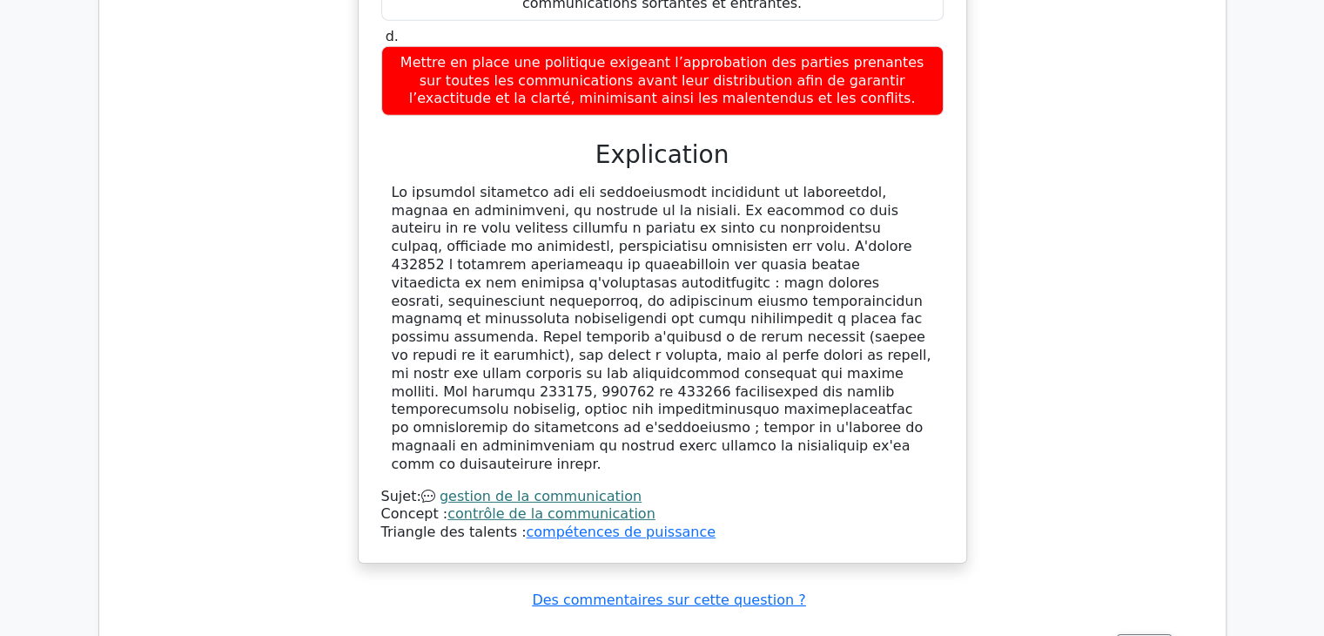
scroll to position [5367, 0]
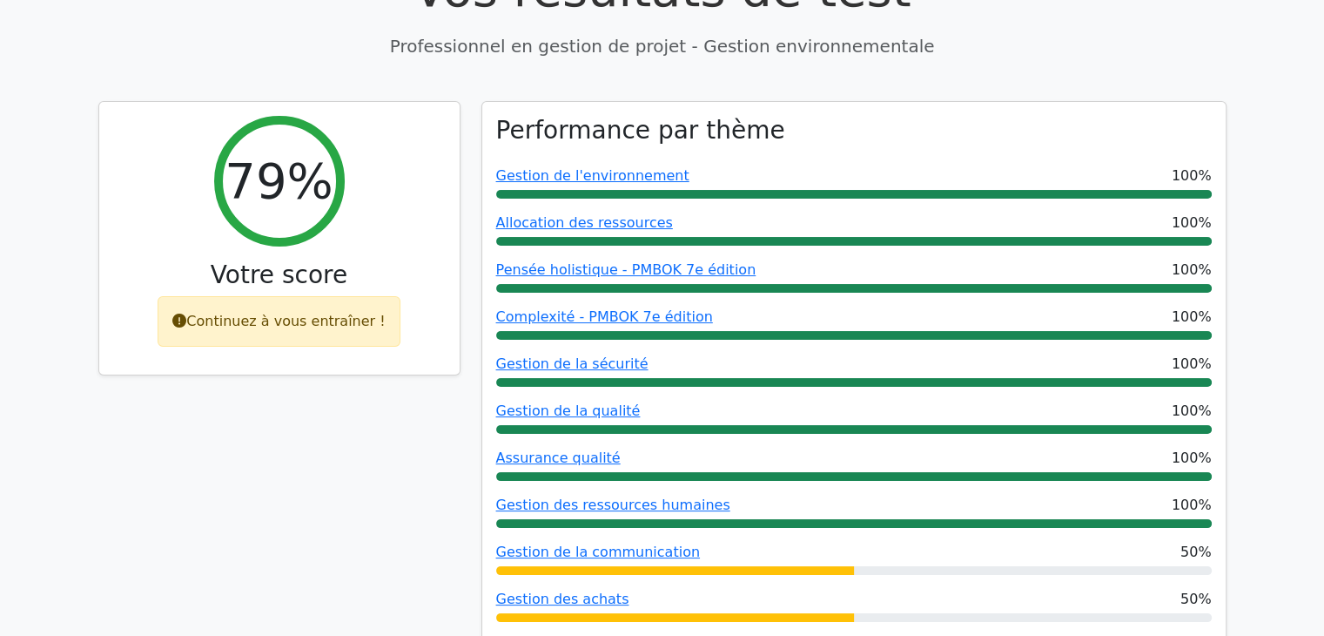
scroll to position [21, 0]
